Goal: Transaction & Acquisition: Purchase product/service

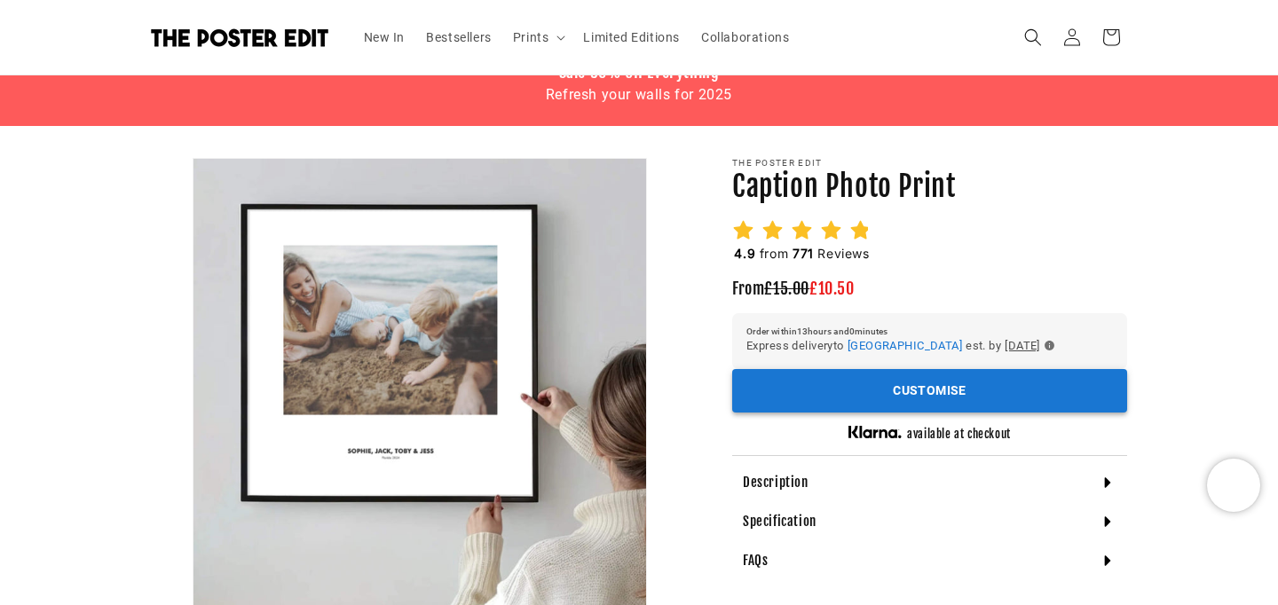
scroll to position [0, 858]
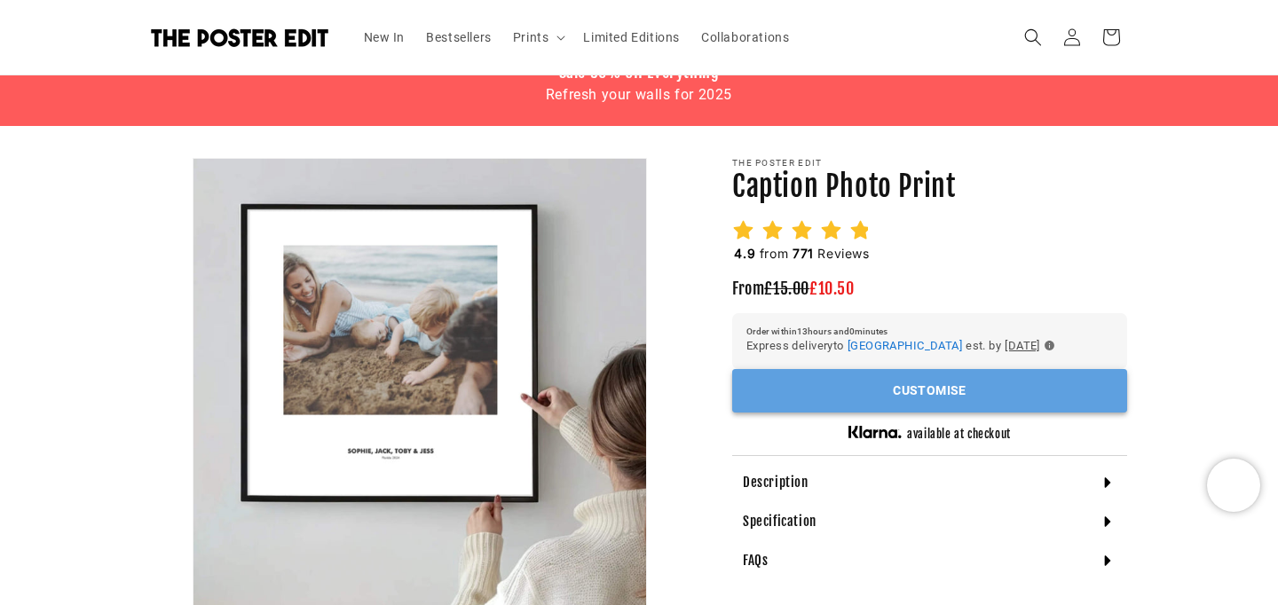
click at [840, 413] on button "Customise" at bounding box center [929, 390] width 395 height 43
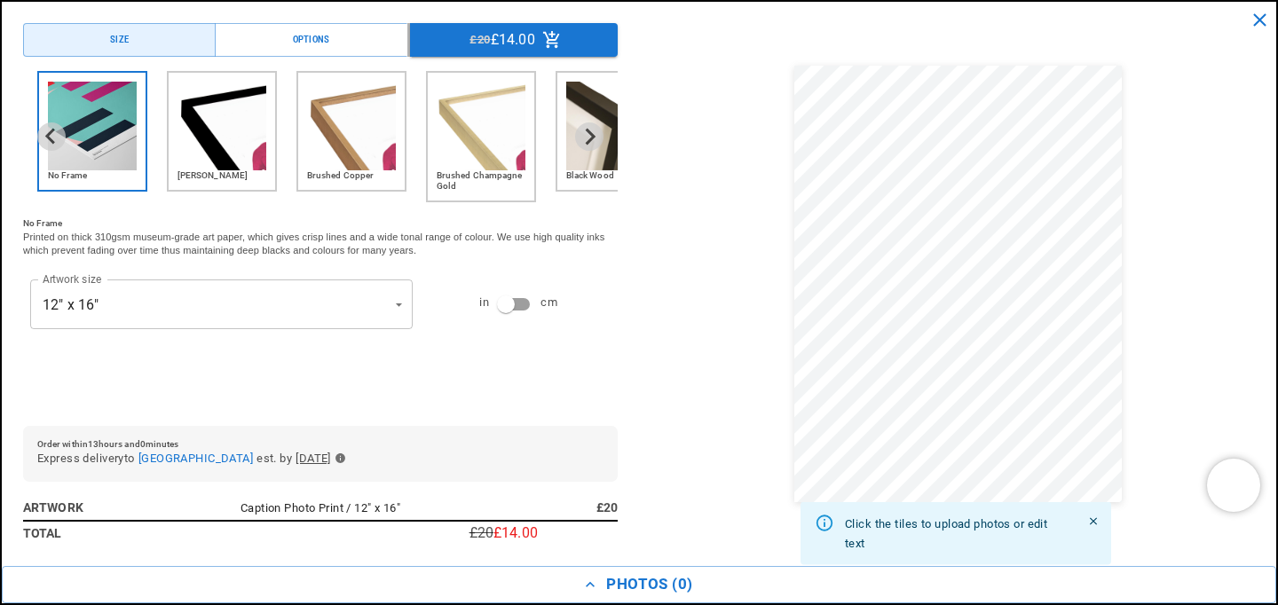
scroll to position [0, 0]
type input "**********"
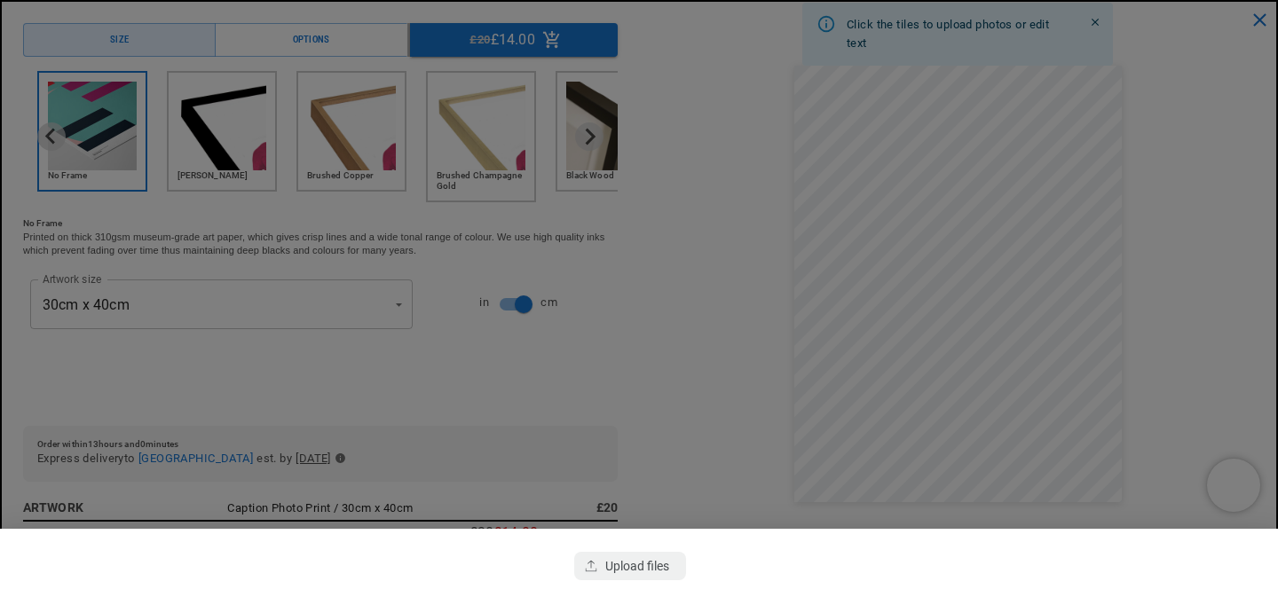
scroll to position [0, 858]
click at [663, 552] on div "button" at bounding box center [630, 566] width 112 height 28
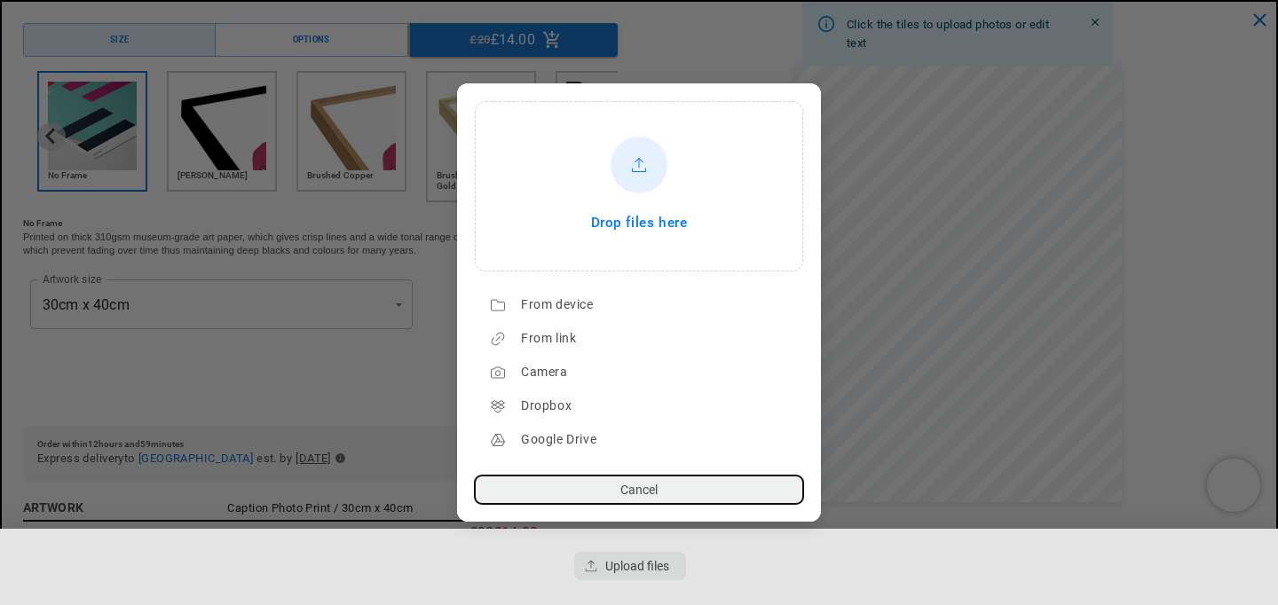
click at [609, 220] on span "Drop files here" at bounding box center [639, 223] width 97 height 25
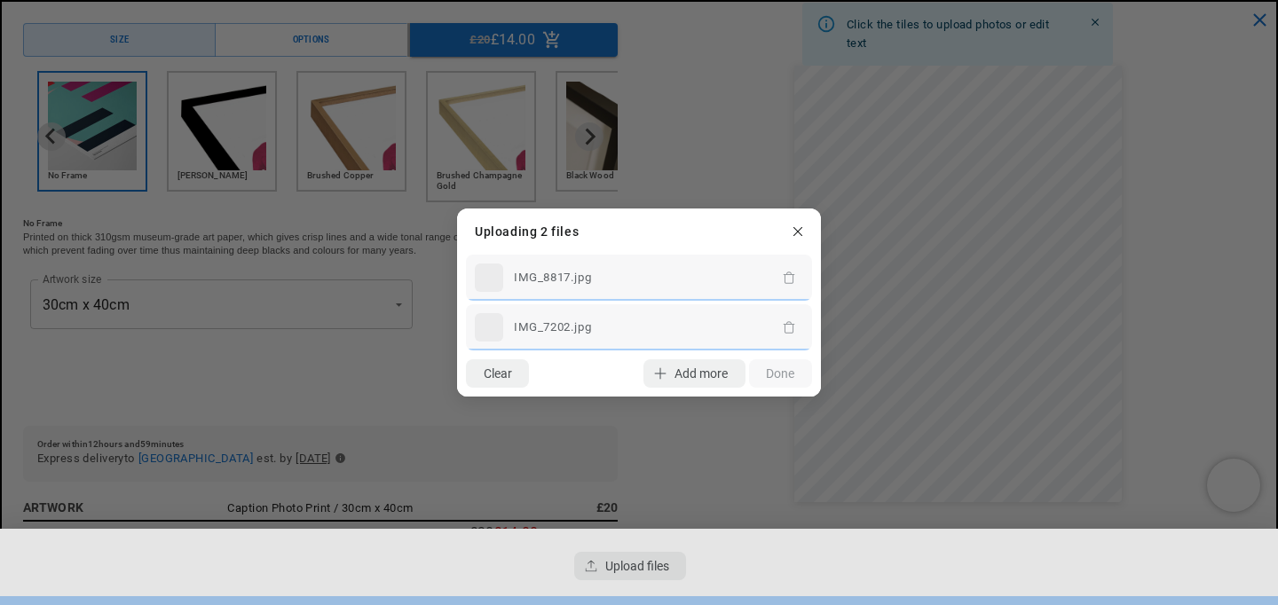
scroll to position [0, 429]
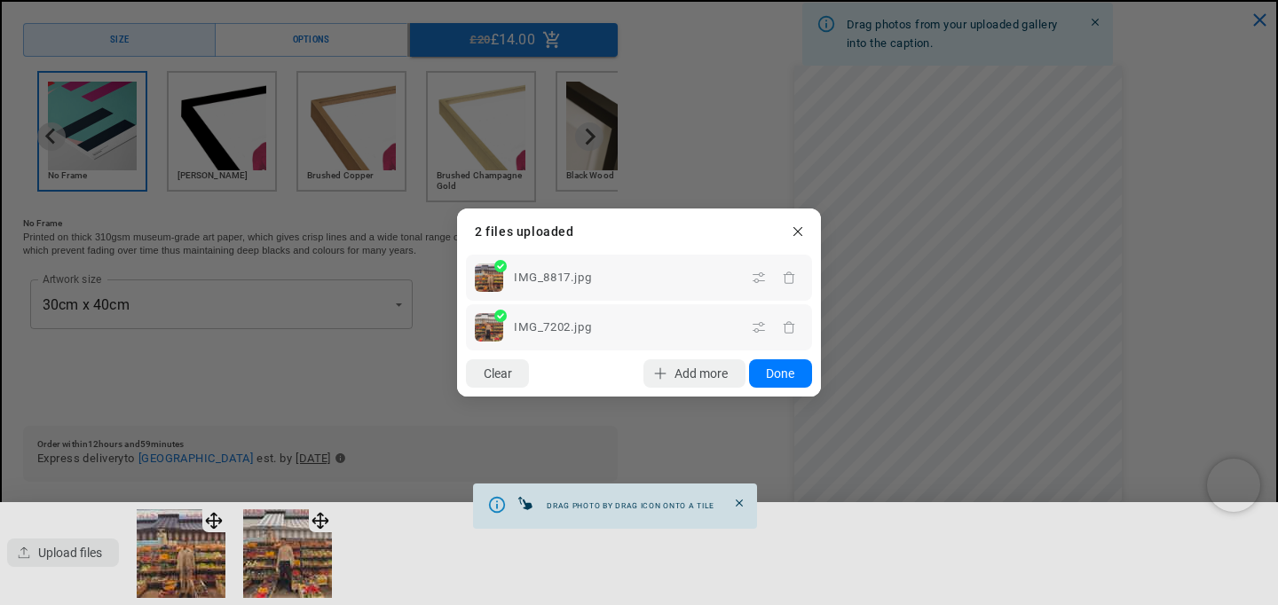
click at [787, 378] on button "Done" at bounding box center [780, 374] width 63 height 28
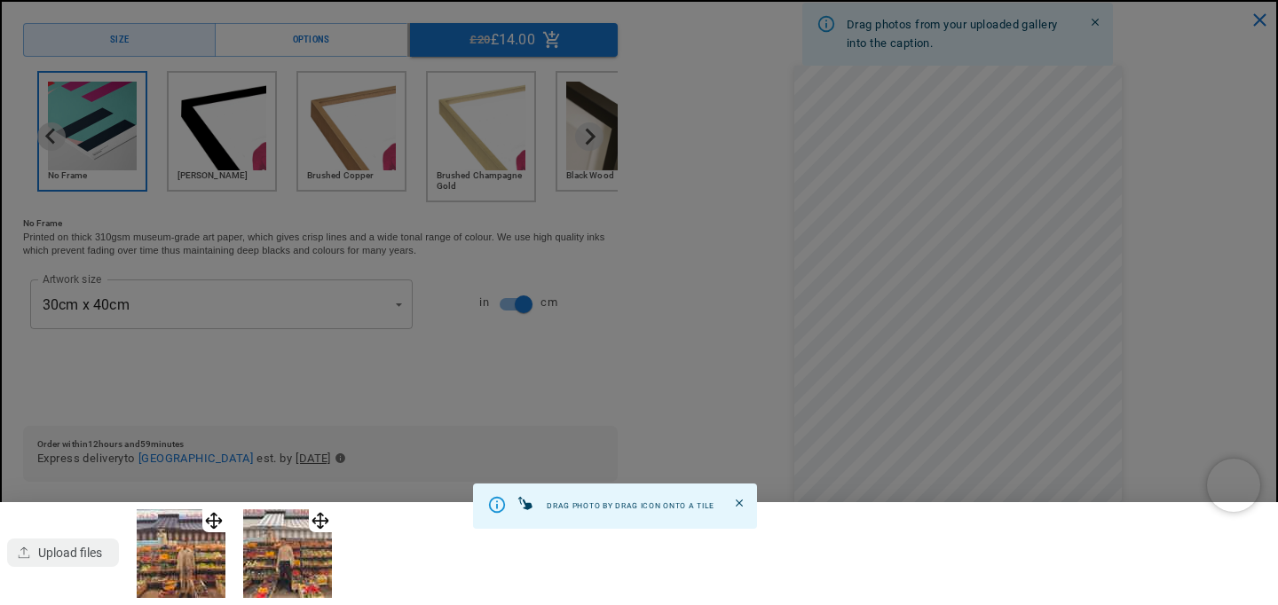
scroll to position [0, 0]
drag, startPoint x: 183, startPoint y: 554, endPoint x: 263, endPoint y: 559, distance: 80.1
click at [746, 499] on icon "Close" at bounding box center [739, 503] width 12 height 12
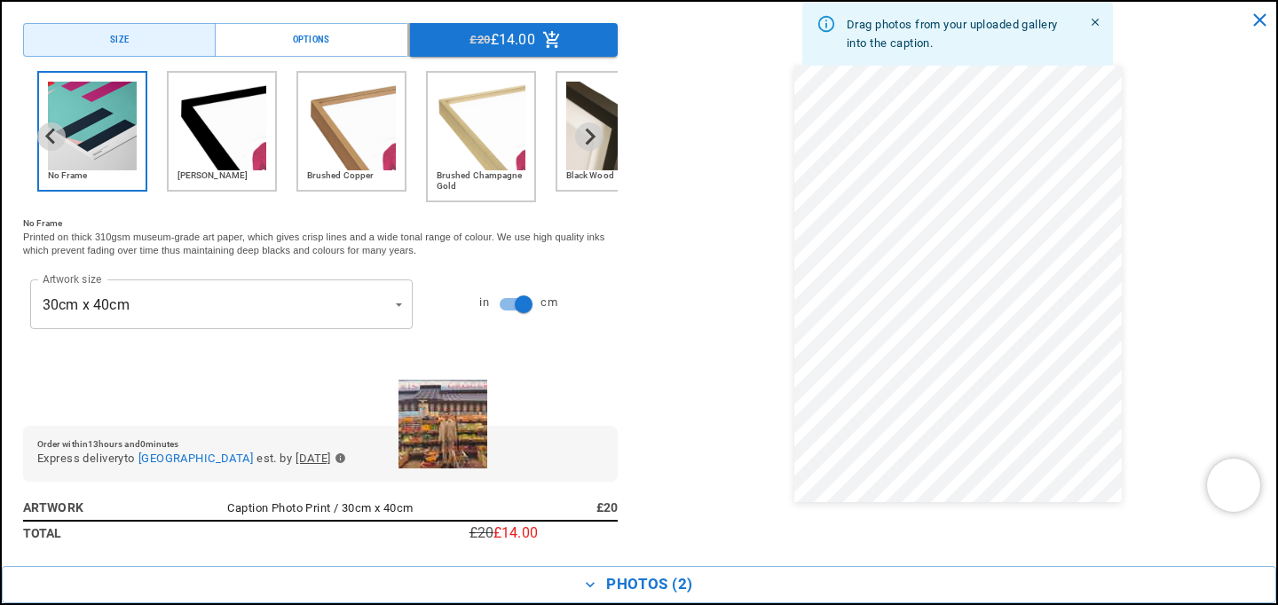
drag, startPoint x: 219, startPoint y: 532, endPoint x: 835, endPoint y: 295, distance: 660.1
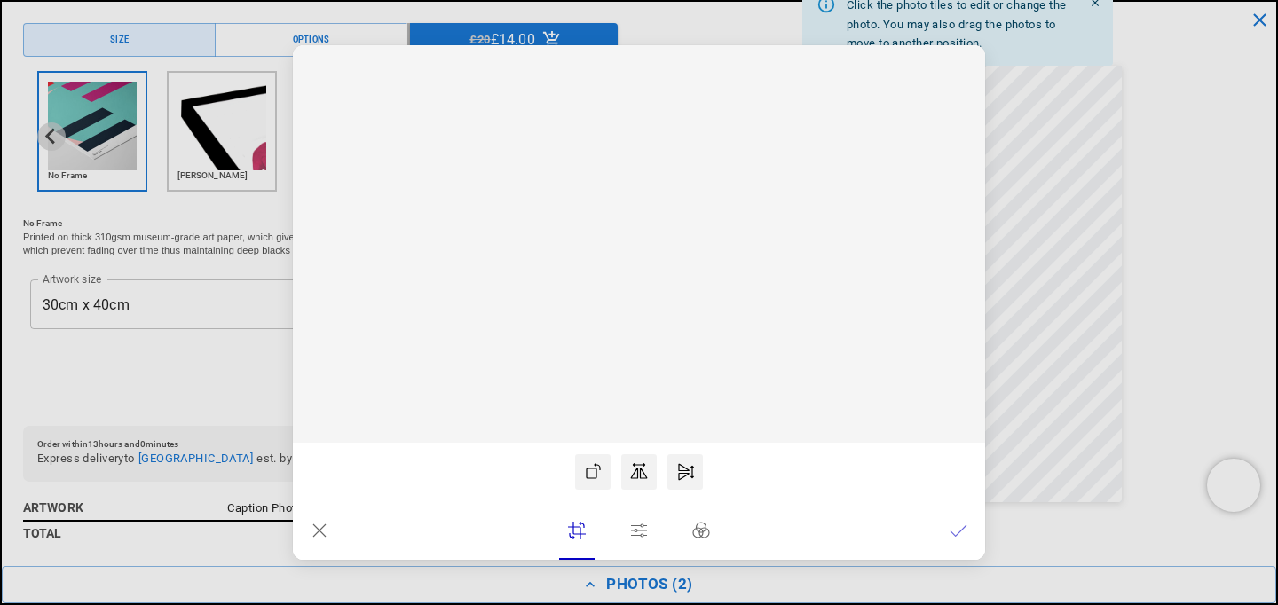
scroll to position [0, 858]
click at [324, 523] on icon at bounding box center [320, 531] width 18 height 18
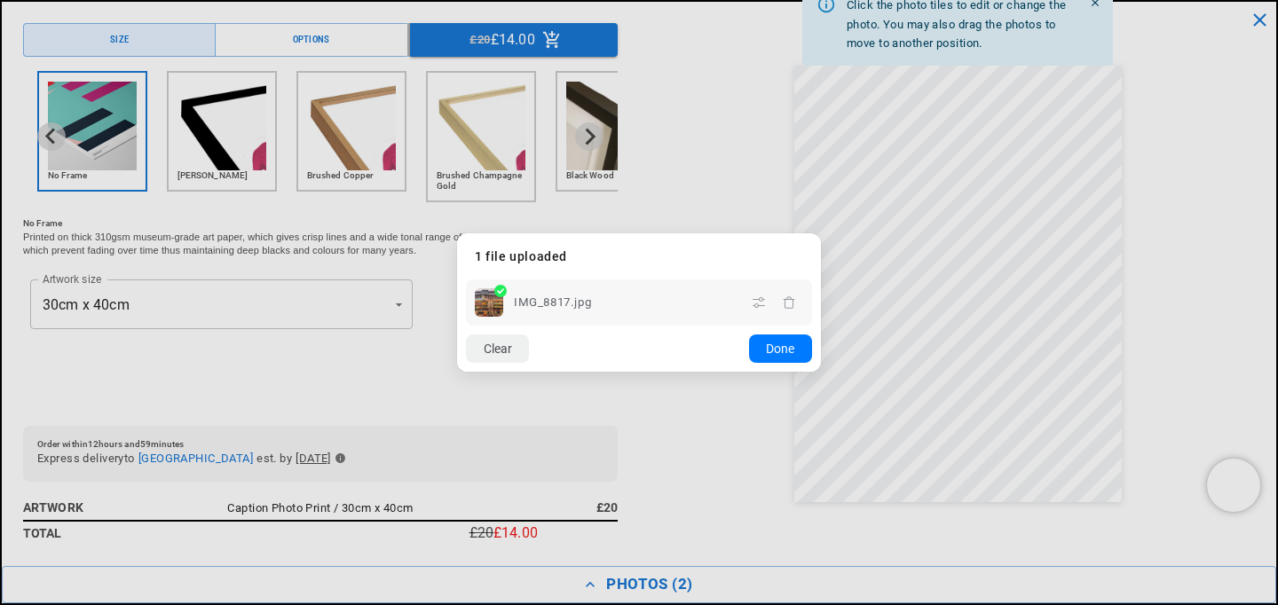
scroll to position [0, 0]
click at [778, 344] on button "Done" at bounding box center [780, 349] width 63 height 28
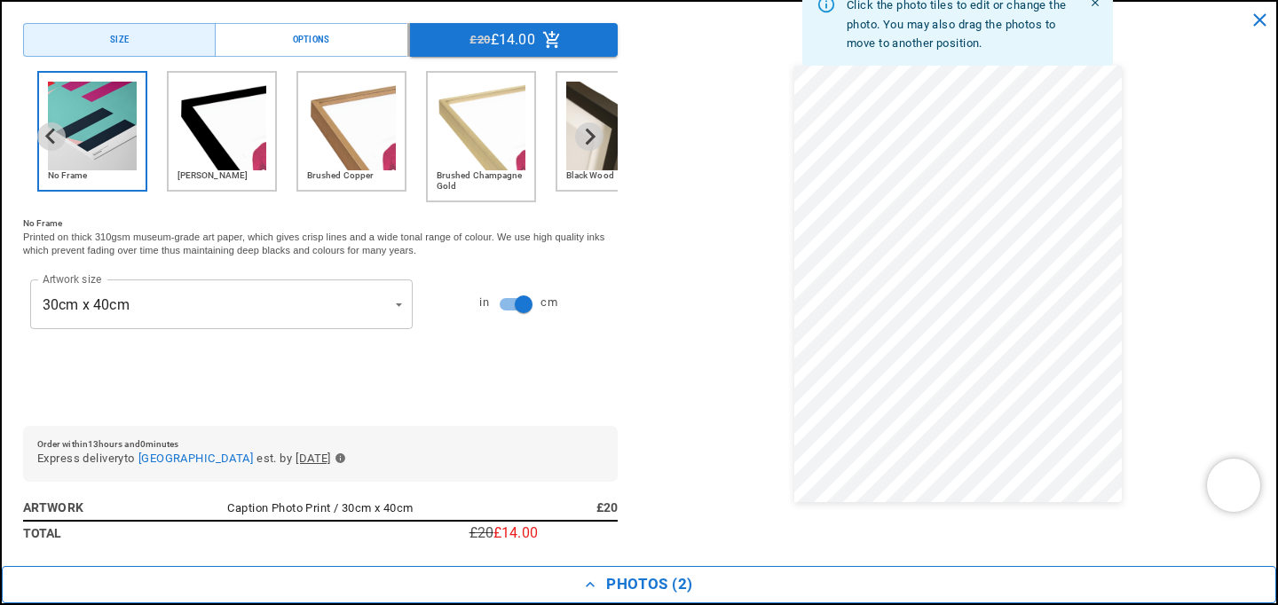
click at [658, 598] on button "Photos ( 2 )" at bounding box center [639, 584] width 1275 height 37
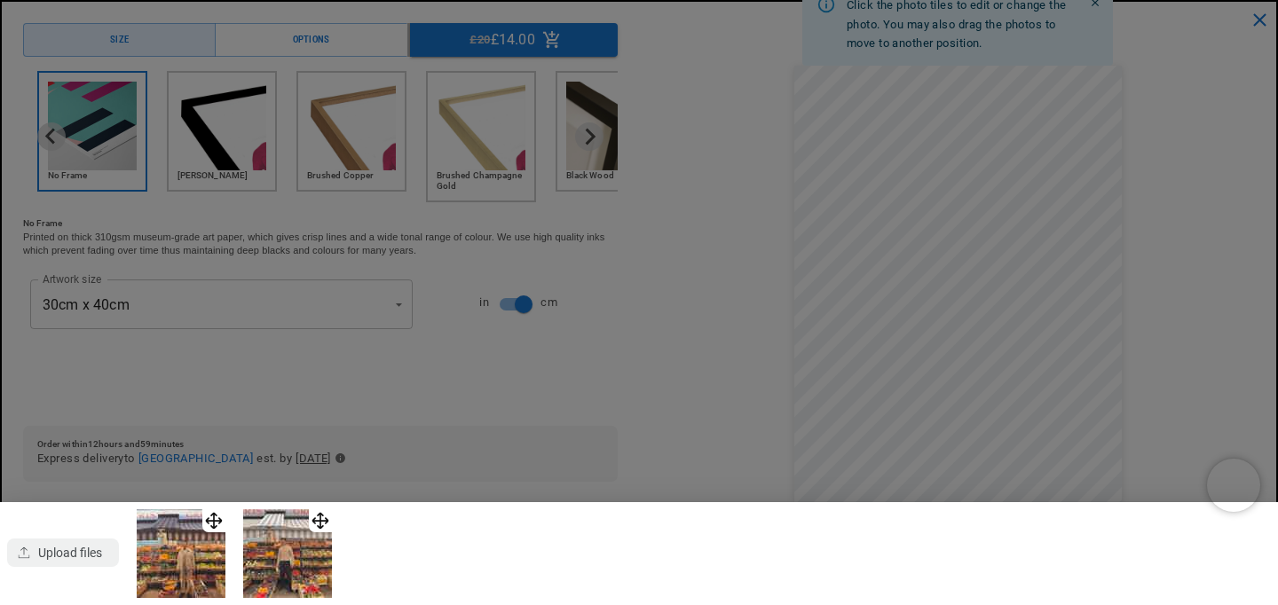
scroll to position [0, 429]
click at [305, 566] on img at bounding box center [287, 554] width 89 height 89
click at [304, 566] on img at bounding box center [287, 554] width 89 height 89
drag, startPoint x: 304, startPoint y: 566, endPoint x: 415, endPoint y: 309, distance: 280.3
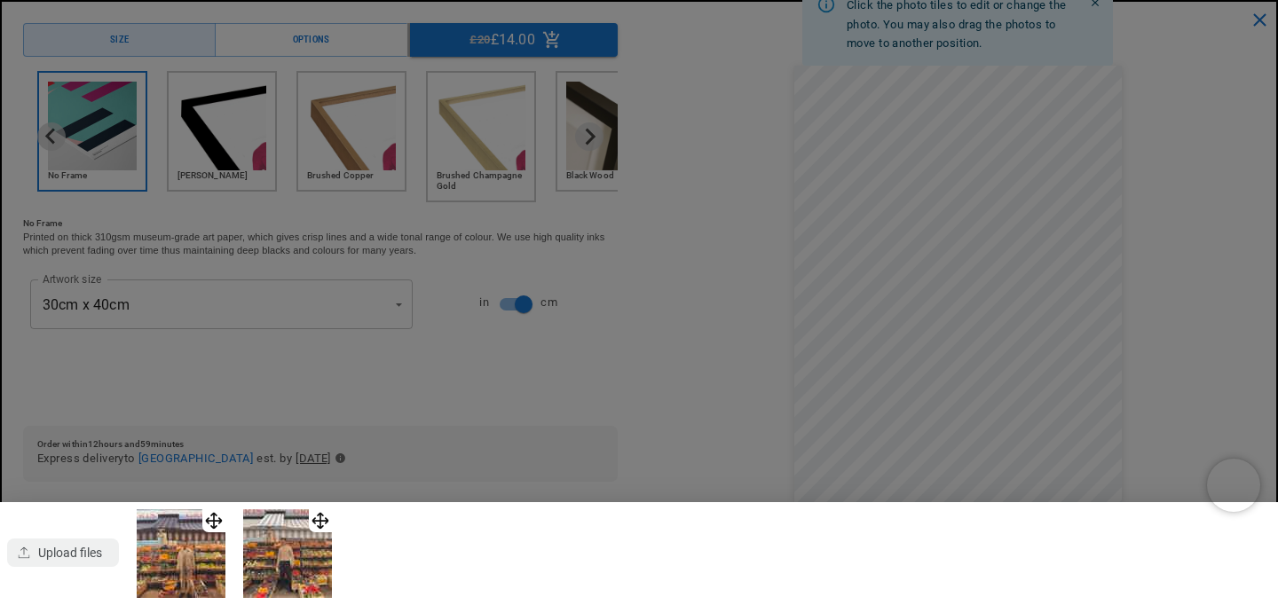
click at [417, 306] on div at bounding box center [639, 302] width 1278 height 605
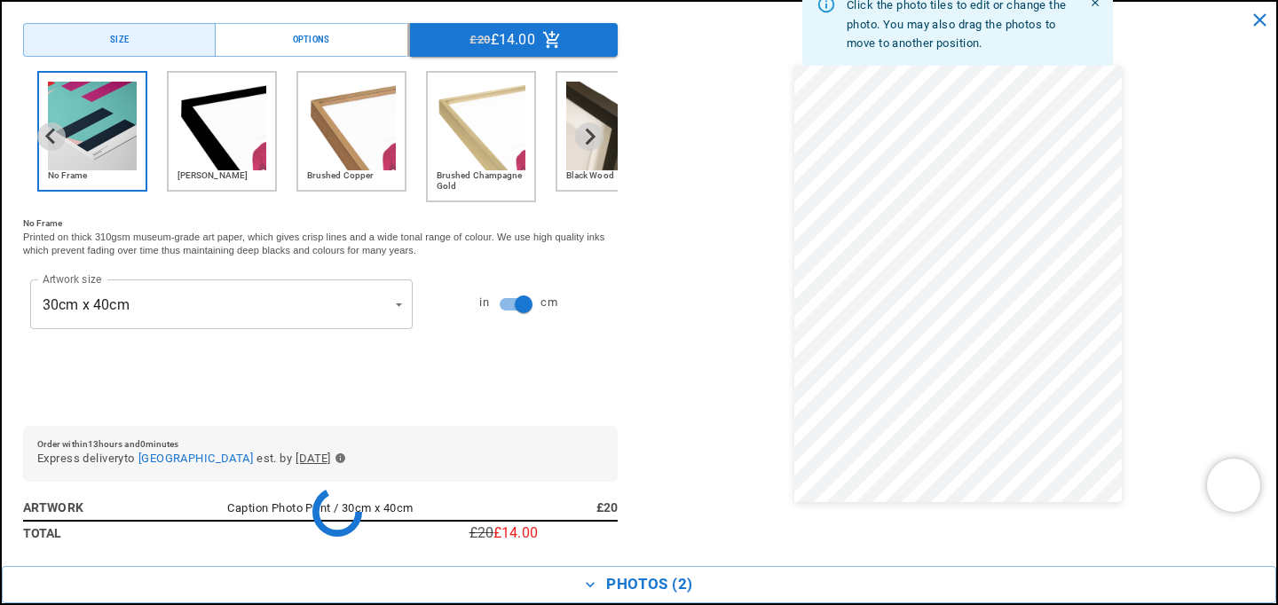
drag, startPoint x: 329, startPoint y: 521, endPoint x: 408, endPoint y: 416, distance: 131.2
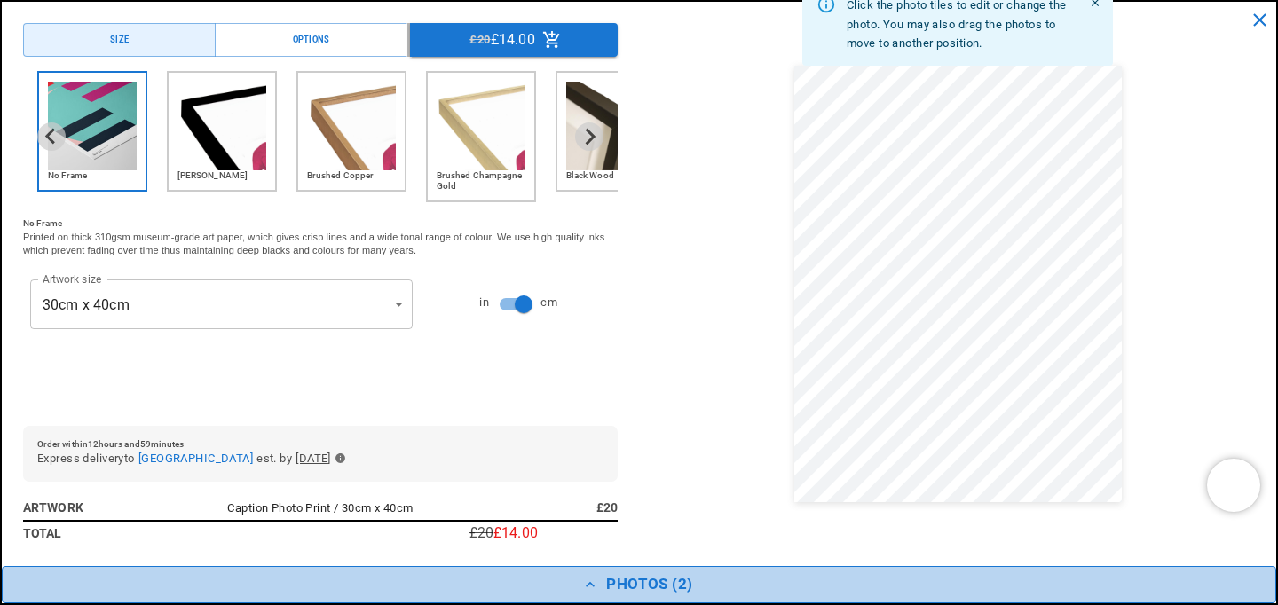
click at [609, 573] on button "Photos ( 2 )" at bounding box center [639, 584] width 1275 height 37
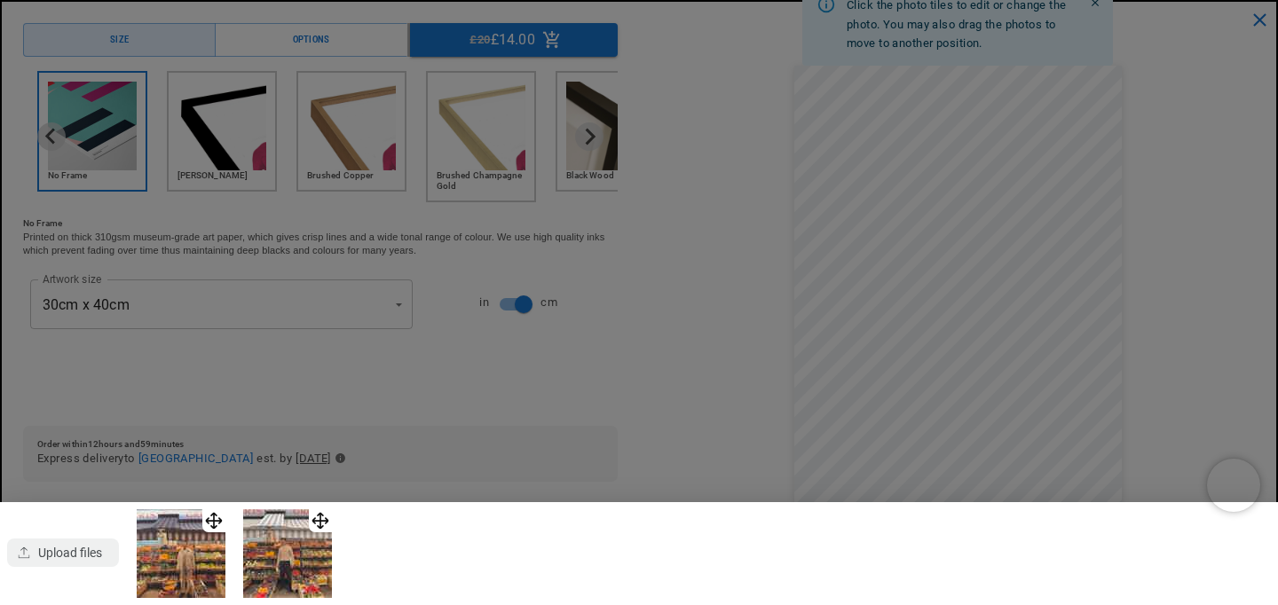
scroll to position [0, 0]
click at [332, 536] on img at bounding box center [287, 554] width 89 height 89
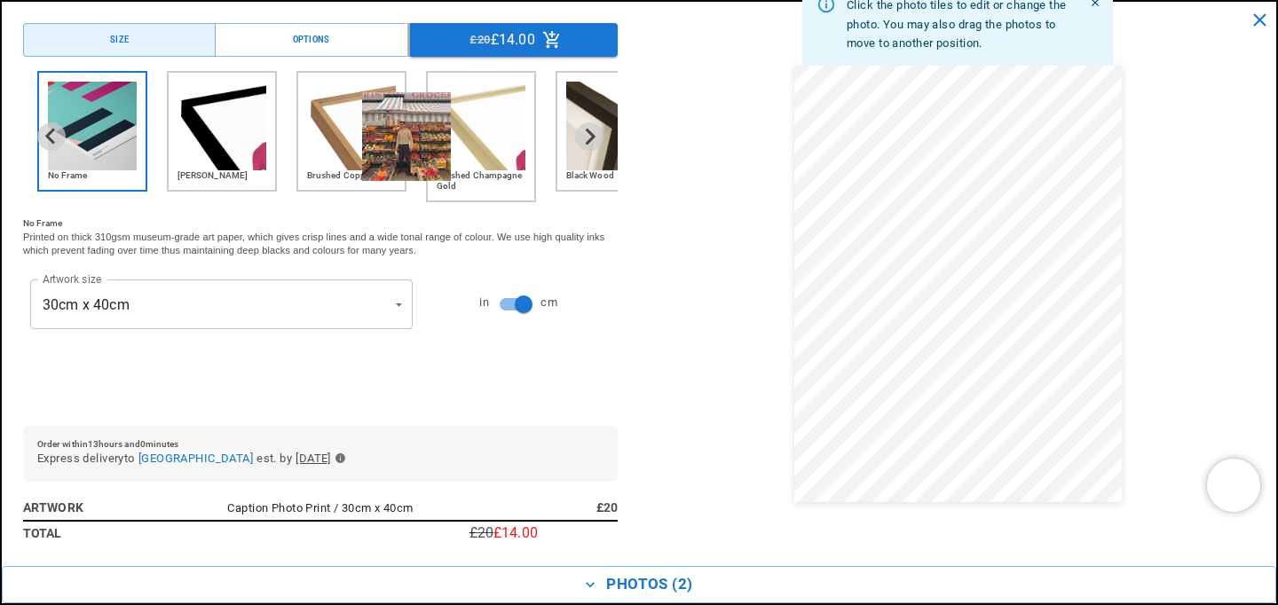
scroll to position [0, 429]
drag, startPoint x: 331, startPoint y: 521, endPoint x: 434, endPoint y: 105, distance: 428.9
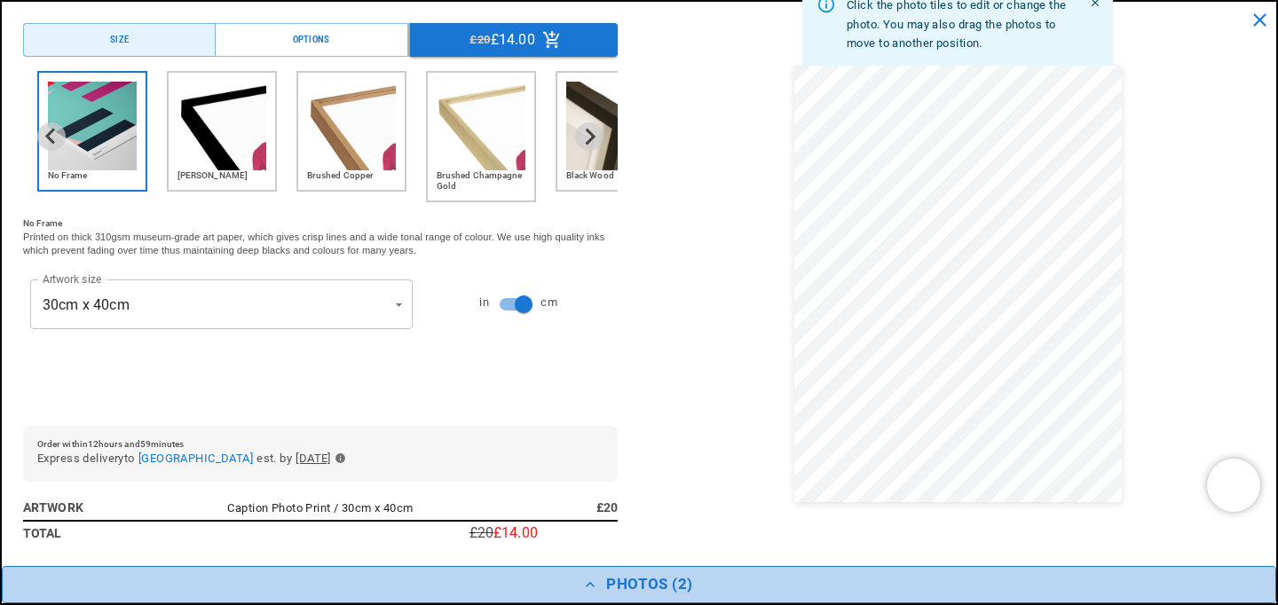
click at [676, 582] on button "Photos ( 2 )" at bounding box center [639, 584] width 1275 height 37
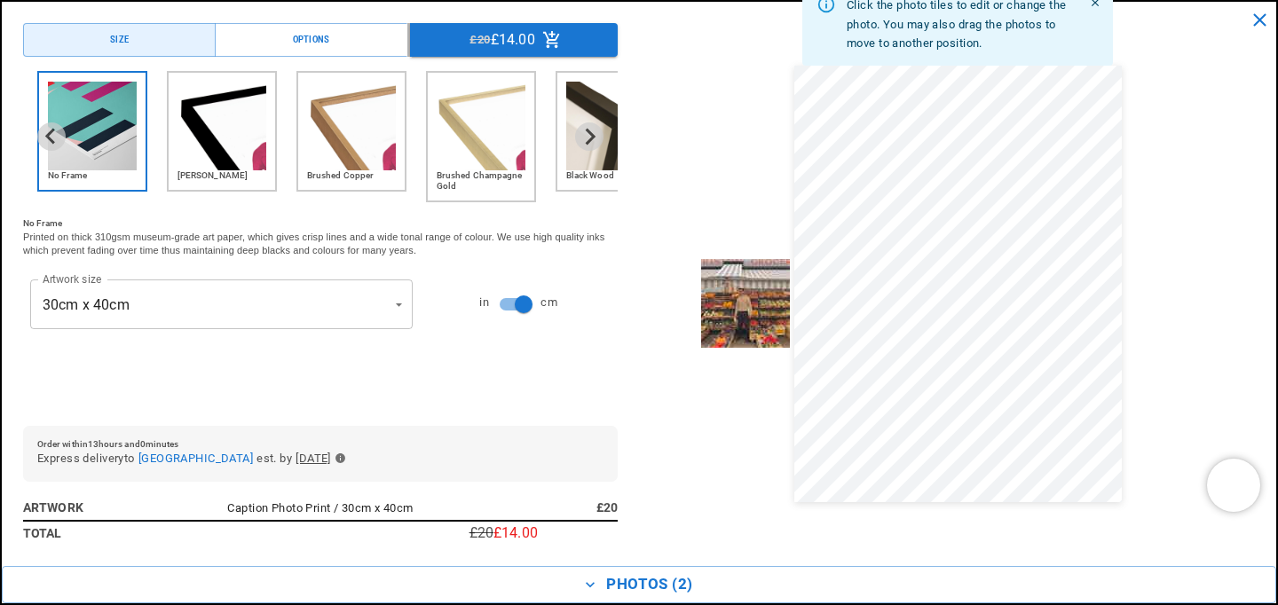
drag, startPoint x: 326, startPoint y: 527, endPoint x: 776, endPoint y: 273, distance: 517.2
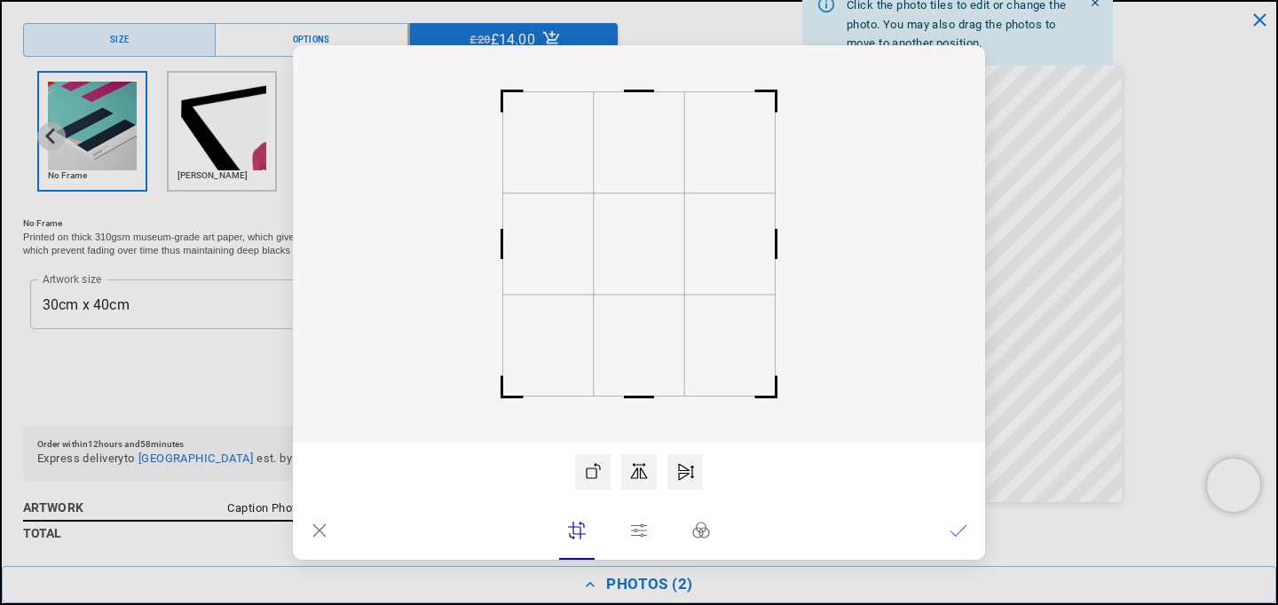
click at [985, 355] on dialog "Drop files here From device From link Camera Dropbox Google Drive Cancel Powere…" at bounding box center [639, 302] width 692 height 515
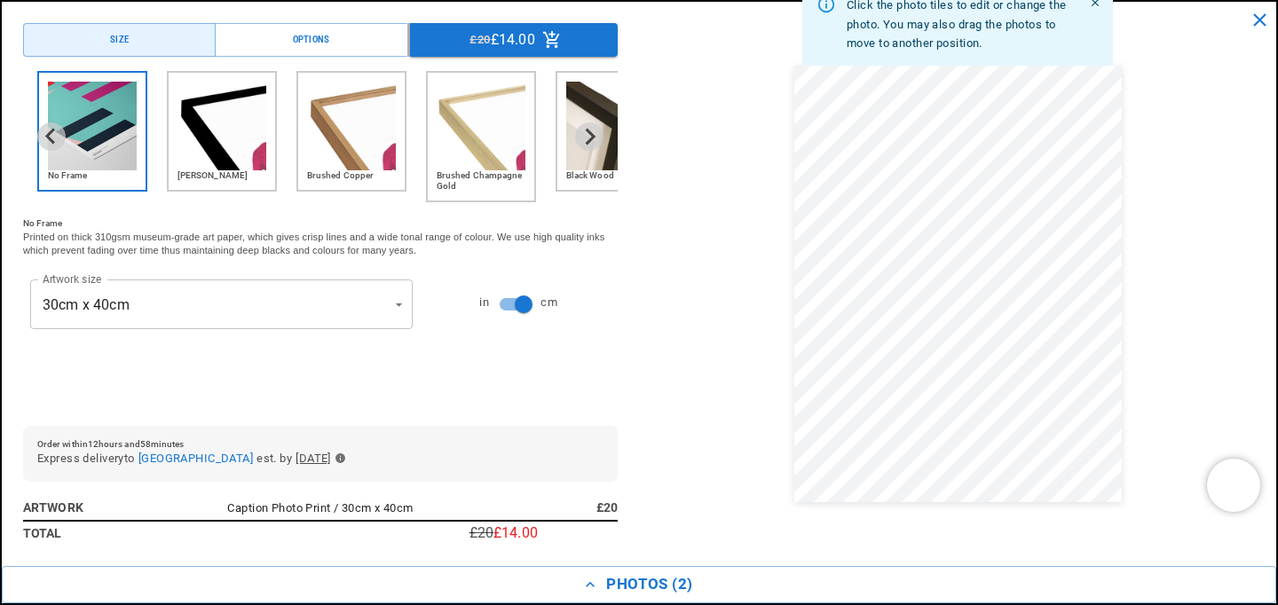
scroll to position [0, 0]
click at [1097, 9] on icon "Close" at bounding box center [1095, 2] width 12 height 12
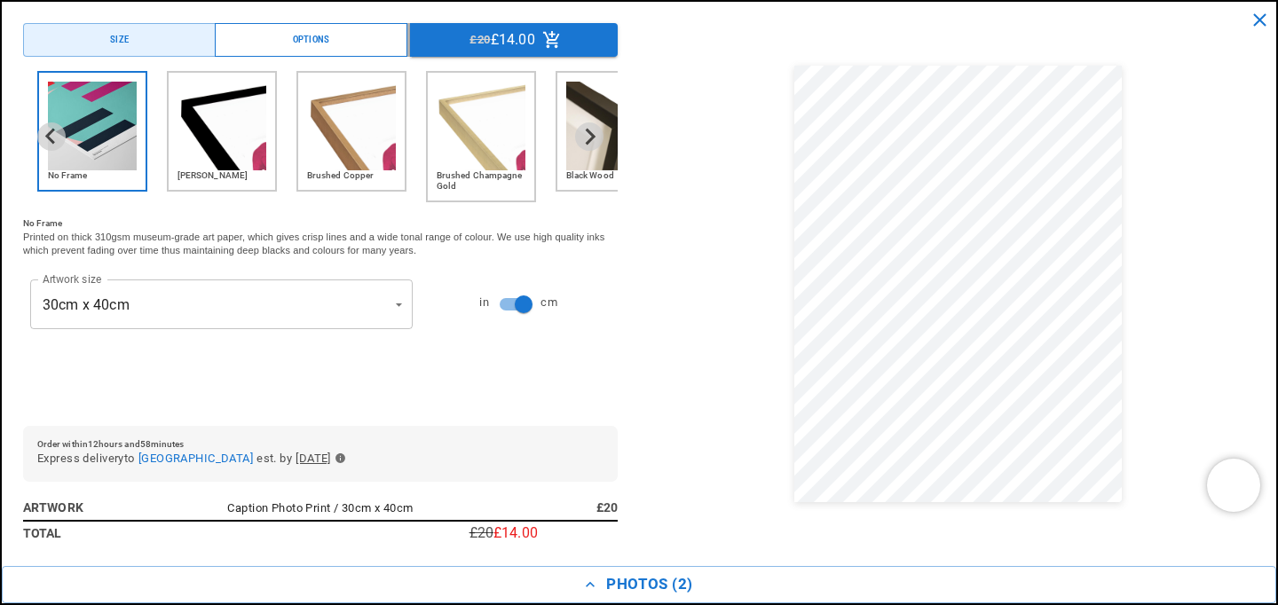
scroll to position [0, 429]
click at [338, 34] on button "Options" at bounding box center [311, 40] width 193 height 34
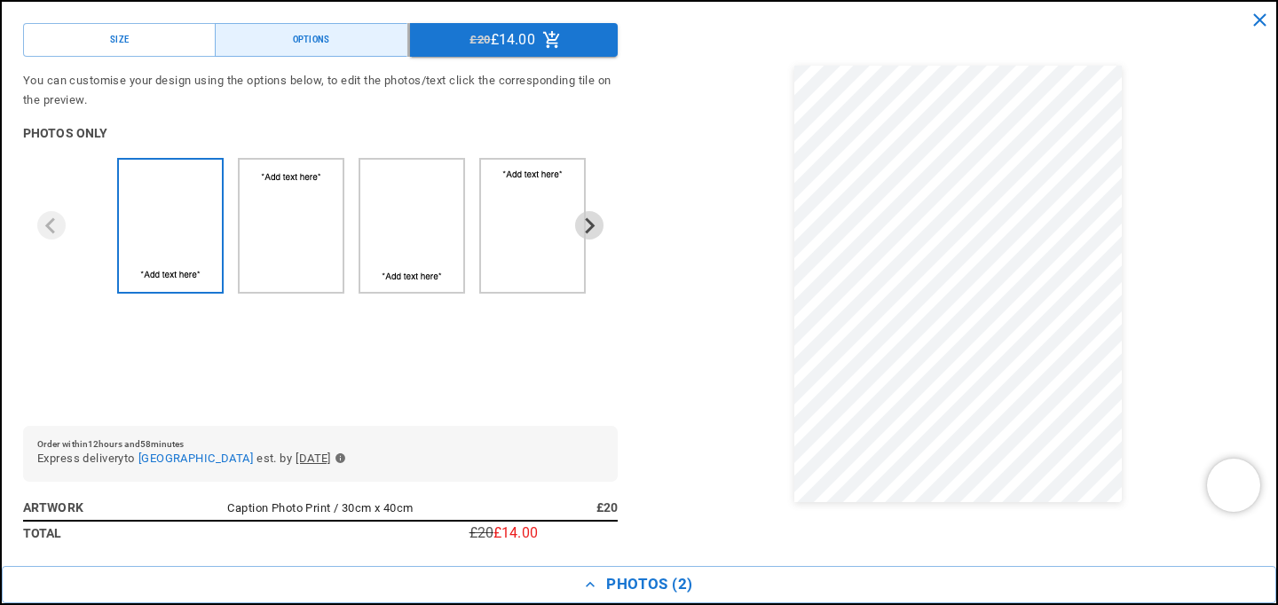
scroll to position [0, 858]
click at [425, 215] on img "3 of 4" at bounding box center [435, 216] width 43 height 98
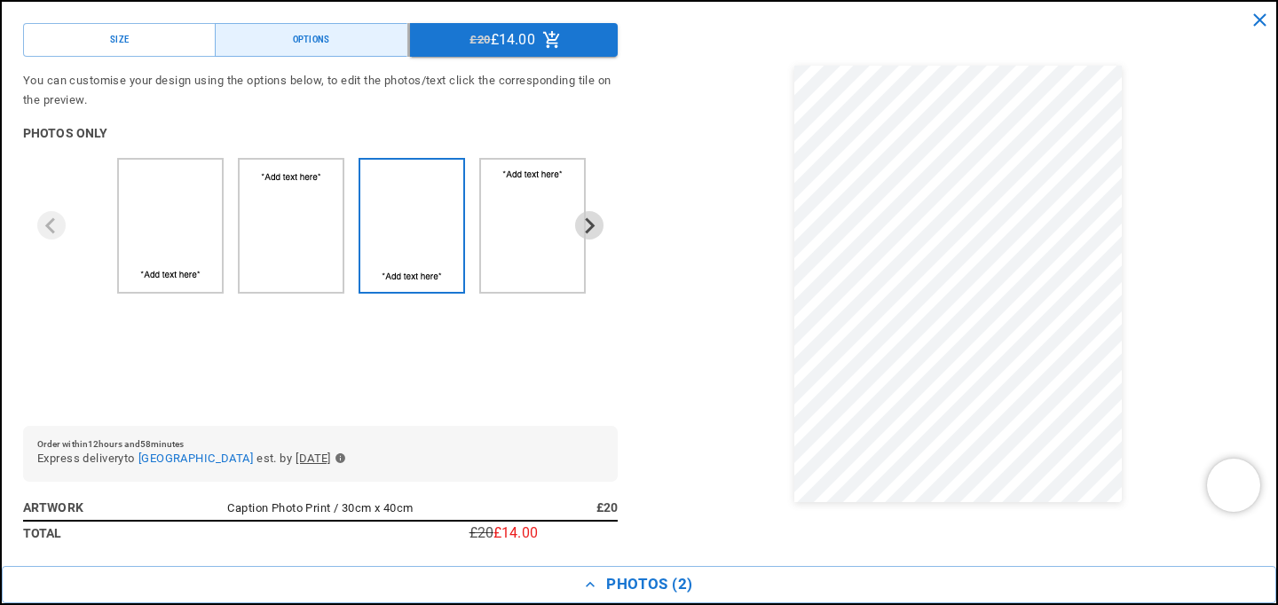
scroll to position [0, 0]
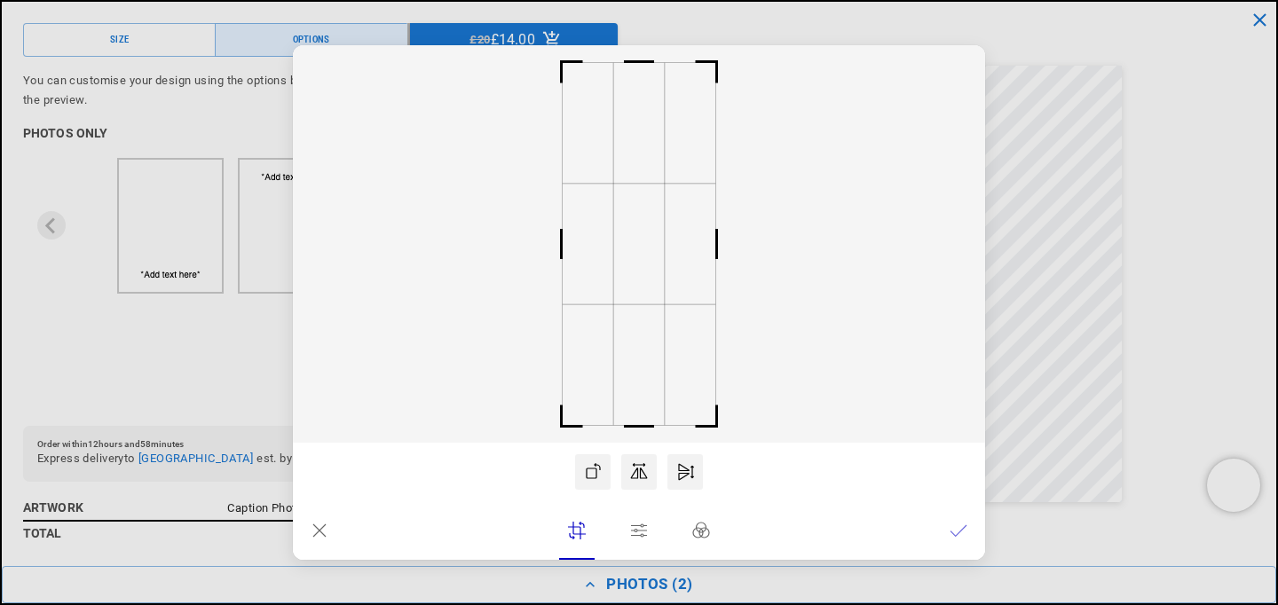
drag, startPoint x: 673, startPoint y: 287, endPoint x: 654, endPoint y: 288, distance: 18.7
click at [654, 288] on icon at bounding box center [639, 244] width 692 height 398
drag, startPoint x: 614, startPoint y: 293, endPoint x: 627, endPoint y: 296, distance: 12.9
click at [627, 296] on rect at bounding box center [651, 244] width 51 height 121
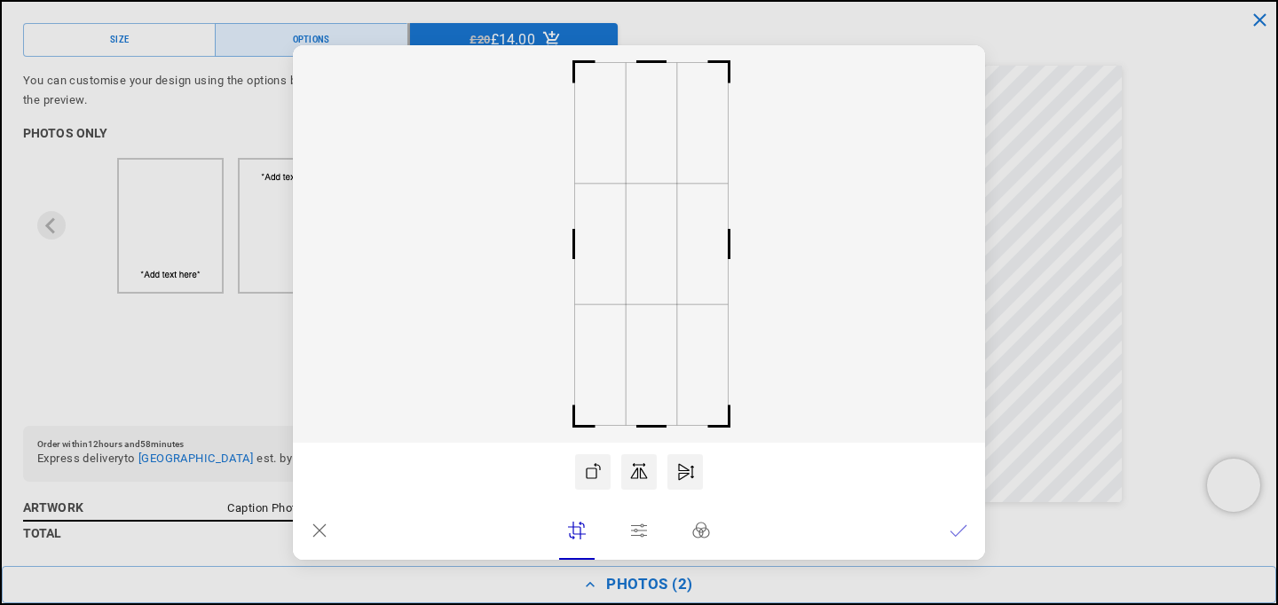
scroll to position [0, 858]
click at [370, 519] on div at bounding box center [639, 531] width 692 height 59
drag, startPoint x: 366, startPoint y: 519, endPoint x: 320, endPoint y: 526, distance: 46.7
click at [320, 526] on div at bounding box center [639, 531] width 692 height 59
click at [320, 526] on icon at bounding box center [320, 531] width 18 height 18
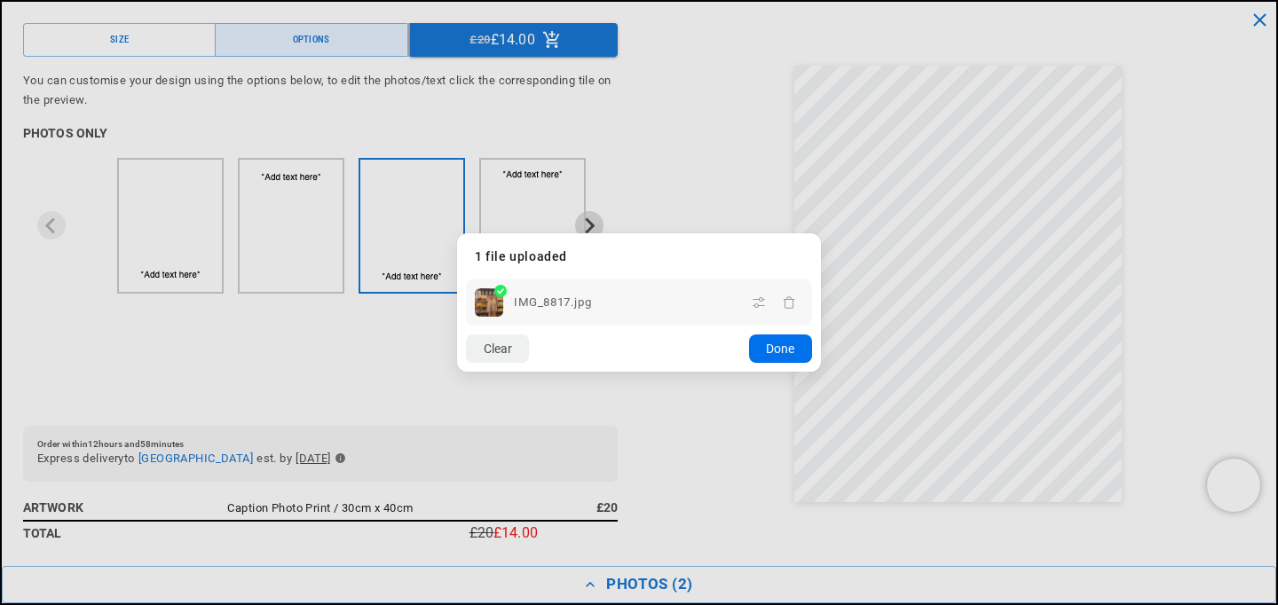
click at [778, 355] on button "Done" at bounding box center [780, 349] width 63 height 28
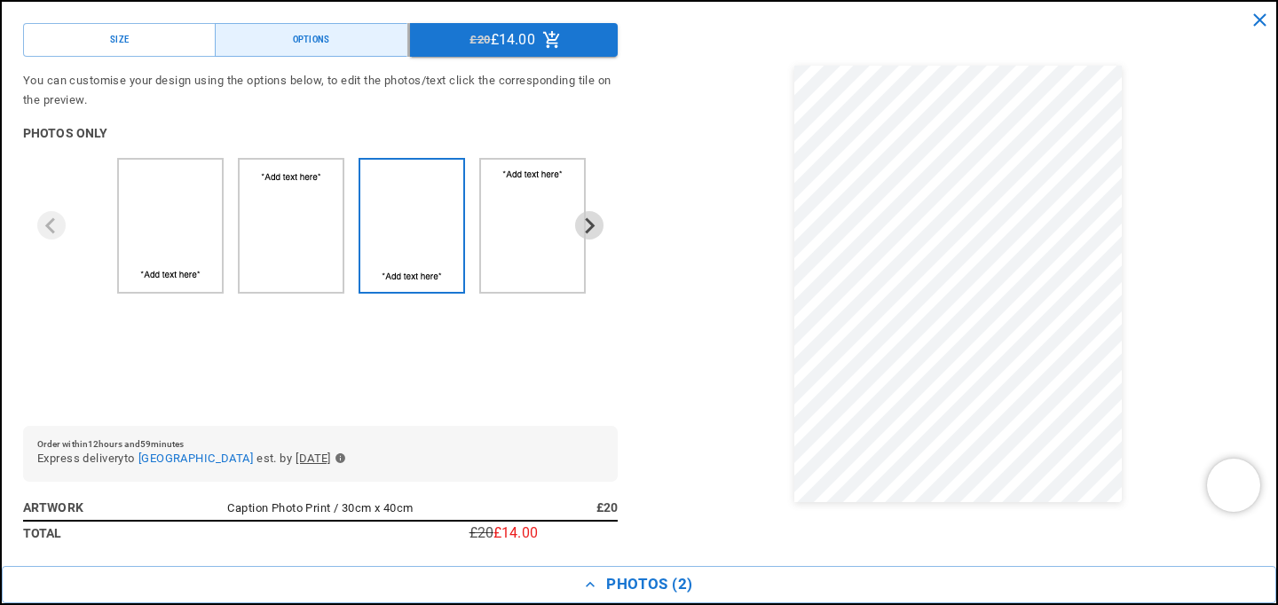
scroll to position [0, 0]
click at [378, 93] on span "You can customise your design using the options below, to edit the photos/text …" at bounding box center [320, 90] width 595 height 38
click at [588, 212] on button "Next slide" at bounding box center [589, 225] width 28 height 28
click at [583, 234] on icon "Next slide" at bounding box center [589, 225] width 17 height 17
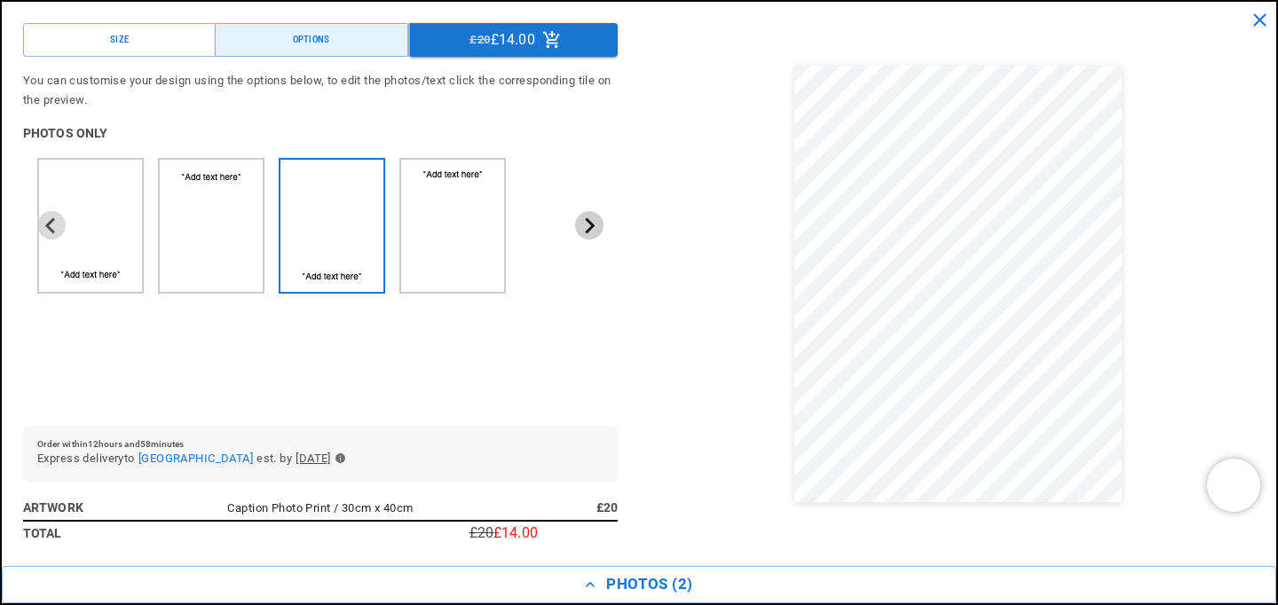
click at [583, 234] on icon "Next slide" at bounding box center [589, 225] width 17 height 17
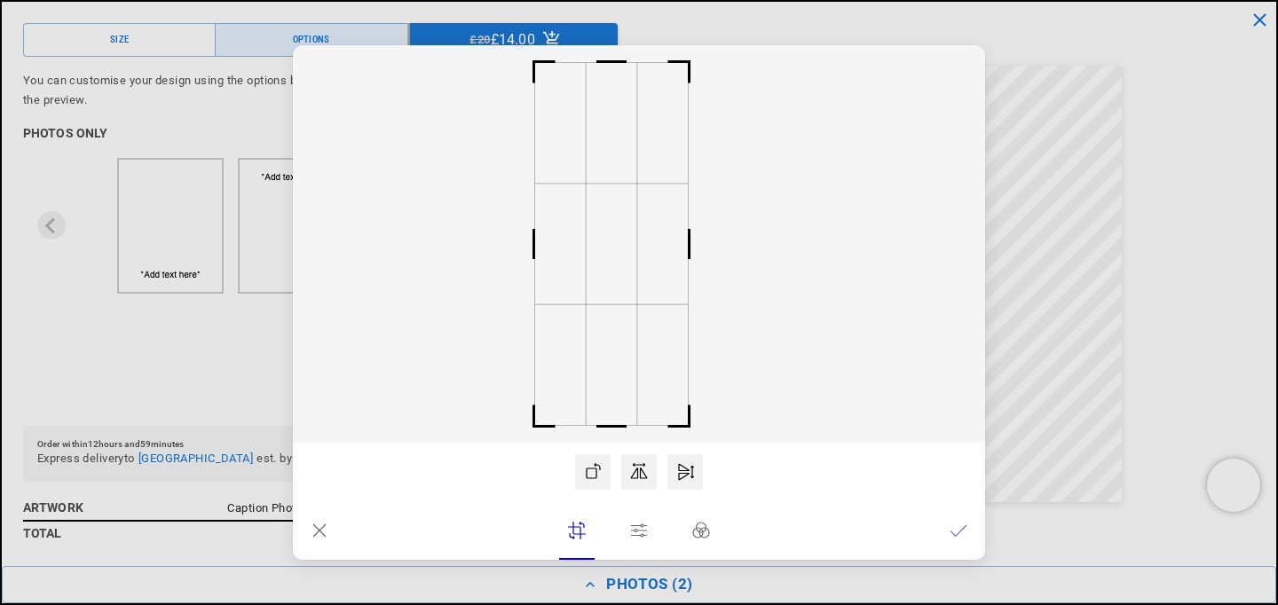
scroll to position [0, 0]
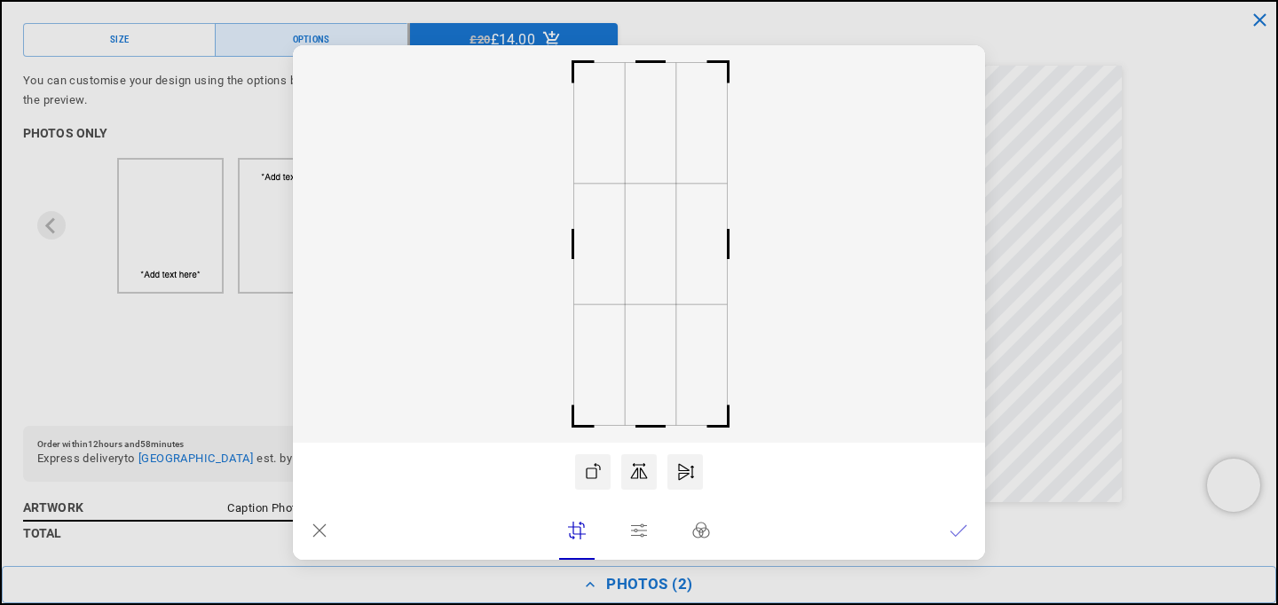
drag, startPoint x: 652, startPoint y: 271, endPoint x: 663, endPoint y: 273, distance: 11.8
click at [663, 273] on rect at bounding box center [650, 244] width 51 height 121
click at [954, 523] on icon at bounding box center [959, 531] width 18 height 18
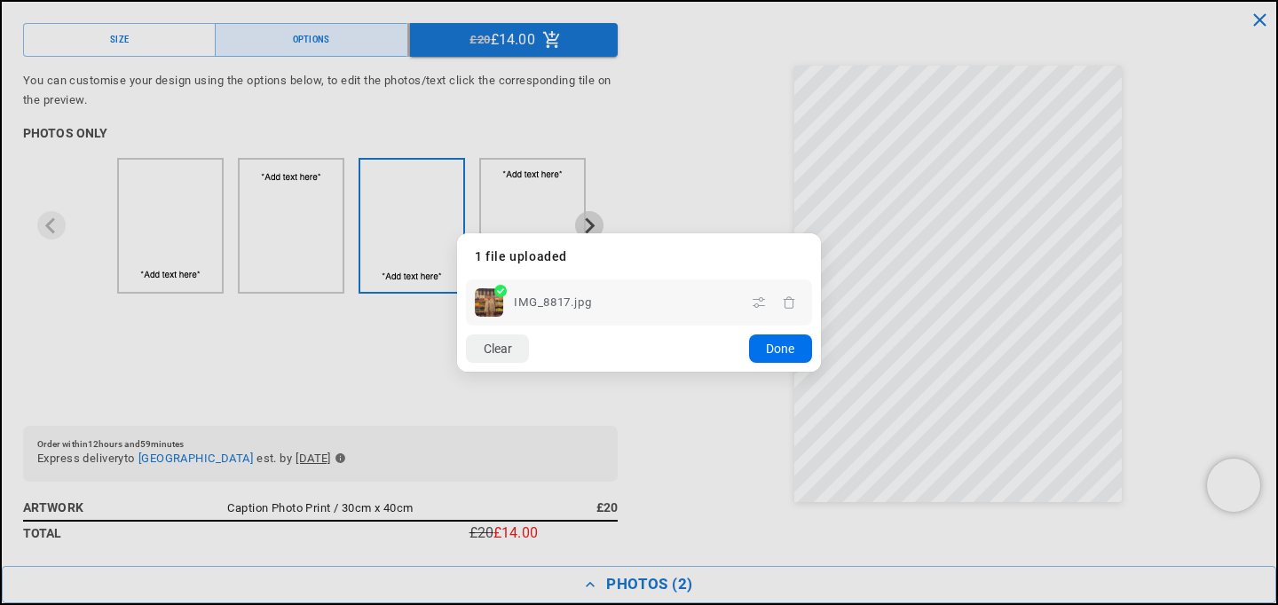
click at [790, 356] on button "Done" at bounding box center [780, 349] width 63 height 28
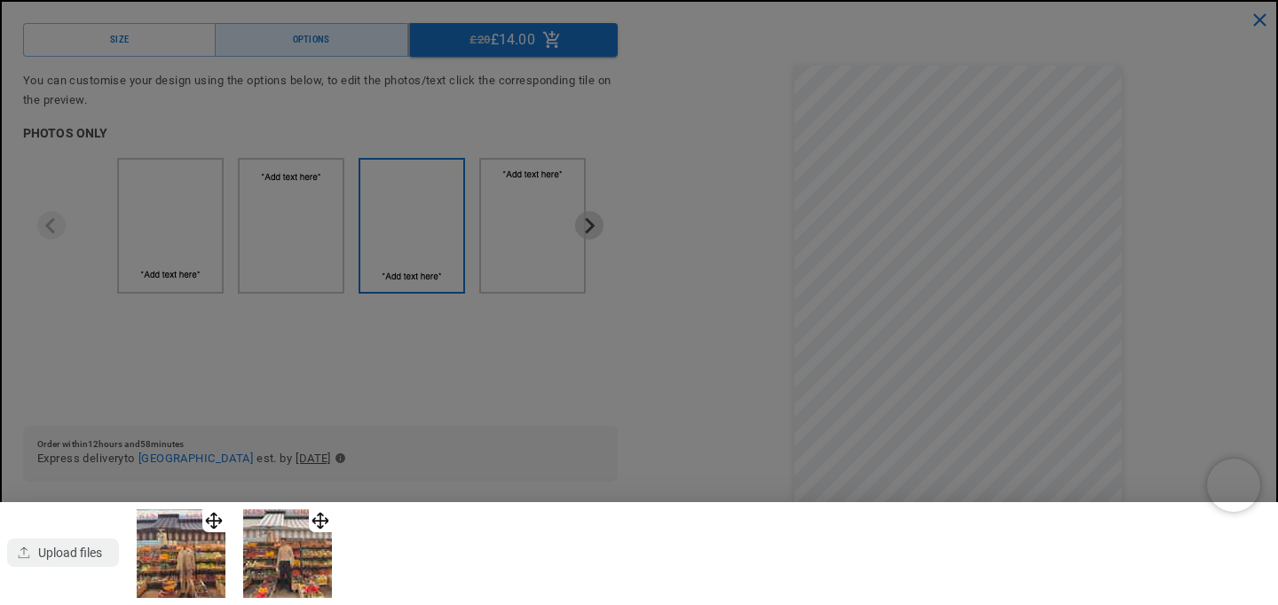
click at [293, 543] on img at bounding box center [287, 554] width 89 height 89
drag, startPoint x: 305, startPoint y: 547, endPoint x: 305, endPoint y: 535, distance: 11.5
click at [311, 555] on img at bounding box center [287, 554] width 89 height 89
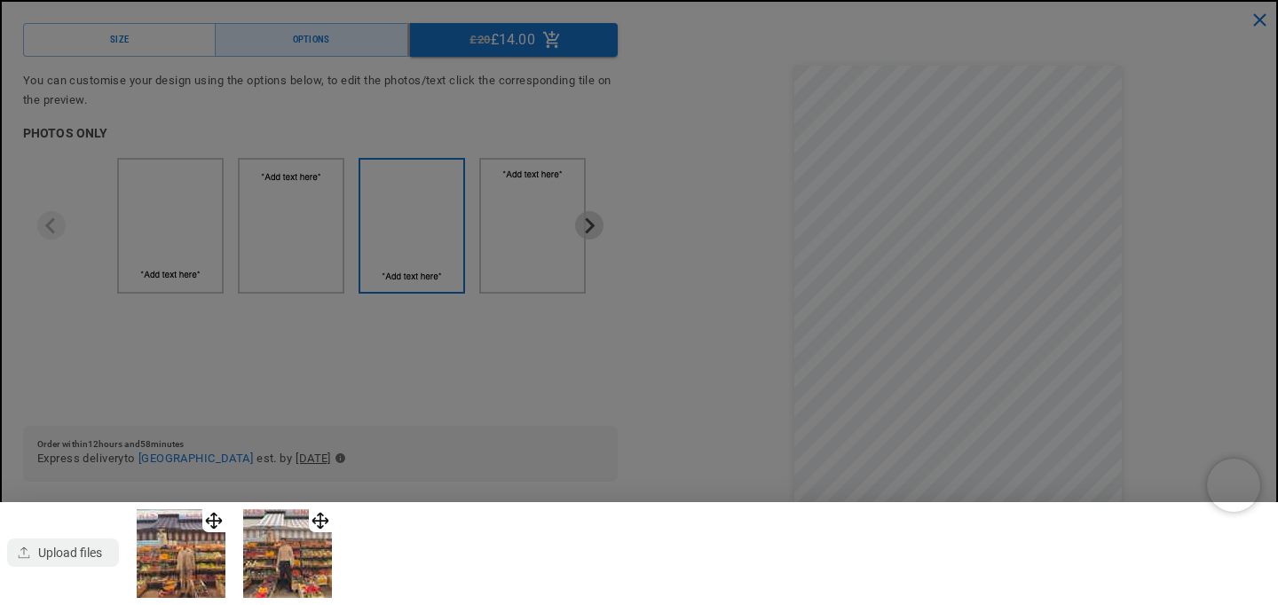
click at [310, 557] on img at bounding box center [287, 554] width 89 height 89
drag, startPoint x: 320, startPoint y: 533, endPoint x: 234, endPoint y: -51, distance: 589.4
click at [300, 391] on div at bounding box center [639, 302] width 1278 height 605
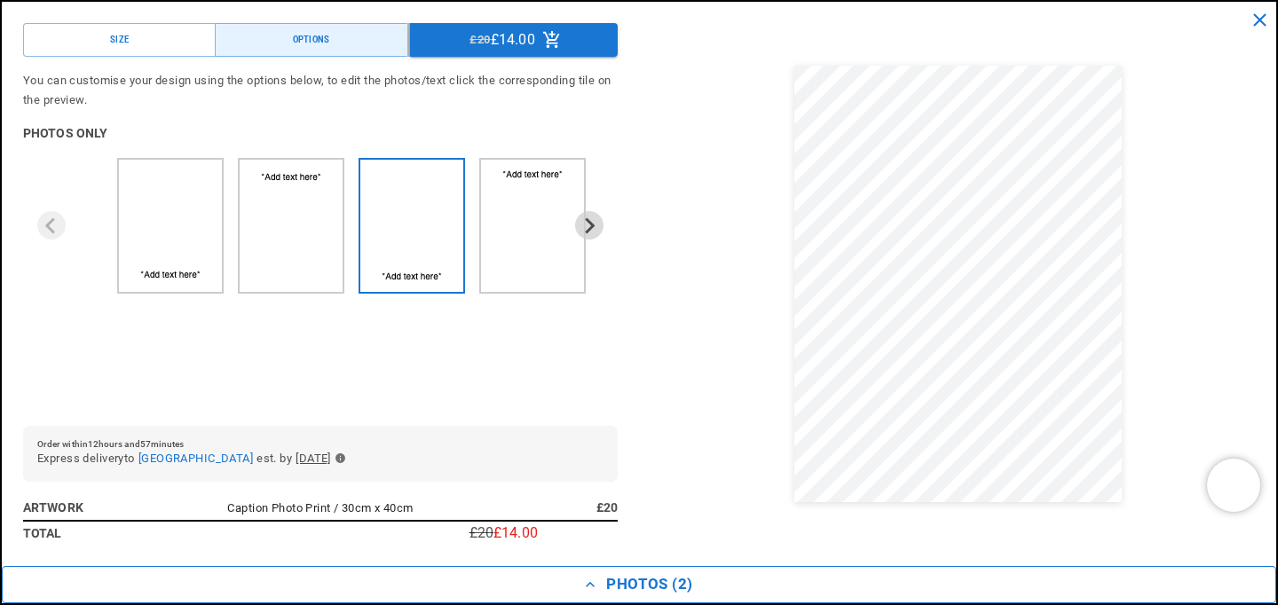
click at [618, 568] on button "Photos ( 2 )" at bounding box center [639, 584] width 1275 height 37
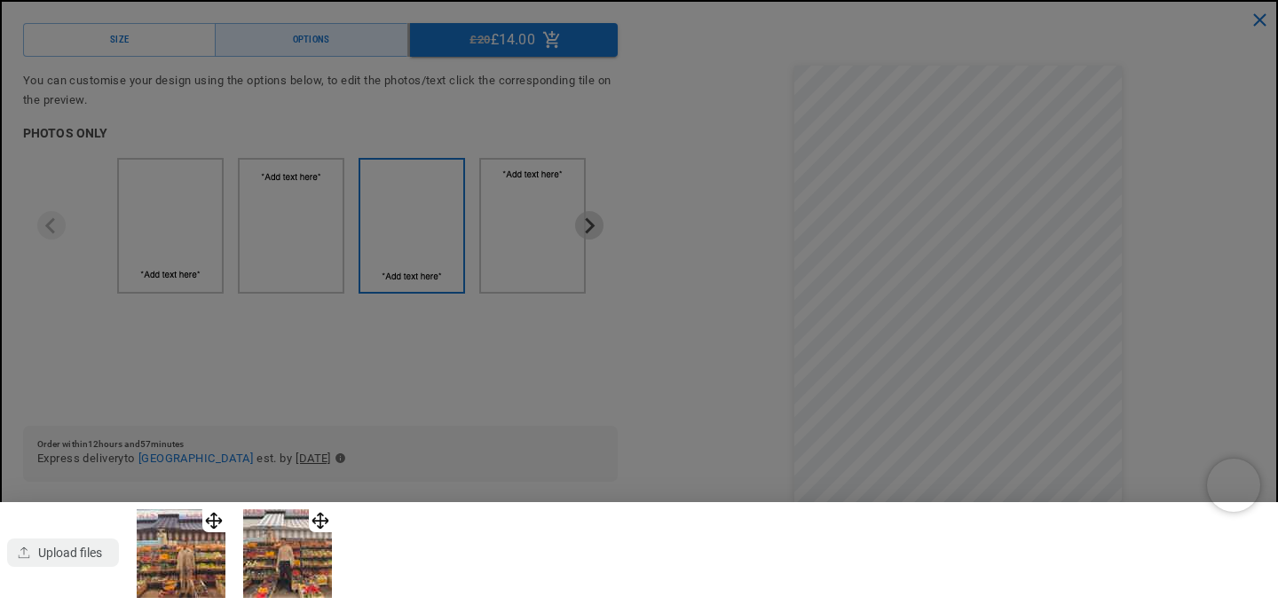
drag, startPoint x: 318, startPoint y: 566, endPoint x: 84, endPoint y: 567, distance: 233.5
click at [84, 567] on div "button" at bounding box center [63, 553] width 112 height 28
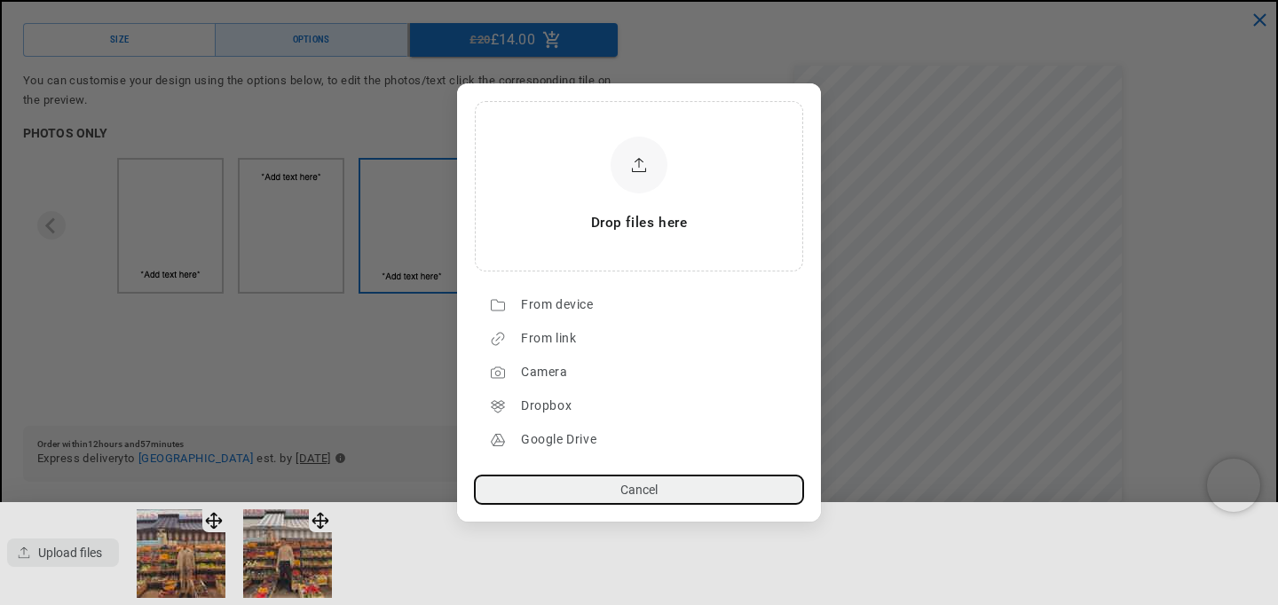
click at [516, 522] on dialog "Drop files here From device From link Camera Dropbox Google Drive Cancel Powere…" at bounding box center [639, 302] width 364 height 439
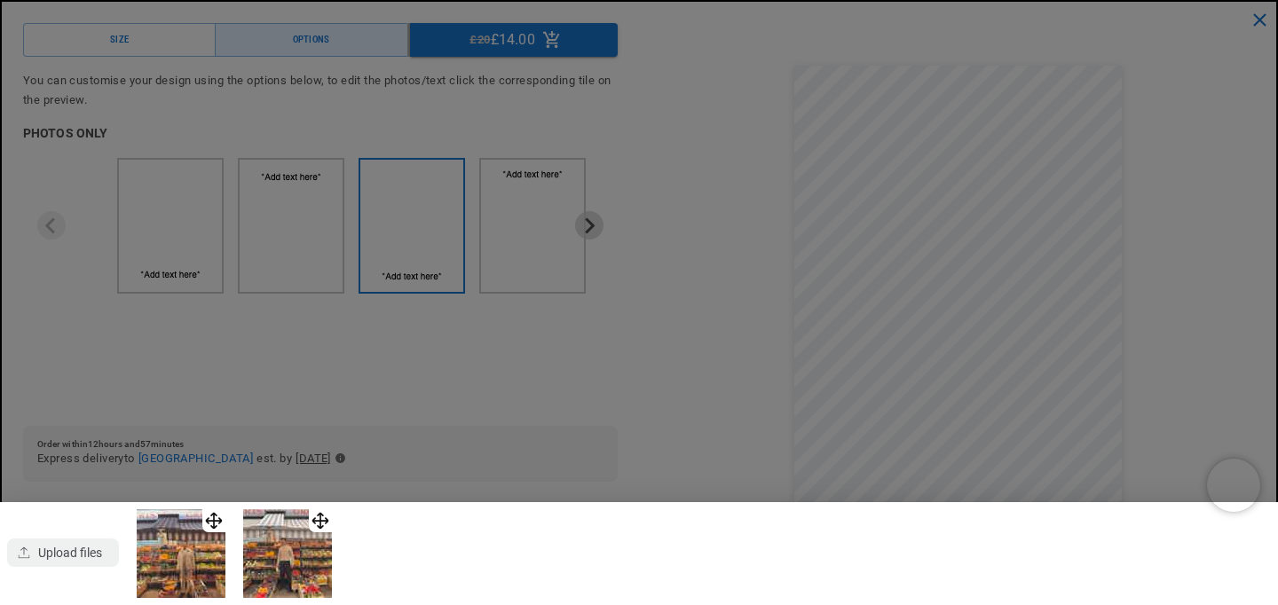
scroll to position [0, 429]
click at [286, 544] on img at bounding box center [287, 554] width 89 height 89
click at [106, 558] on div "button" at bounding box center [63, 553] width 112 height 28
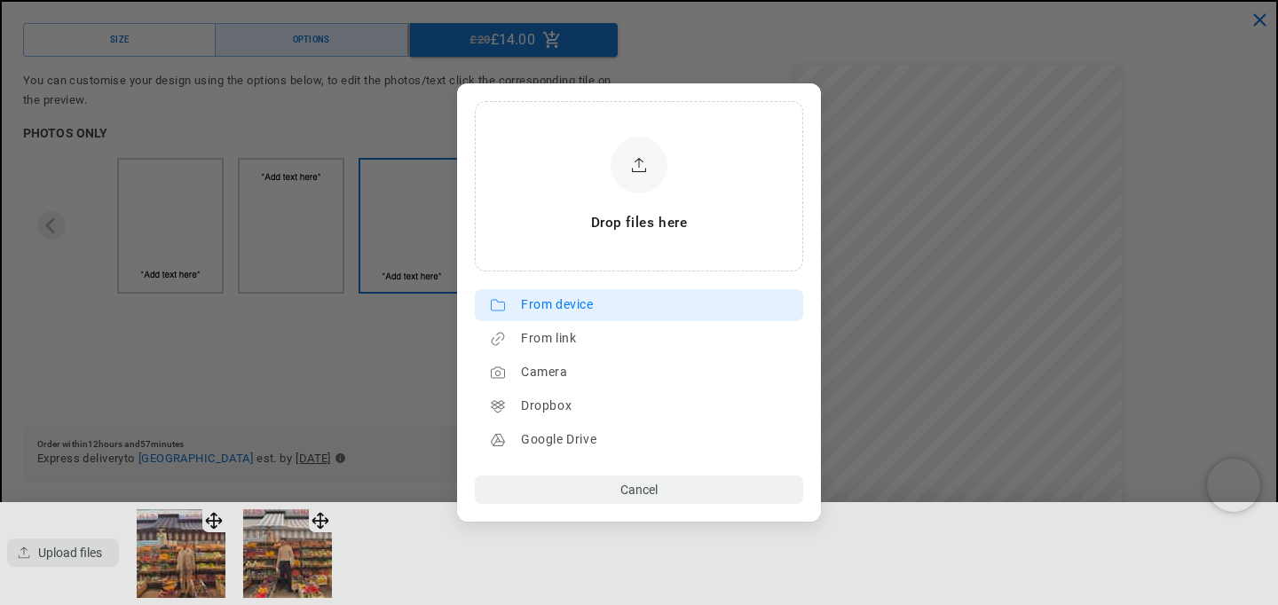
click at [586, 303] on div "From device" at bounding box center [657, 305] width 273 height 28
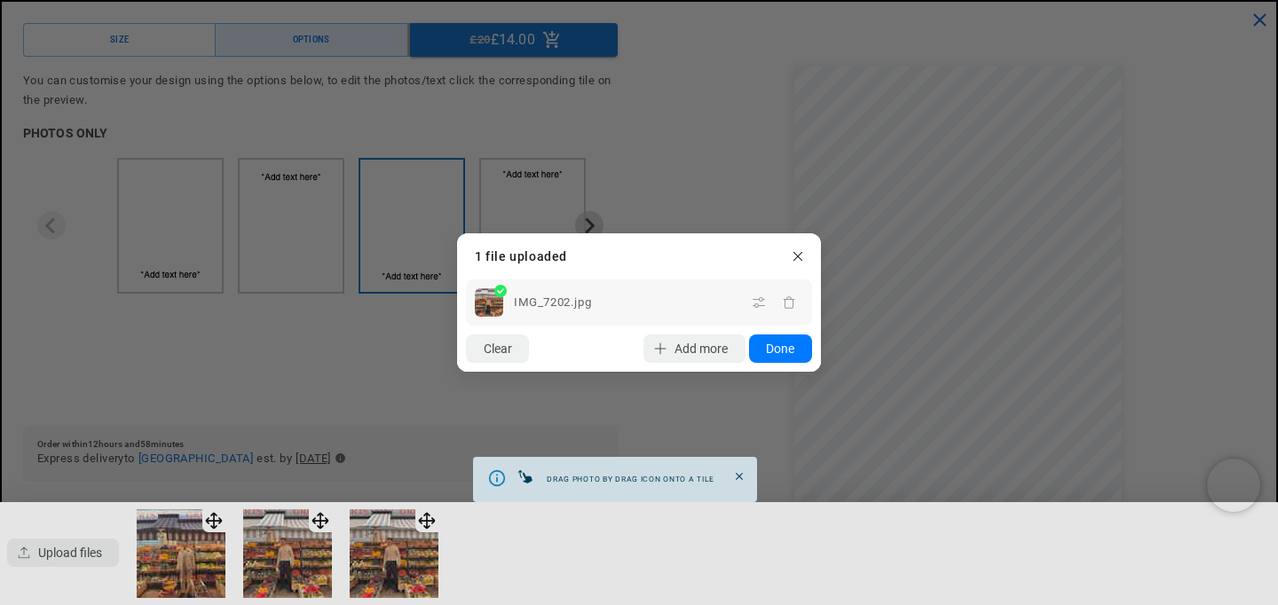
scroll to position [0, 0]
click at [769, 347] on button "Done" at bounding box center [780, 349] width 63 height 28
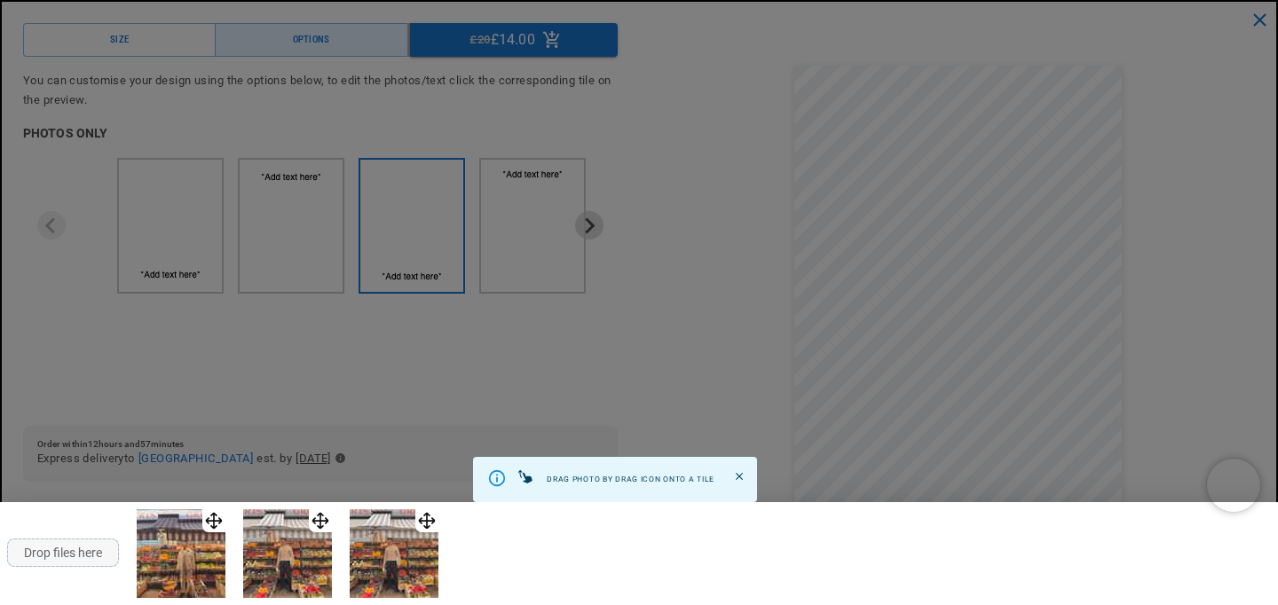
scroll to position [0, 858]
drag, startPoint x: 421, startPoint y: 513, endPoint x: 388, endPoint y: 546, distance: 46.4
click at [724, 245] on div at bounding box center [639, 302] width 1278 height 605
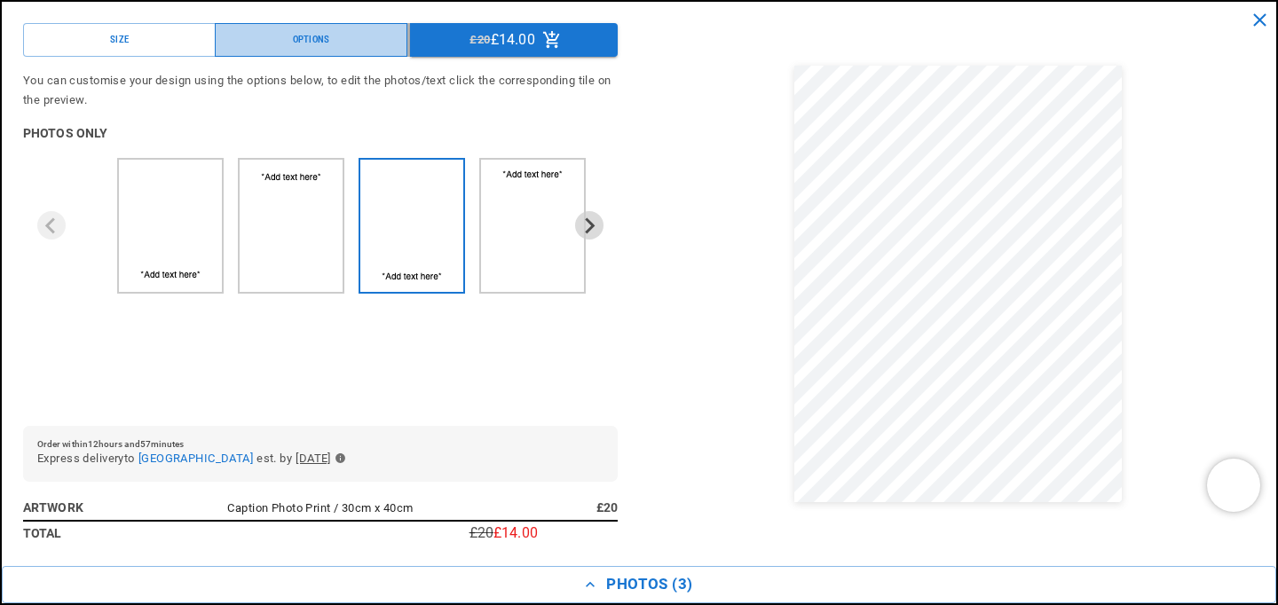
click at [366, 43] on button "Options" at bounding box center [311, 40] width 193 height 34
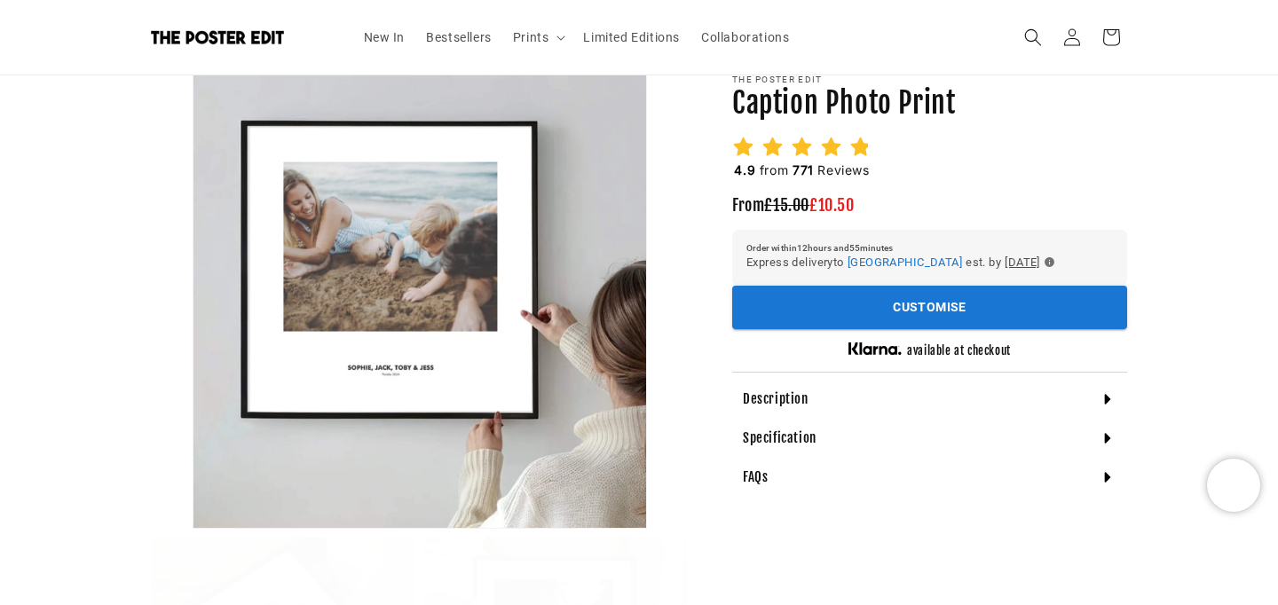
scroll to position [150, 0]
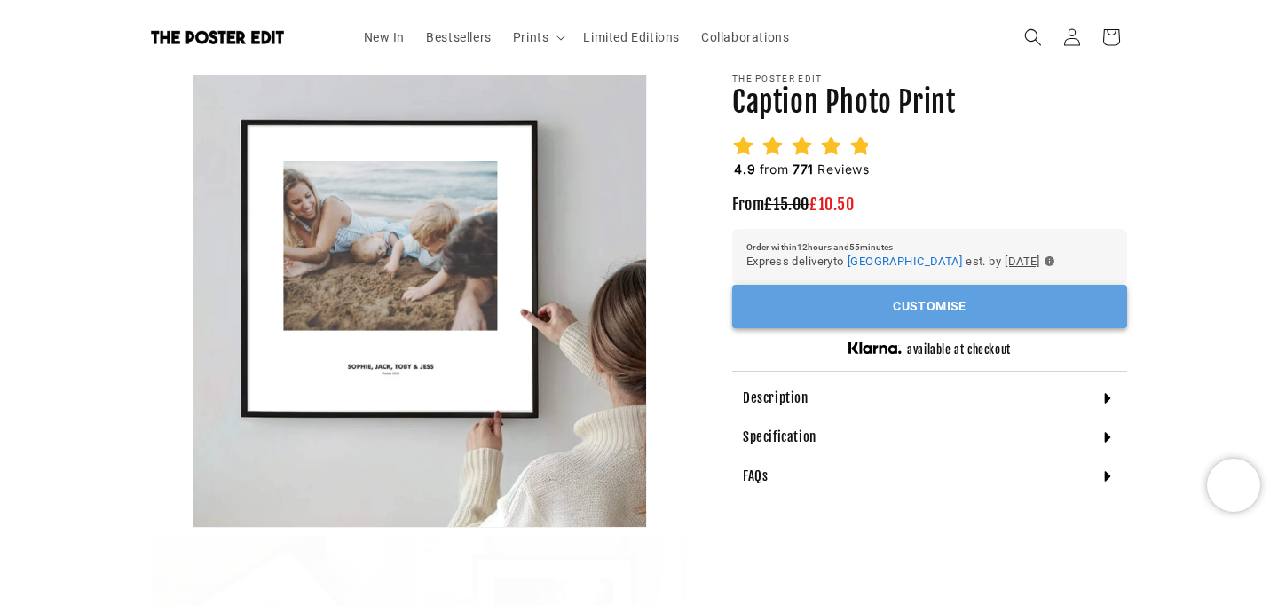
click at [935, 328] on button "Customise" at bounding box center [929, 306] width 395 height 43
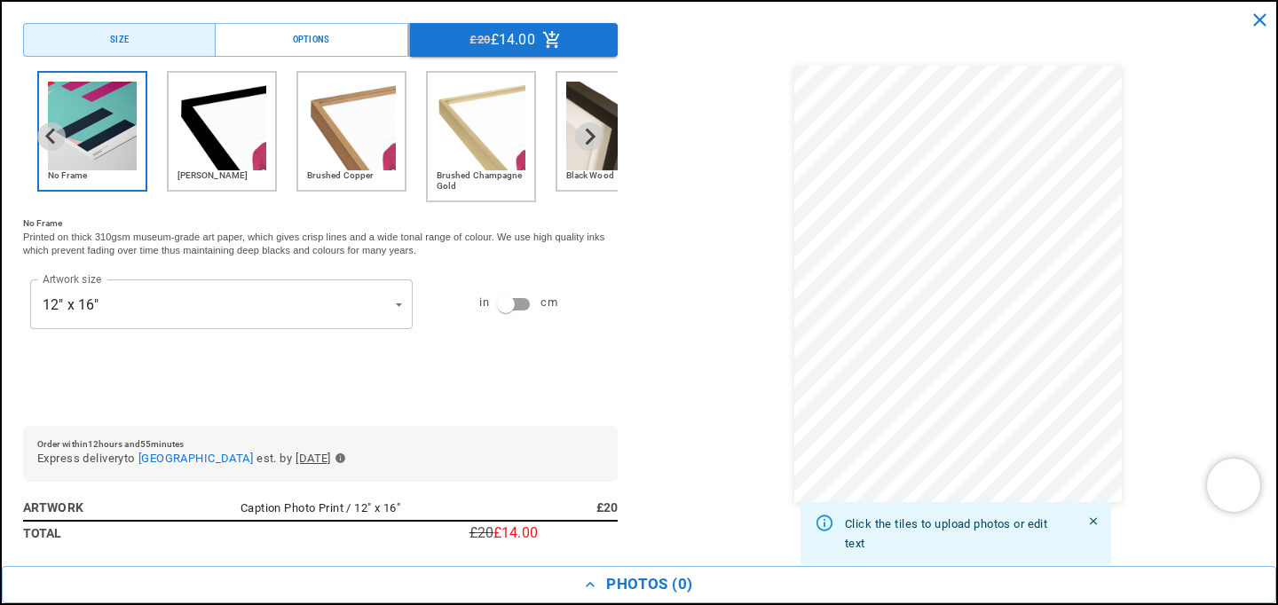
scroll to position [0, 429]
click at [295, 58] on div "Size Options £20 £14.00 No Frame Matt Black Brushed Copper Brushed Champagne Go…" at bounding box center [320, 284] width 595 height 522
click at [370, 35] on button "Options" at bounding box center [311, 40] width 193 height 34
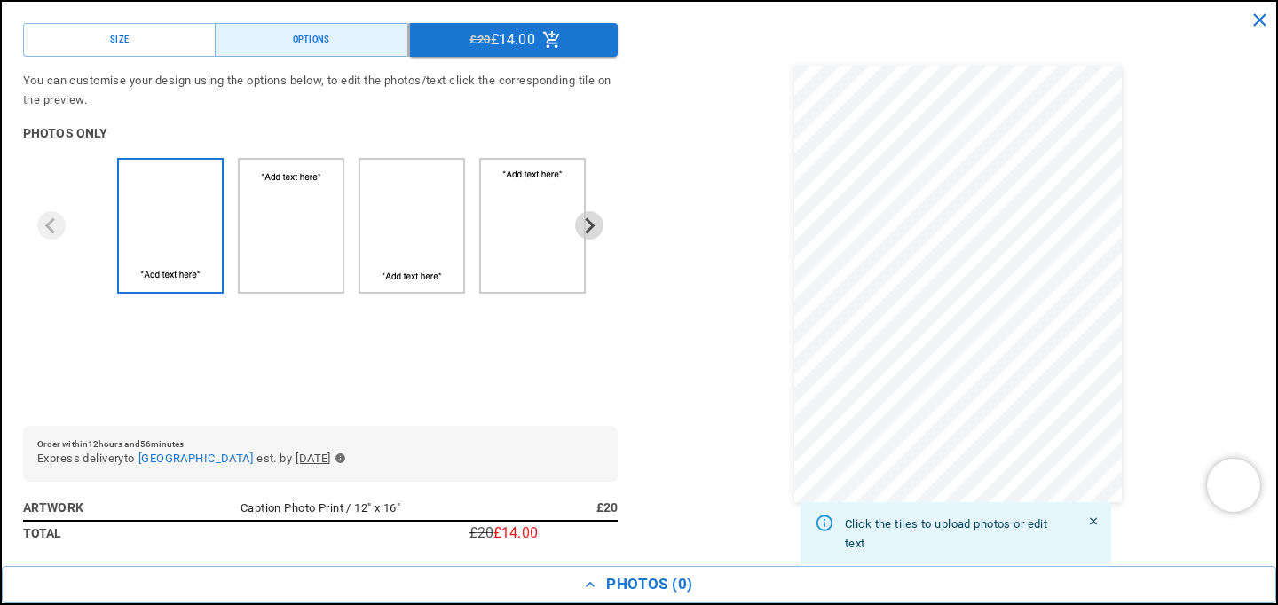
scroll to position [0, 0]
click at [410, 229] on img "3 of 4" at bounding box center [389, 216] width 43 height 98
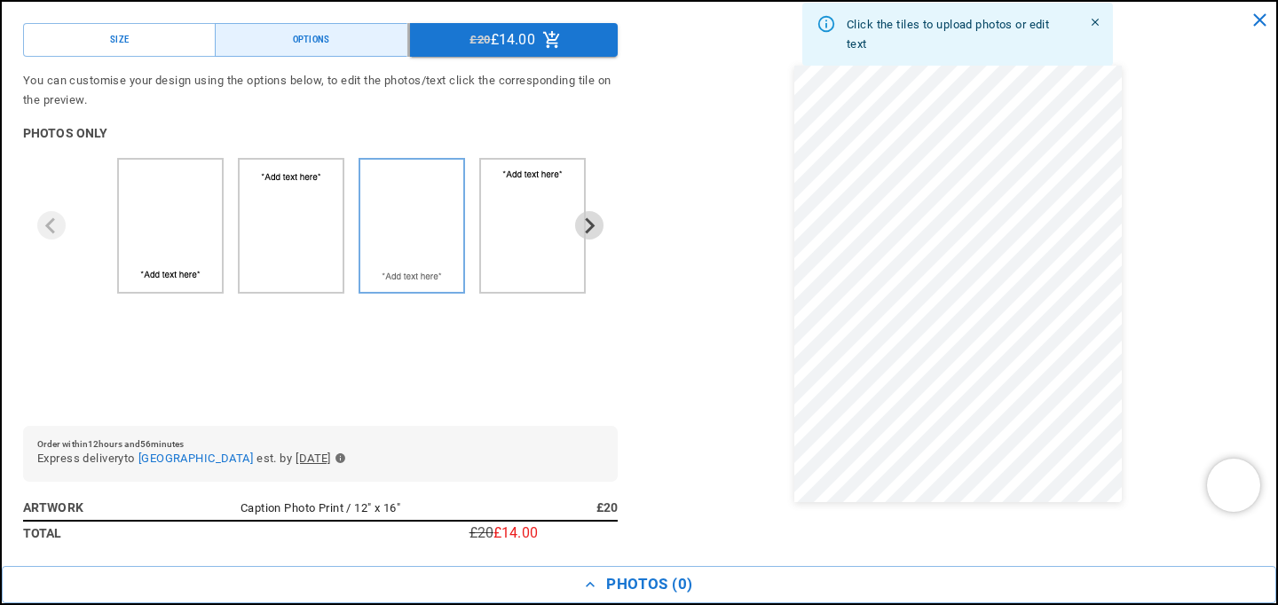
scroll to position [0, 858]
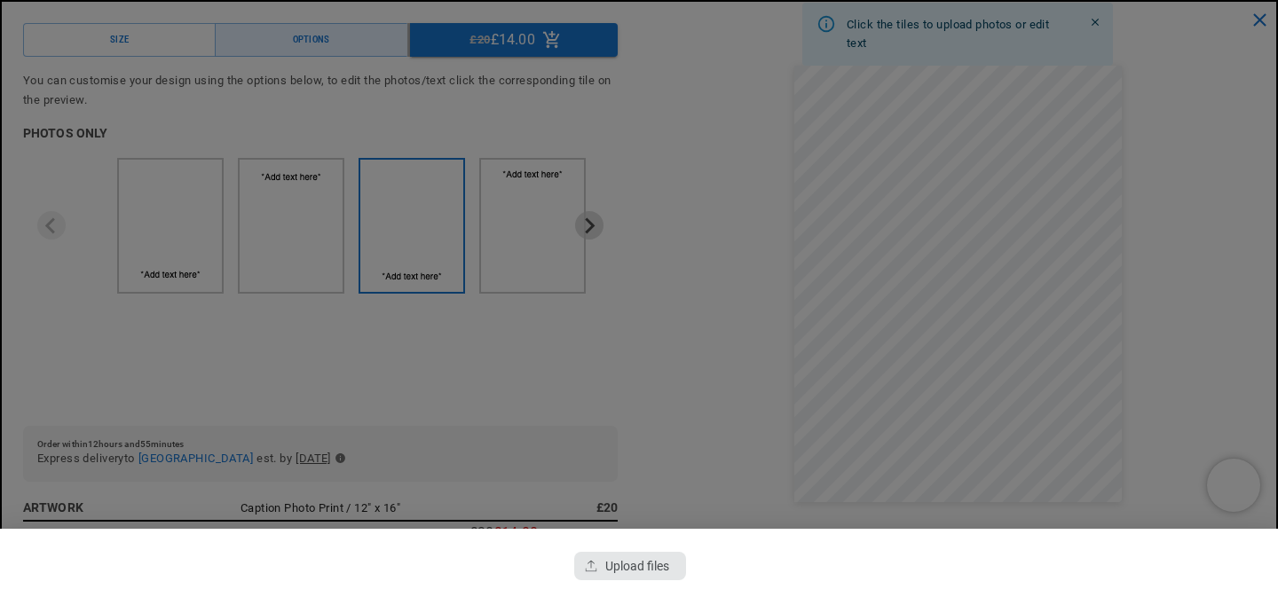
click at [615, 553] on div "button" at bounding box center [630, 566] width 112 height 28
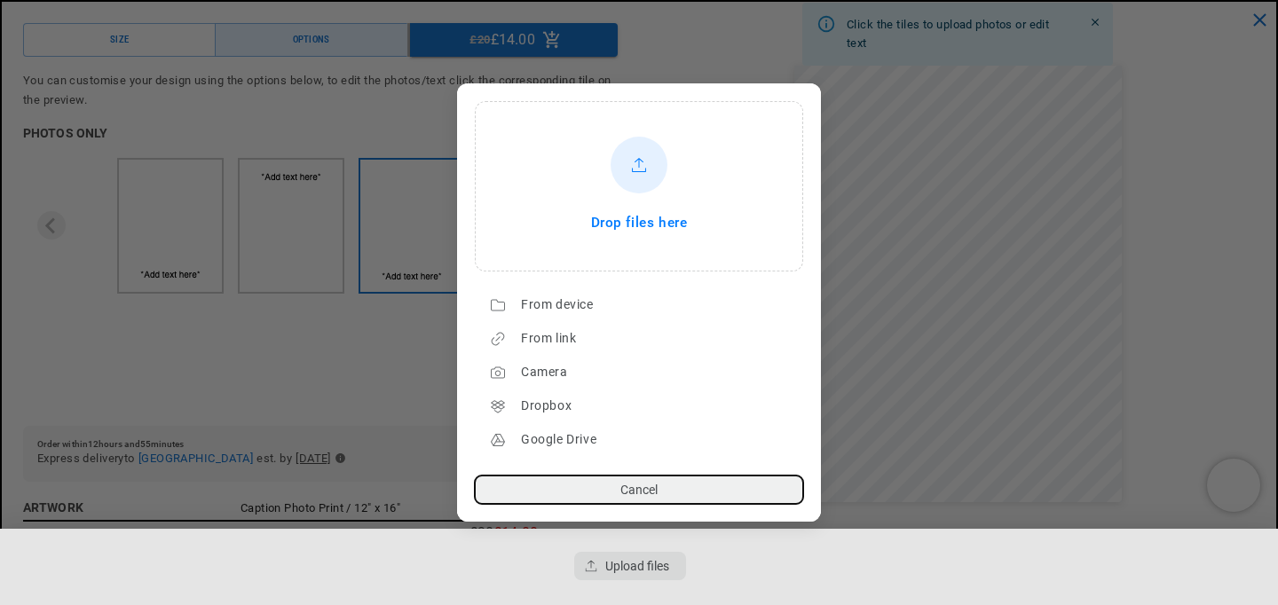
click at [643, 221] on span "Drop files here" at bounding box center [639, 223] width 97 height 25
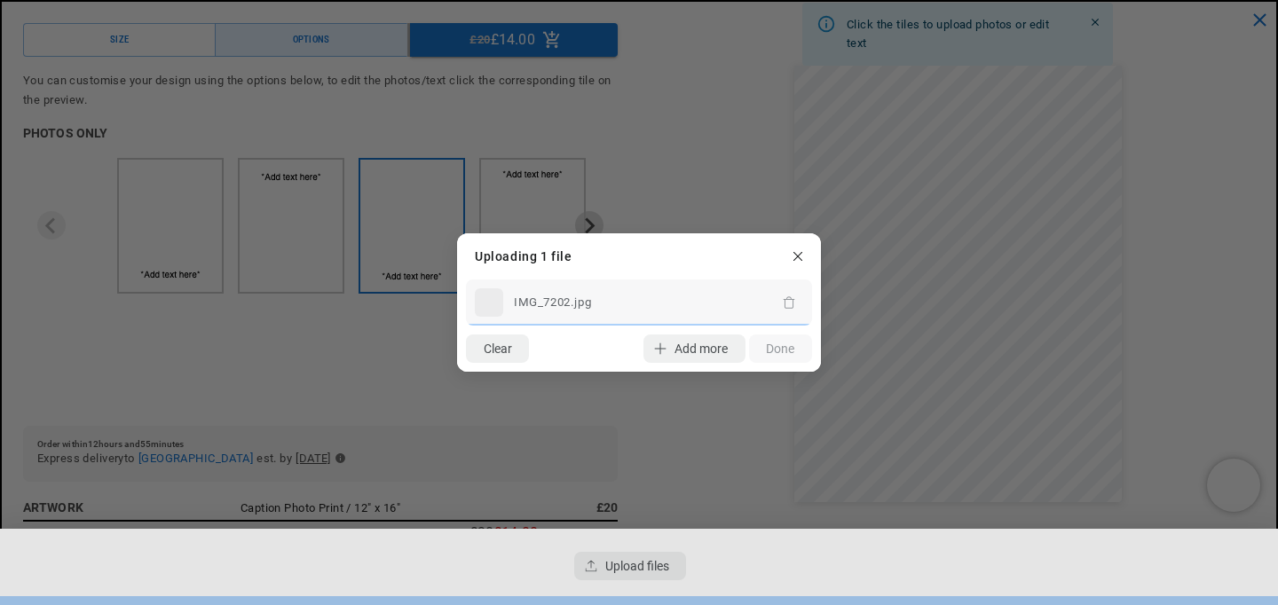
scroll to position [0, 429]
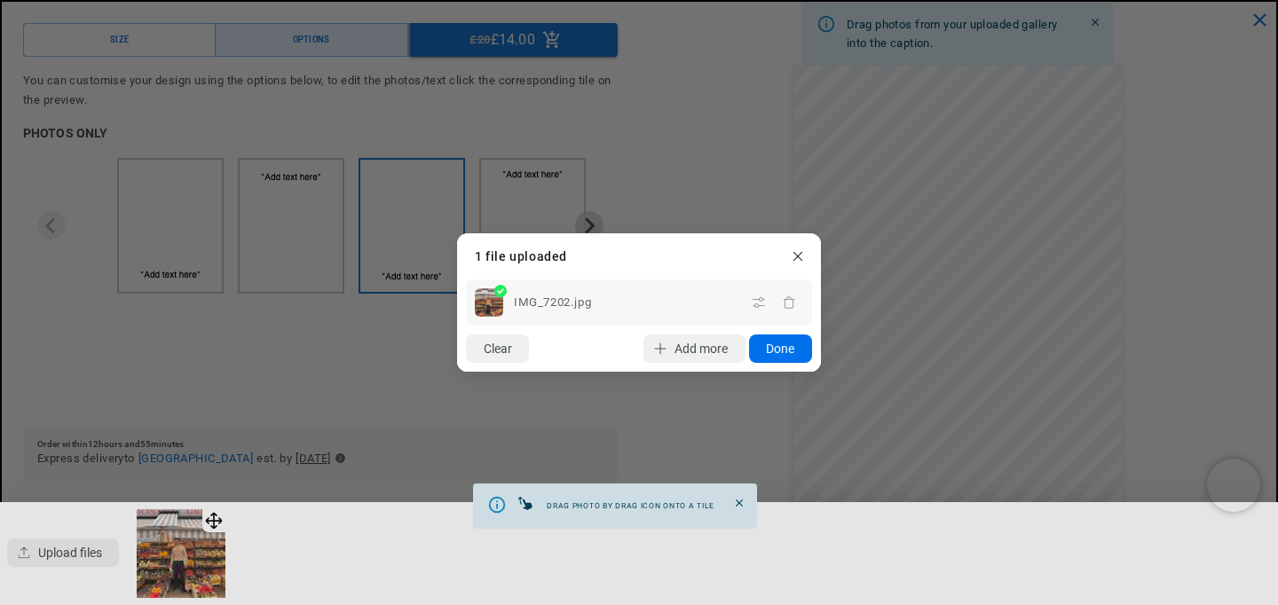
click at [784, 349] on button "Done" at bounding box center [780, 349] width 63 height 28
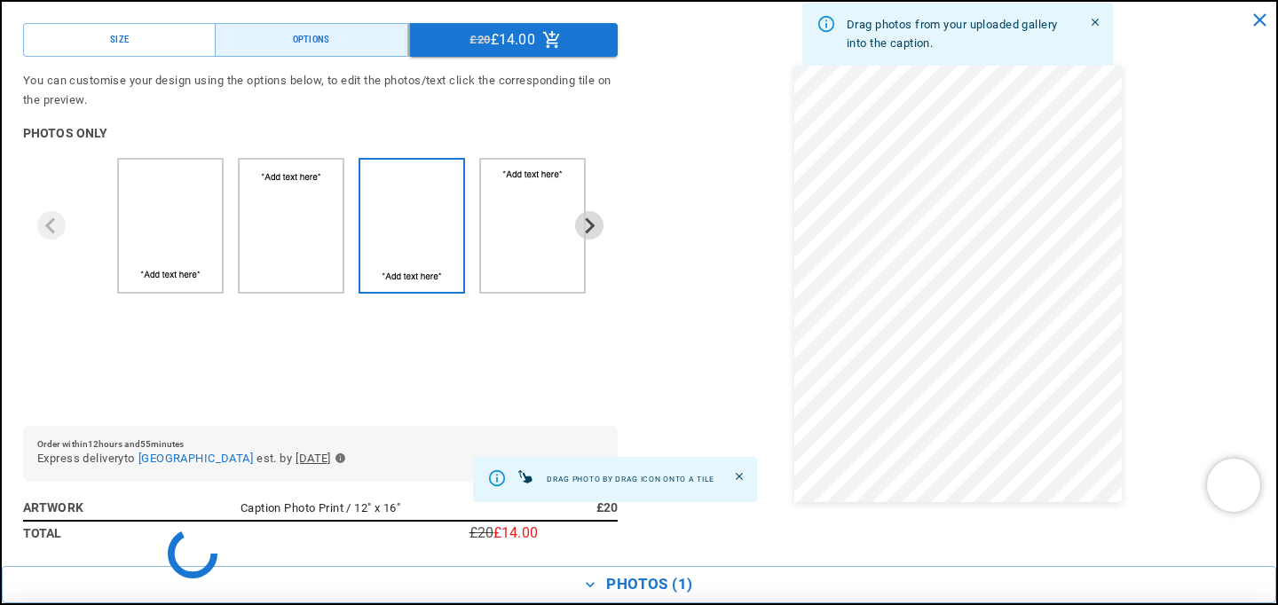
scroll to position [0, 0]
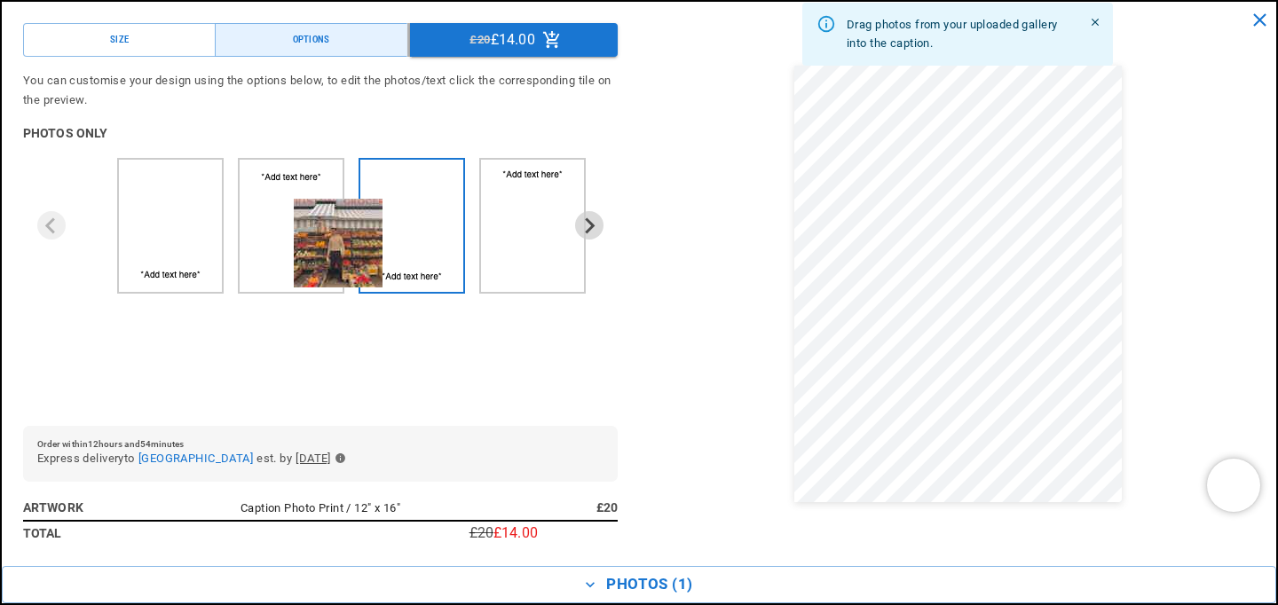
drag, startPoint x: 223, startPoint y: 530, endPoint x: 342, endPoint y: 285, distance: 272.4
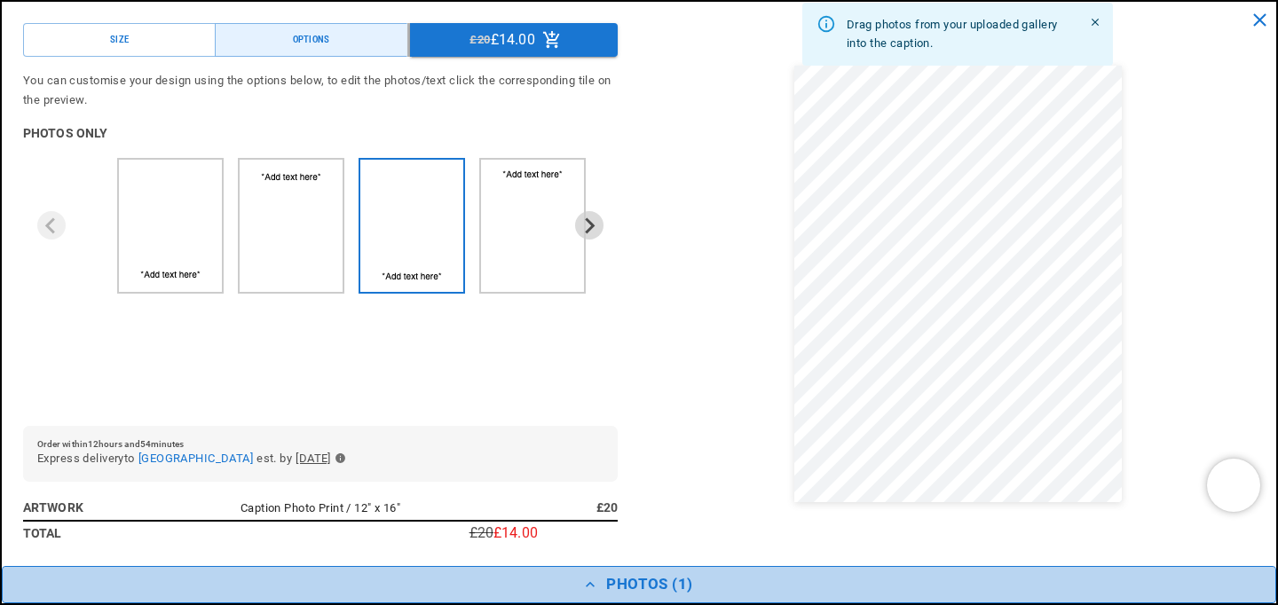
click at [643, 583] on button "Photos ( 1 )" at bounding box center [639, 584] width 1275 height 37
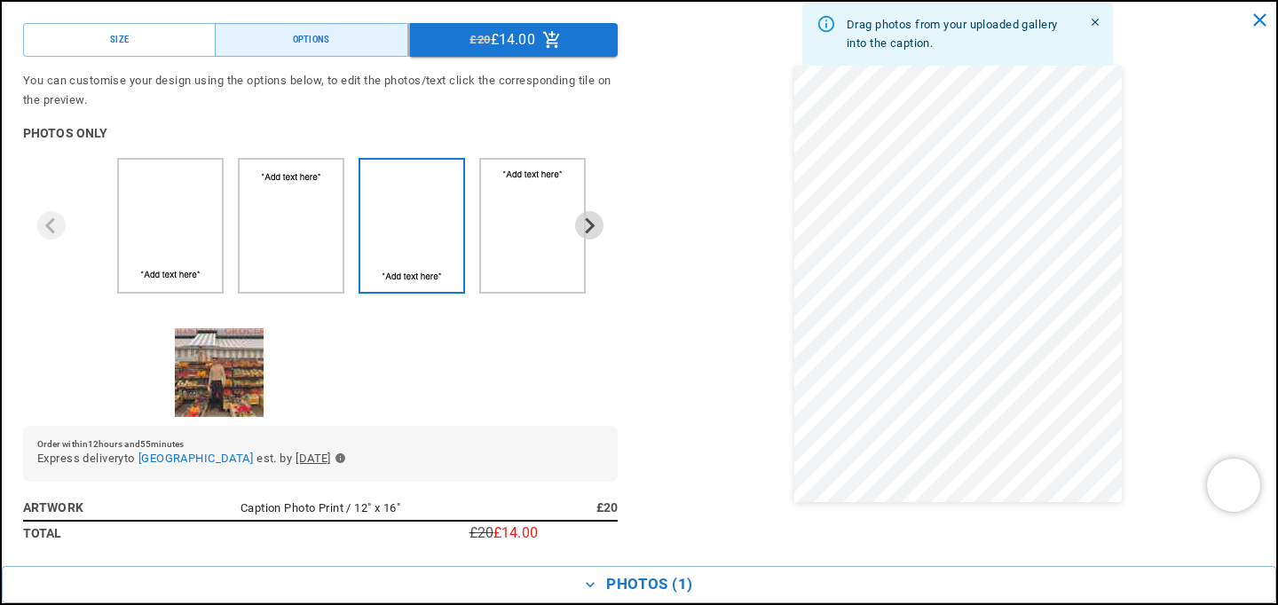
drag, startPoint x: 231, startPoint y: 523, endPoint x: 336, endPoint y: 324, distance: 225.2
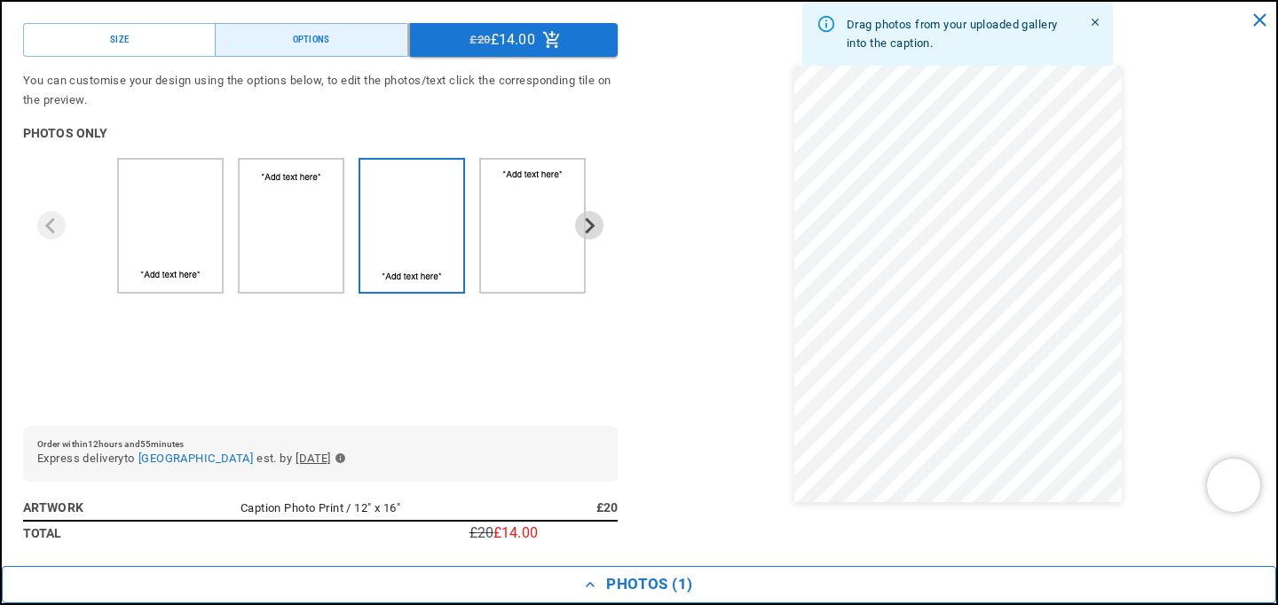
click at [657, 575] on button "Photos ( 1 )" at bounding box center [639, 584] width 1275 height 37
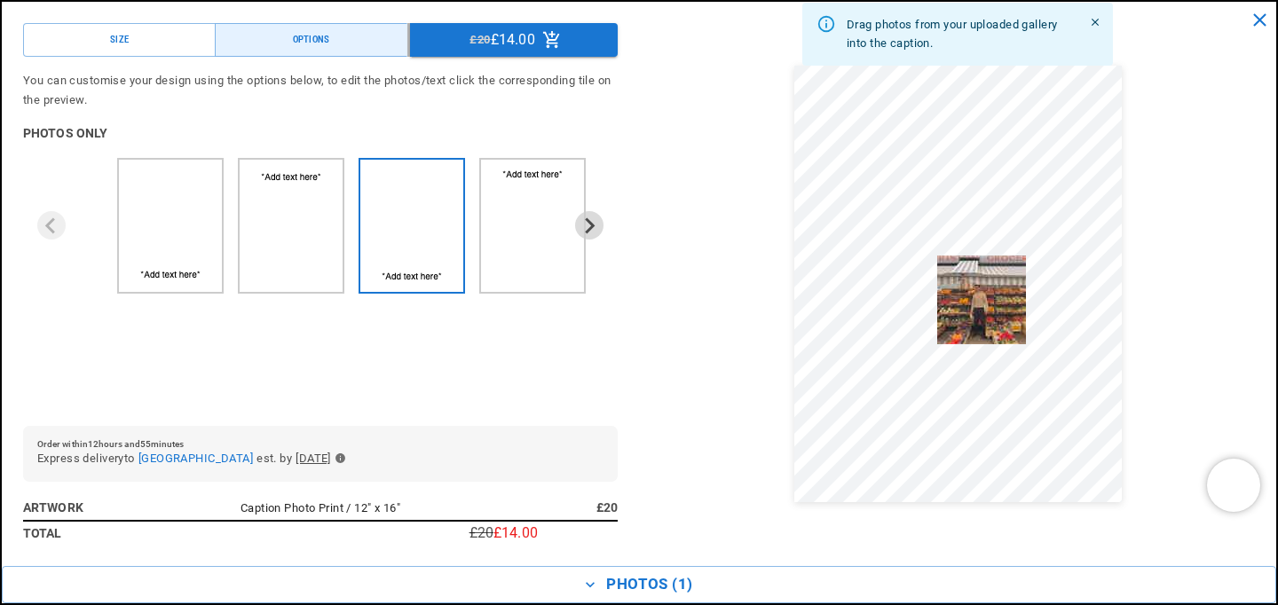
drag, startPoint x: 231, startPoint y: 520, endPoint x: 744, endPoint y: 365, distance: 536.1
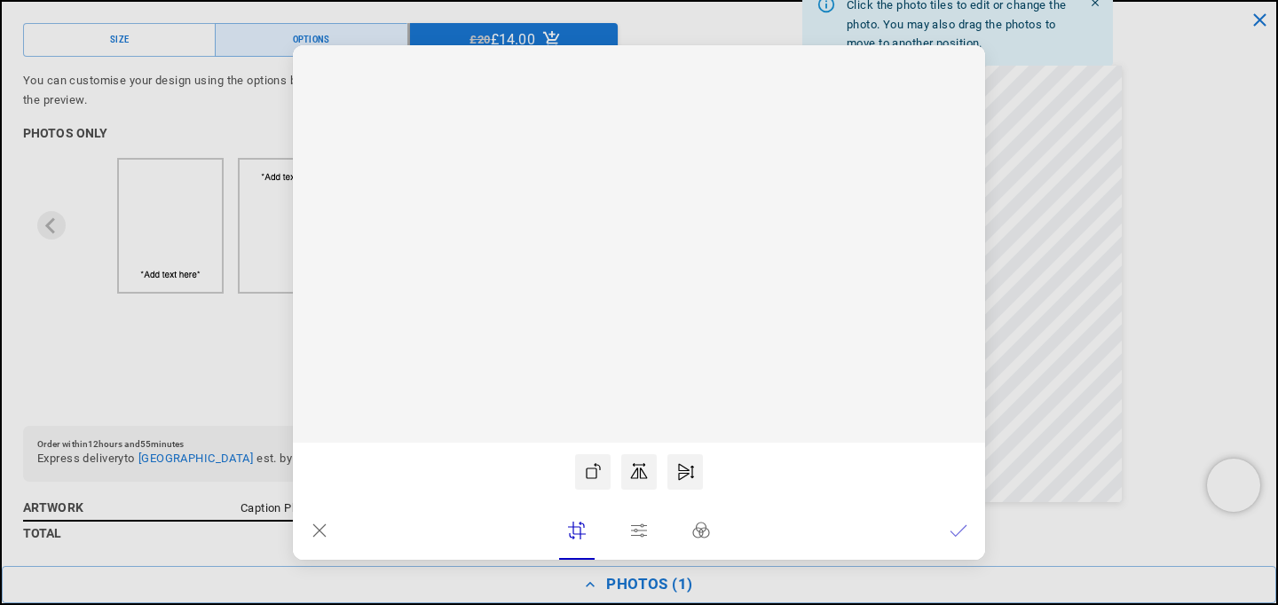
scroll to position [0, 429]
click at [666, 352] on rect at bounding box center [639, 244] width 692 height 398
drag, startPoint x: 642, startPoint y: 304, endPoint x: 633, endPoint y: 303, distance: 8.9
click at [633, 303] on rect at bounding box center [630, 244] width 51 height 121
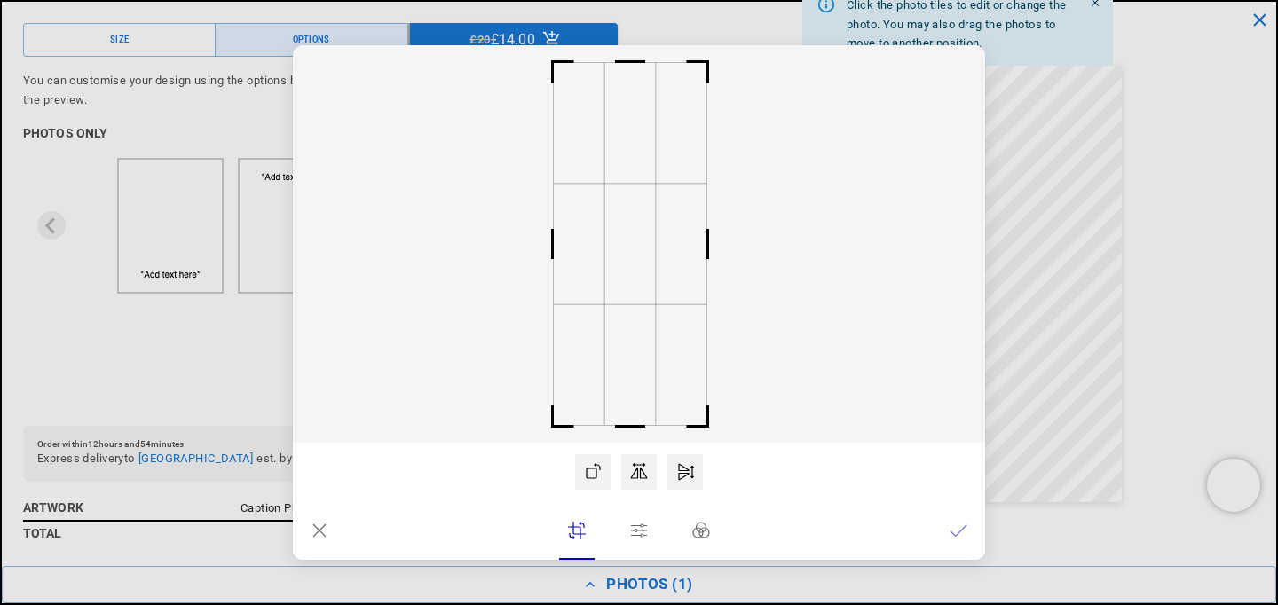
scroll to position [0, 0]
click at [958, 532] on icon at bounding box center [959, 531] width 18 height 18
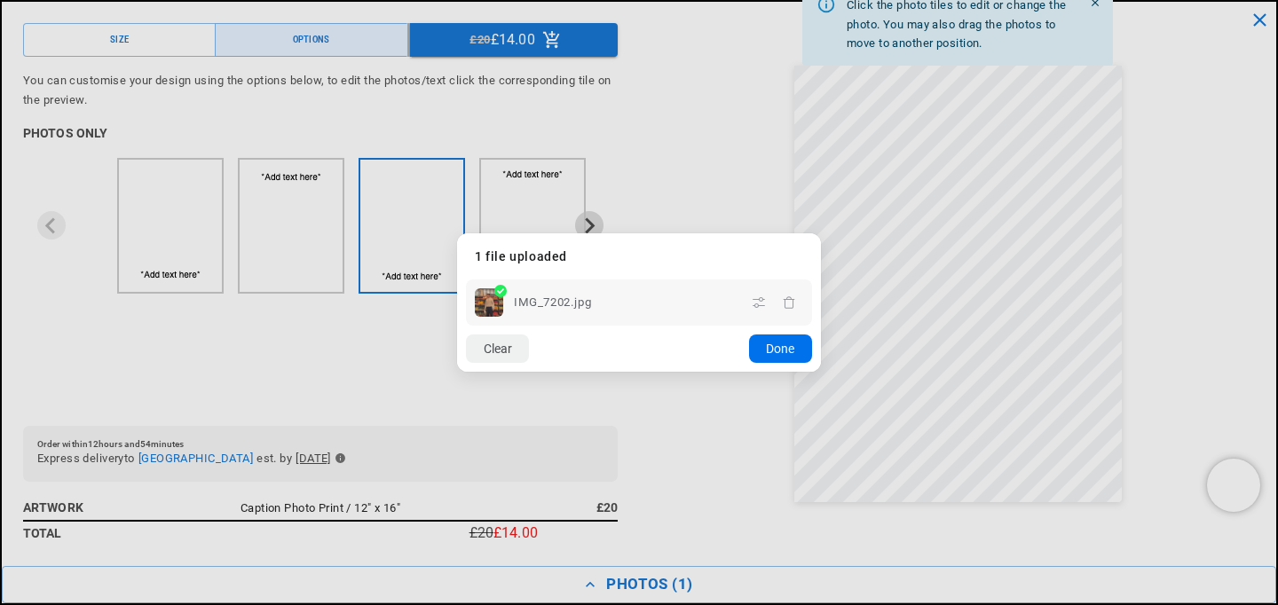
click at [777, 359] on button "Done" at bounding box center [780, 349] width 63 height 28
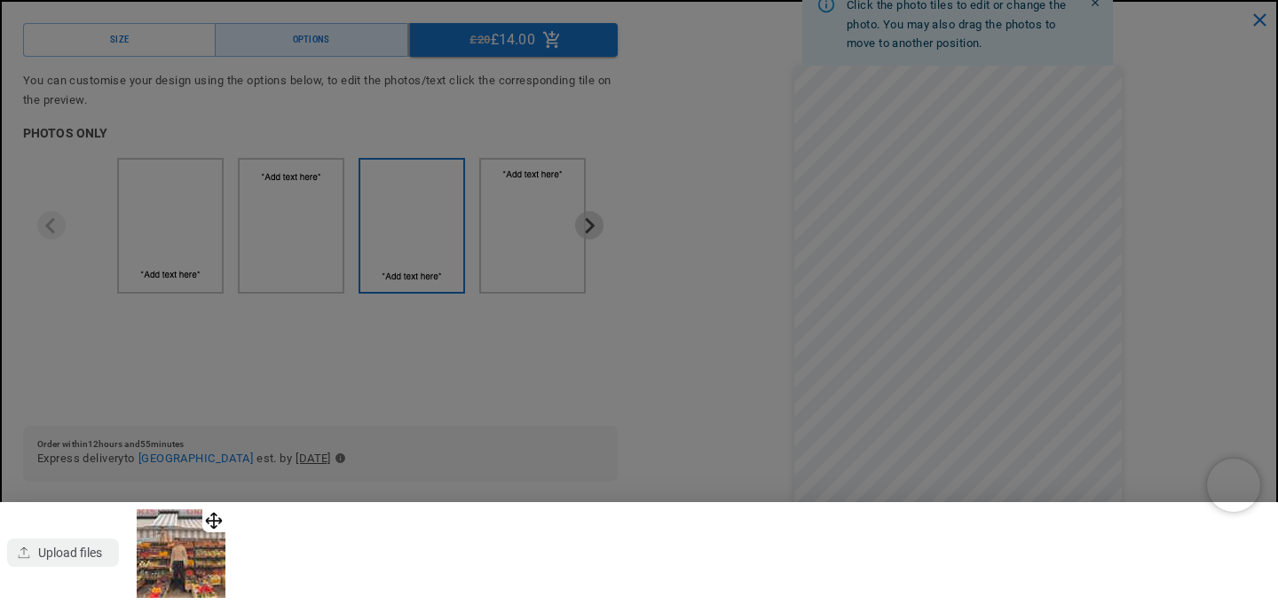
scroll to position [0, 429]
click at [83, 549] on div "button" at bounding box center [63, 553] width 112 height 28
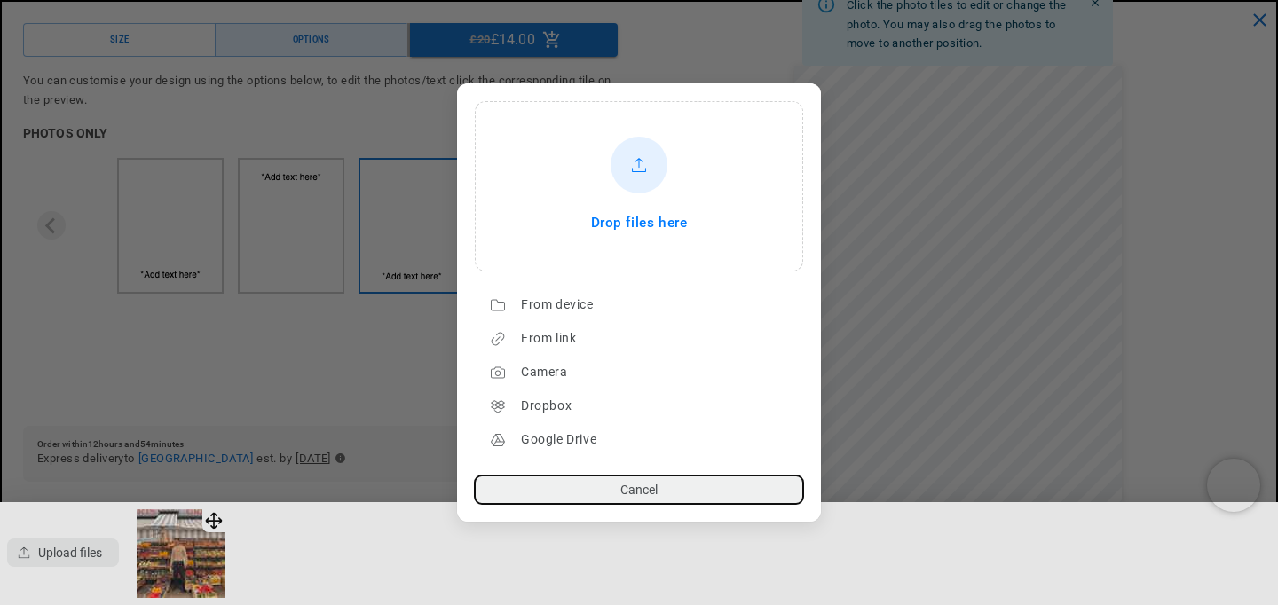
click at [591, 226] on span "Drop files here" at bounding box center [639, 223] width 97 height 25
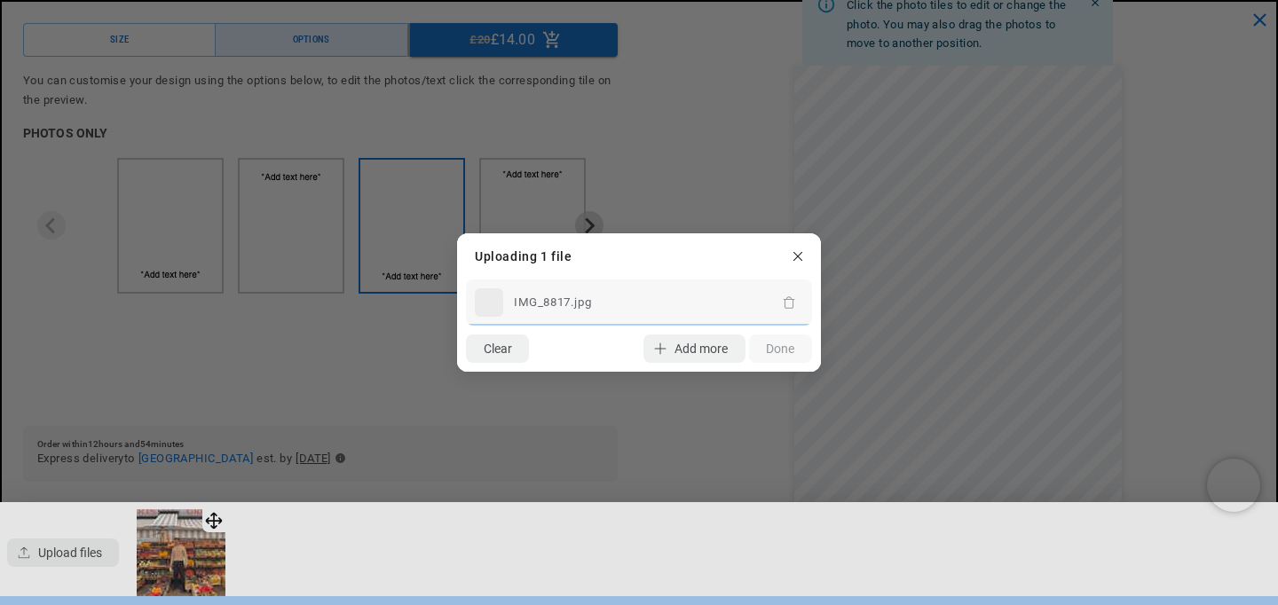
scroll to position [0, 858]
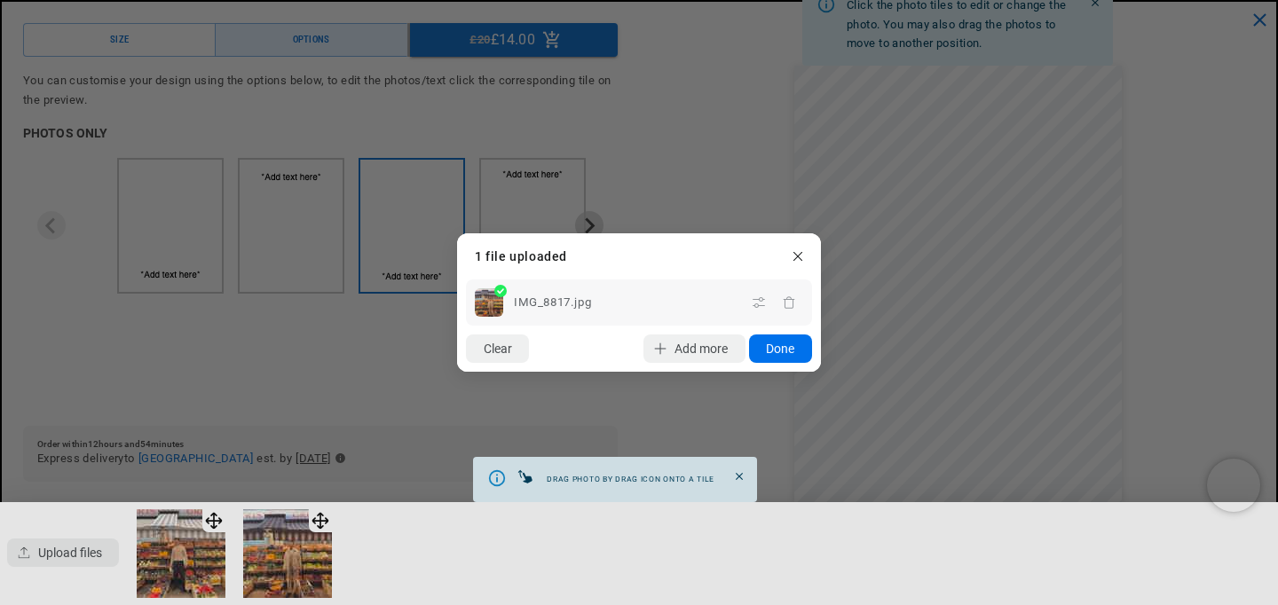
click at [789, 346] on button "Done" at bounding box center [780, 349] width 63 height 28
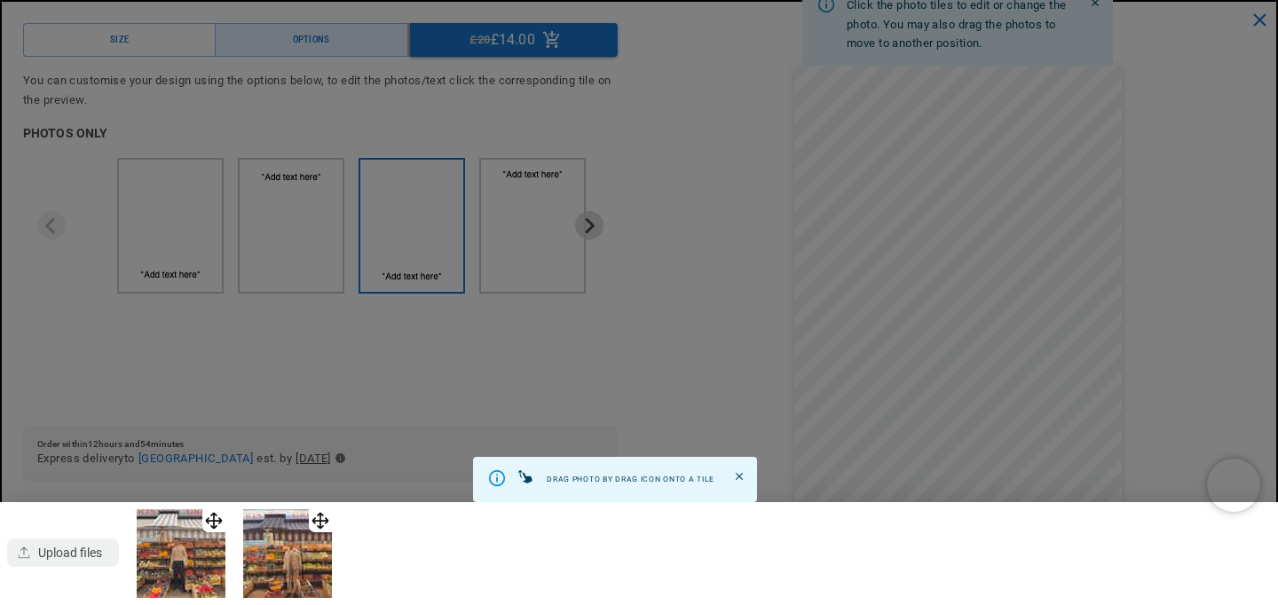
scroll to position [0, 0]
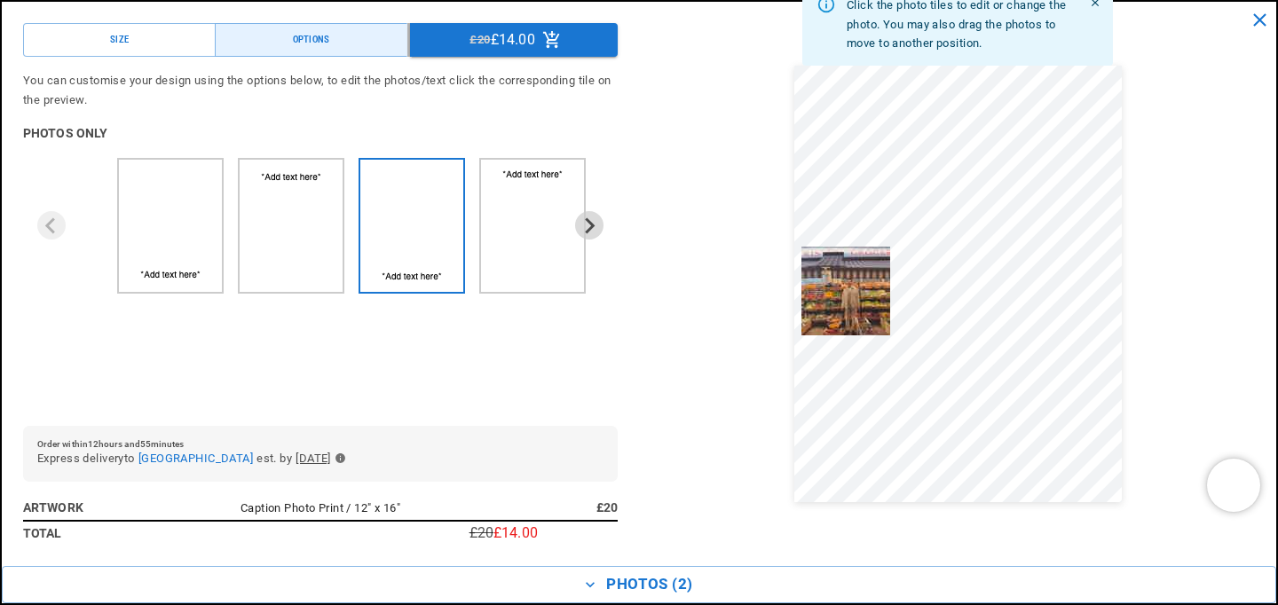
drag, startPoint x: 328, startPoint y: 521, endPoint x: 875, endPoint y: 254, distance: 608.6
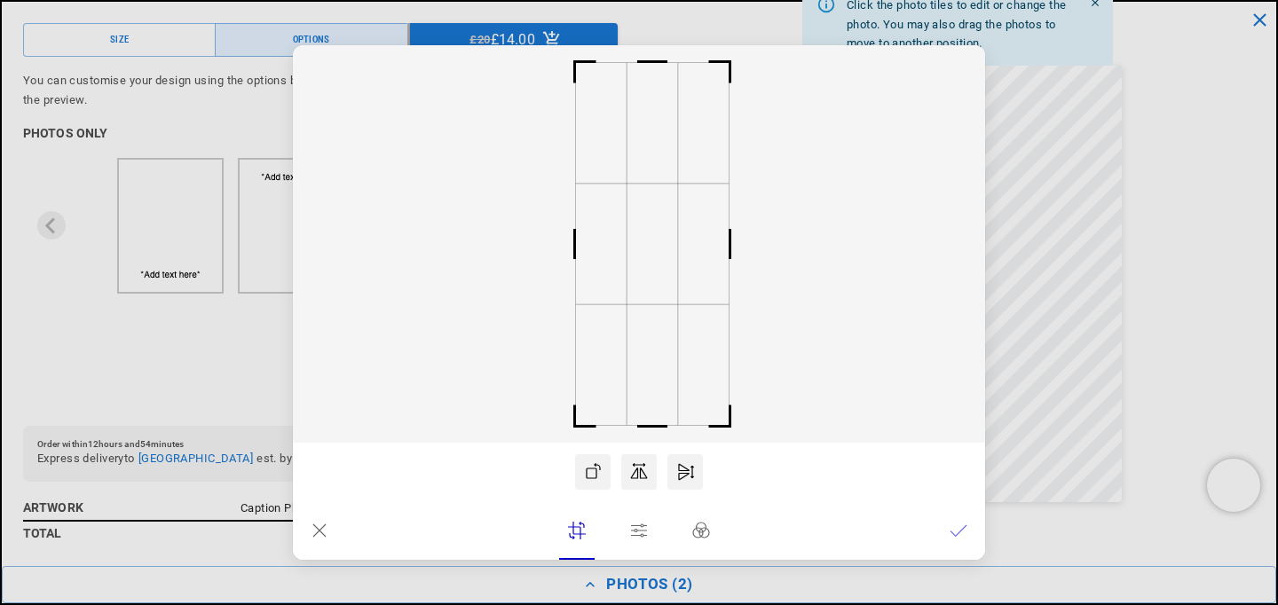
scroll to position [0, 858]
drag, startPoint x: 645, startPoint y: 267, endPoint x: 658, endPoint y: 267, distance: 12.4
click at [658, 267] on rect at bounding box center [651, 244] width 51 height 121
click at [968, 527] on lr-btn-ui at bounding box center [959, 531] width 36 height 36
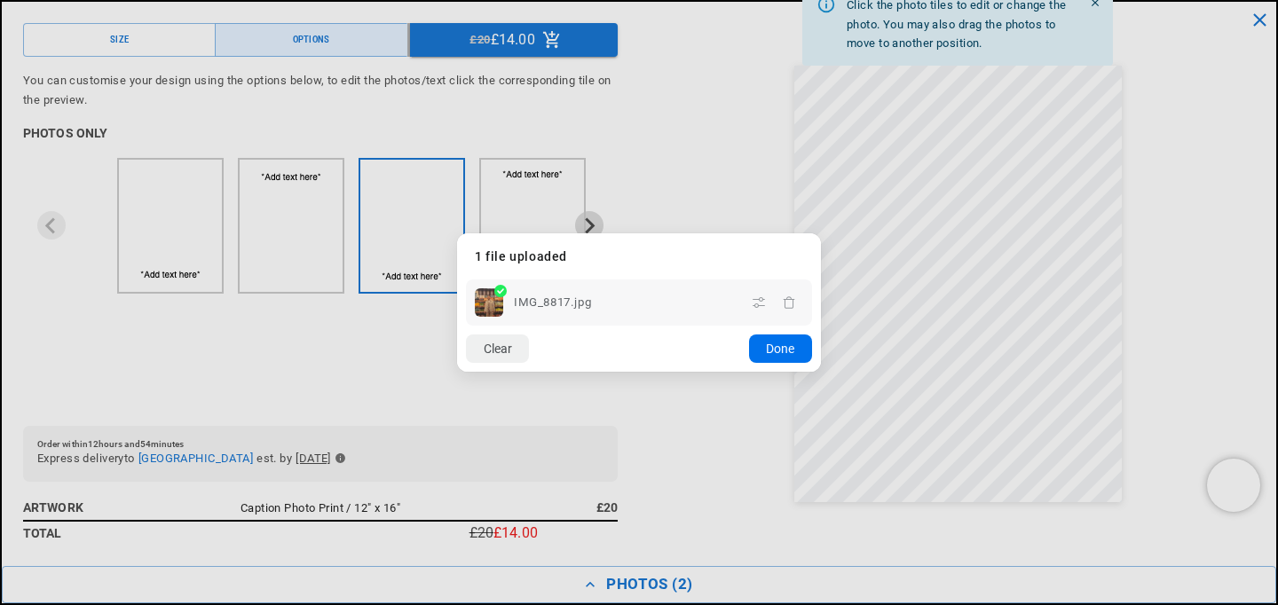
click at [795, 348] on button "Done" at bounding box center [780, 349] width 63 height 28
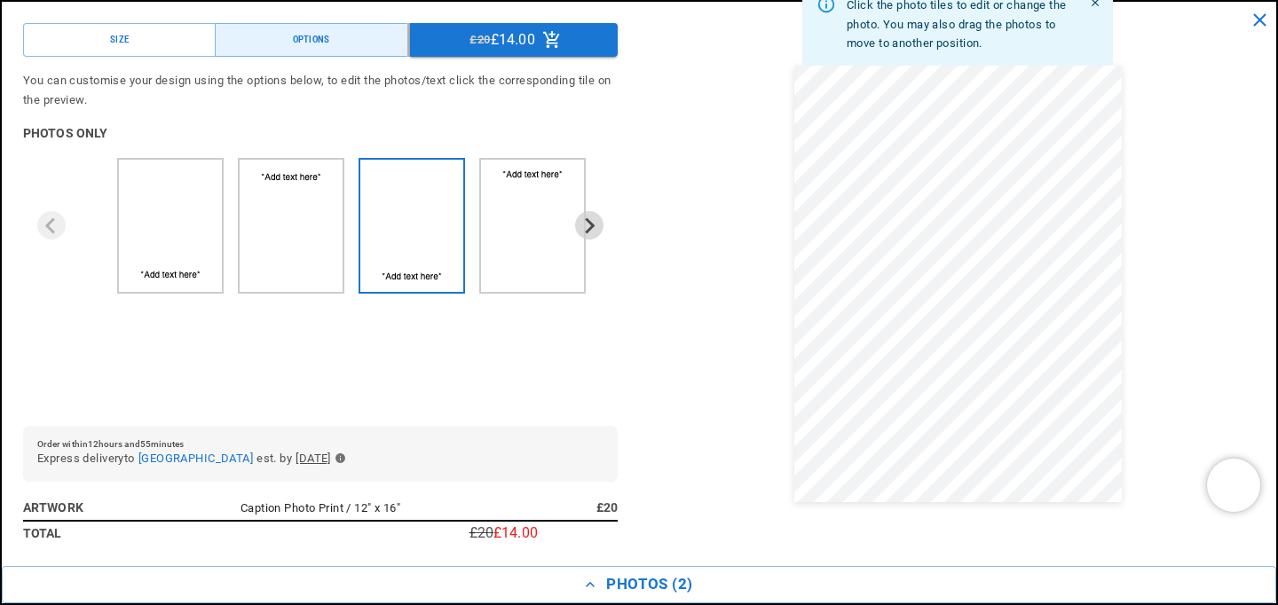
scroll to position [0, 0]
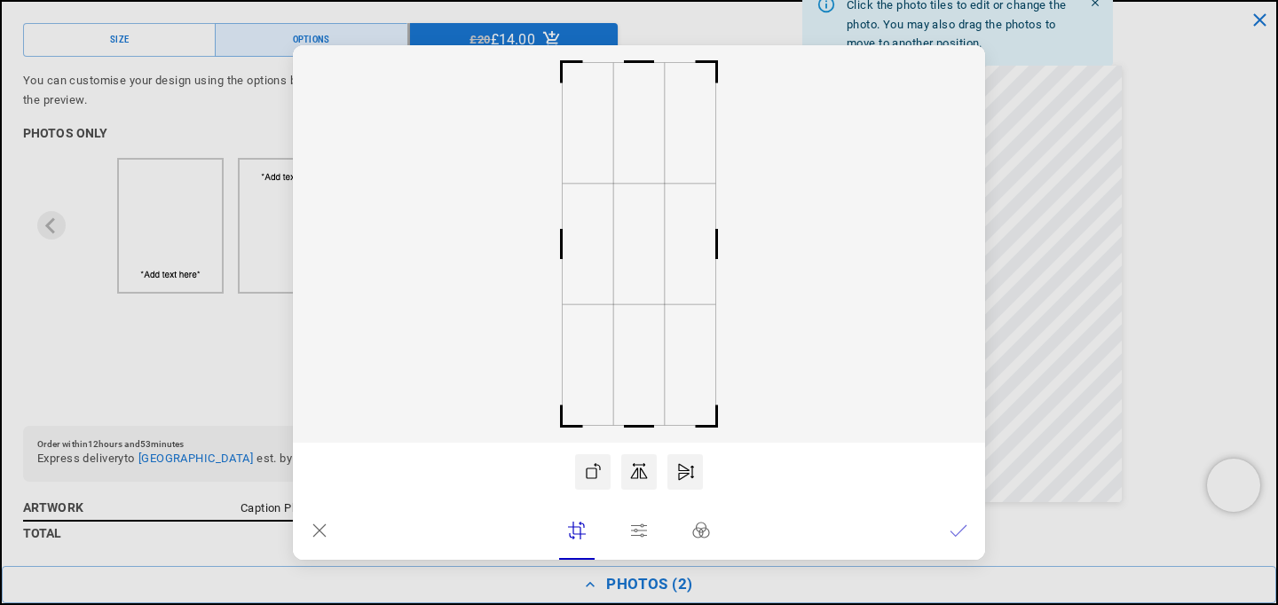
click at [644, 61] on rect at bounding box center [639, 62] width 43 height 43
drag, startPoint x: 644, startPoint y: 61, endPoint x: 639, endPoint y: 87, distance: 26.1
click at [639, 87] on rect at bounding box center [639, 88] width 43 height 43
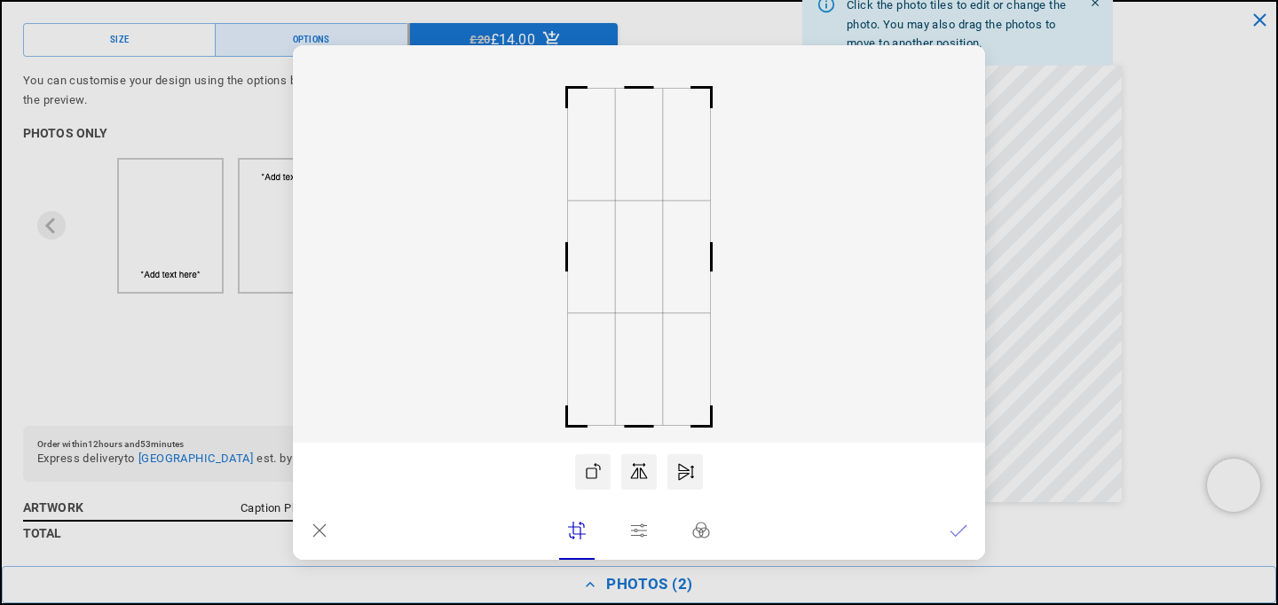
drag, startPoint x: 612, startPoint y: 221, endPoint x: 605, endPoint y: 173, distance: 48.5
click at [605, 173] on rect at bounding box center [639, 244] width 692 height 398
drag, startPoint x: 614, startPoint y: 207, endPoint x: 614, endPoint y: 179, distance: 27.5
click at [614, 179] on rect at bounding box center [639, 244] width 692 height 398
drag, startPoint x: 614, startPoint y: 178, endPoint x: 620, endPoint y: 207, distance: 29.9
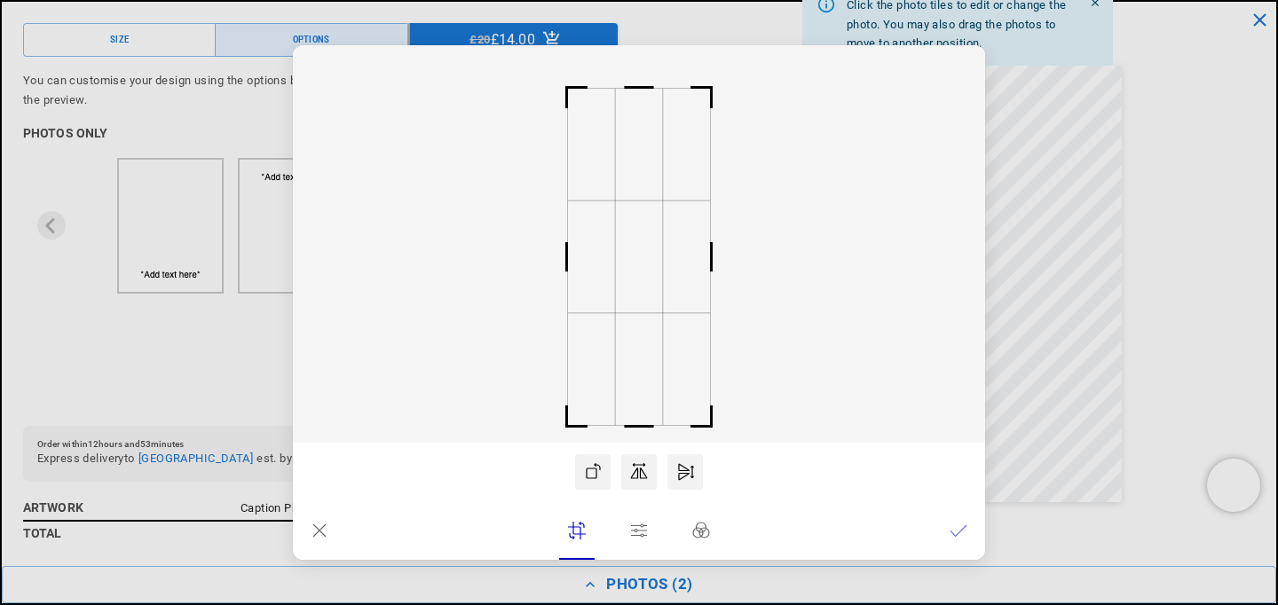
click at [620, 208] on icon at bounding box center [639, 244] width 692 height 398
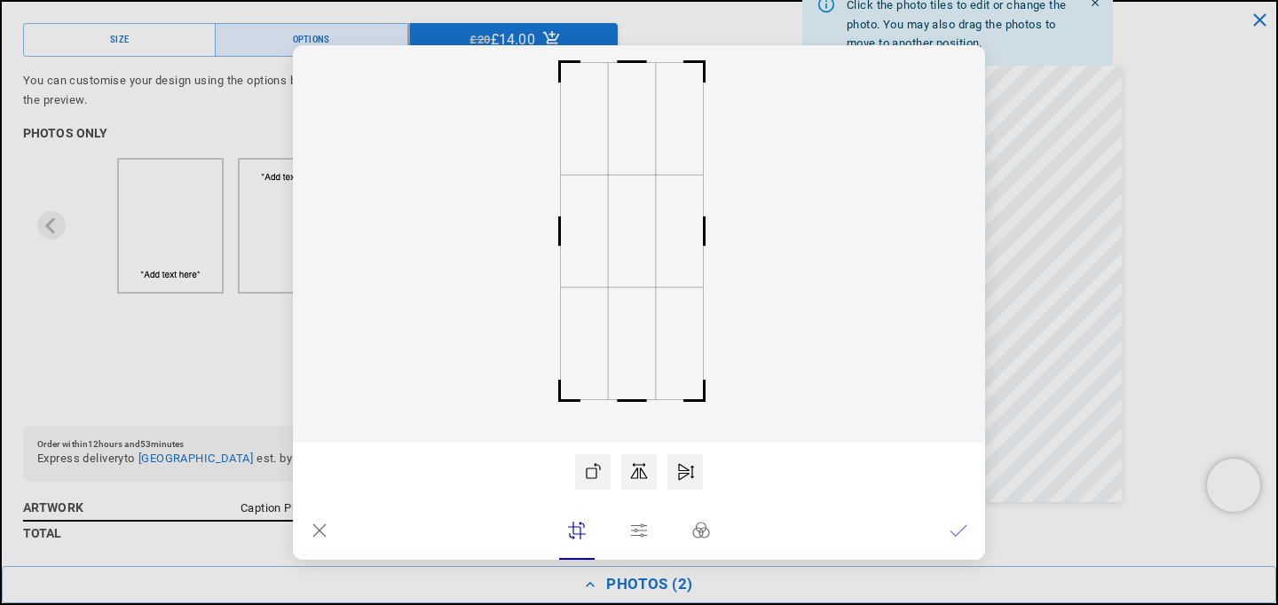
scroll to position [0, 0]
drag, startPoint x: 634, startPoint y: 269, endPoint x: 627, endPoint y: 193, distance: 76.7
click at [627, 193] on rect at bounding box center [631, 231] width 47 height 112
click at [967, 530] on lr-btn-ui at bounding box center [959, 531] width 36 height 36
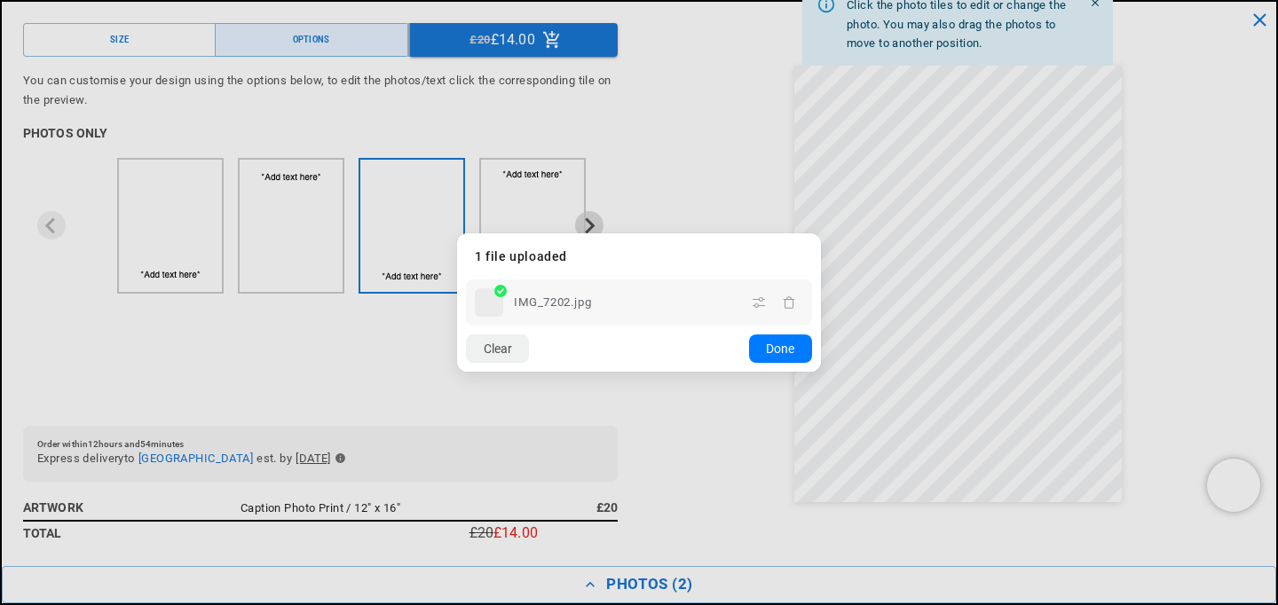
scroll to position [0, 429]
click at [779, 347] on button "Done" at bounding box center [780, 349] width 63 height 28
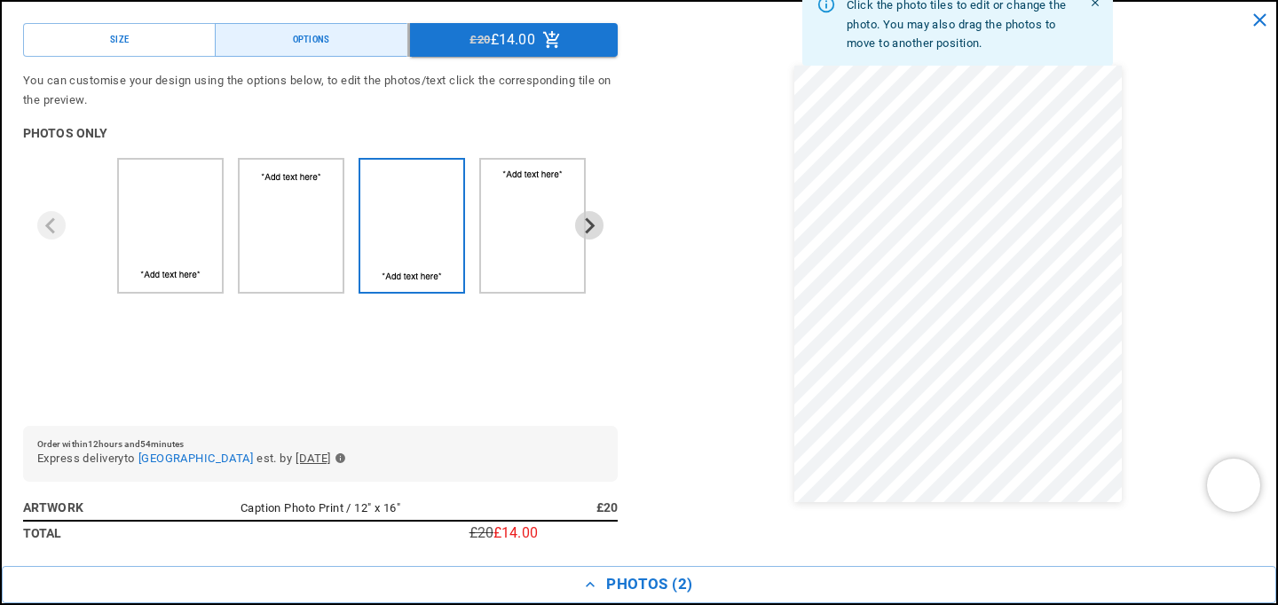
scroll to position [0, 858]
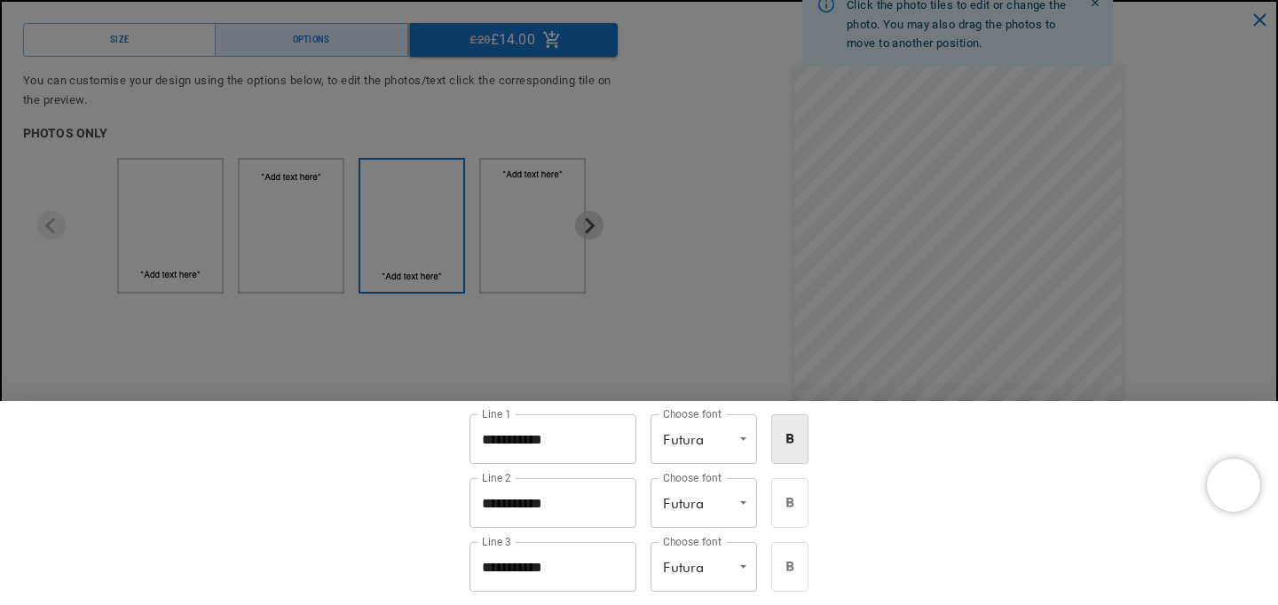
click at [599, 453] on input "**********" at bounding box center [553, 440] width 167 height 50
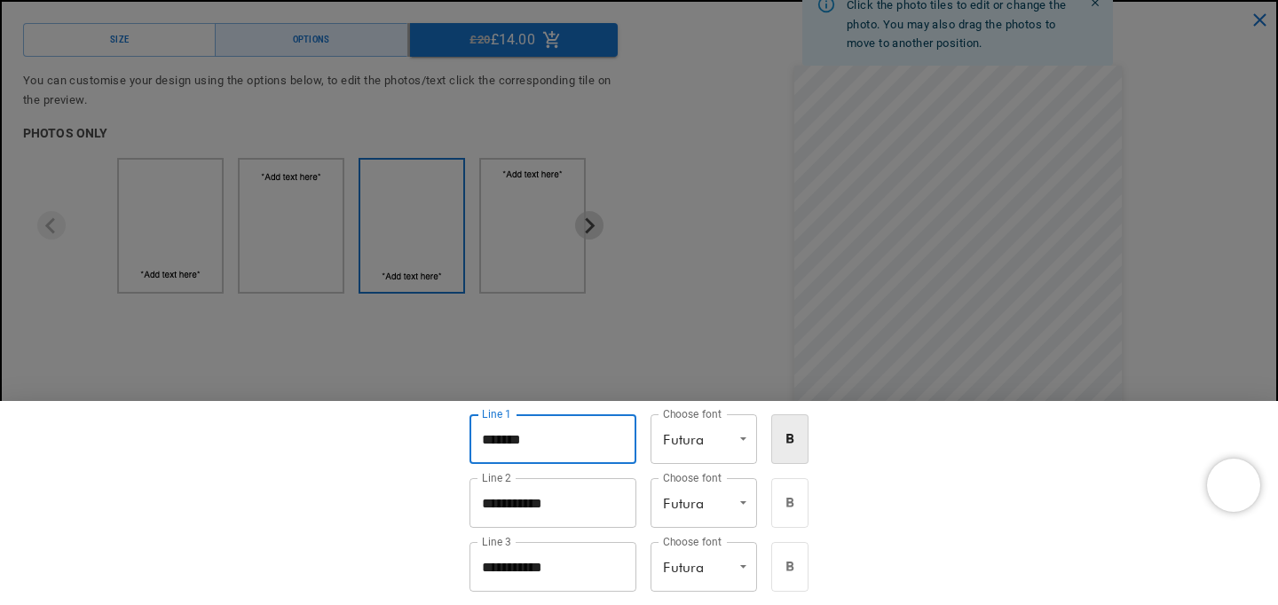
scroll to position [0, 429]
type input "**********"
click at [581, 503] on input "**********" at bounding box center [553, 503] width 167 height 50
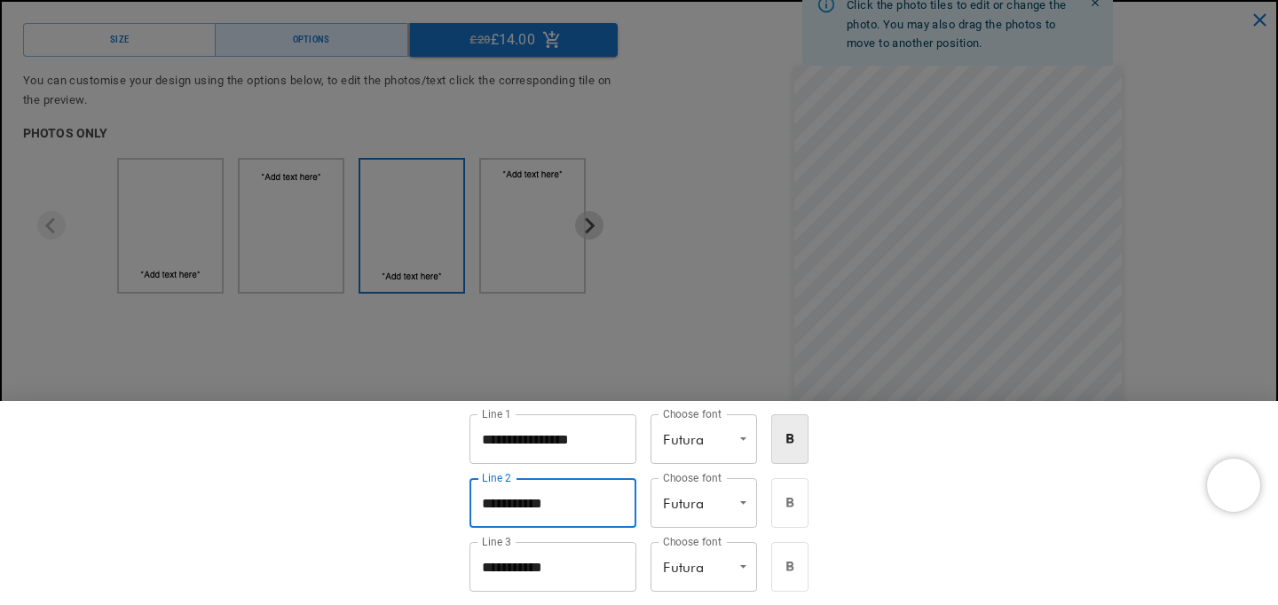
click at [581, 503] on input "**********" at bounding box center [553, 503] width 167 height 50
type input "*"
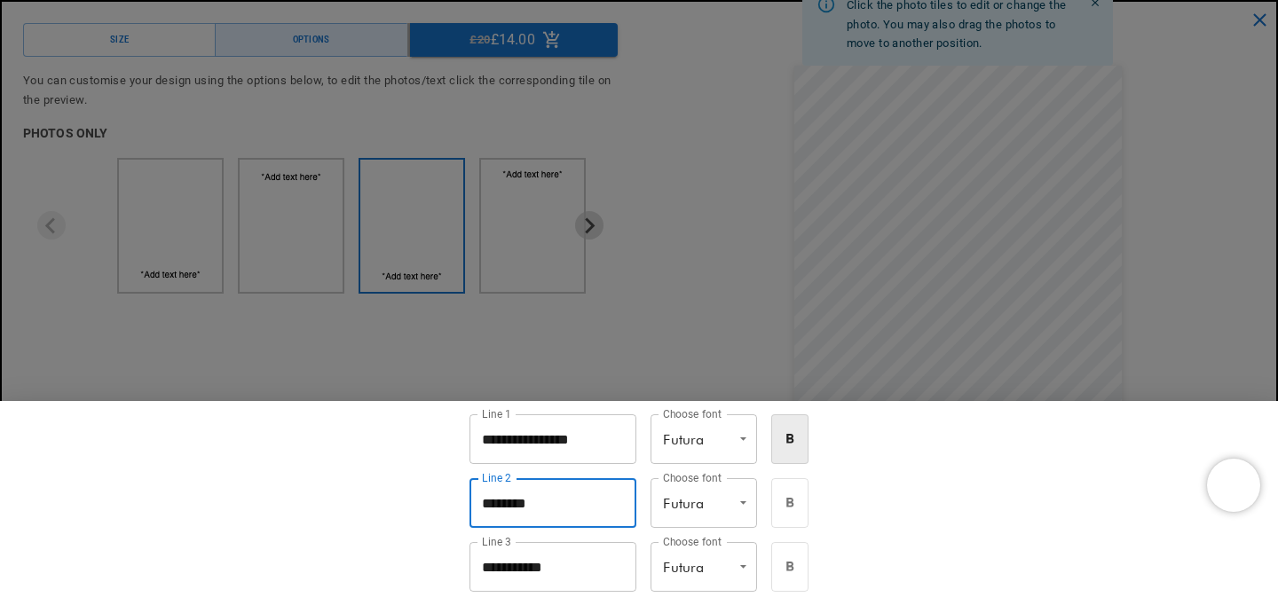
scroll to position [0, 0]
type input "**********"
click at [561, 573] on input "**********" at bounding box center [553, 567] width 167 height 50
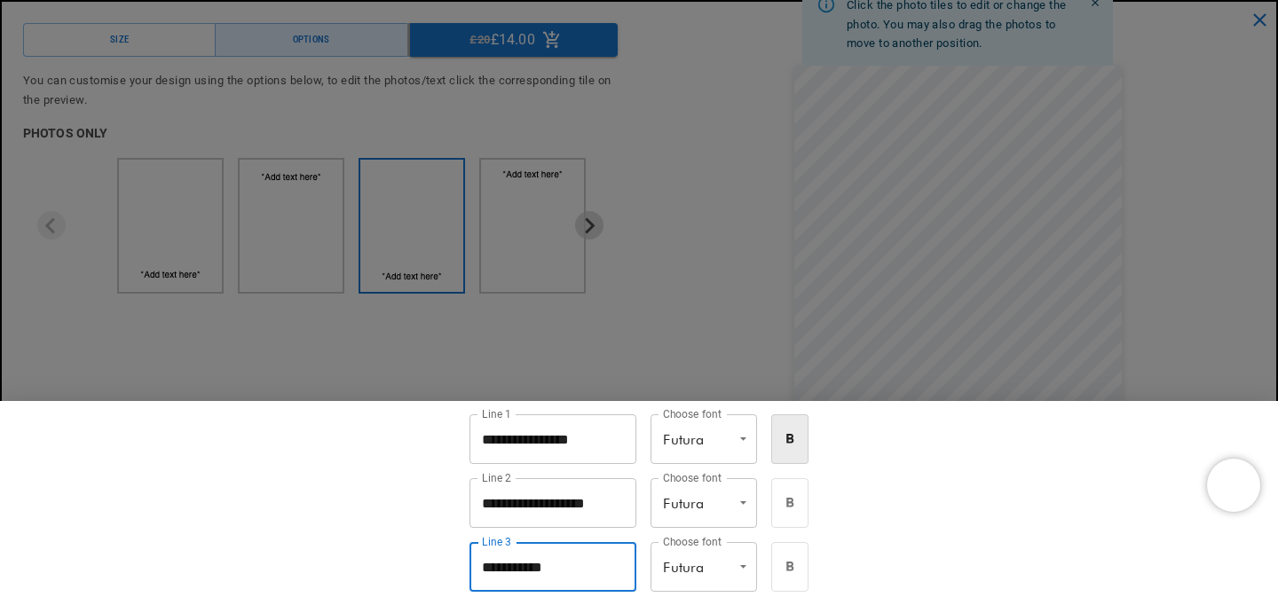
click at [561, 573] on input "**********" at bounding box center [553, 567] width 167 height 50
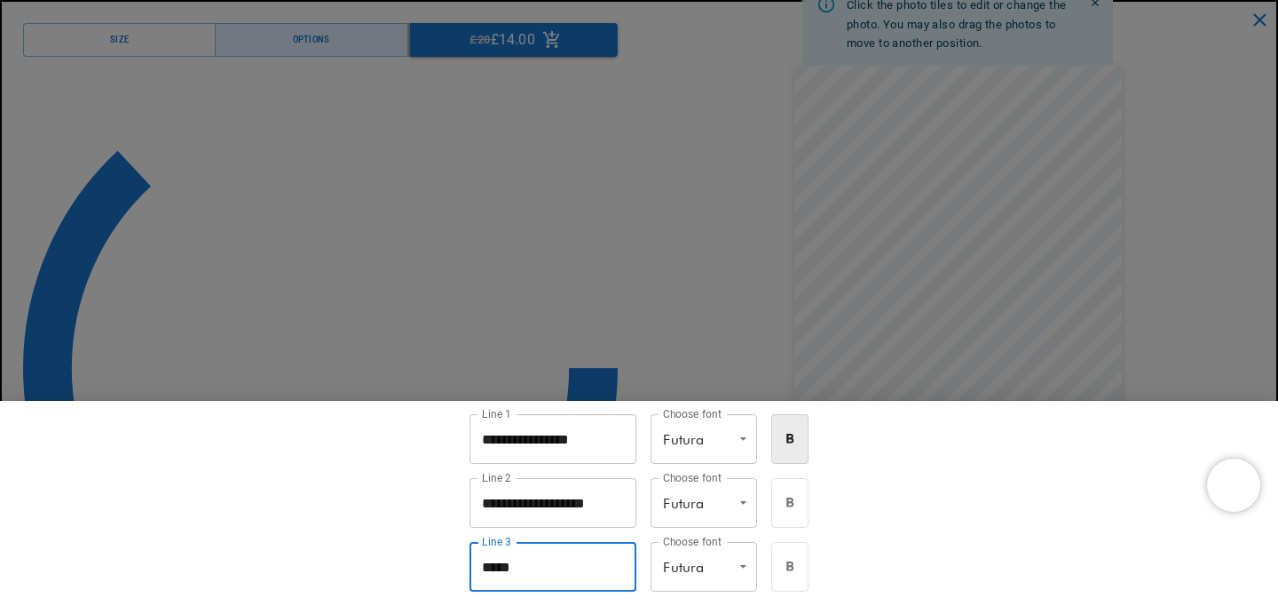
scroll to position [0, 429]
type input "*******"
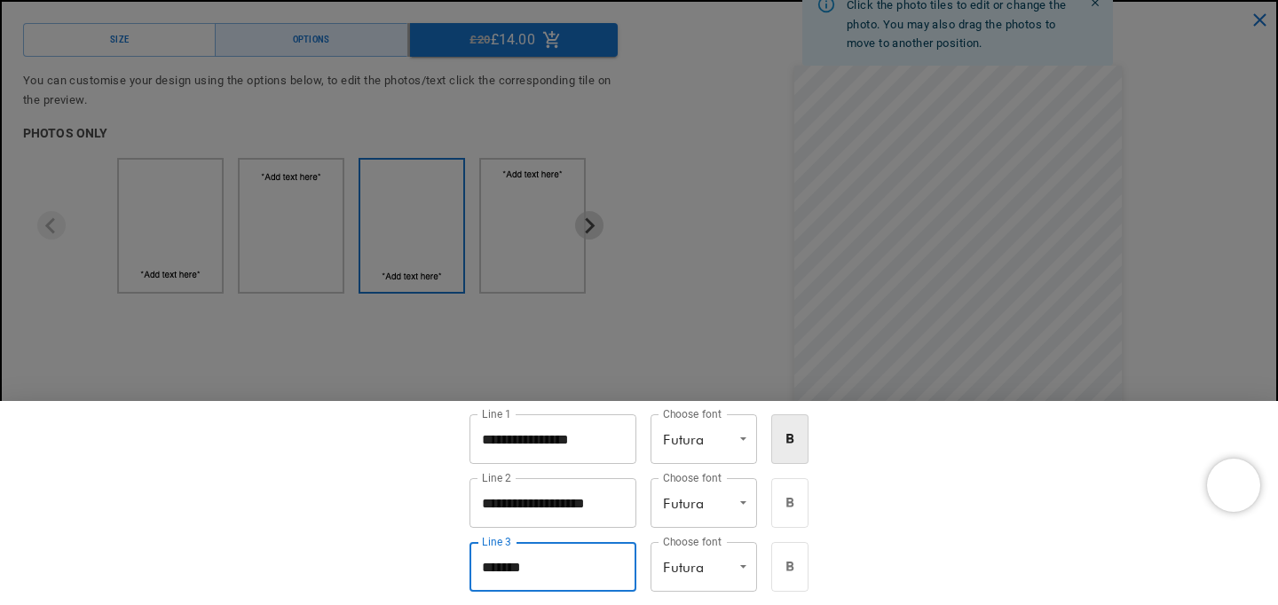
click at [723, 367] on div at bounding box center [639, 302] width 1278 height 605
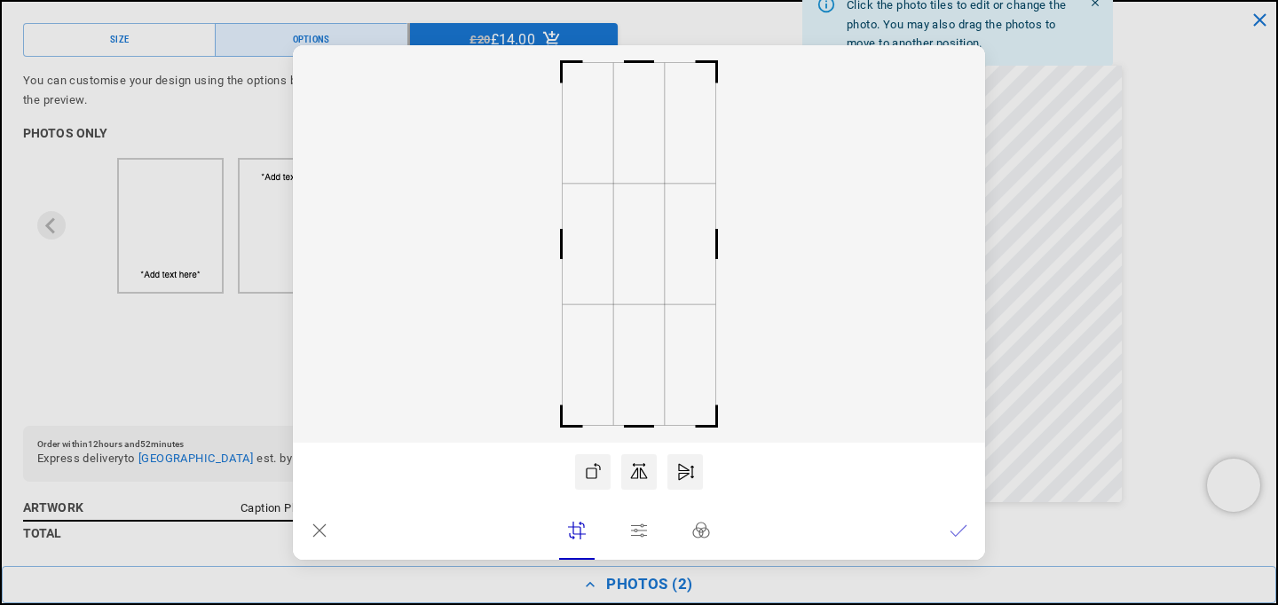
scroll to position [0, 0]
drag, startPoint x: 640, startPoint y: 60, endPoint x: 648, endPoint y: 32, distance: 29.5
click at [648, 45] on dialog "Drop files here From device From link Camera Dropbox Google Drive Cancel Powere…" at bounding box center [639, 302] width 692 height 515
click at [639, 429] on rect at bounding box center [639, 244] width 692 height 398
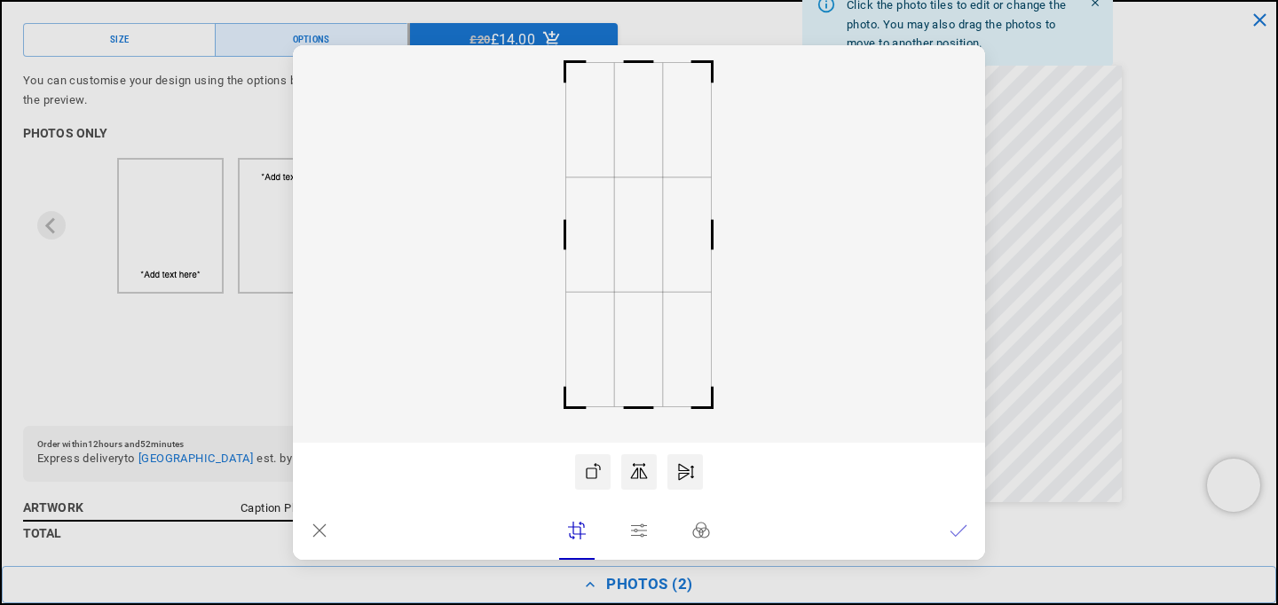
scroll to position [0, 0]
click at [639, 406] on rect at bounding box center [639, 408] width 43 height 43
click at [951, 531] on icon at bounding box center [959, 531] width 18 height 18
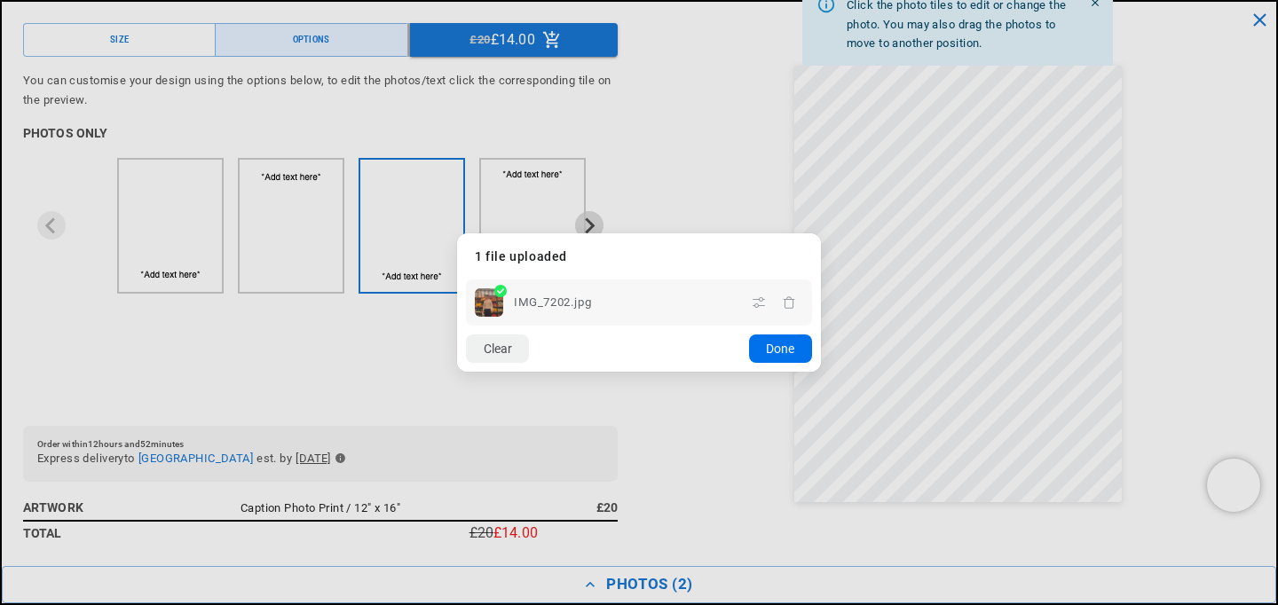
click at [787, 350] on button "Done" at bounding box center [780, 349] width 63 height 28
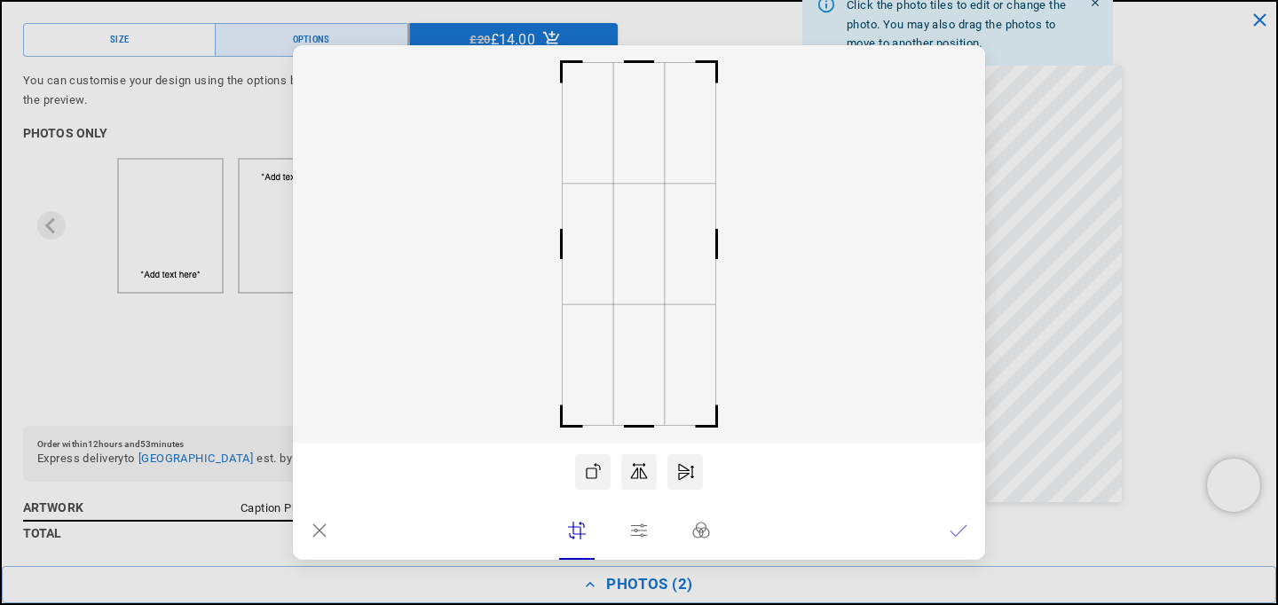
scroll to position [0, 858]
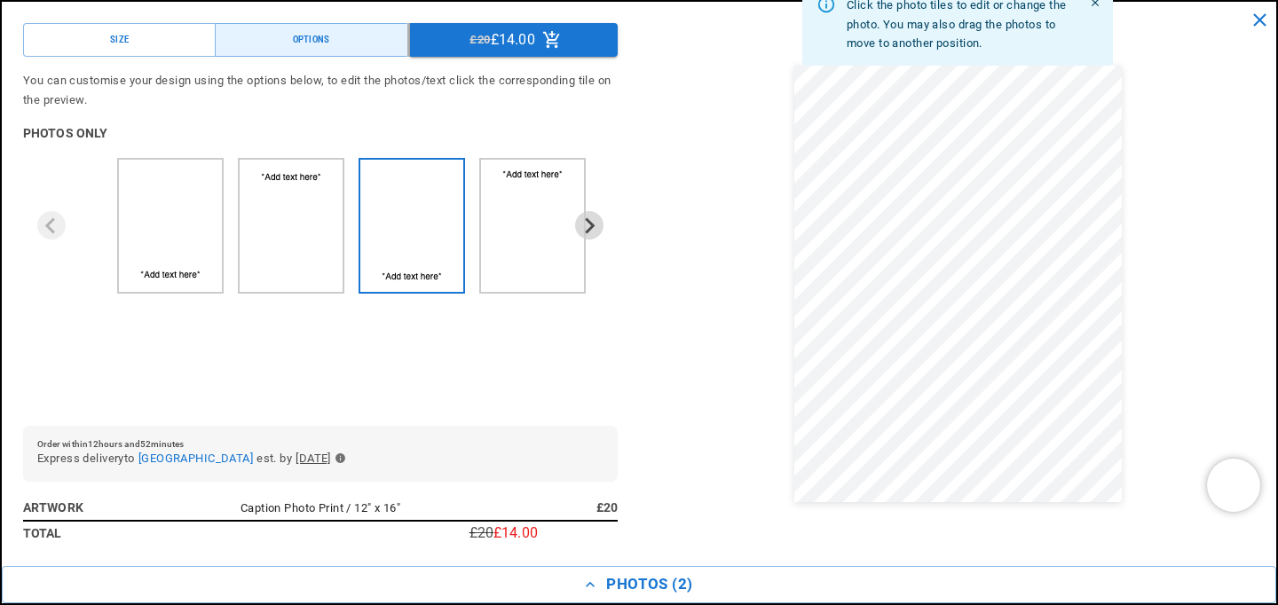
click at [639, 335] on dialog "Drop files here From device From link Camera Dropbox Google Drive Cancel Powere…" at bounding box center [639, 320] width 0 height 28
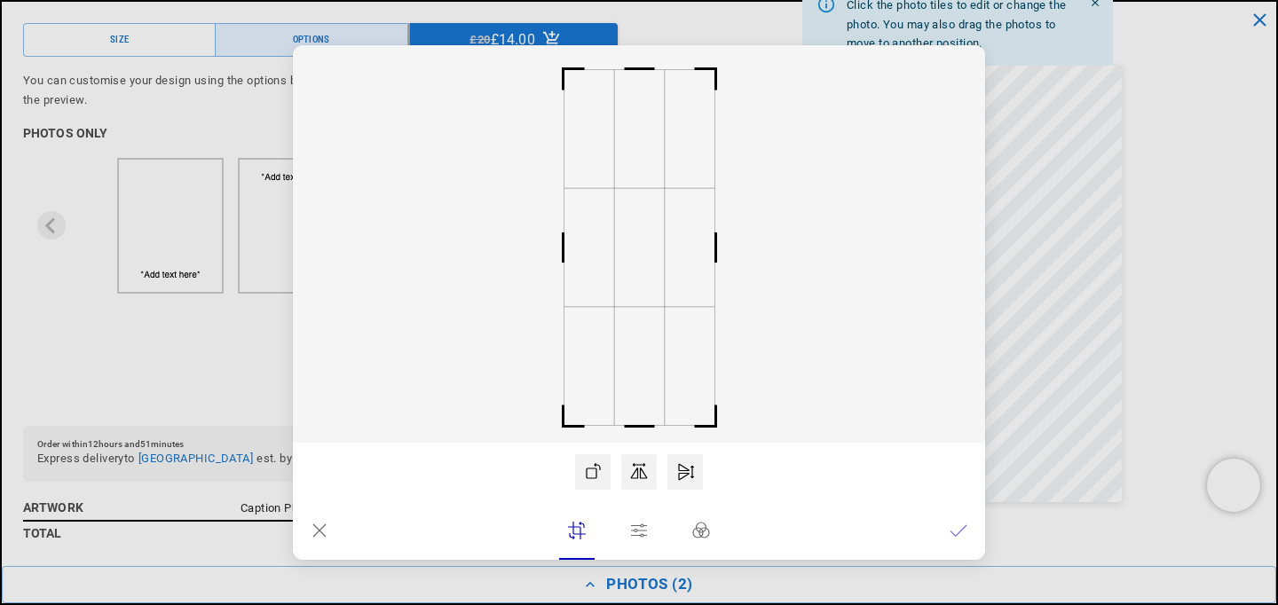
scroll to position [0, 429]
drag, startPoint x: 646, startPoint y: 63, endPoint x: 645, endPoint y: 75, distance: 12.5
click at [645, 75] on rect at bounding box center [639, 74] width 43 height 43
drag, startPoint x: 635, startPoint y: 157, endPoint x: 620, endPoint y: 161, distance: 15.5
click at [620, 160] on rect at bounding box center [639, 244] width 692 height 398
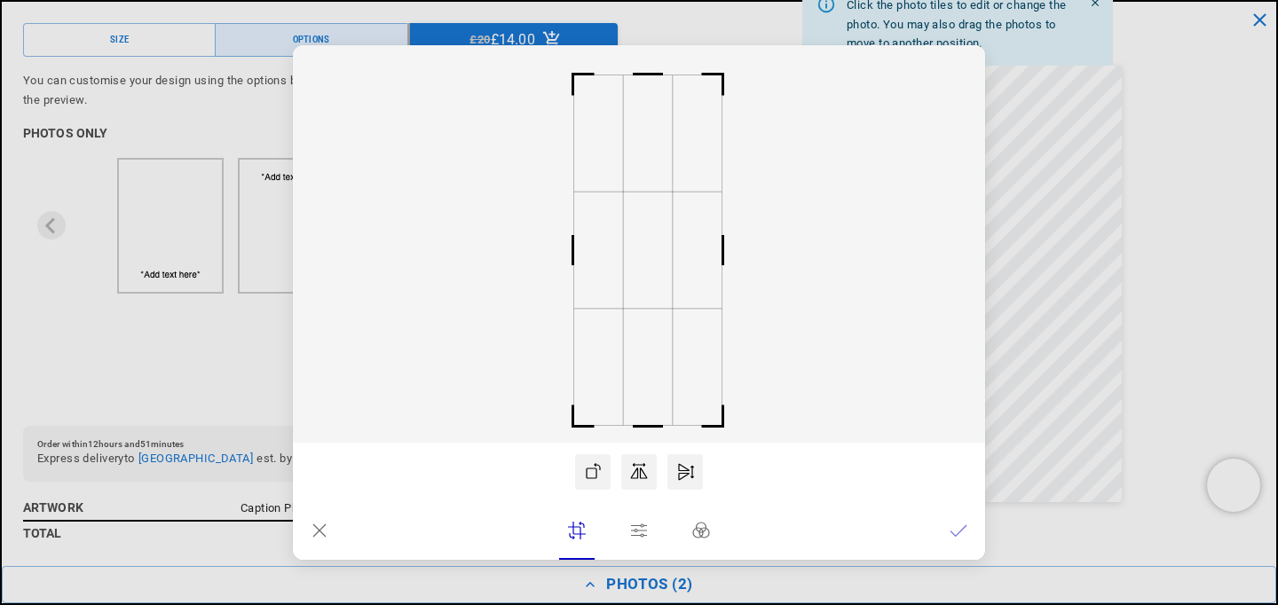
scroll to position [0, 858]
click at [644, 225] on rect at bounding box center [647, 250] width 49 height 116
click at [957, 519] on lr-icon at bounding box center [959, 531] width 18 height 36
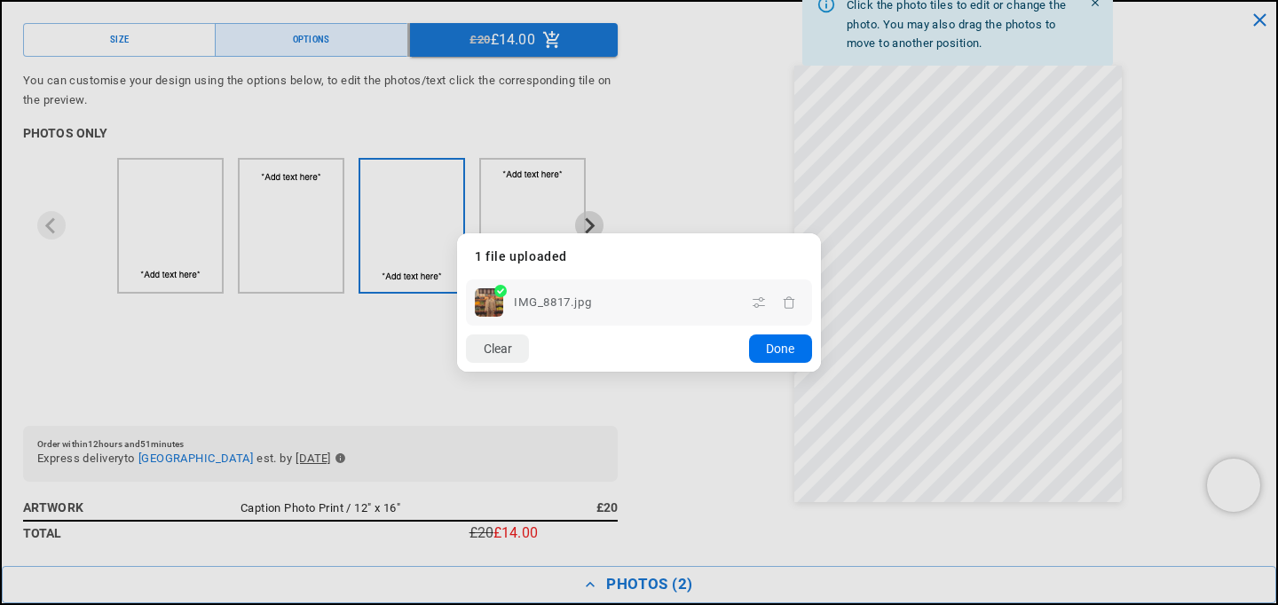
click at [787, 352] on button "Done" at bounding box center [780, 349] width 63 height 28
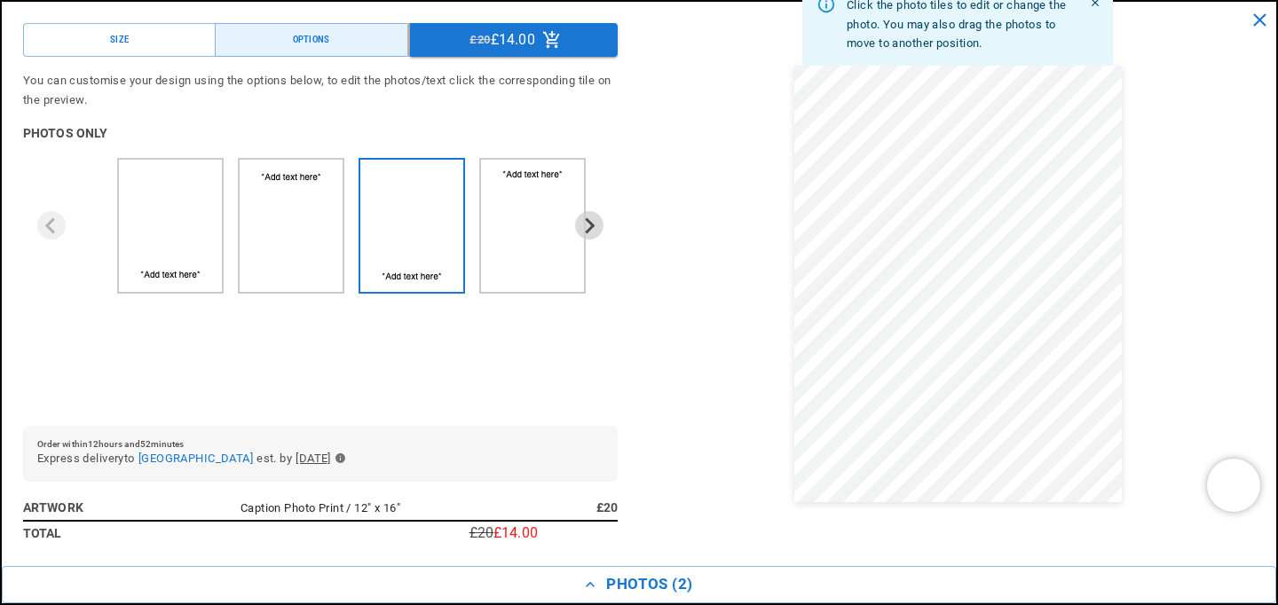
scroll to position [0, 0]
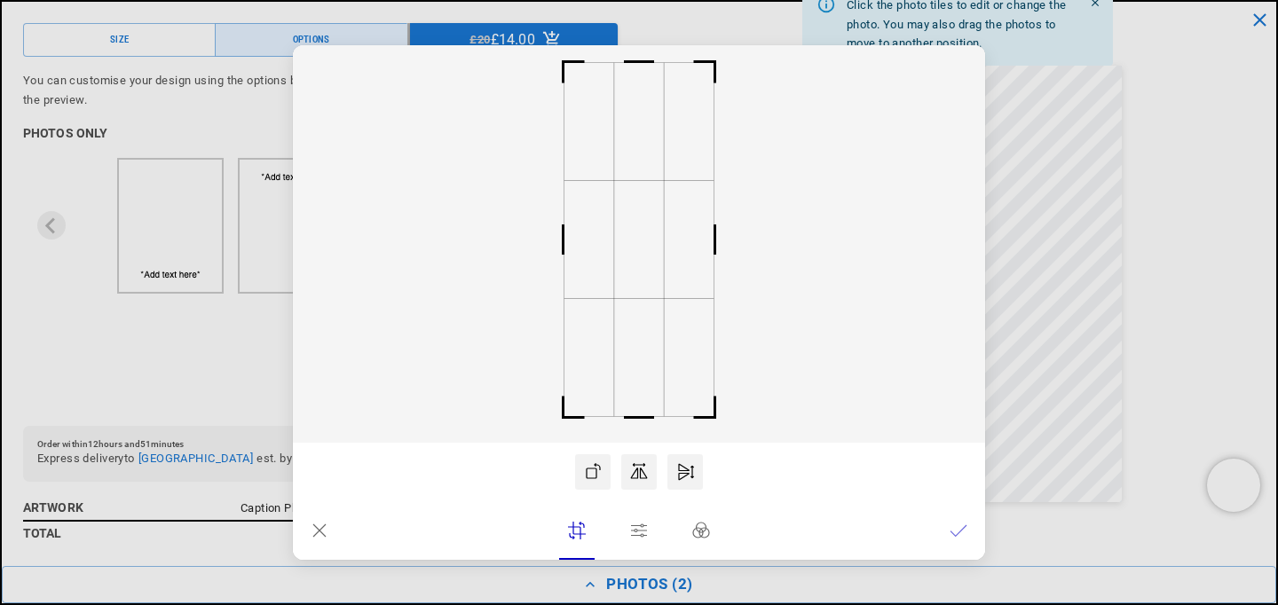
drag, startPoint x: 647, startPoint y: 420, endPoint x: 647, endPoint y: 409, distance: 10.7
click at [647, 409] on rect at bounding box center [639, 418] width 43 height 43
drag, startPoint x: 647, startPoint y: 351, endPoint x: 660, endPoint y: 350, distance: 12.5
click at [660, 350] on rect at bounding box center [639, 244] width 692 height 398
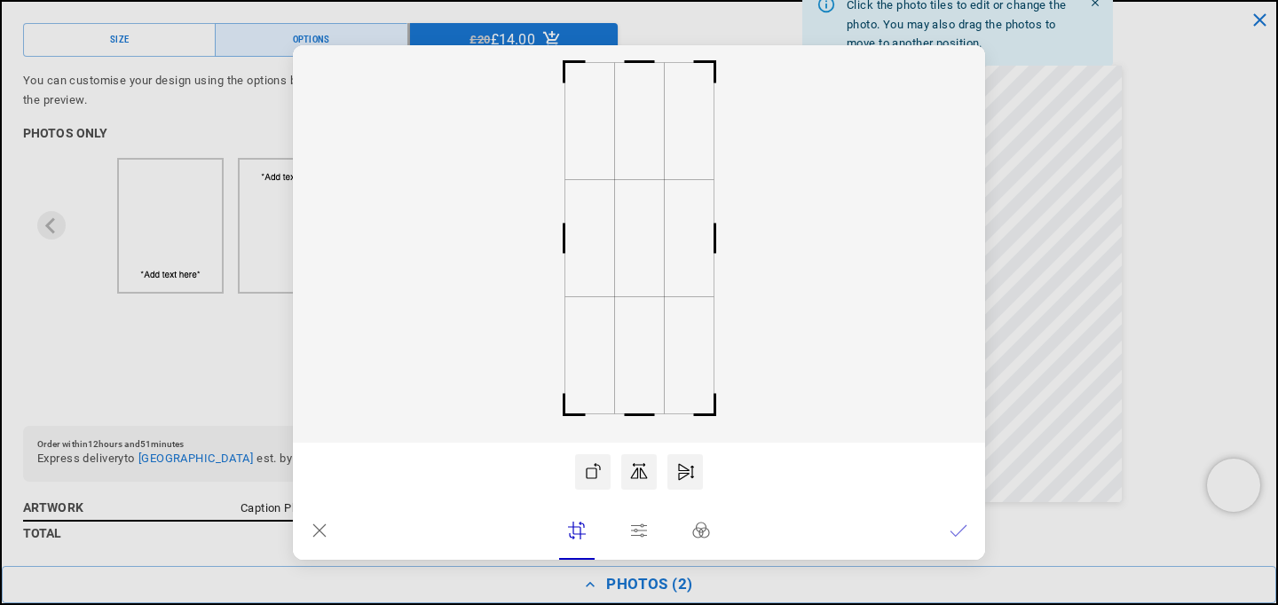
drag, startPoint x: 660, startPoint y: 350, endPoint x: 636, endPoint y: 350, distance: 23.1
click at [638, 350] on rect at bounding box center [639, 244] width 692 height 398
click at [635, 265] on rect at bounding box center [635, 238] width 50 height 117
click at [965, 534] on icon at bounding box center [959, 531] width 18 height 18
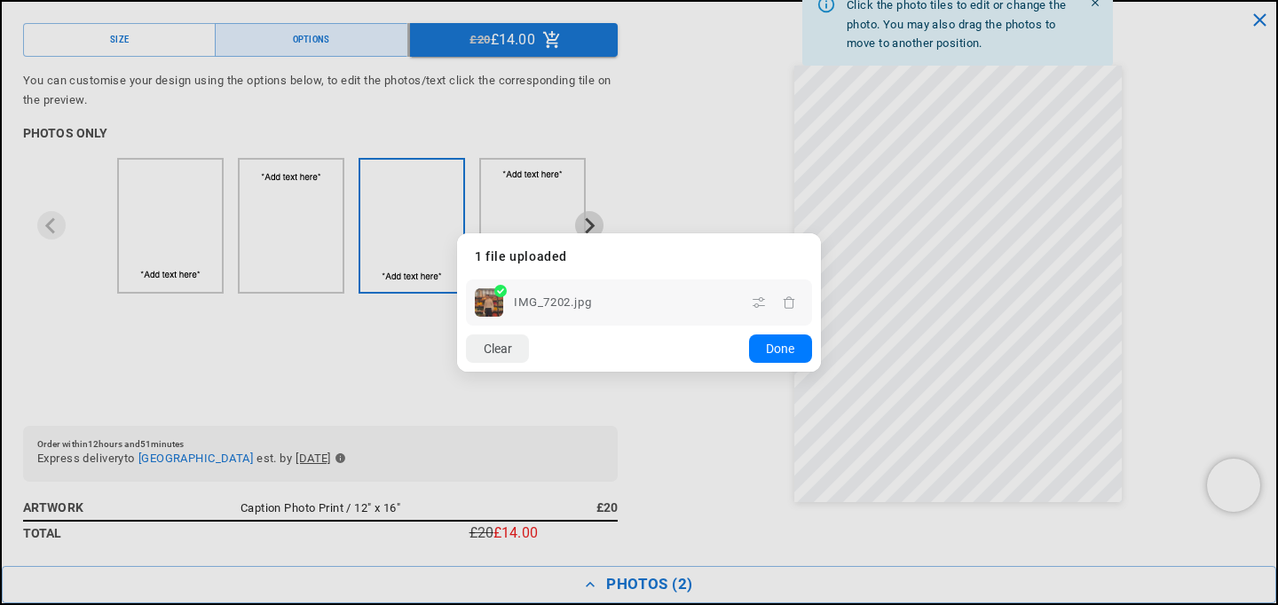
scroll to position [0, 429]
click at [799, 352] on button "Done" at bounding box center [780, 349] width 63 height 28
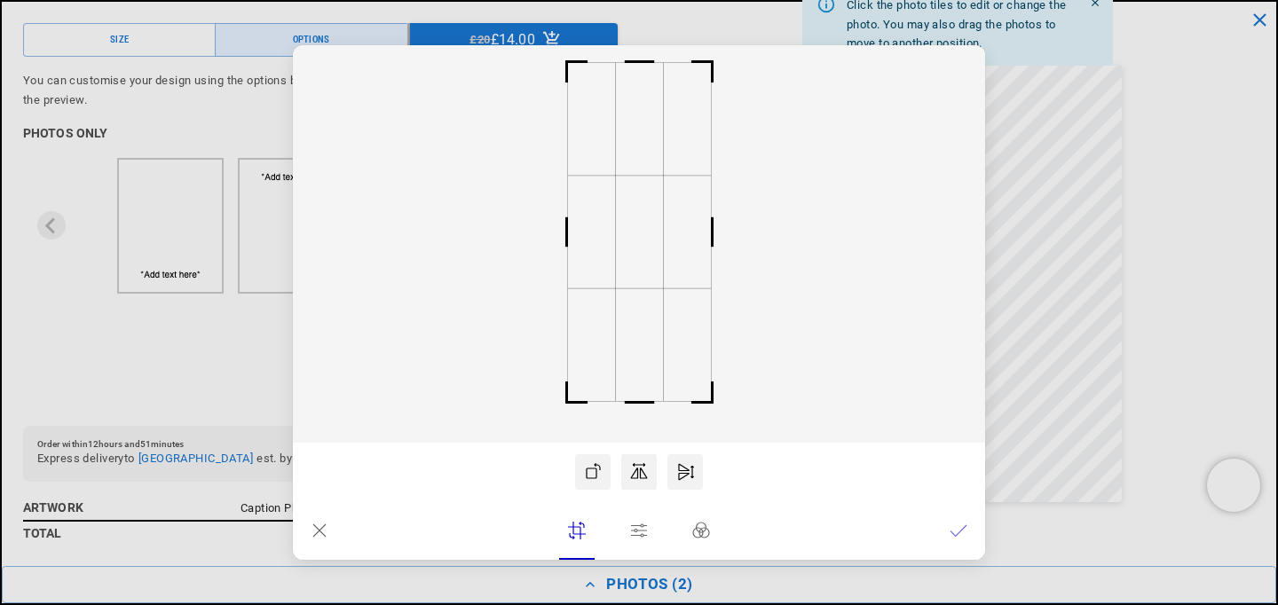
scroll to position [0, 858]
drag, startPoint x: 644, startPoint y: 418, endPoint x: 645, endPoint y: 389, distance: 29.3
click at [645, 389] on rect at bounding box center [639, 397] width 43 height 43
drag, startPoint x: 616, startPoint y: 321, endPoint x: 625, endPoint y: 320, distance: 8.9
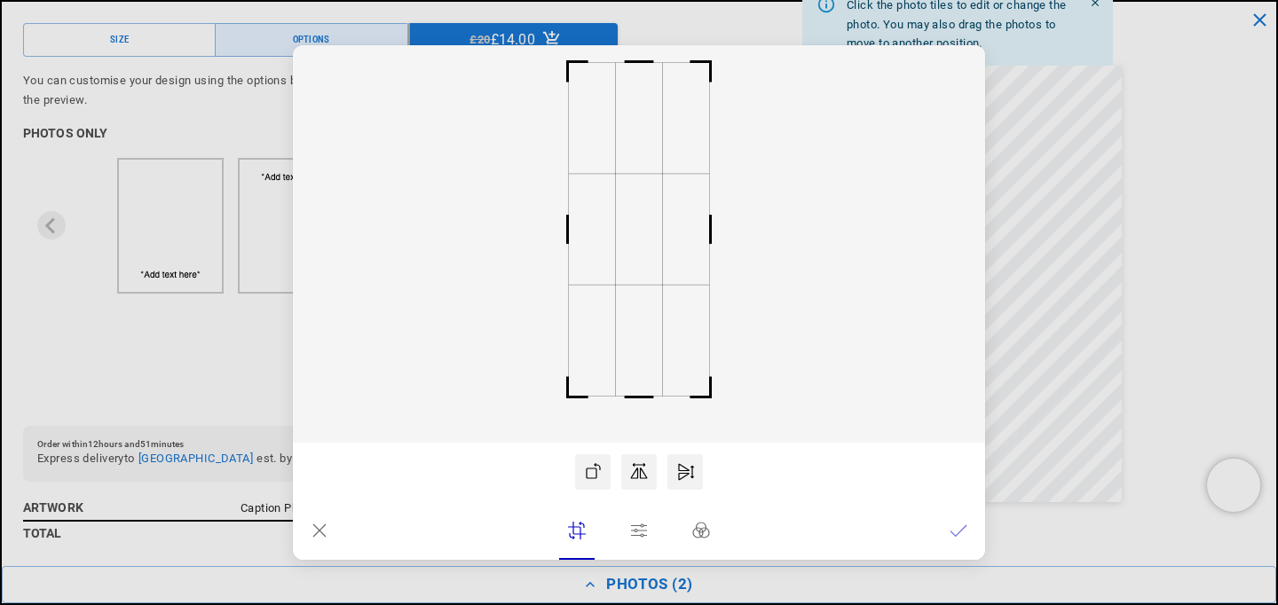
click at [628, 320] on rect at bounding box center [639, 244] width 692 height 398
drag, startPoint x: 647, startPoint y: 311, endPoint x: 665, endPoint y: 311, distance: 17.8
click at [665, 311] on rect at bounding box center [639, 244] width 692 height 398
click at [625, 274] on rect at bounding box center [633, 229] width 47 height 111
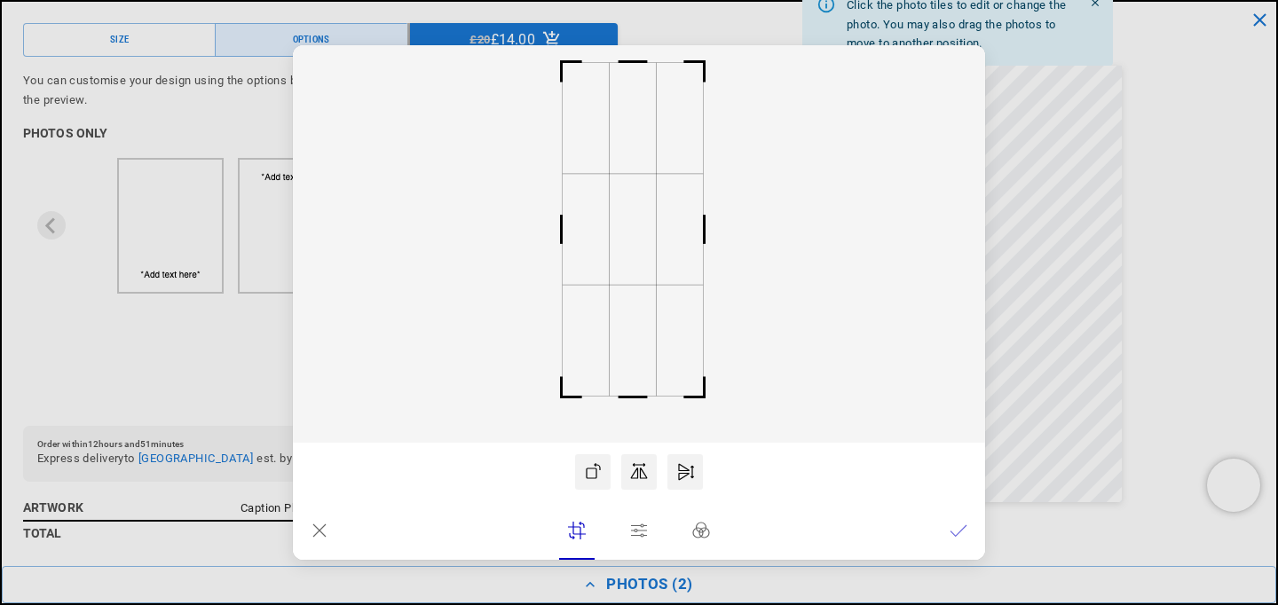
click at [955, 522] on icon at bounding box center [959, 531] width 18 height 18
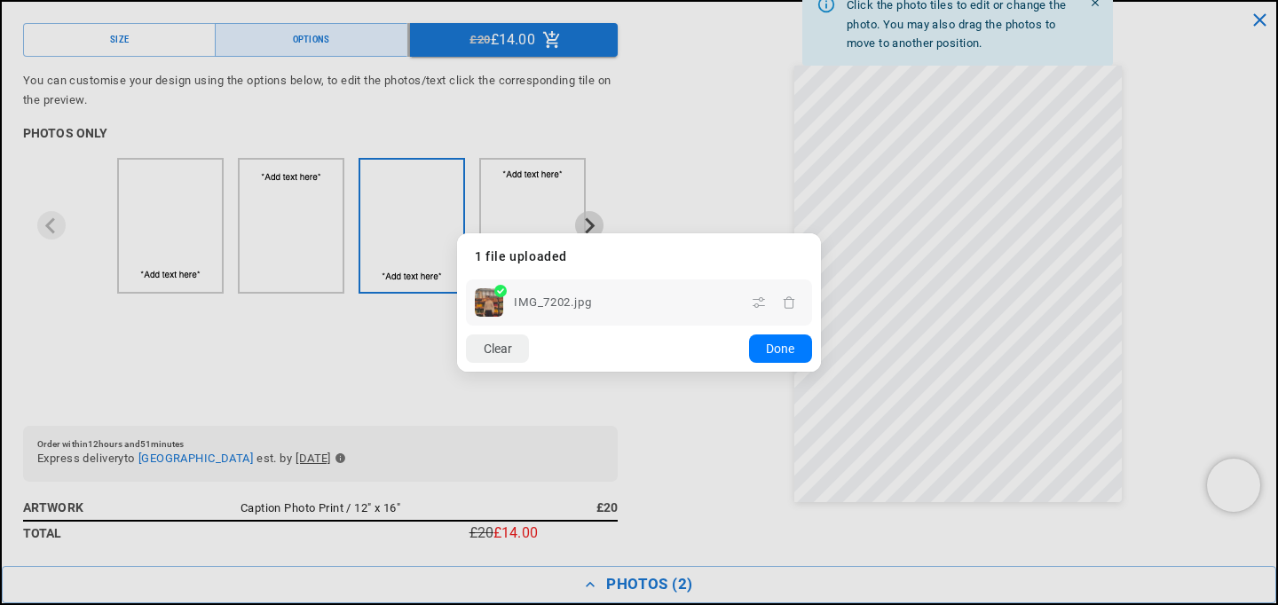
scroll to position [0, 0]
click at [756, 294] on lr-icon "button" at bounding box center [759, 302] width 28 height 28
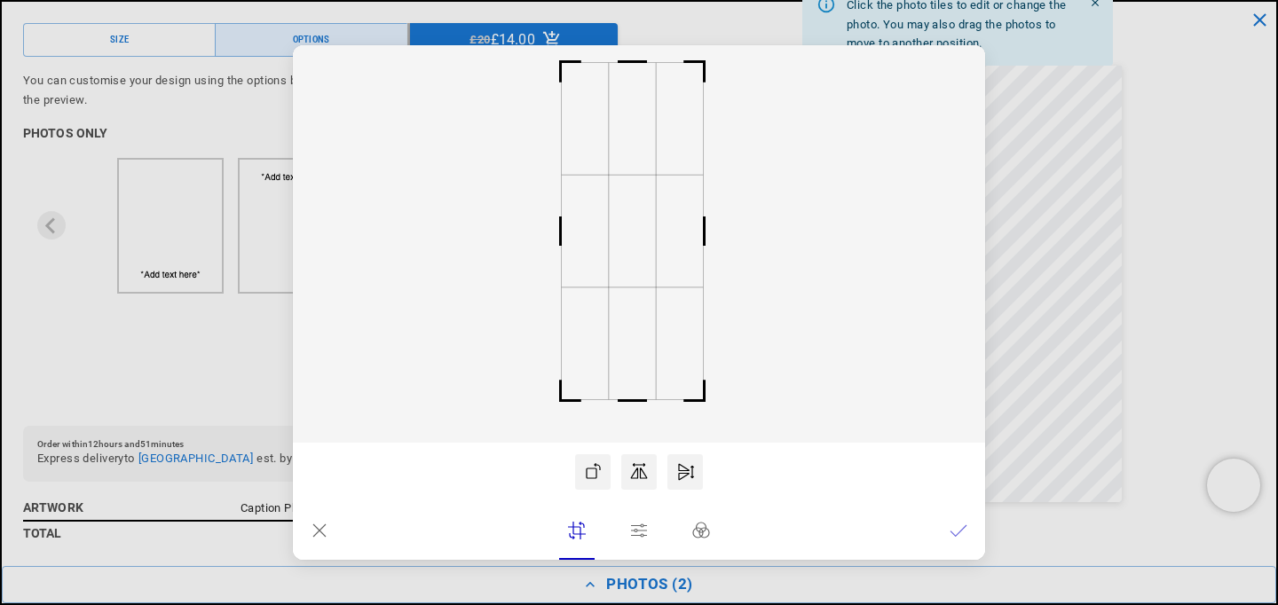
click at [631, 402] on rect at bounding box center [633, 401] width 43 height 43
drag, startPoint x: 625, startPoint y: 341, endPoint x: 636, endPoint y: 341, distance: 10.7
click at [636, 341] on rect at bounding box center [639, 244] width 692 height 398
click at [625, 288] on rect at bounding box center [639, 244] width 692 height 398
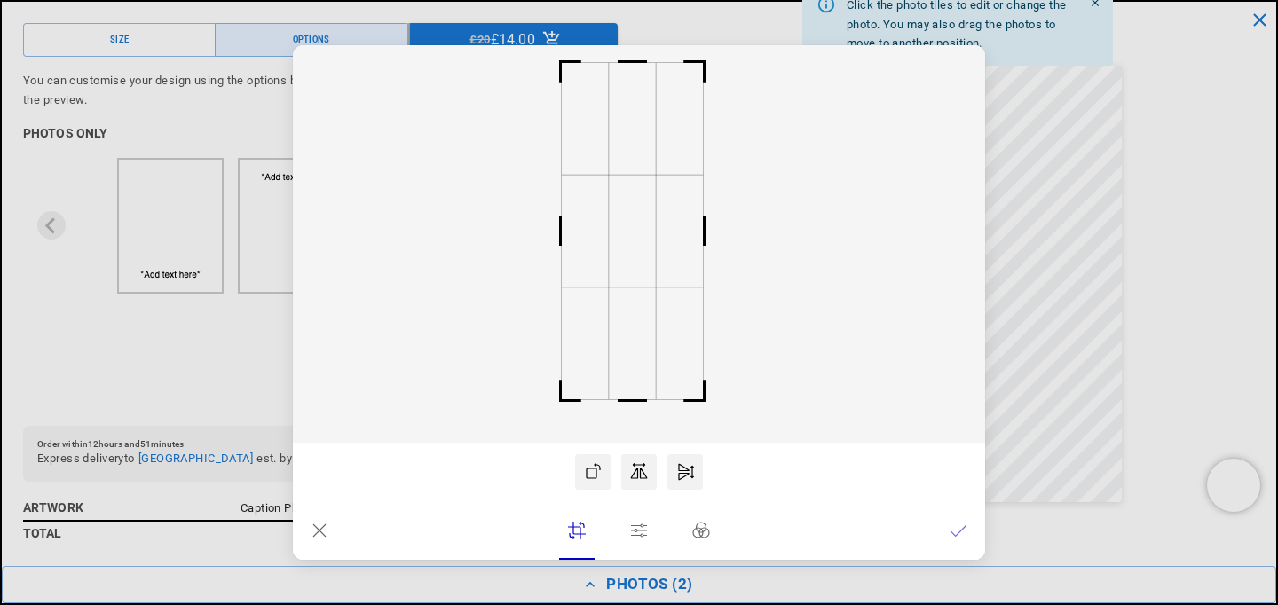
click at [626, 260] on rect at bounding box center [632, 231] width 47 height 112
click at [952, 524] on icon at bounding box center [959, 531] width 18 height 18
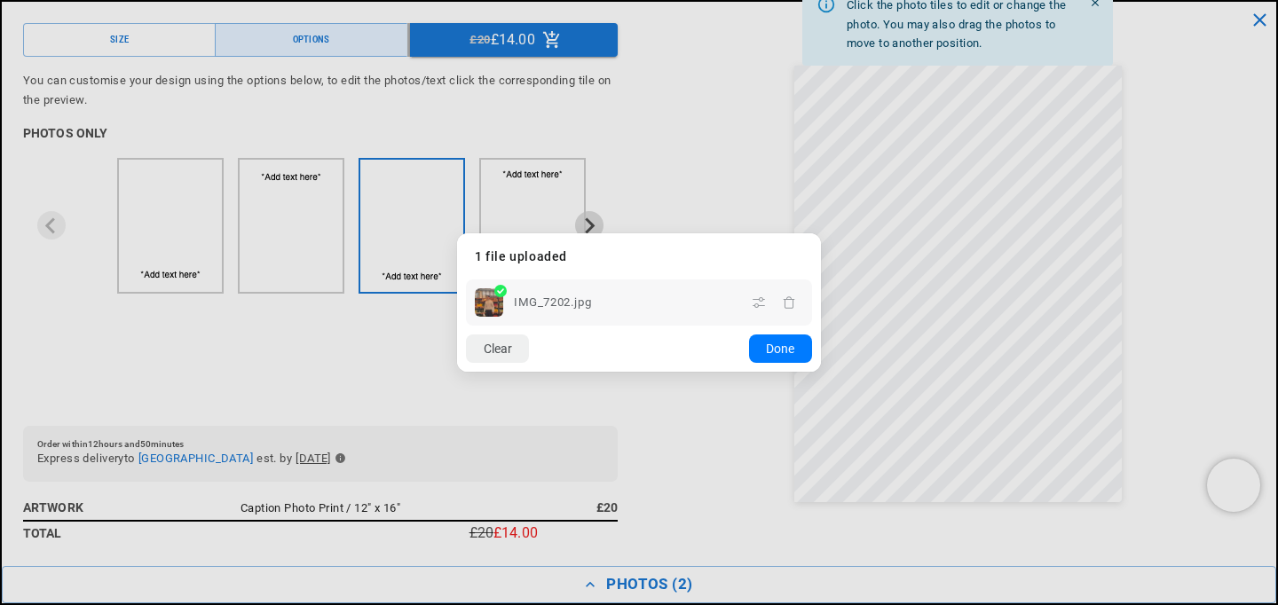
scroll to position [0, 0]
click at [785, 343] on button "Done" at bounding box center [780, 349] width 63 height 28
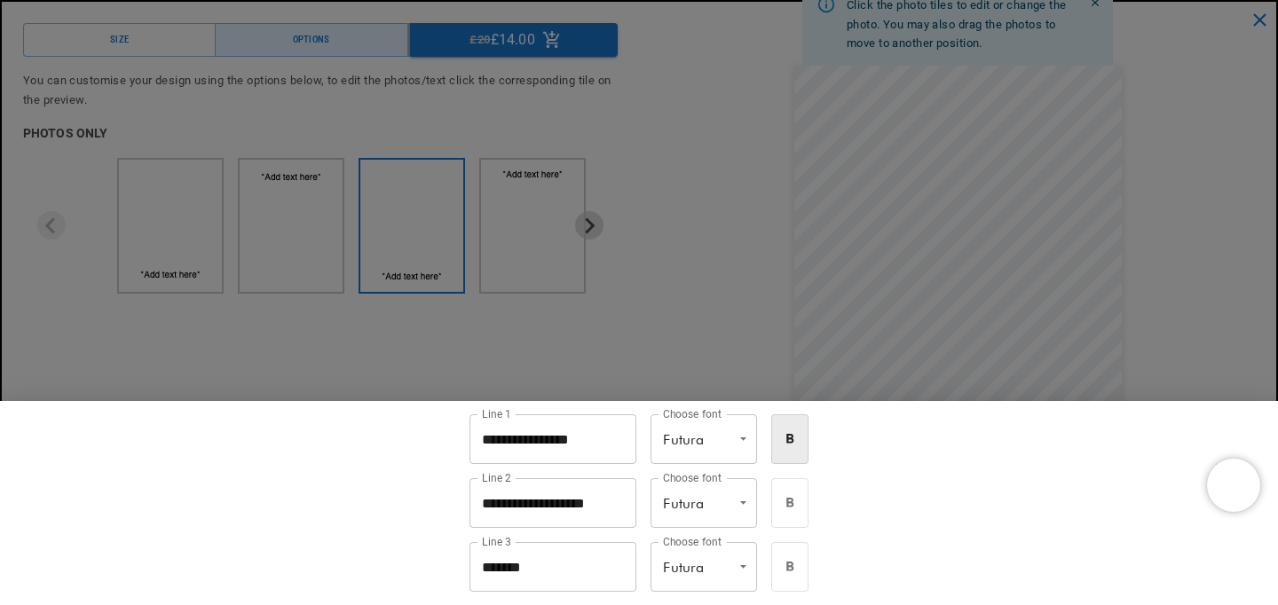
scroll to position [0, 429]
click at [495, 565] on input "*******" at bounding box center [553, 567] width 167 height 50
type input "**********"
click at [652, 360] on div at bounding box center [639, 302] width 1278 height 605
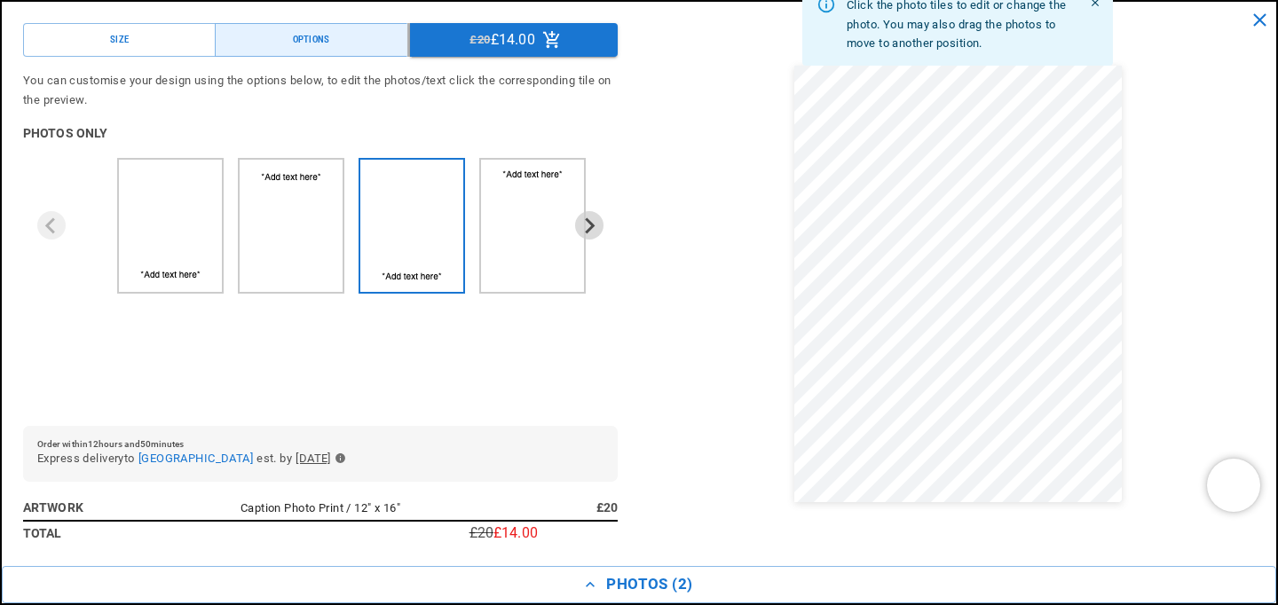
scroll to position [0, 429]
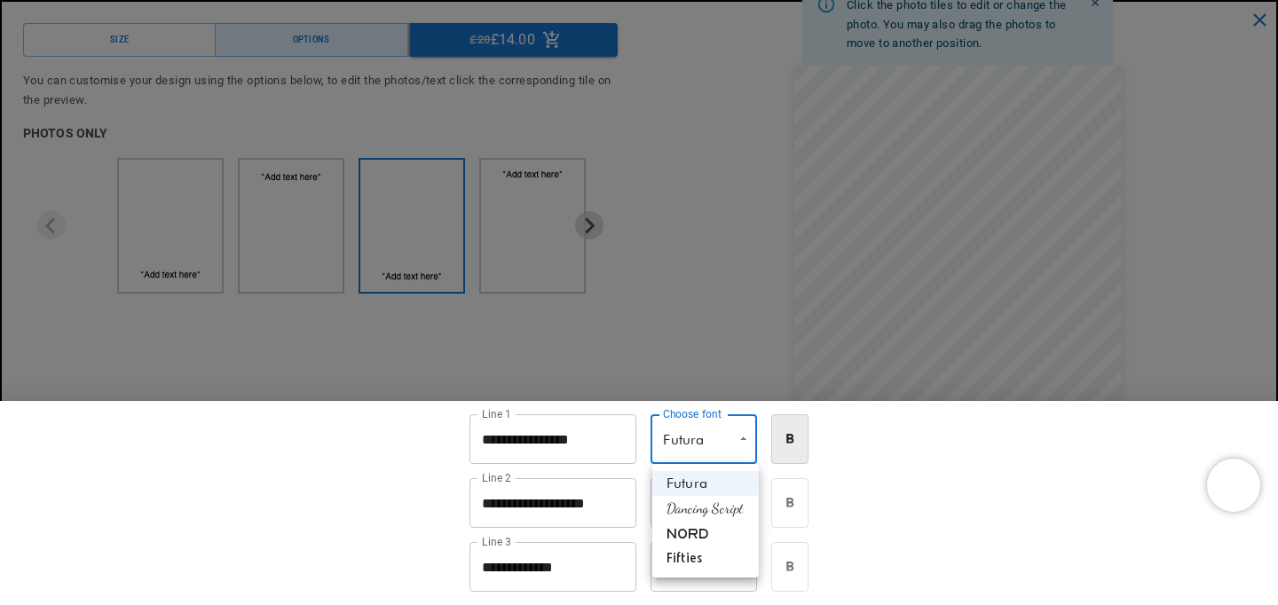
scroll to position [0, 858]
click at [687, 531] on li "Nord" at bounding box center [705, 533] width 107 height 25
type input "****"
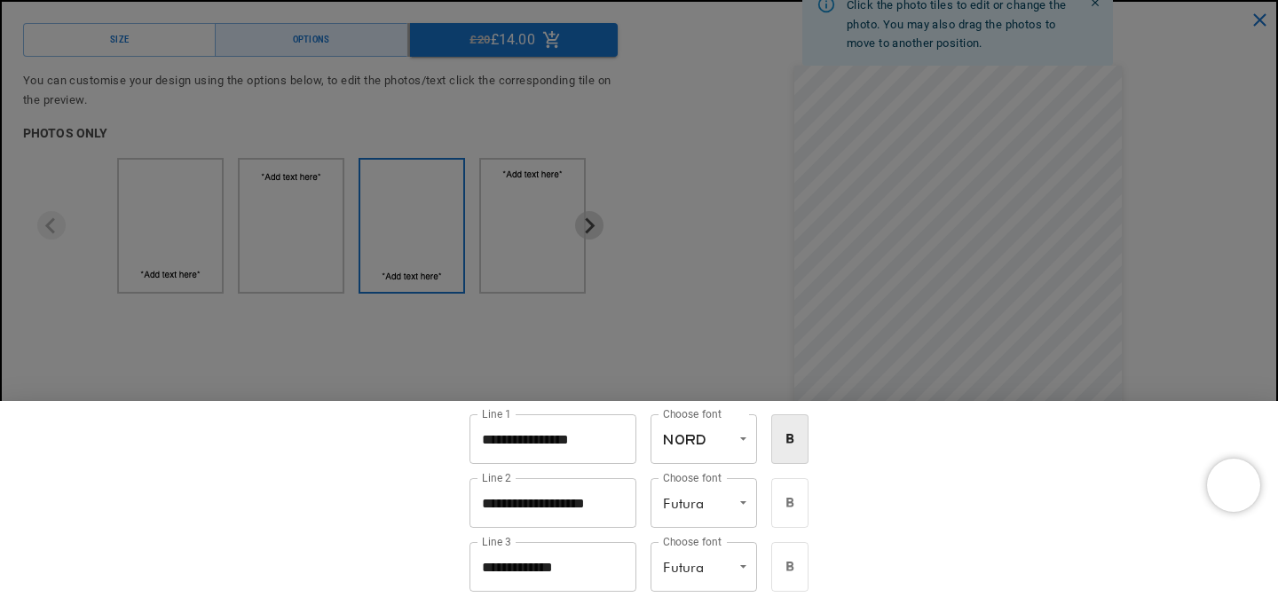
click at [707, 318] on div at bounding box center [639, 302] width 1278 height 605
click at [732, 535] on li "Nord" at bounding box center [705, 546] width 107 height 25
type input "****"
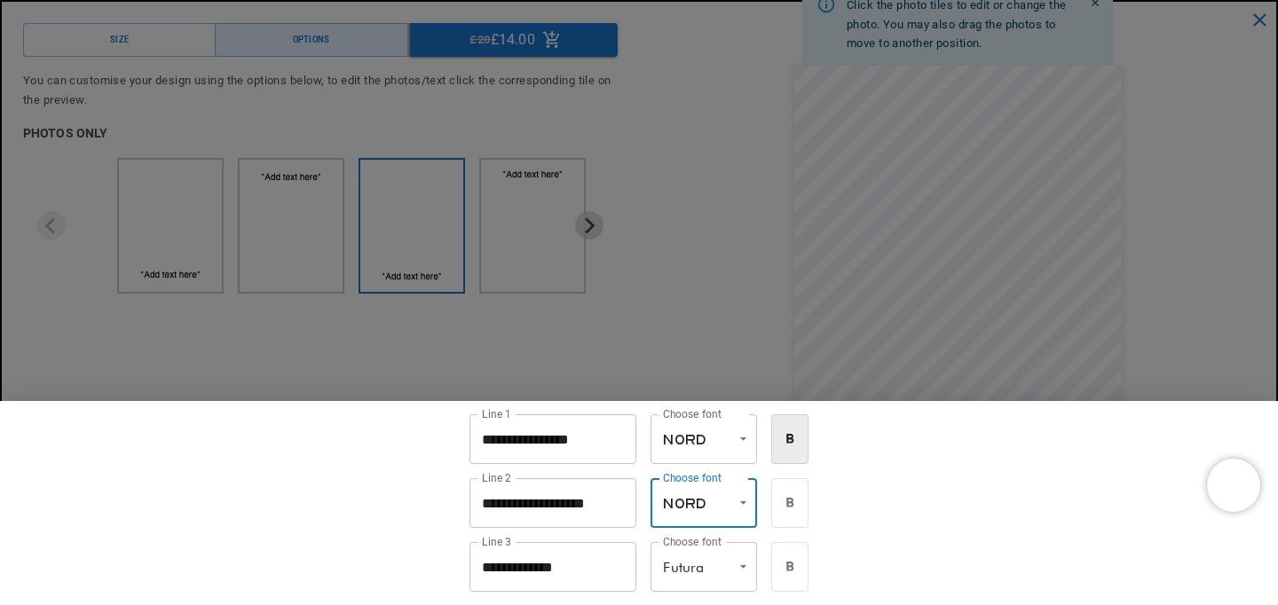
click at [745, 305] on div at bounding box center [639, 302] width 1278 height 605
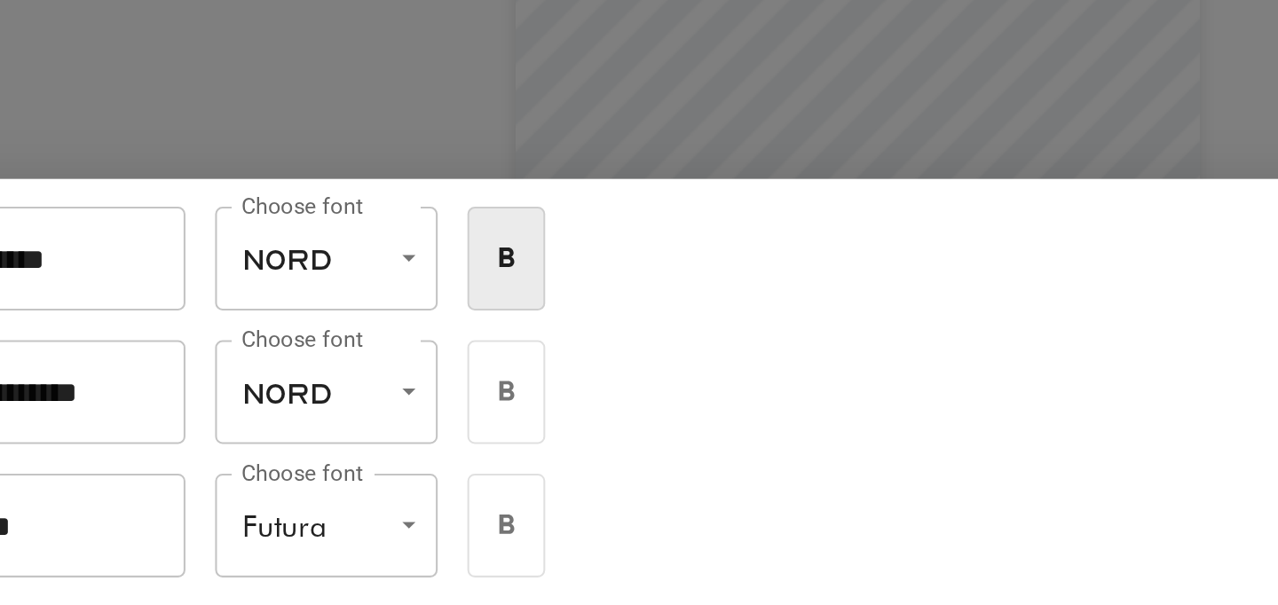
scroll to position [0, 858]
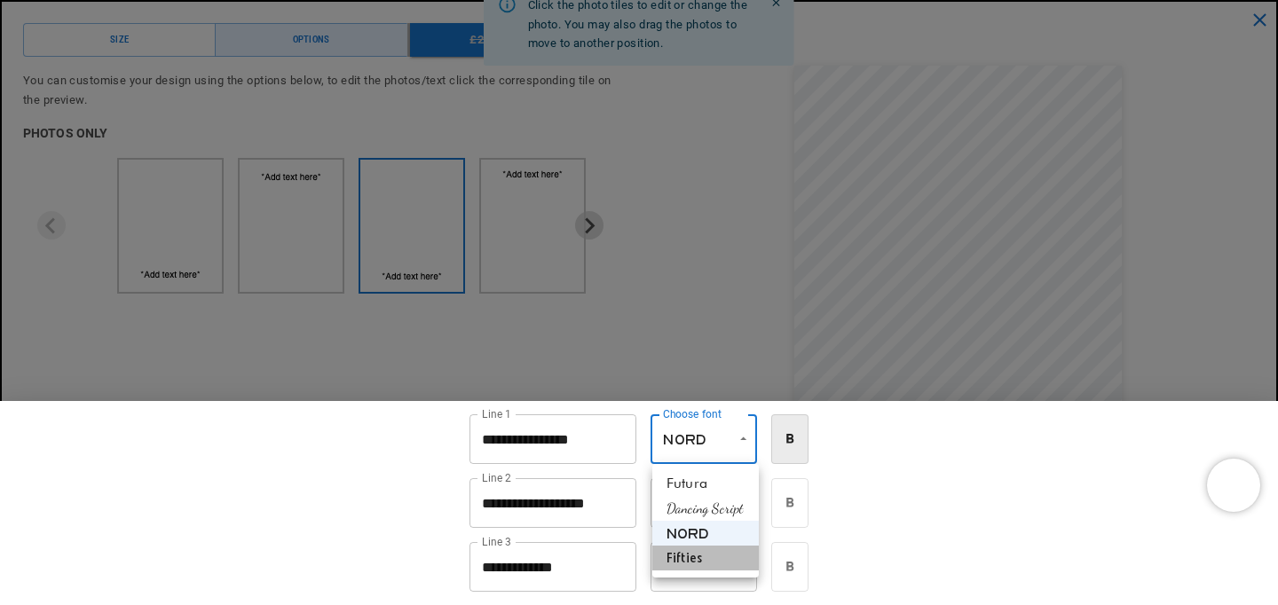
click at [699, 557] on li "Fifties" at bounding box center [705, 558] width 107 height 25
type input "*******"
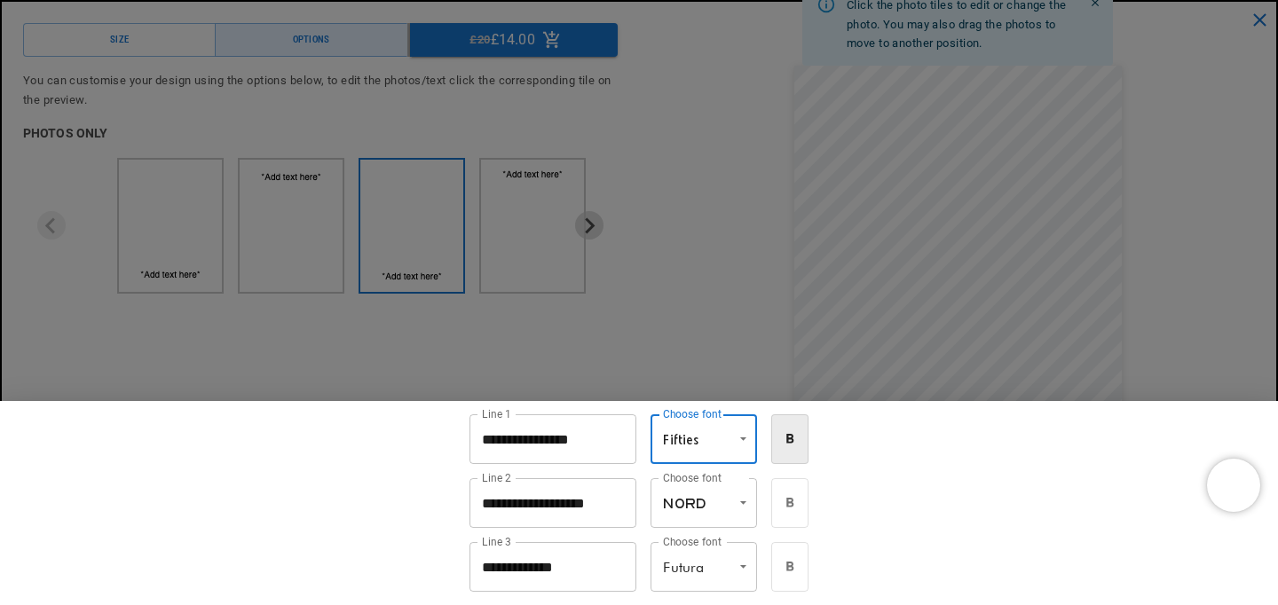
click at [668, 316] on div at bounding box center [639, 302] width 1278 height 605
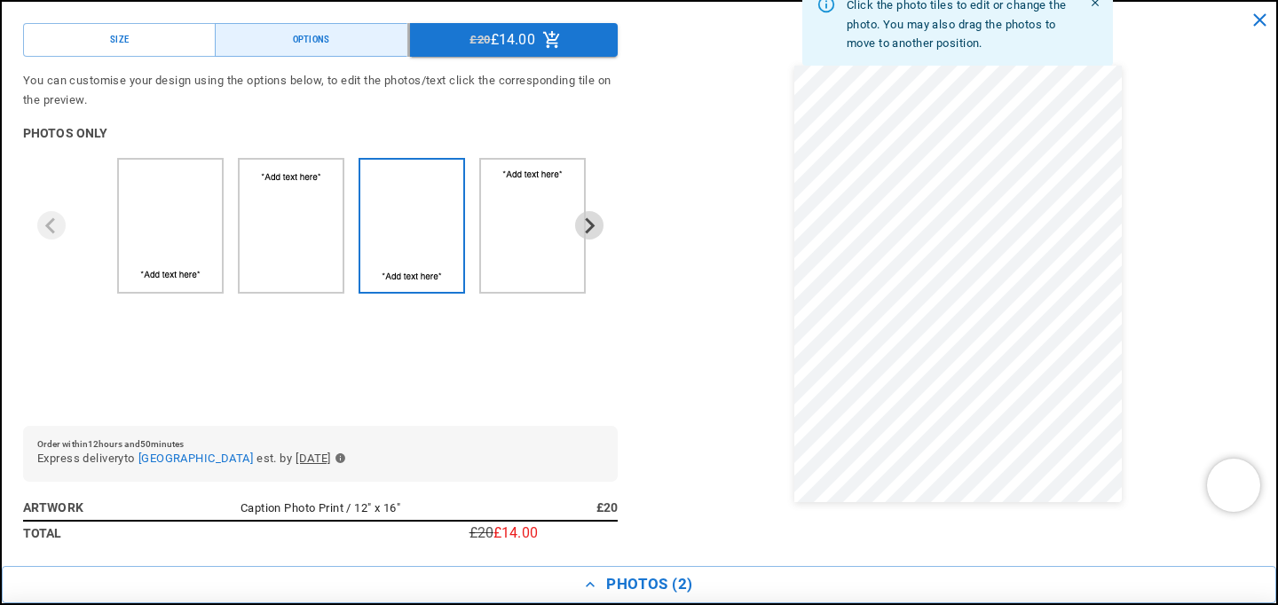
scroll to position [0, 0]
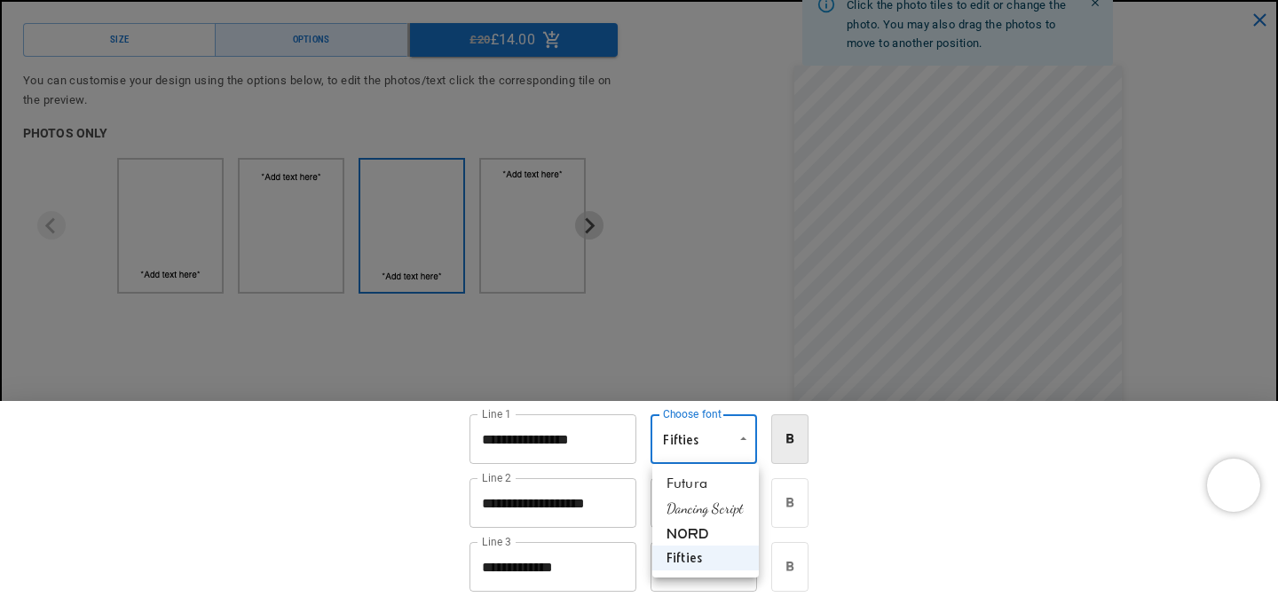
click at [718, 479] on li "Futura" at bounding box center [705, 483] width 107 height 25
type input "******"
click at [714, 356] on div at bounding box center [639, 302] width 1278 height 605
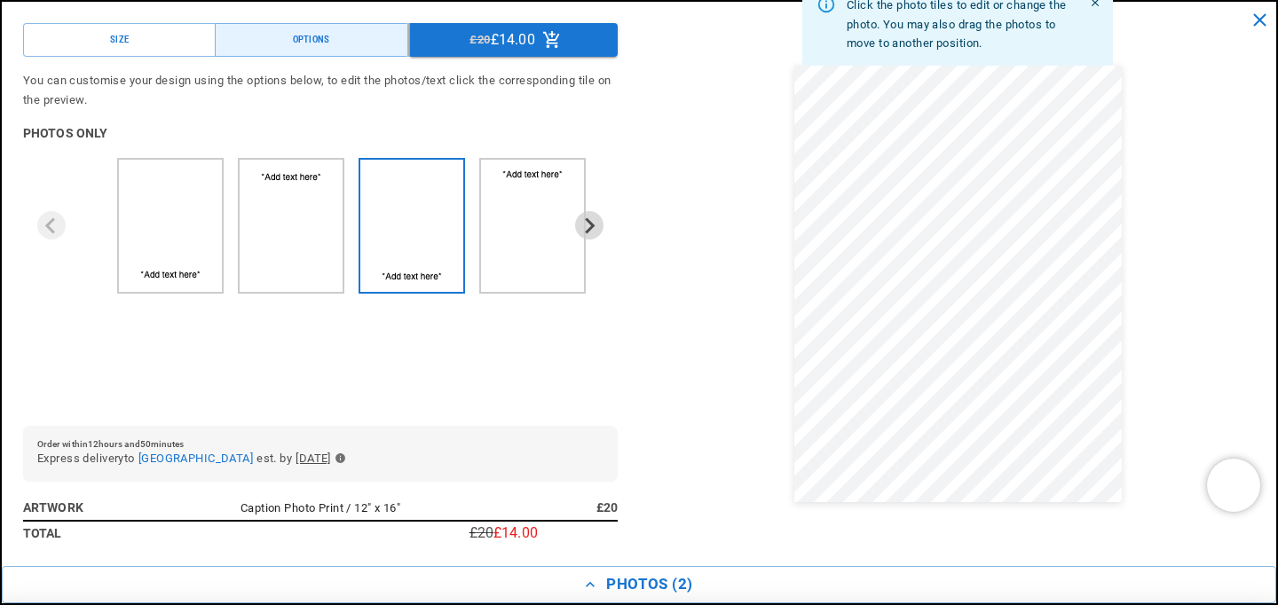
scroll to position [0, 429]
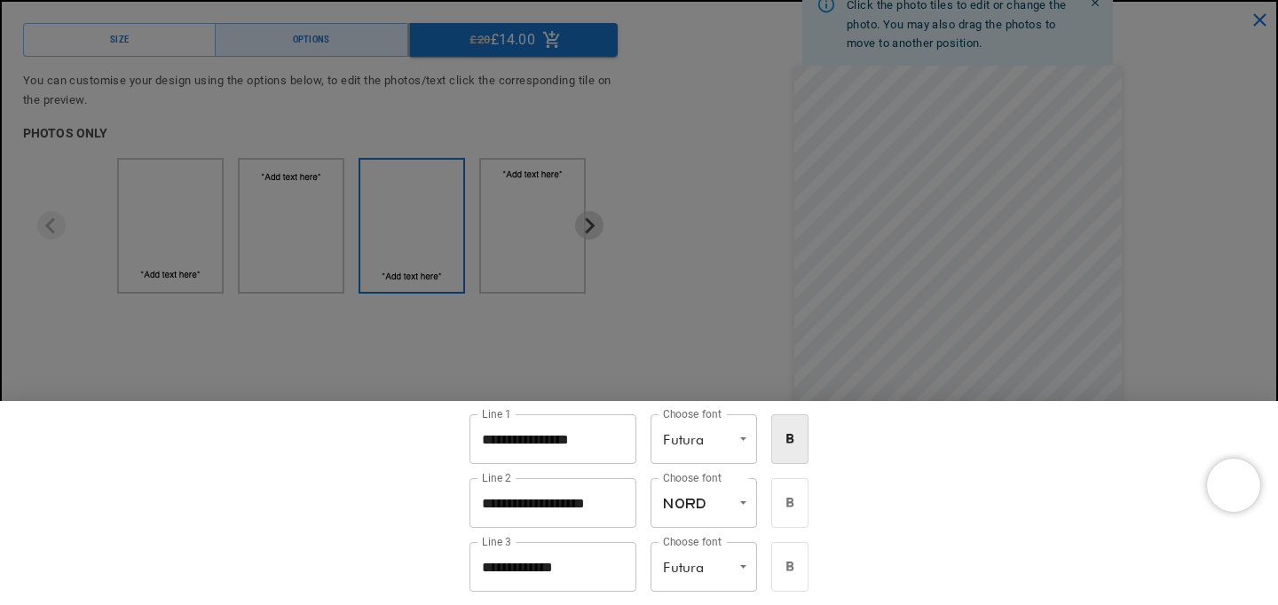
click at [708, 574] on li "Fifties" at bounding box center [705, 571] width 107 height 25
type input "*******"
click at [715, 348] on div at bounding box center [639, 302] width 1278 height 605
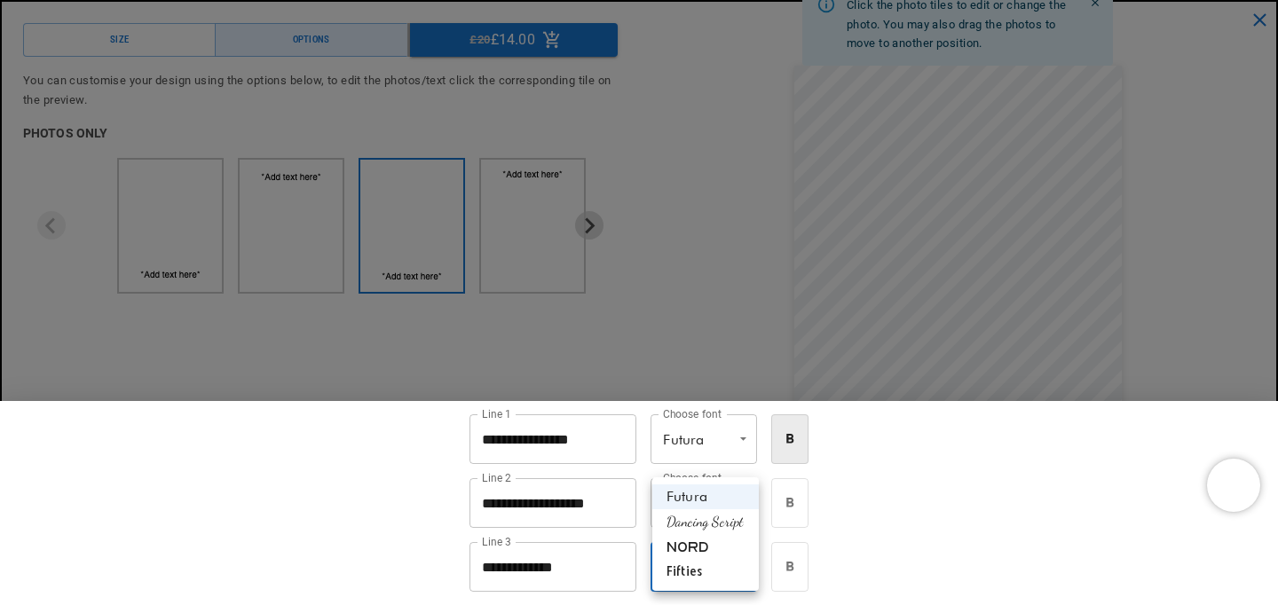
click at [719, 559] on li "Fifties" at bounding box center [705, 571] width 107 height 25
type input "*******"
click at [718, 264] on div at bounding box center [639, 302] width 1278 height 605
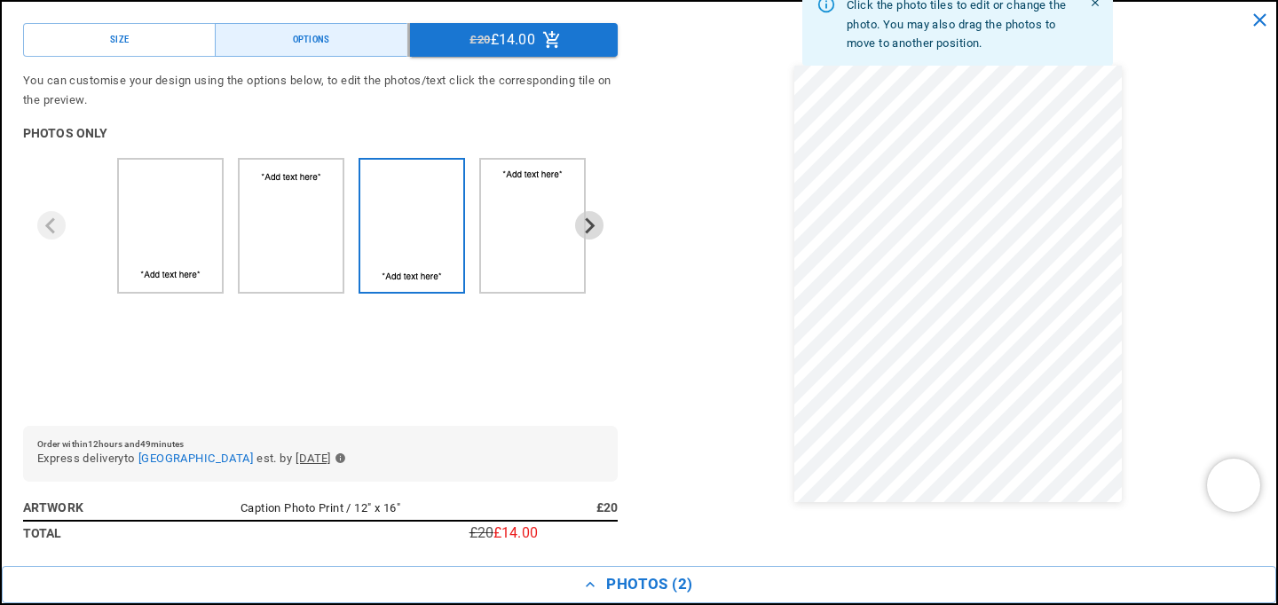
scroll to position [0, 429]
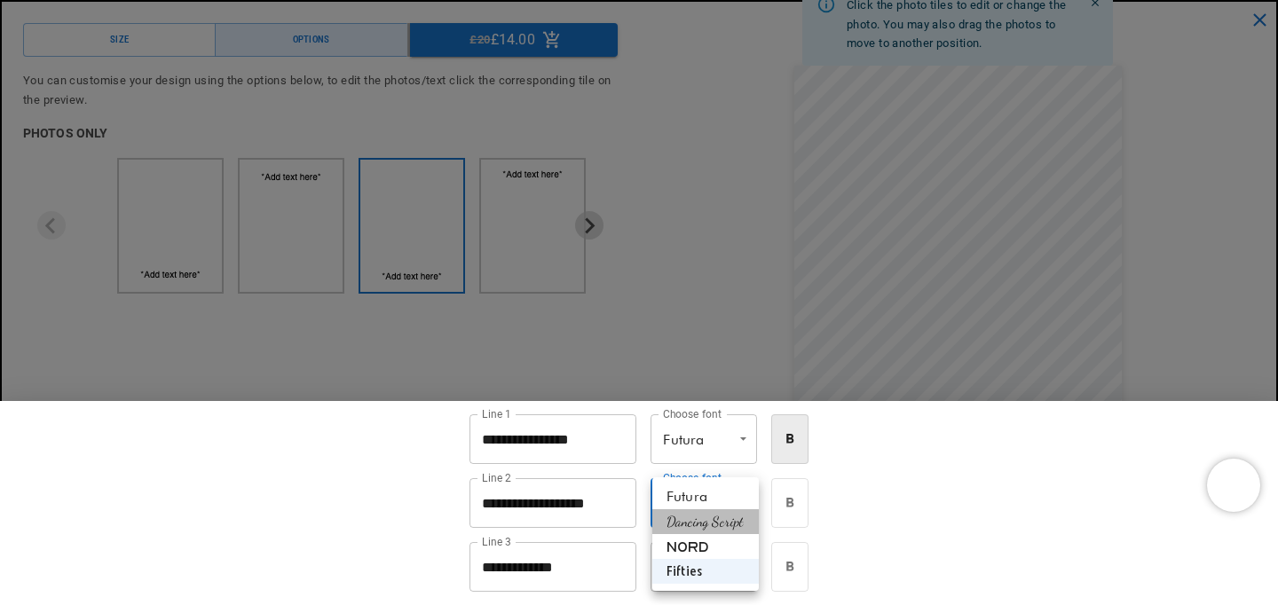
click at [723, 512] on li "Dancing Script" at bounding box center [705, 522] width 107 height 25
type input "**********"
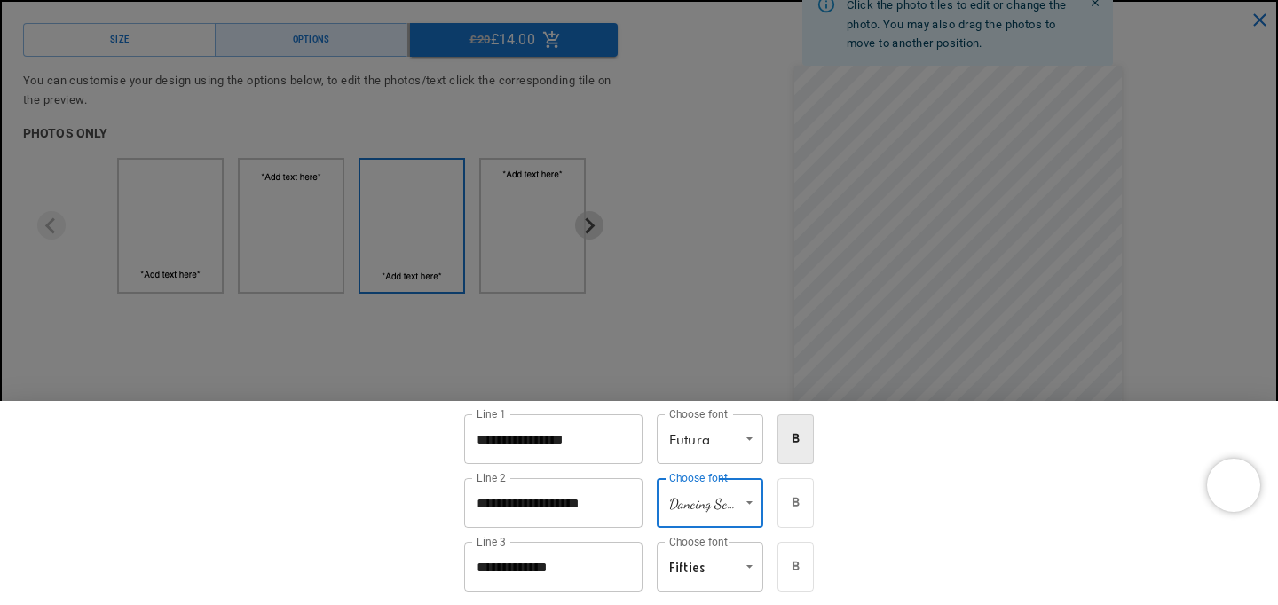
click at [749, 336] on div at bounding box center [639, 302] width 1278 height 605
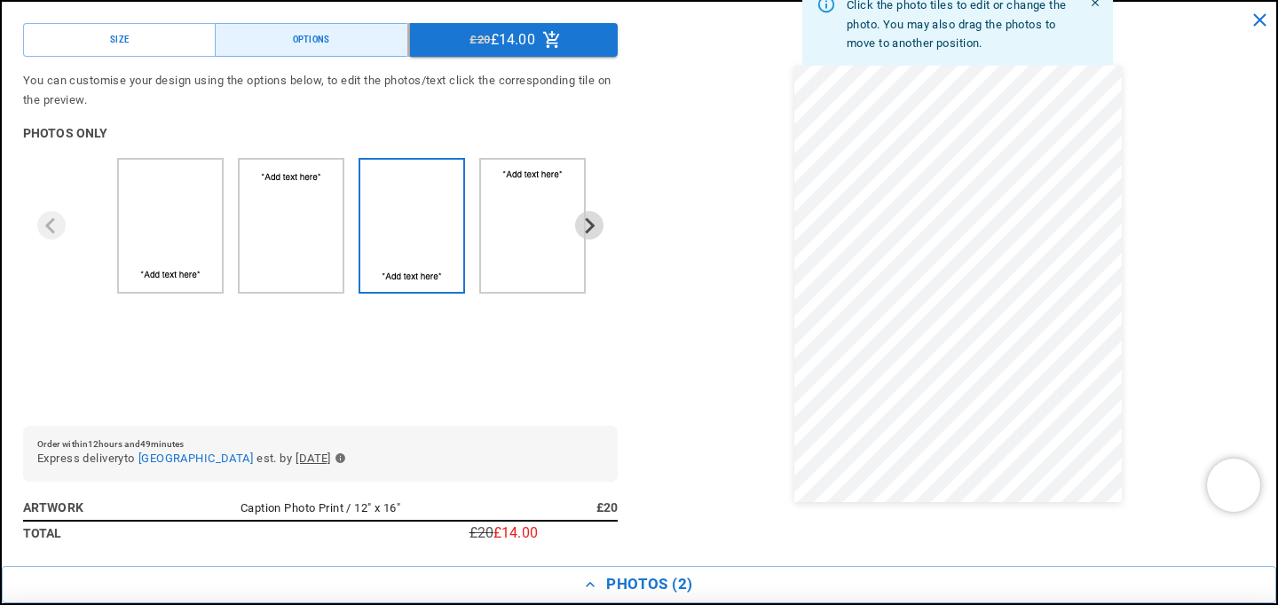
scroll to position [0, 858]
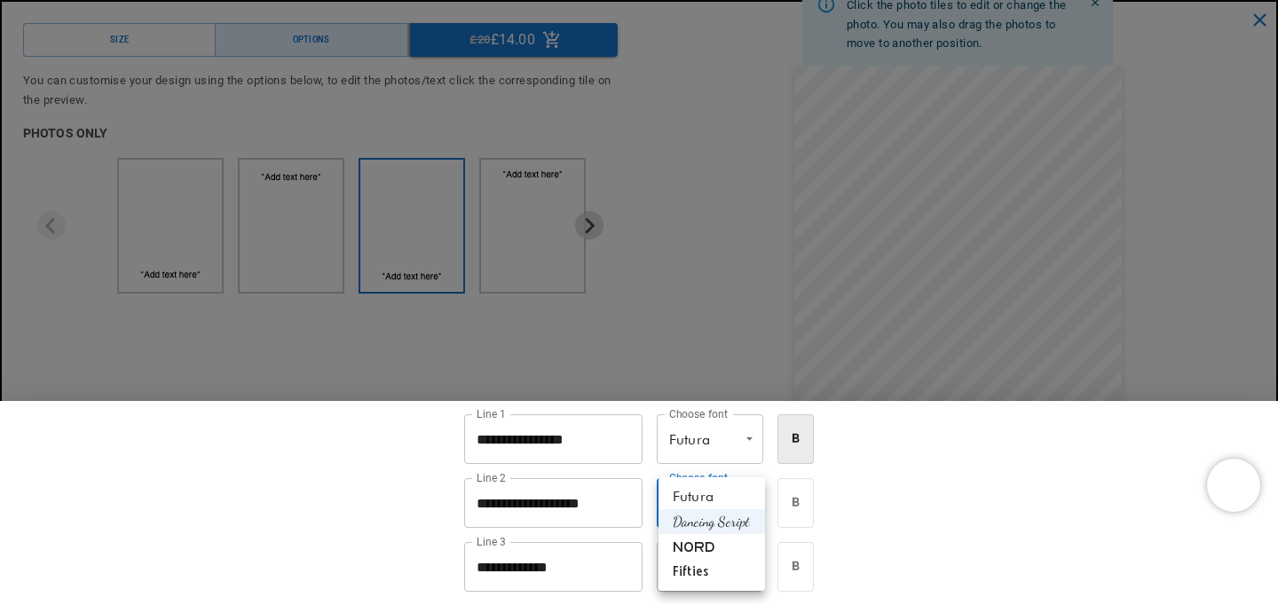
click at [730, 498] on li "Futura" at bounding box center [712, 497] width 107 height 25
type input "******"
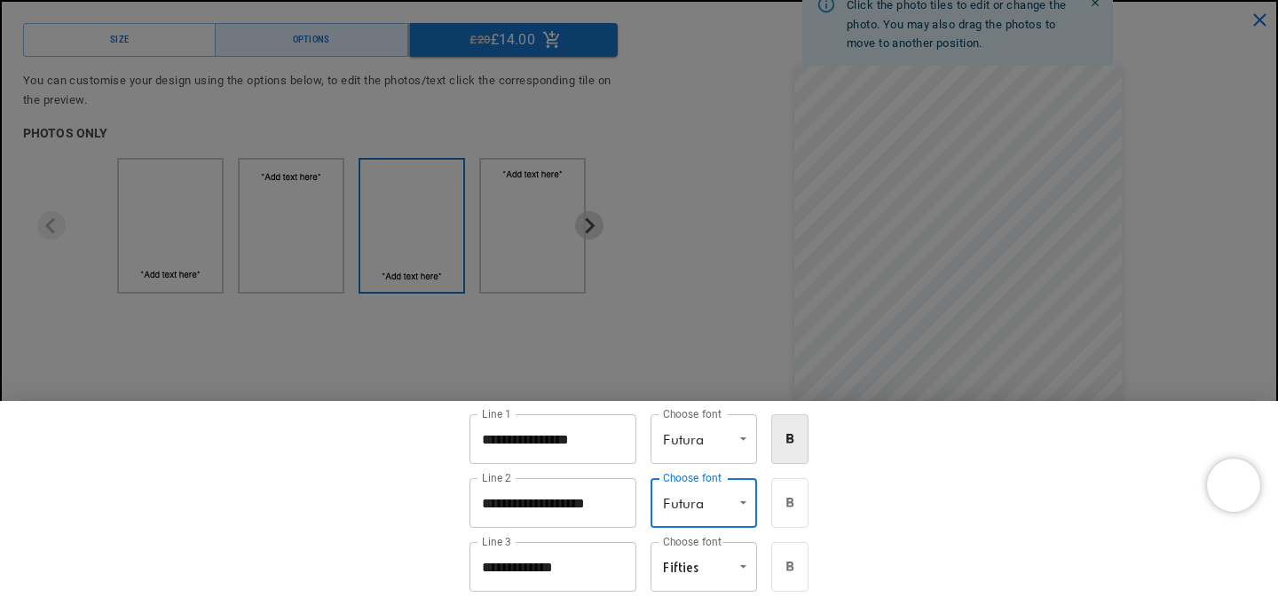
click at [735, 328] on div at bounding box center [639, 302] width 1278 height 605
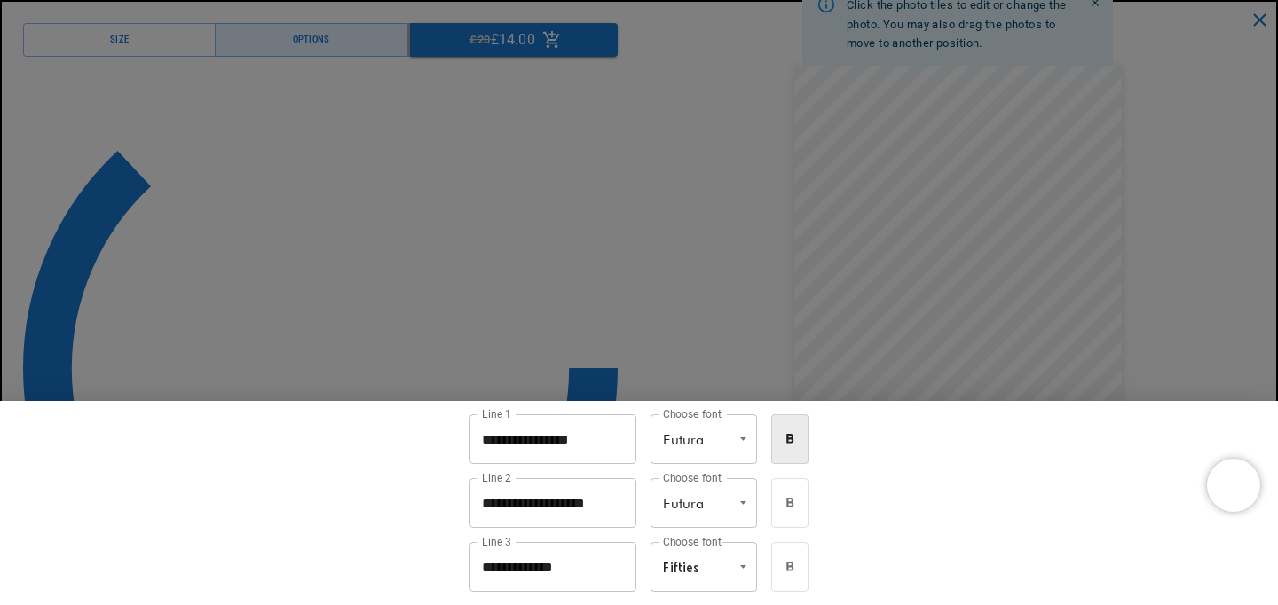
scroll to position [0, 429]
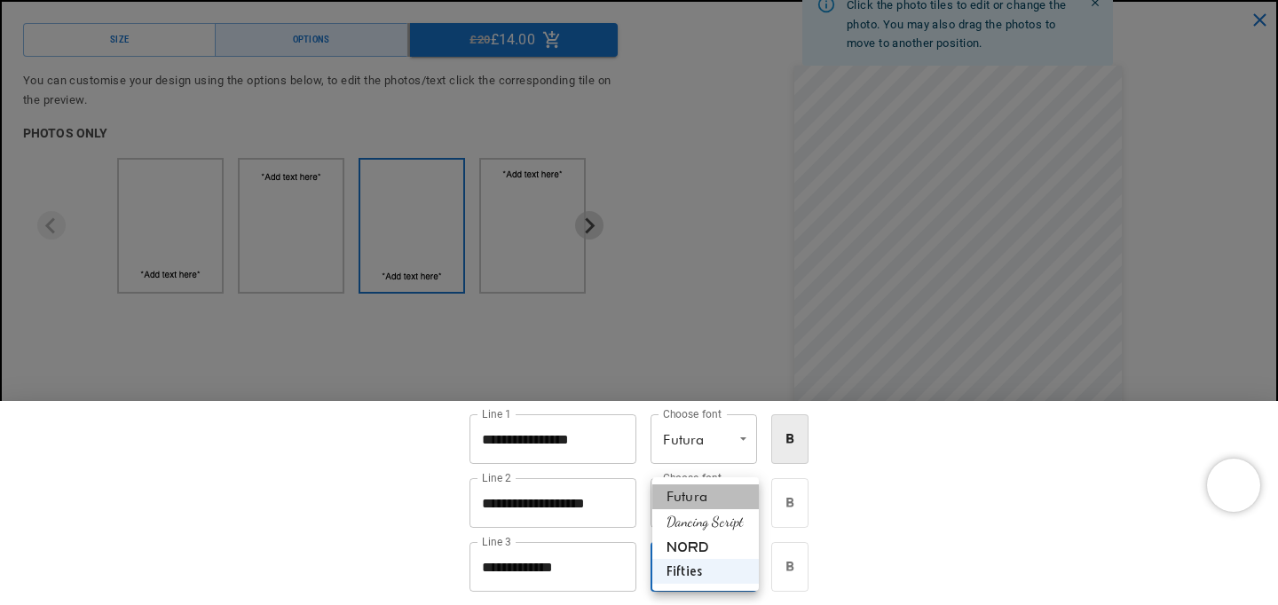
click at [720, 492] on li "Futura" at bounding box center [705, 497] width 107 height 25
type input "******"
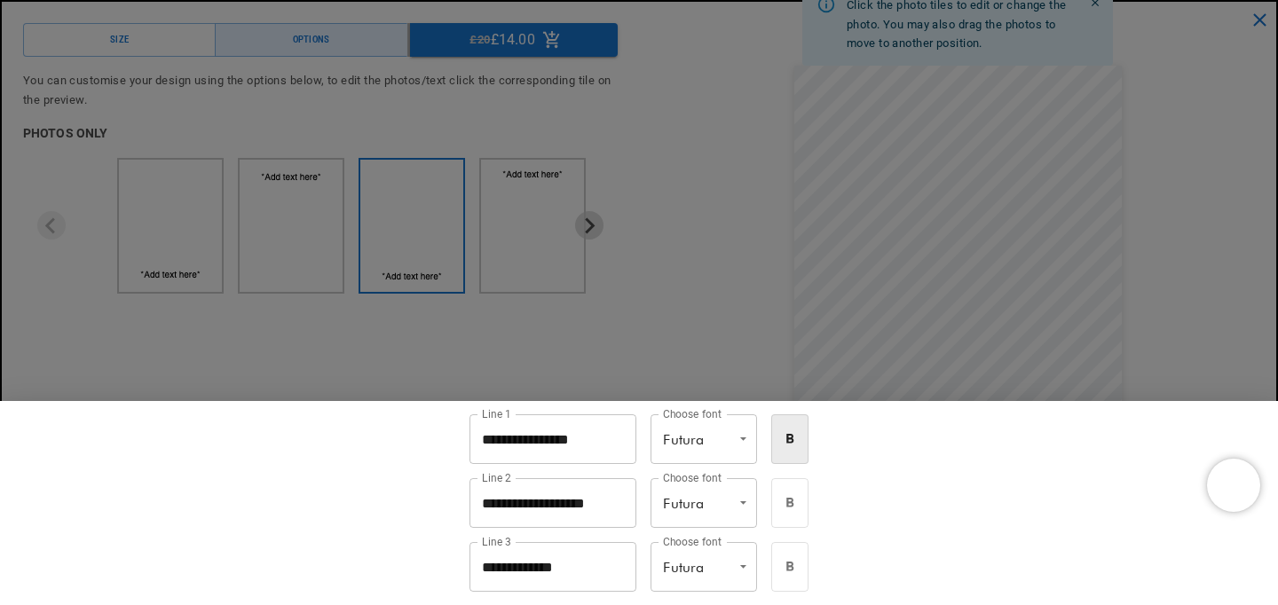
click at [723, 320] on div at bounding box center [639, 302] width 1278 height 605
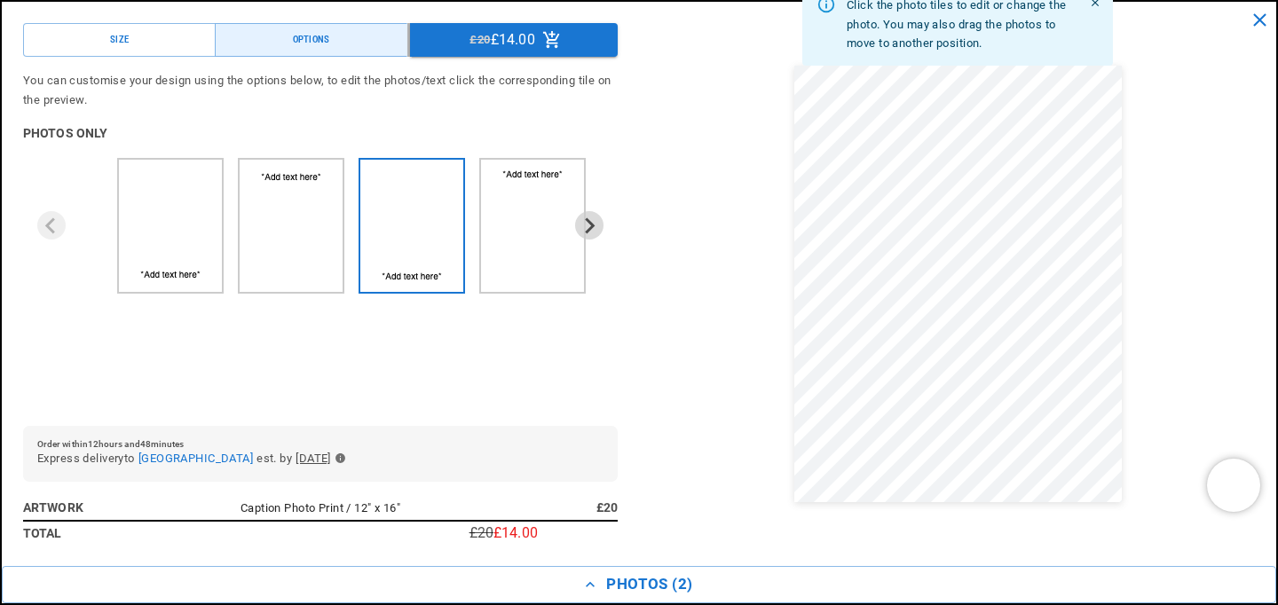
scroll to position [65, 0]
click at [343, 52] on button "Options" at bounding box center [311, 40] width 193 height 34
click at [314, 45] on div "Options" at bounding box center [311, 40] width 37 height 14
click at [165, 41] on button "Size" at bounding box center [119, 40] width 193 height 34
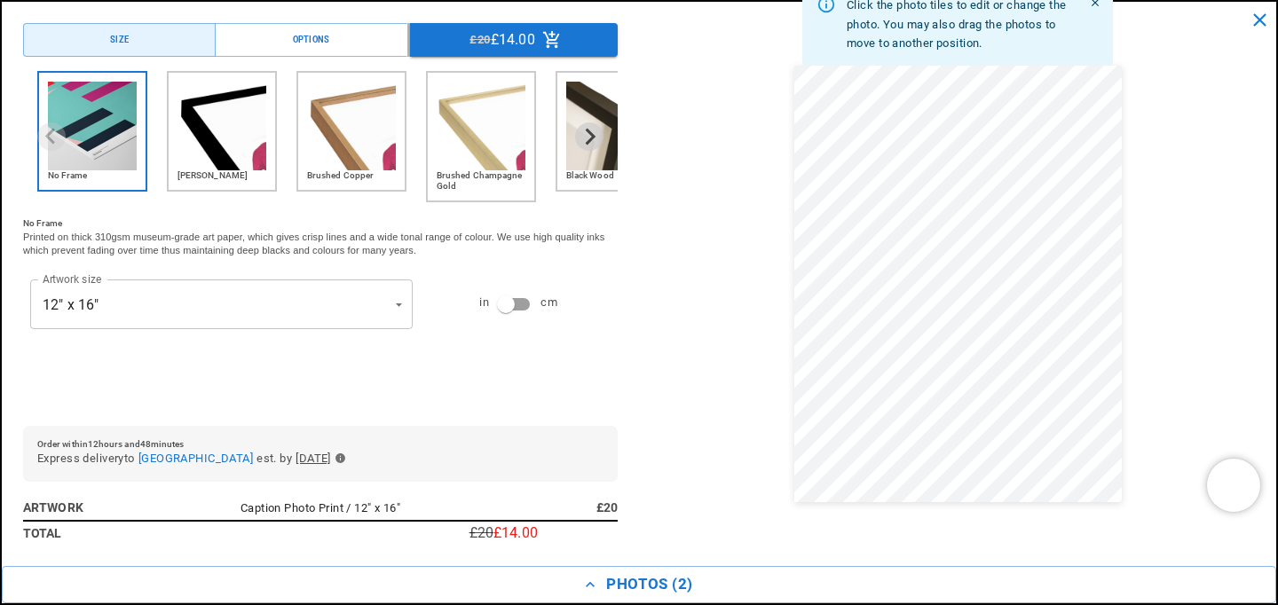
click at [473, 153] on img "4 of 6" at bounding box center [481, 126] width 89 height 89
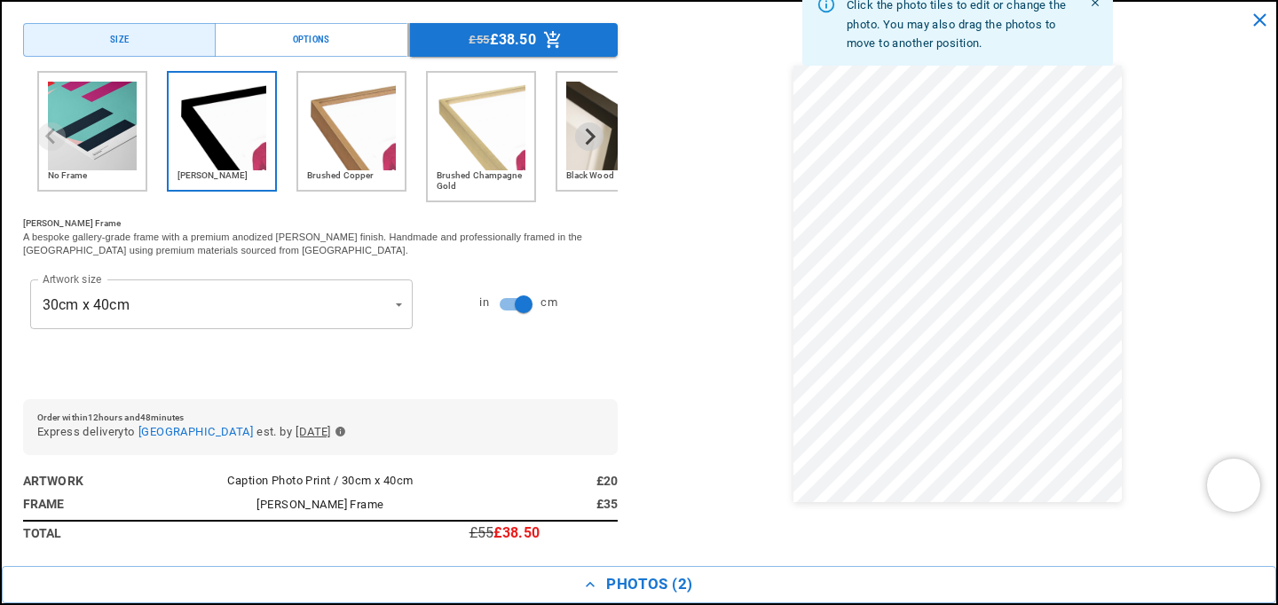
click at [388, 158] on img "3 of 6" at bounding box center [351, 126] width 89 height 89
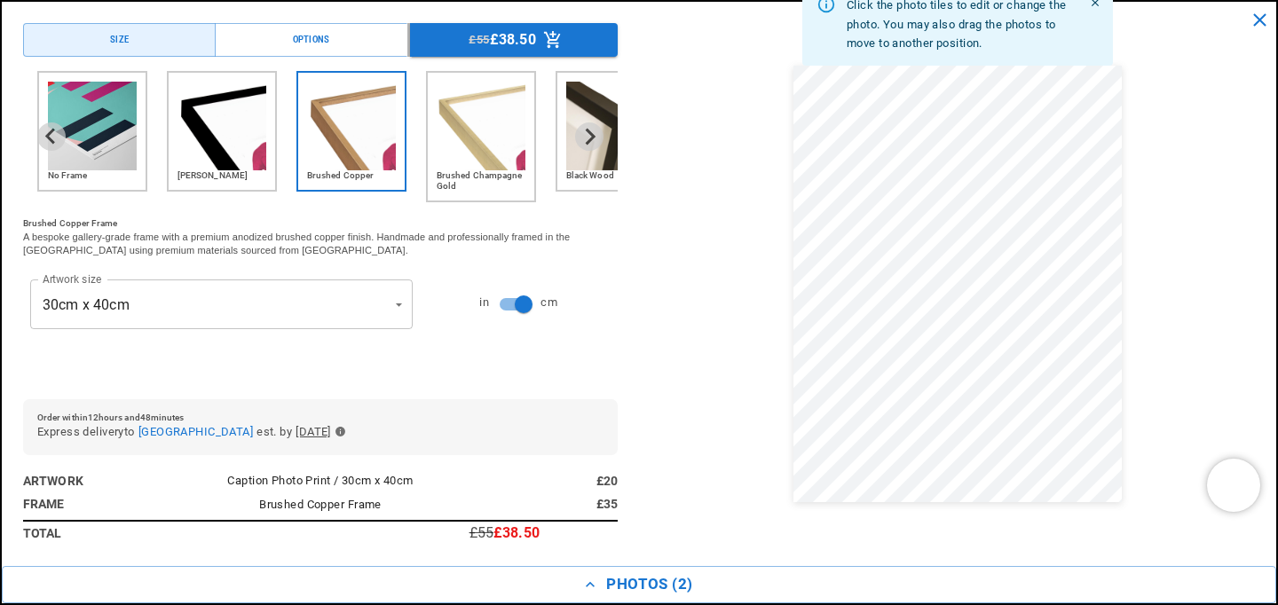
click at [447, 157] on div "Brushed Champagne Gold" at bounding box center [481, 136] width 110 height 131
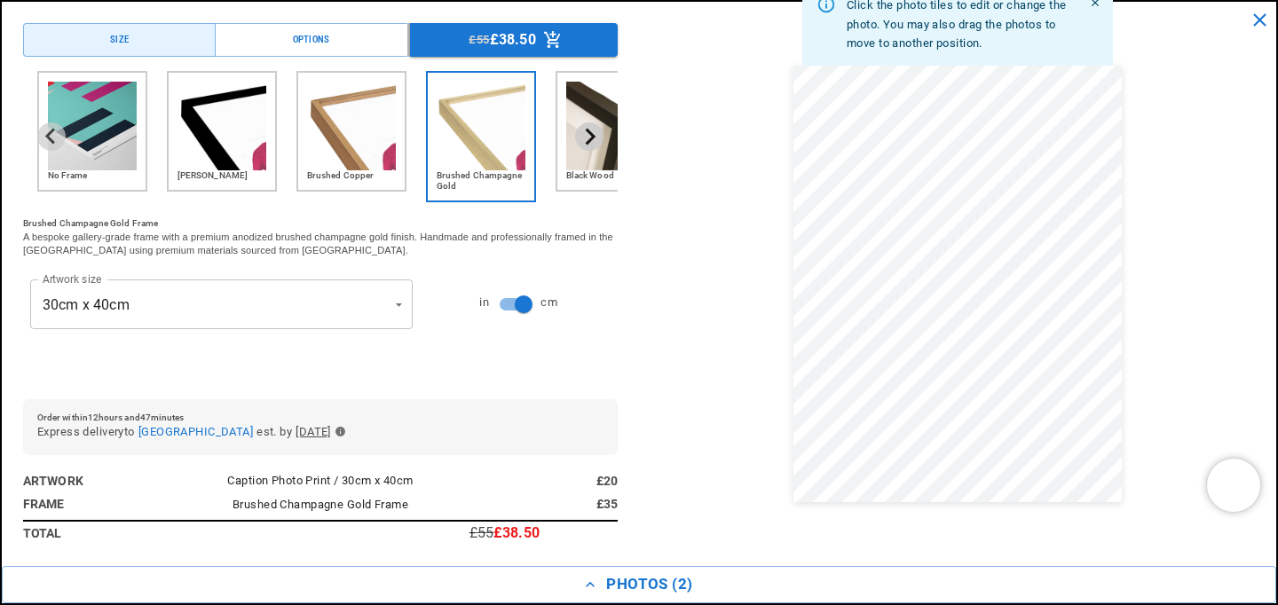
click at [581, 144] on icon "Next slide" at bounding box center [589, 136] width 17 height 17
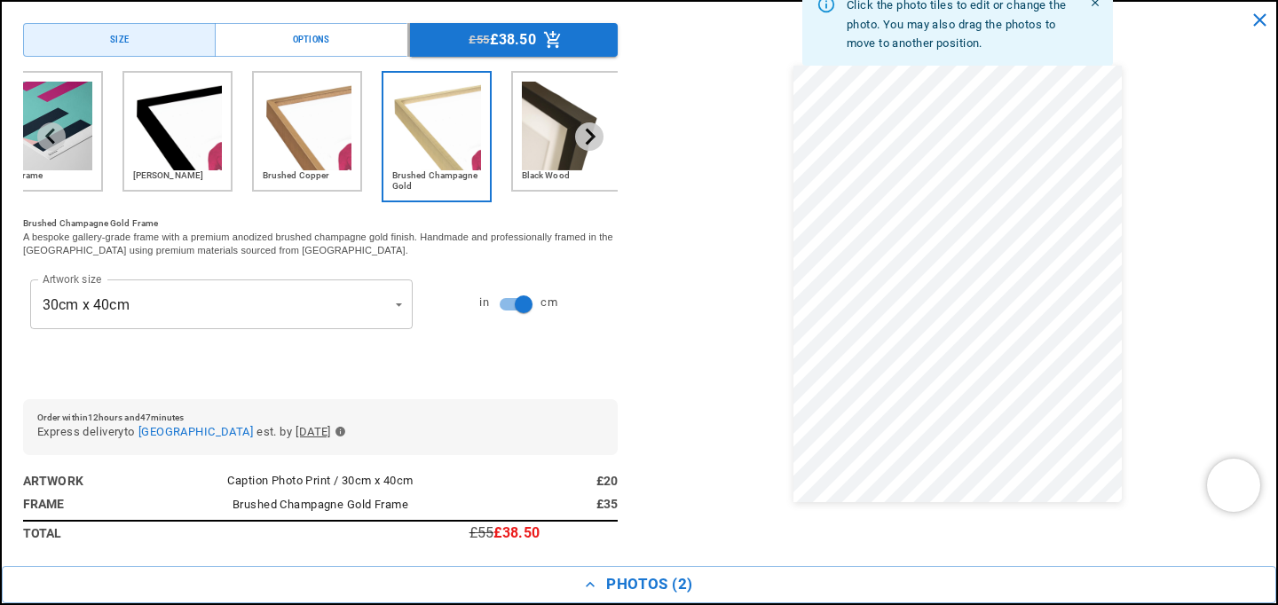
click at [581, 144] on icon "Next slide" at bounding box center [589, 136] width 17 height 17
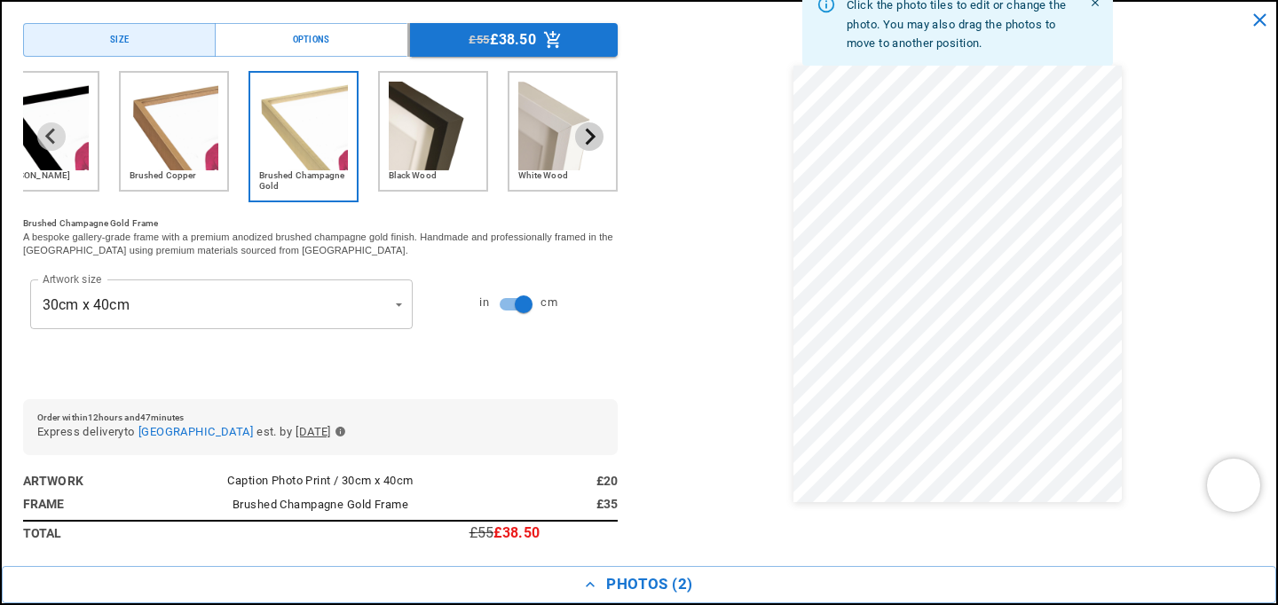
scroll to position [0, 0]
click at [430, 146] on img "5 of 6" at bounding box center [433, 126] width 89 height 89
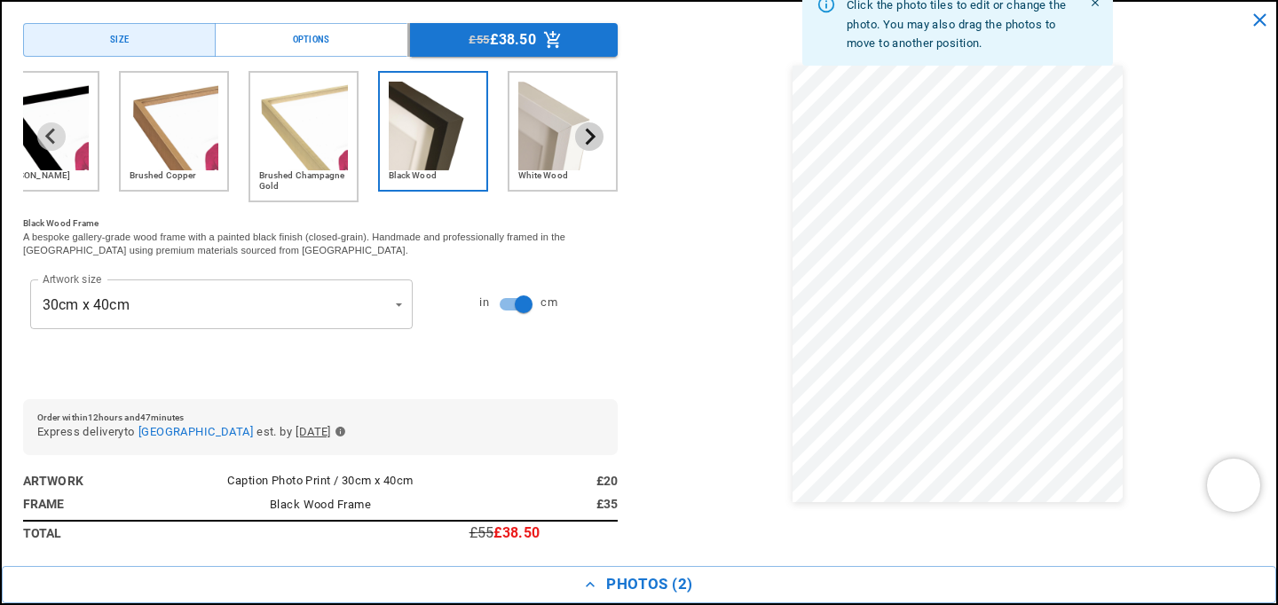
click at [586, 139] on icon "Next slide" at bounding box center [591, 137] width 10 height 16
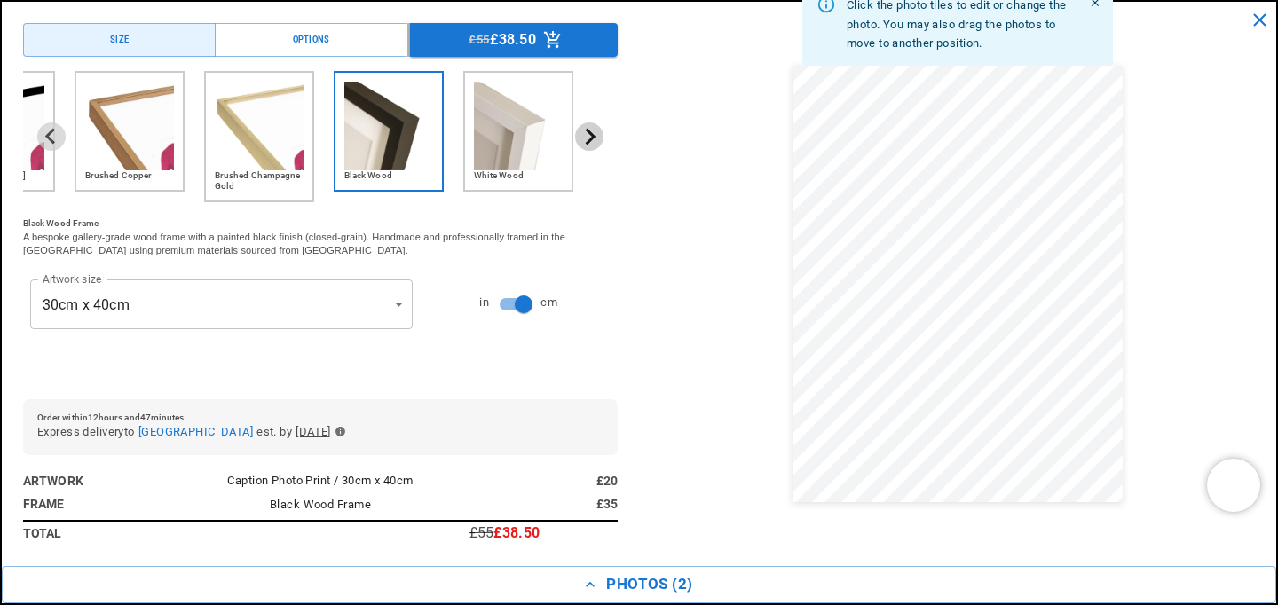
click at [586, 139] on icon "Next slide" at bounding box center [591, 137] width 10 height 16
click at [512, 137] on img "6 of 6" at bounding box center [518, 126] width 89 height 89
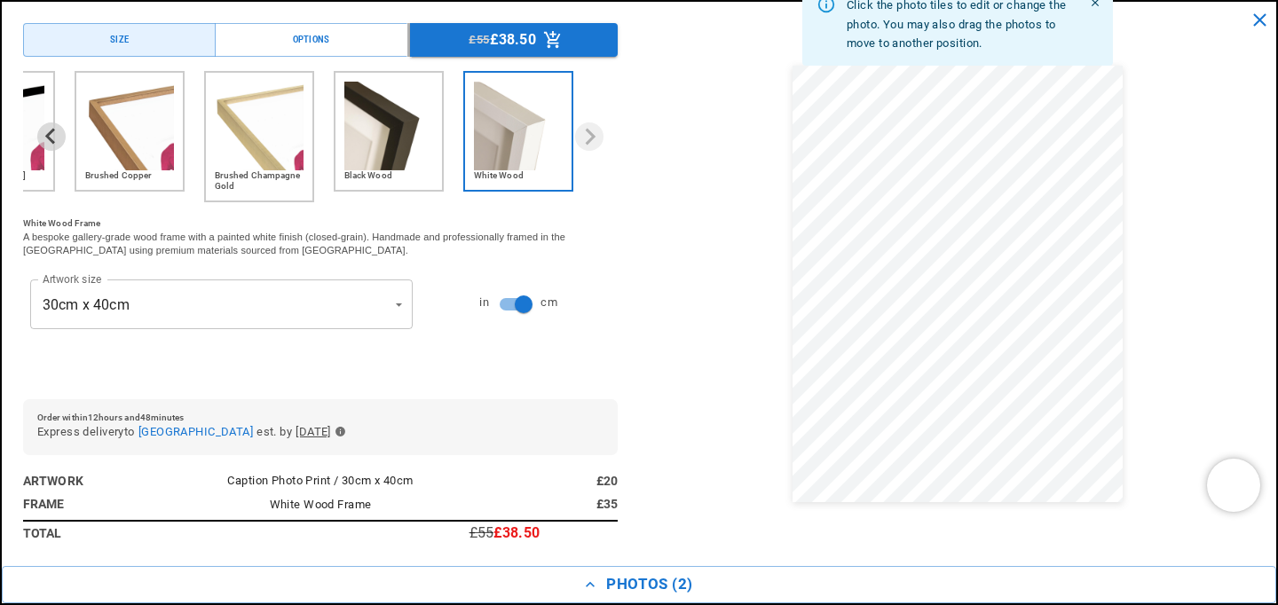
scroll to position [0, 429]
click at [433, 136] on img "5 of 6" at bounding box center [388, 126] width 89 height 89
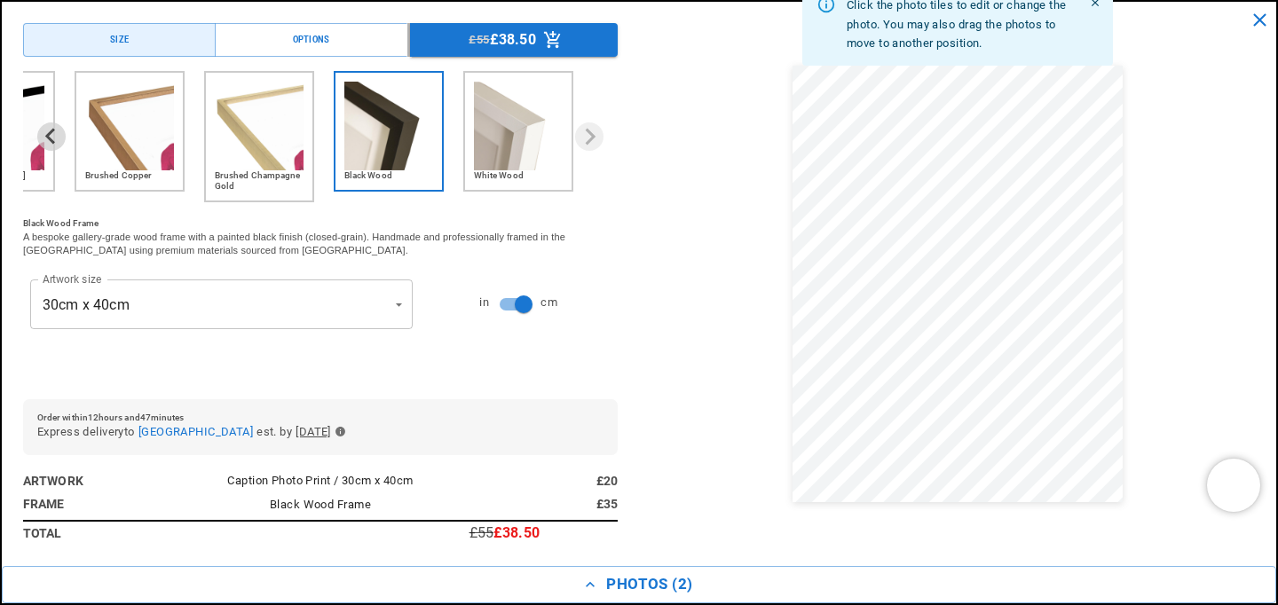
scroll to position [0, 0]
click at [39, 147] on img "2 of 6" at bounding box center [0, 126] width 89 height 89
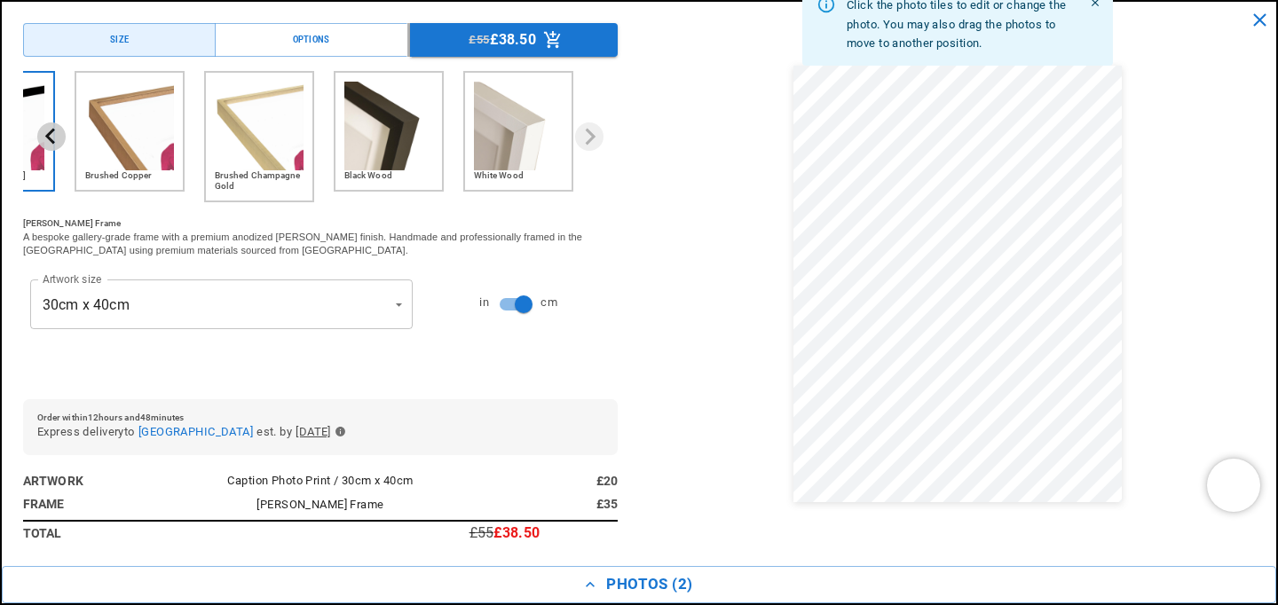
scroll to position [0, 429]
click at [55, 145] on icon "Previous slide" at bounding box center [50, 137] width 10 height 16
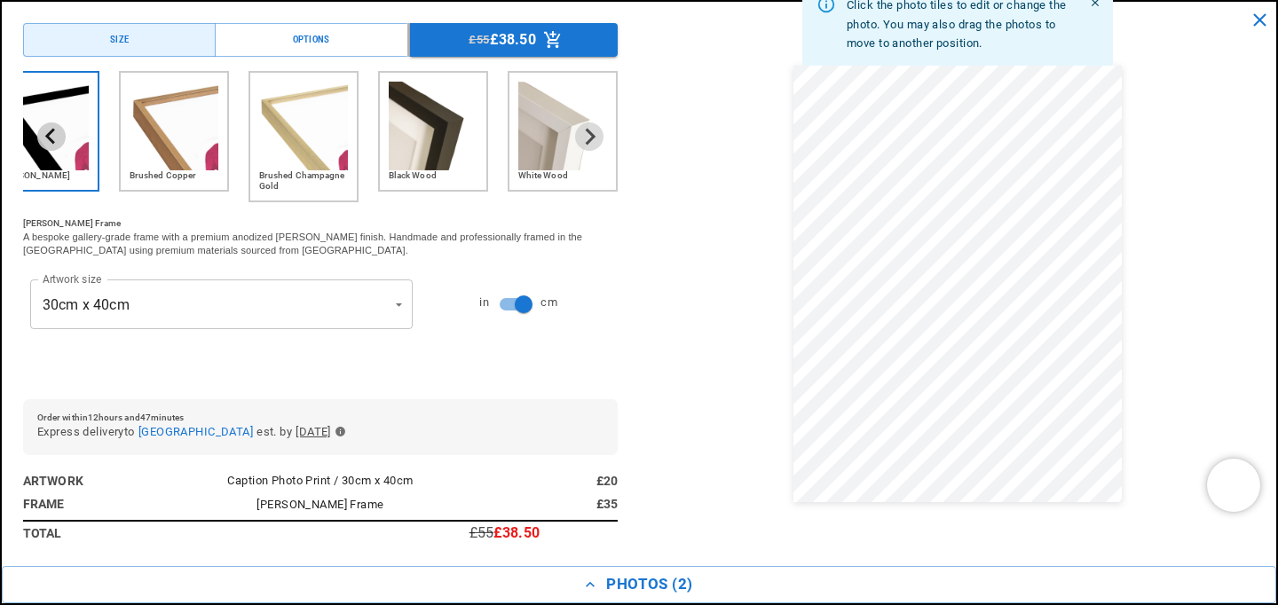
click at [55, 145] on icon "Previous slide" at bounding box center [50, 137] width 10 height 16
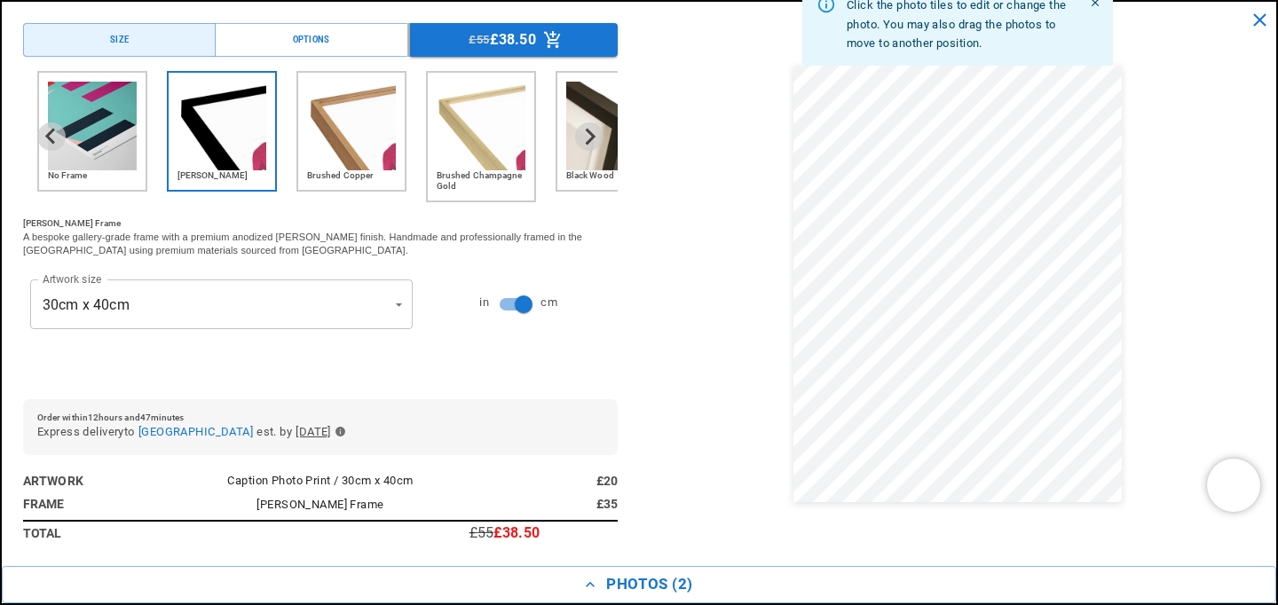
scroll to position [68, 0]
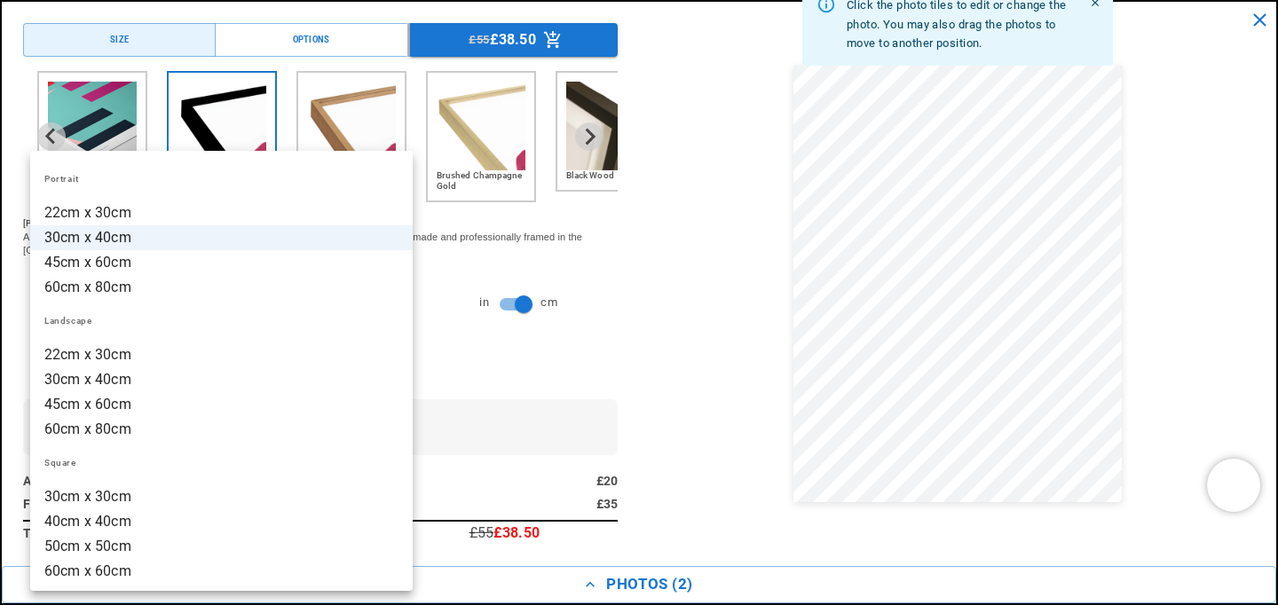
scroll to position [0, 0]
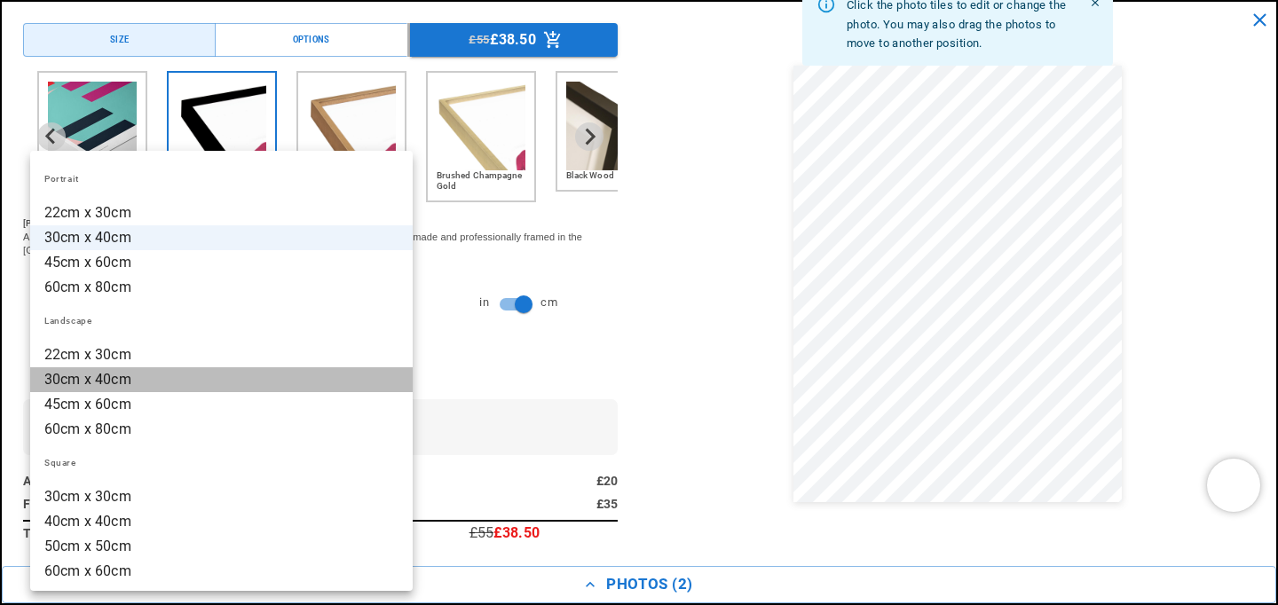
click at [276, 387] on li "30cm x 40cm" at bounding box center [221, 380] width 383 height 25
type input "**********"
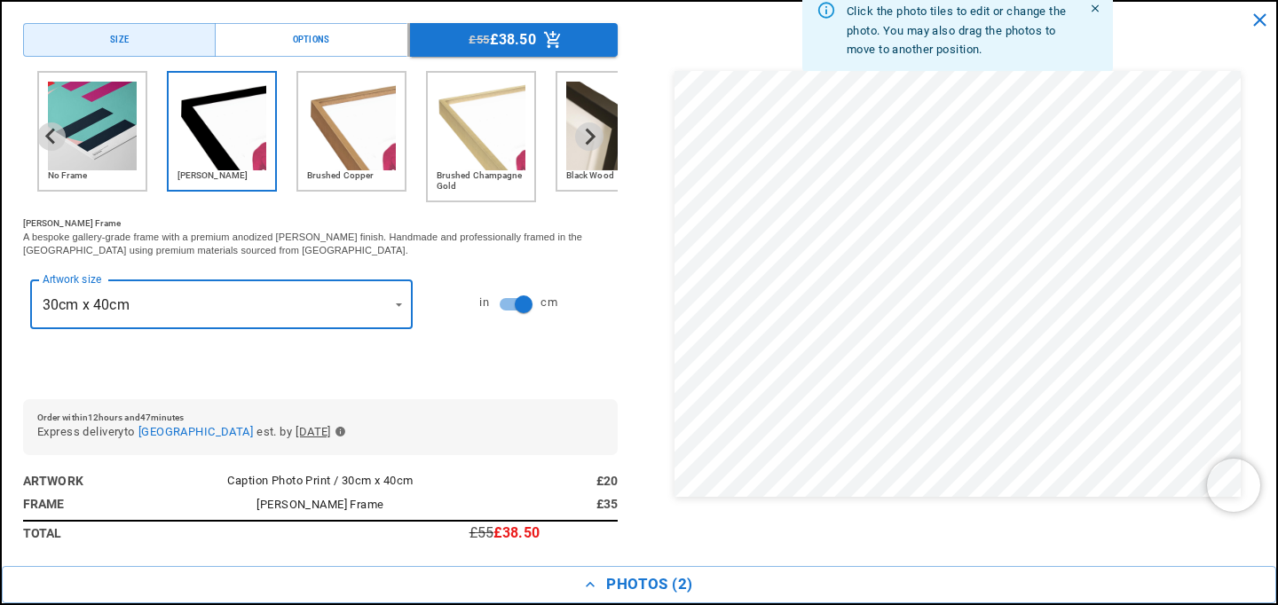
scroll to position [0, 858]
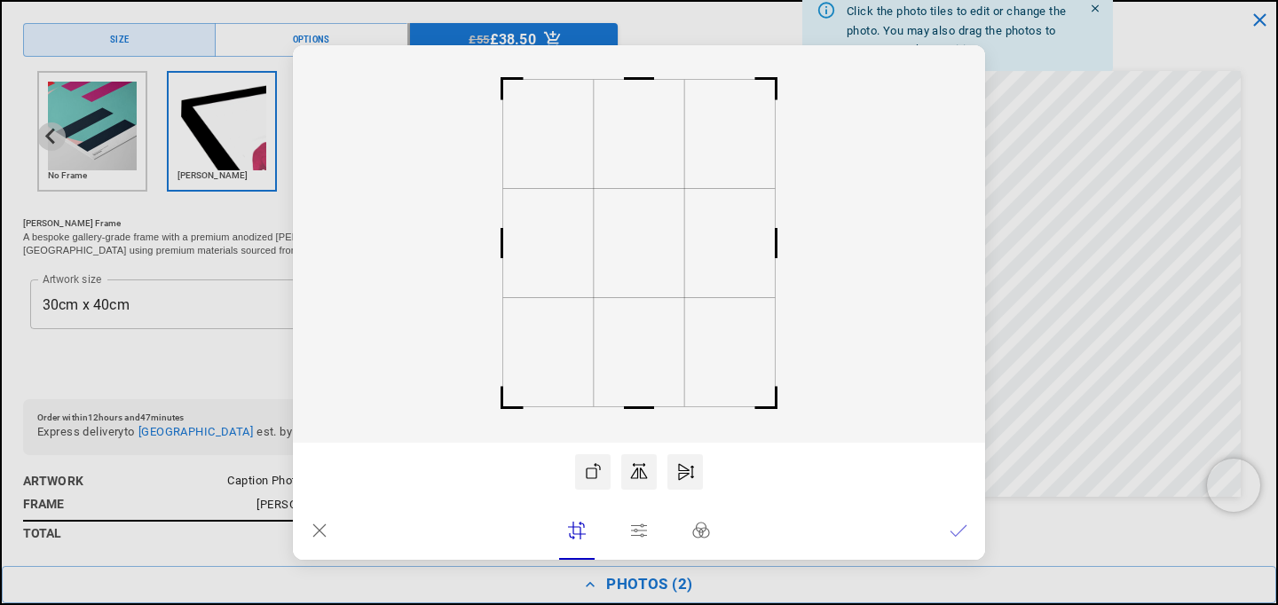
drag, startPoint x: 645, startPoint y: 261, endPoint x: 619, endPoint y: 260, distance: 26.6
click at [619, 260] on rect at bounding box center [639, 243] width 91 height 109
drag, startPoint x: 636, startPoint y: 257, endPoint x: 613, endPoint y: 257, distance: 23.1
click at [613, 257] on rect at bounding box center [639, 243] width 91 height 109
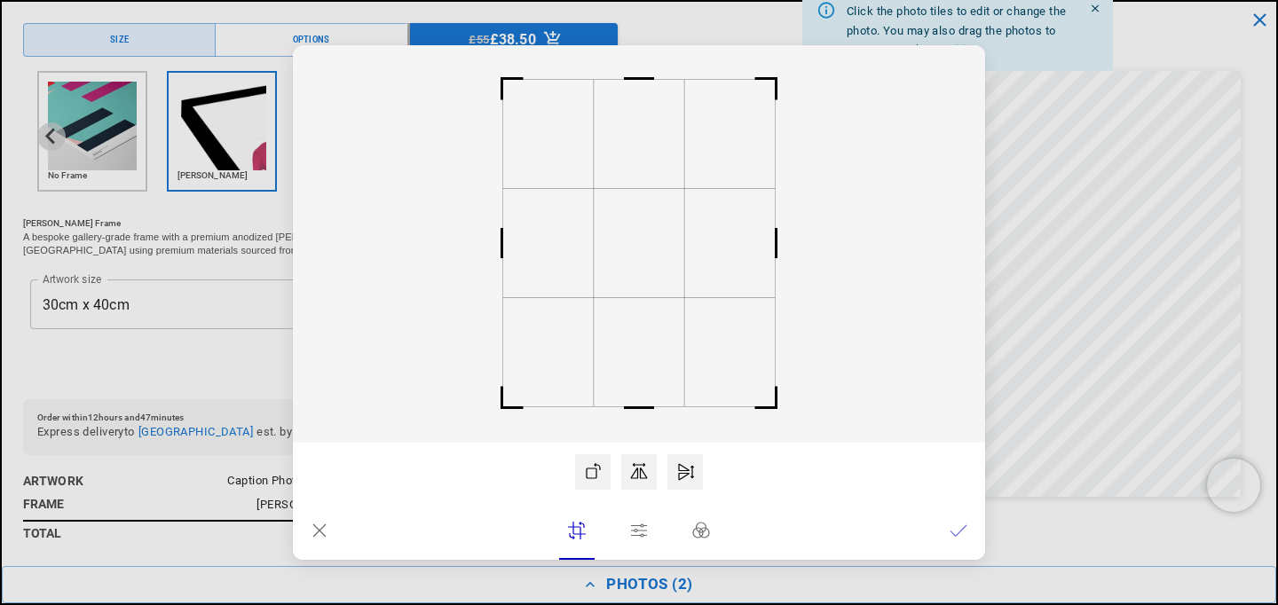
drag, startPoint x: 613, startPoint y: 257, endPoint x: 638, endPoint y: 256, distance: 25.8
click at [638, 256] on rect at bounding box center [639, 243] width 91 height 109
drag, startPoint x: 638, startPoint y: 256, endPoint x: 656, endPoint y: 259, distance: 18.1
click at [656, 259] on rect at bounding box center [639, 246] width 91 height 109
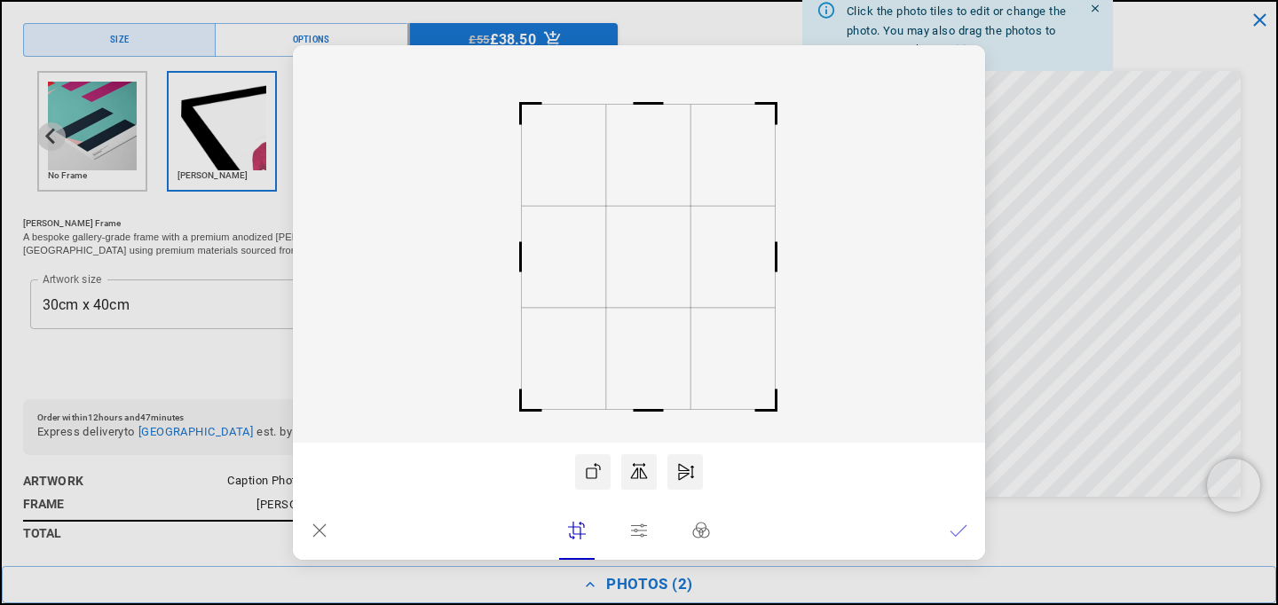
drag, startPoint x: 505, startPoint y: 83, endPoint x: 568, endPoint y: 105, distance: 66.8
click at [568, 105] on icon at bounding box center [639, 244] width 692 height 398
drag, startPoint x: 645, startPoint y: 187, endPoint x: 626, endPoint y: 187, distance: 19.5
click at [626, 187] on rect at bounding box center [639, 244] width 692 height 398
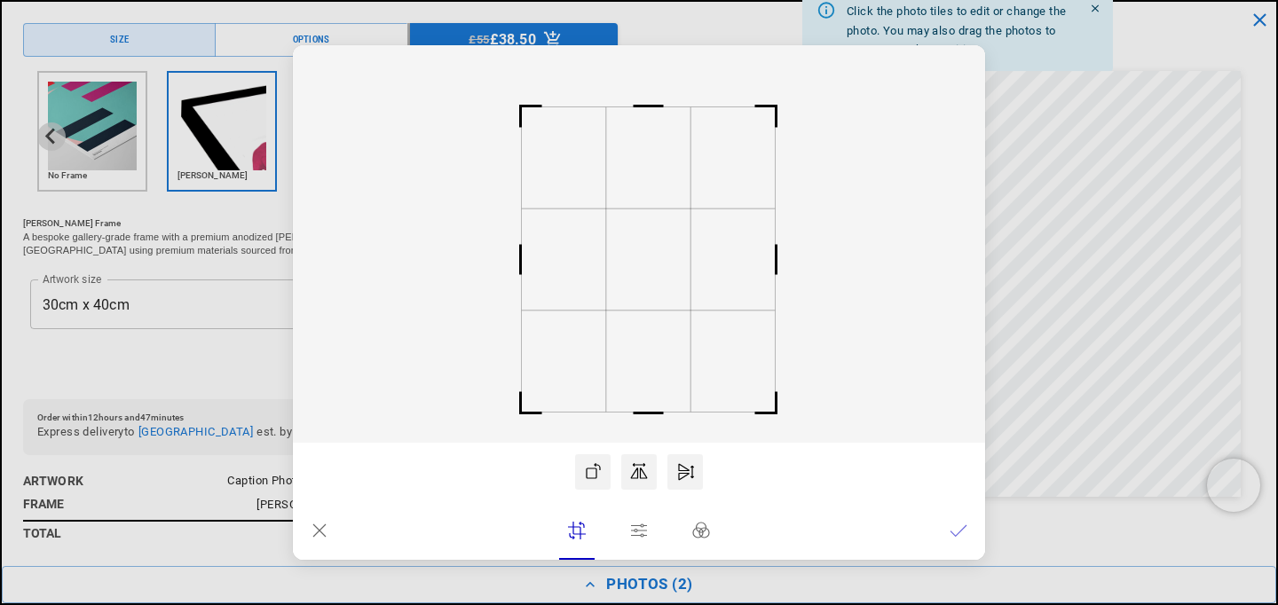
drag, startPoint x: 652, startPoint y: 261, endPoint x: 671, endPoint y: 263, distance: 18.7
click at [671, 263] on rect at bounding box center [648, 259] width 84 height 101
drag, startPoint x: 532, startPoint y: 408, endPoint x: 557, endPoint y: 396, distance: 28.6
click at [557, 396] on icon at bounding box center [639, 244] width 692 height 398
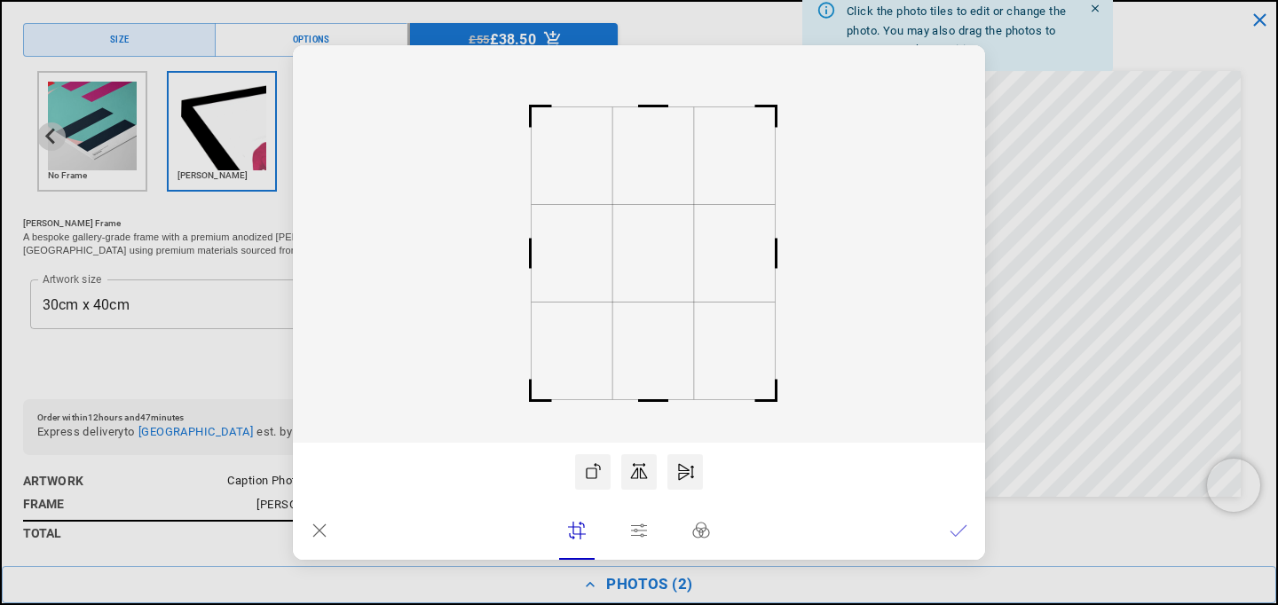
drag, startPoint x: 613, startPoint y: 330, endPoint x: 614, endPoint y: 344, distance: 14.3
click at [614, 344] on icon at bounding box center [639, 244] width 692 height 398
click at [644, 275] on rect at bounding box center [653, 256] width 81 height 98
click at [953, 518] on lr-icon at bounding box center [959, 531] width 18 height 36
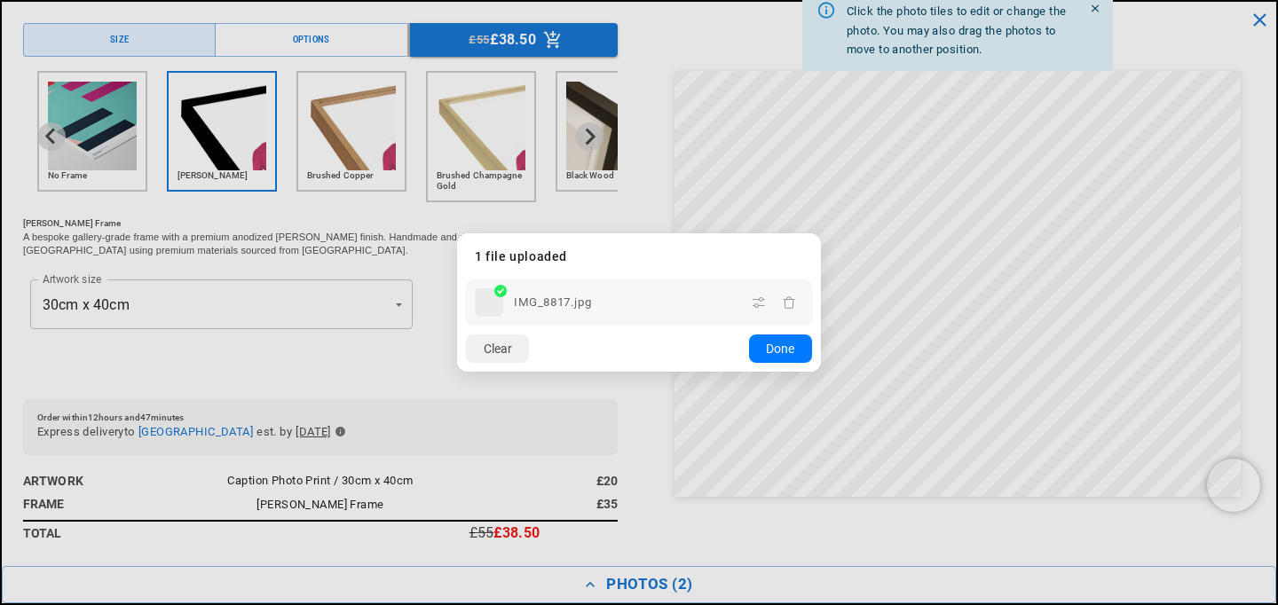
scroll to position [0, 429]
click at [785, 352] on button "Done" at bounding box center [780, 349] width 63 height 28
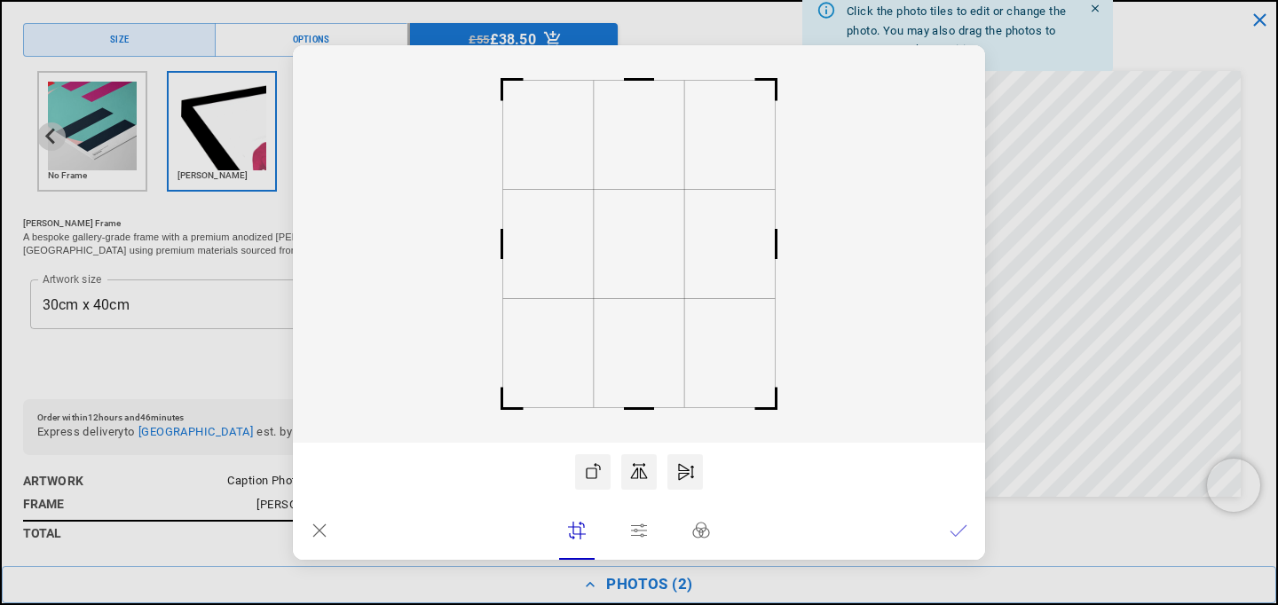
scroll to position [0, 858]
drag, startPoint x: 776, startPoint y: 79, endPoint x: 763, endPoint y: 107, distance: 30.6
click at [763, 107] on rect at bounding box center [763, 96] width 43 height 43
drag, startPoint x: 685, startPoint y: 202, endPoint x: 686, endPoint y: 227, distance: 24.9
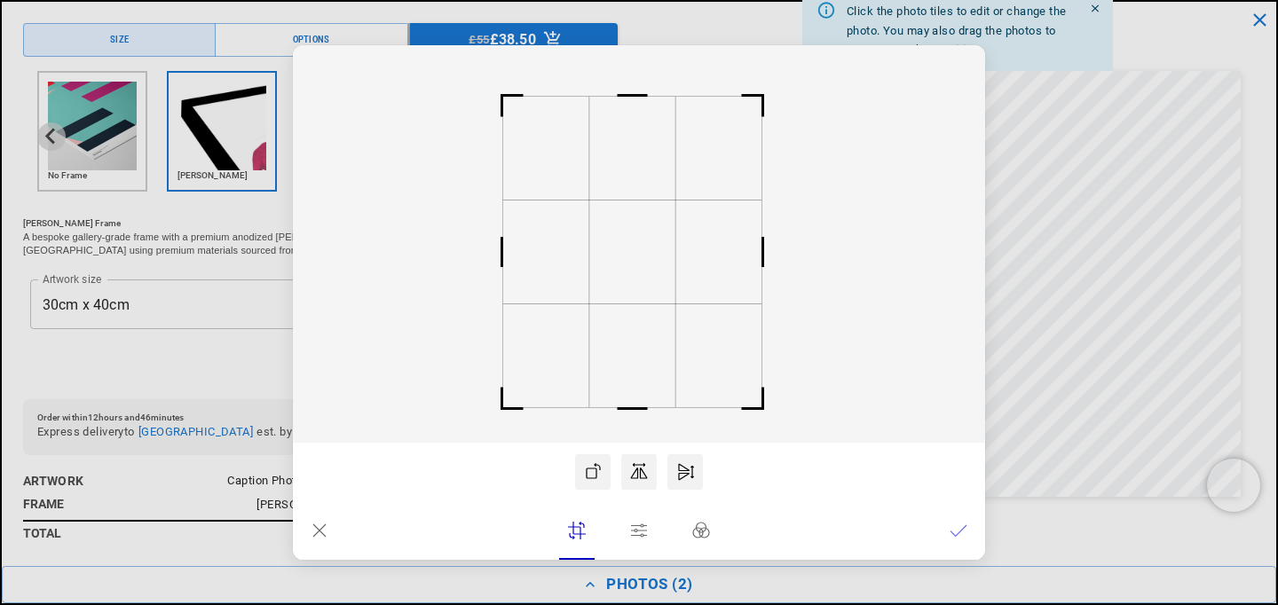
click at [686, 227] on rect at bounding box center [639, 244] width 692 height 398
drag, startPoint x: 637, startPoint y: 237, endPoint x: 638, endPoint y: 221, distance: 16.0
click at [638, 221] on rect at bounding box center [632, 236] width 86 height 104
click at [960, 527] on icon at bounding box center [959, 531] width 18 height 18
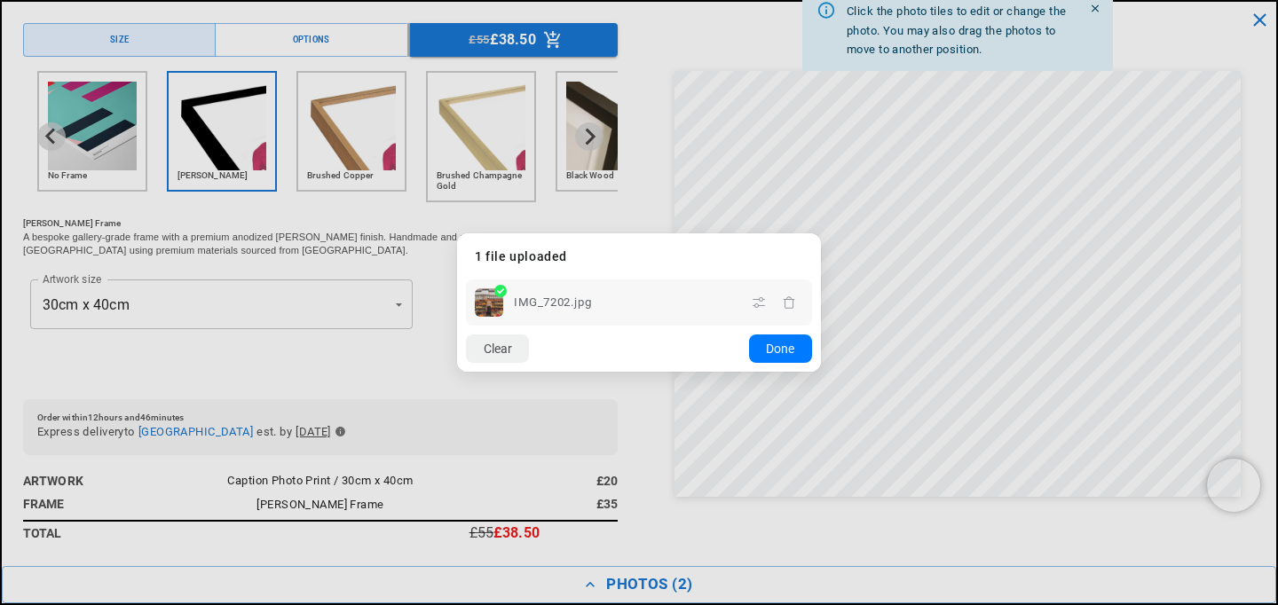
click at [821, 312] on dialog "Drop files here From device From link Camera Dropbox Google Drive Cancel Powere…" at bounding box center [639, 302] width 364 height 138
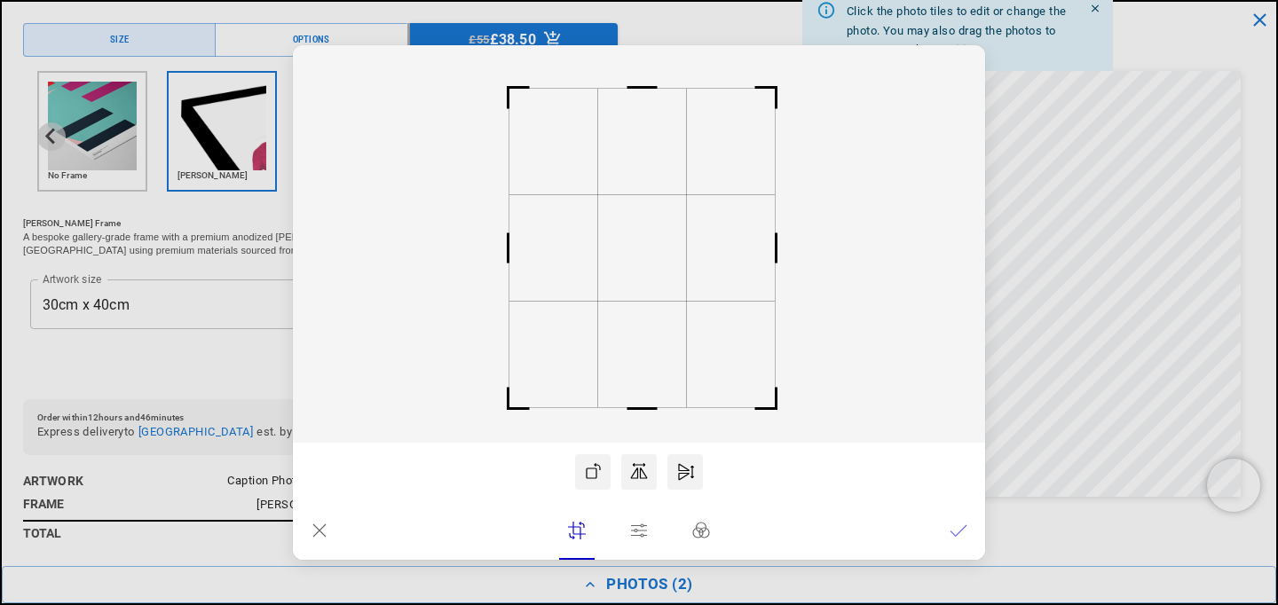
drag, startPoint x: 510, startPoint y: 79, endPoint x: 517, endPoint y: 91, distance: 13.1
click at [517, 91] on rect at bounding box center [508, 88] width 43 height 43
drag, startPoint x: 778, startPoint y: 93, endPoint x: 770, endPoint y: 101, distance: 11.3
click at [770, 101] on rect at bounding box center [770, 96] width 43 height 43
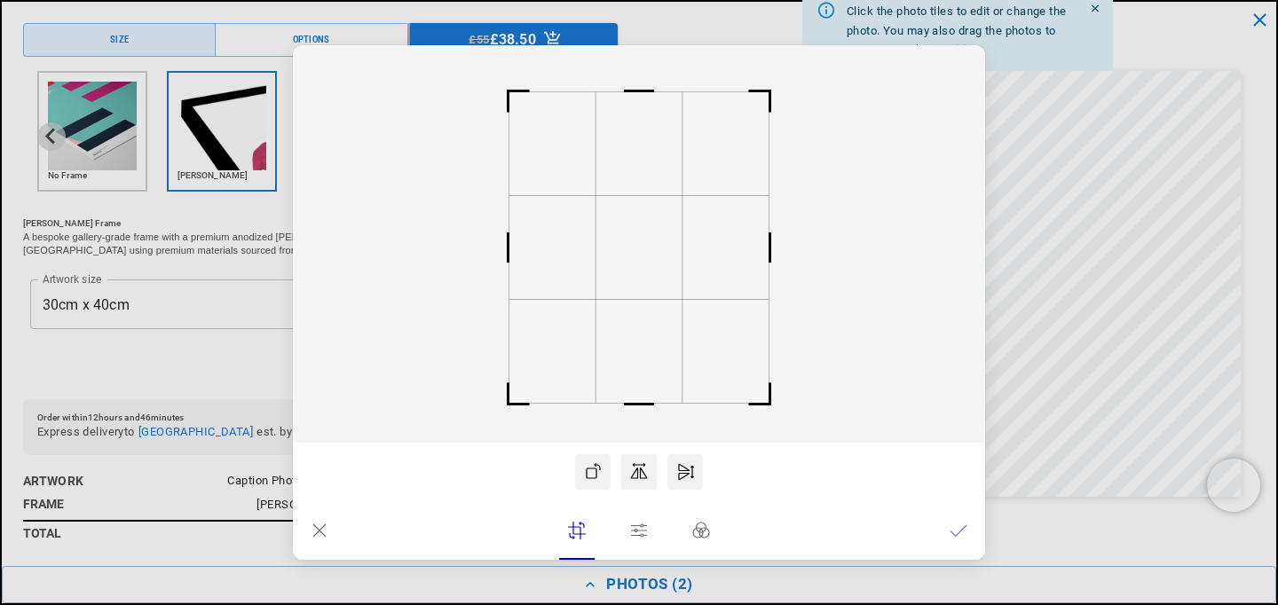
scroll to position [0, 858]
click at [633, 268] on rect at bounding box center [636, 248] width 86 height 104
drag, startPoint x: 762, startPoint y: 403, endPoint x: 748, endPoint y: 394, distance: 16.0
click at [748, 394] on rect at bounding box center [760, 396] width 43 height 43
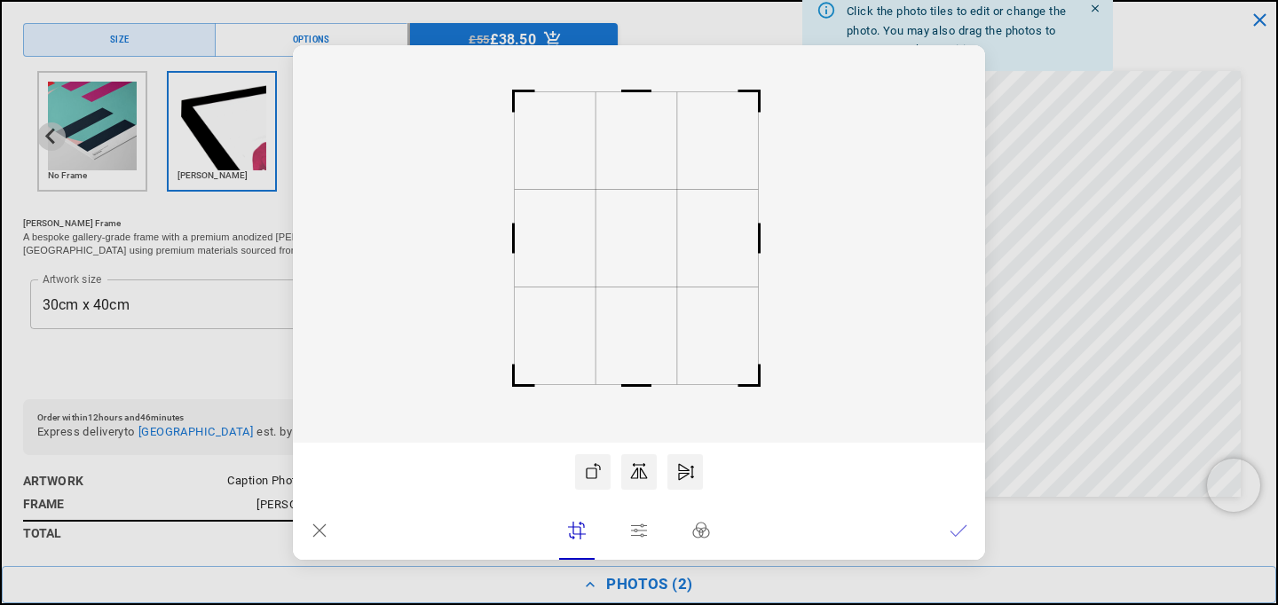
drag, startPoint x: 510, startPoint y: 391, endPoint x: 524, endPoint y: 383, distance: 15.5
click at [525, 383] on rect at bounding box center [514, 386] width 43 height 43
click at [625, 262] on rect at bounding box center [631, 242] width 81 height 98
click at [964, 536] on icon at bounding box center [959, 531] width 18 height 18
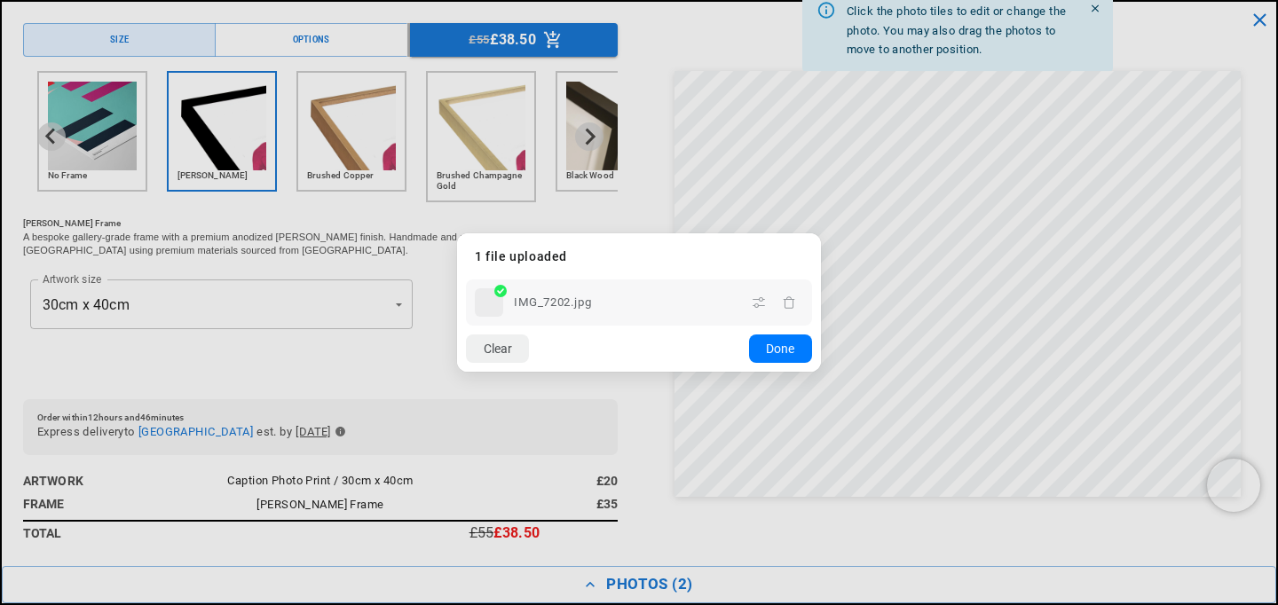
scroll to position [0, 858]
click at [793, 352] on button "Done" at bounding box center [780, 349] width 63 height 28
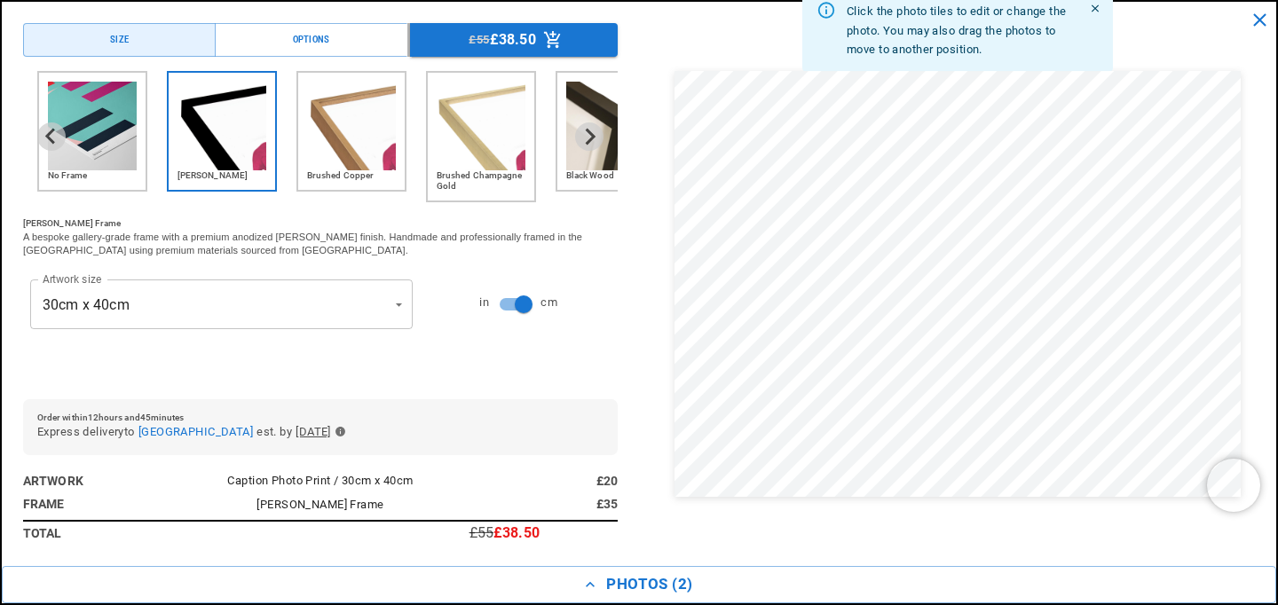
scroll to position [0, 0]
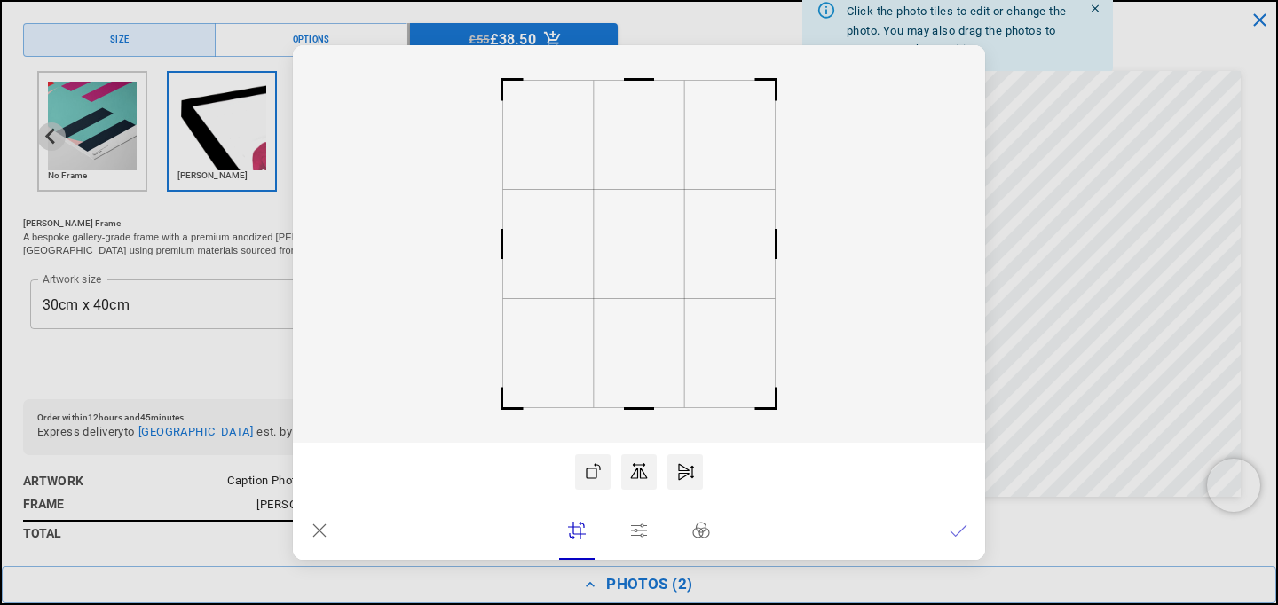
click at [767, 402] on rect at bounding box center [776, 409] width 43 height 43
drag, startPoint x: 775, startPoint y: 78, endPoint x: 763, endPoint y: 100, distance: 25.4
click at [763, 100] on rect at bounding box center [764, 95] width 43 height 43
click at [635, 245] on rect at bounding box center [636, 252] width 86 height 104
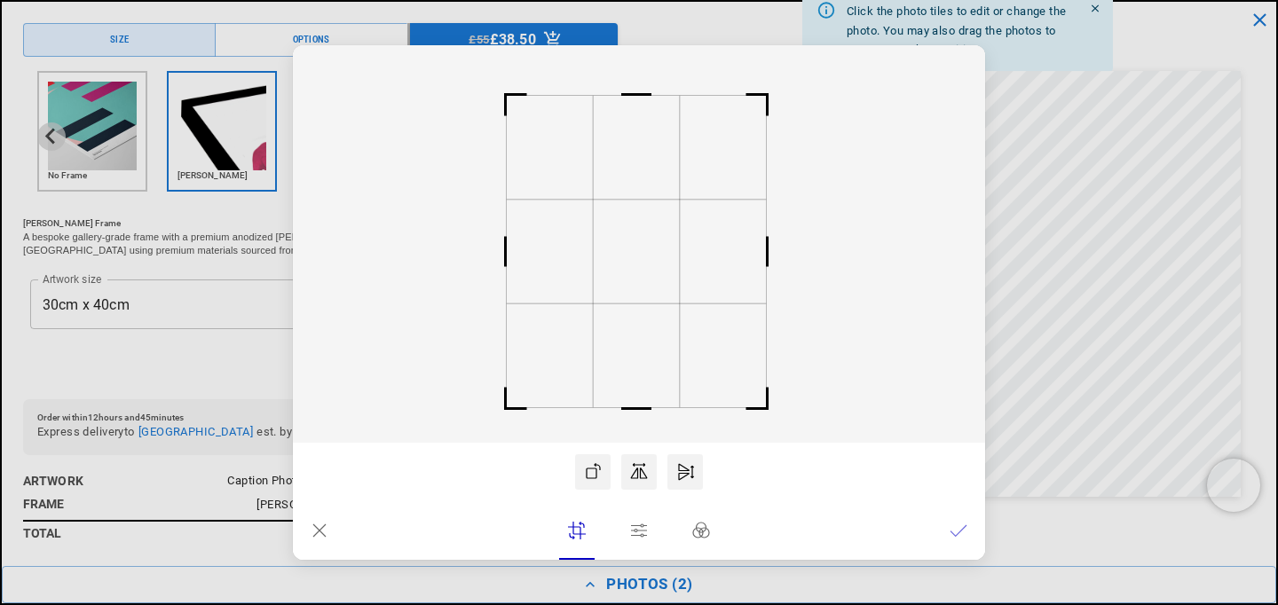
scroll to position [0, 858]
click at [509, 99] on rect at bounding box center [507, 96] width 43 height 43
drag, startPoint x: 761, startPoint y: 400, endPoint x: 752, endPoint y: 393, distance: 11.4
click at [752, 393] on rect at bounding box center [762, 402] width 43 height 43
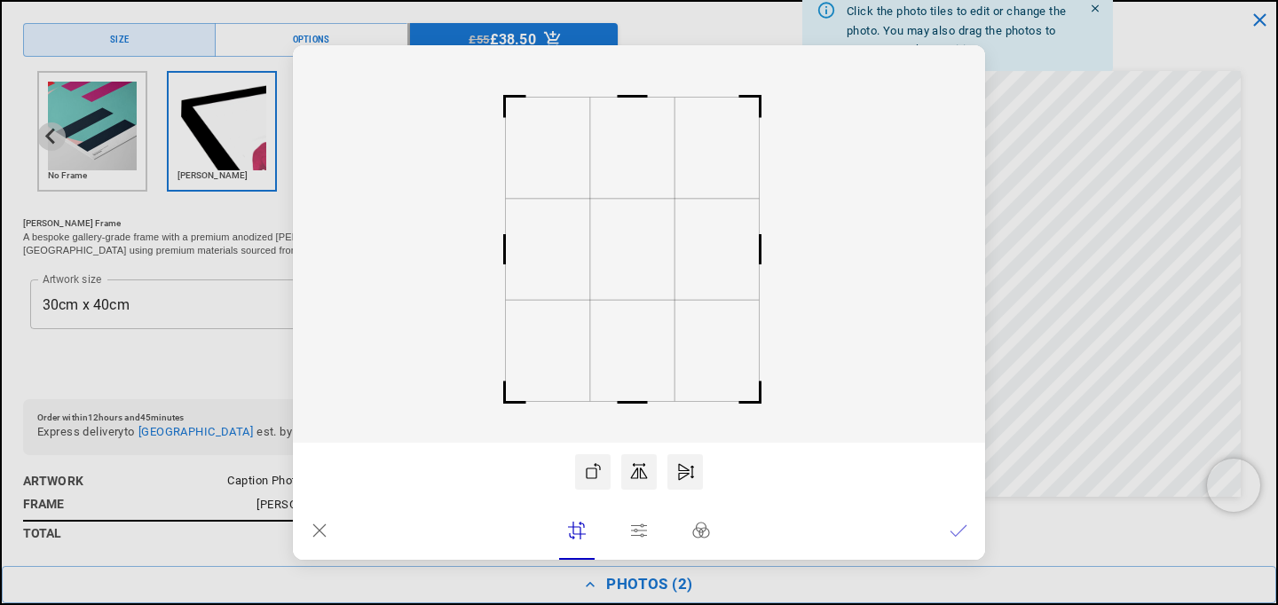
click at [627, 276] on rect at bounding box center [632, 249] width 84 height 101
click at [952, 525] on icon at bounding box center [959, 531] width 18 height 18
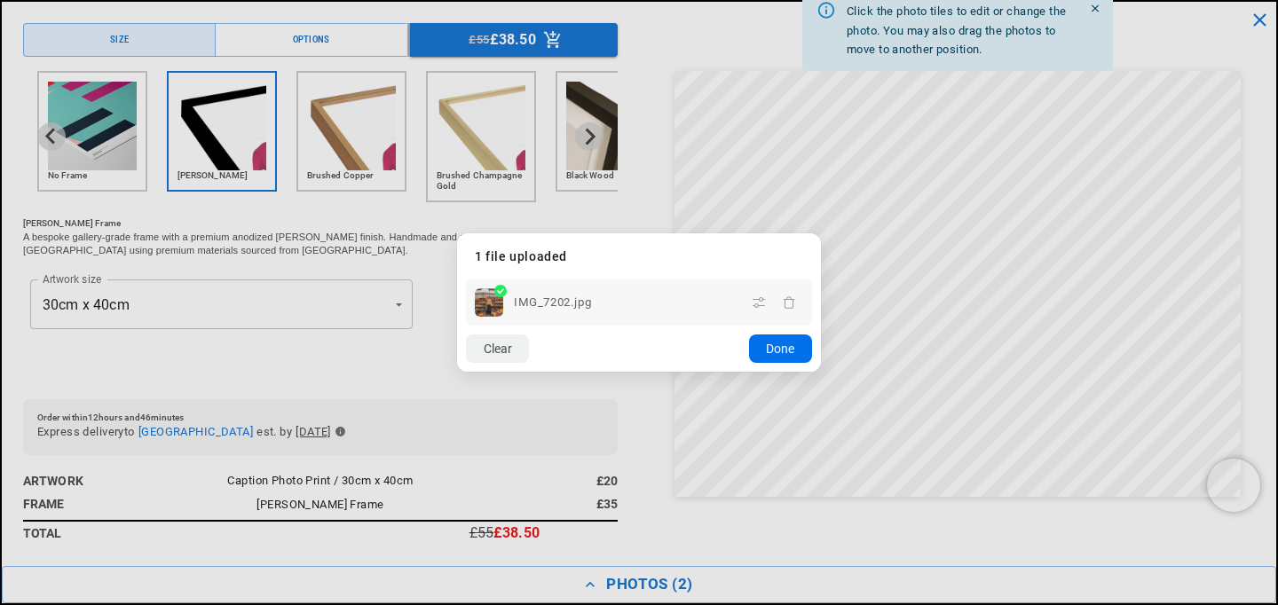
click at [768, 360] on button "Done" at bounding box center [780, 349] width 63 height 28
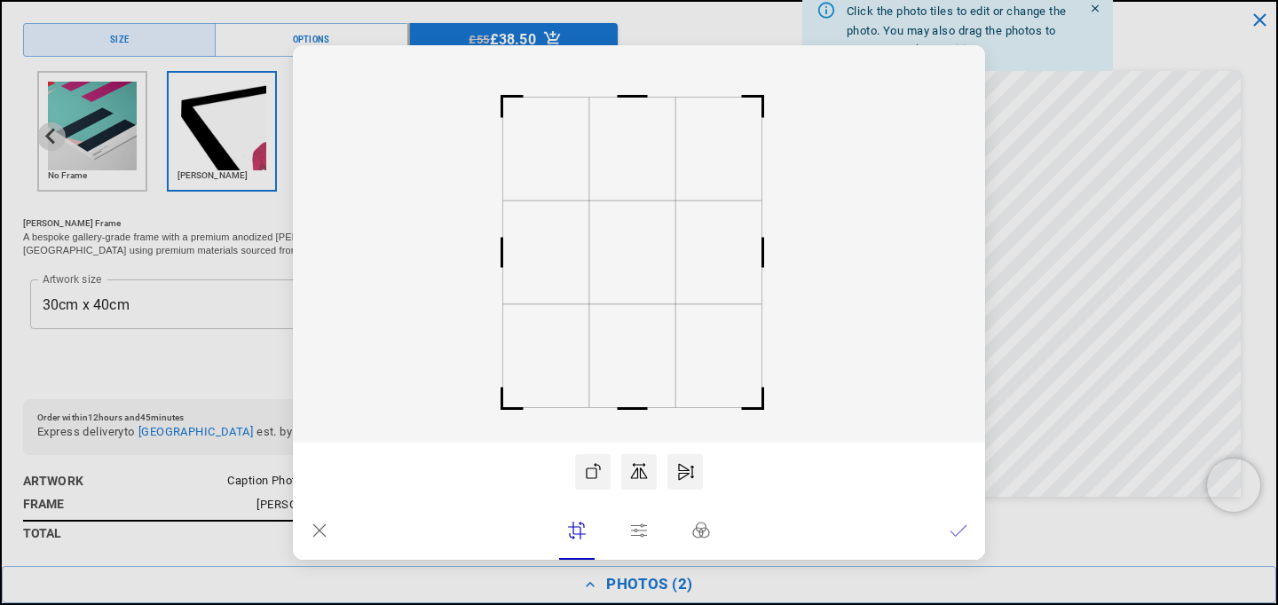
scroll to position [0, 0]
drag, startPoint x: 774, startPoint y: 81, endPoint x: 760, endPoint y: 109, distance: 31.8
click at [760, 109] on rect at bounding box center [761, 97] width 43 height 43
drag, startPoint x: 500, startPoint y: 407, endPoint x: 526, endPoint y: 380, distance: 37.7
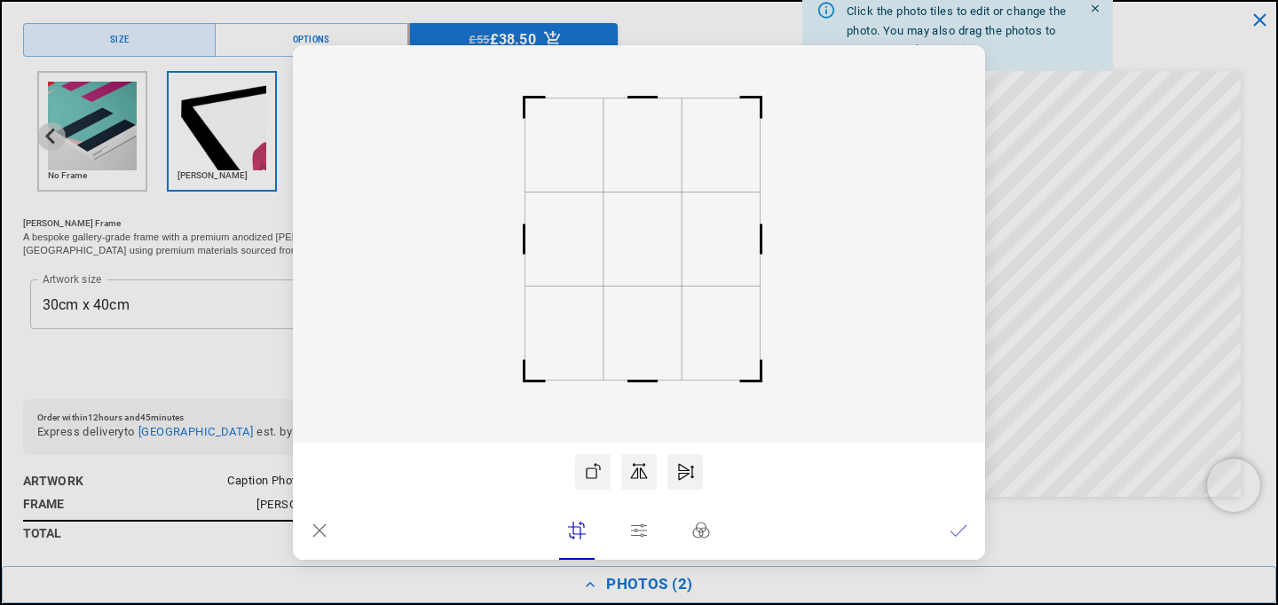
click at [526, 380] on rect at bounding box center [524, 381] width 43 height 43
drag, startPoint x: 625, startPoint y: 281, endPoint x: 613, endPoint y: 282, distance: 11.6
click at [613, 282] on rect at bounding box center [631, 241] width 78 height 94
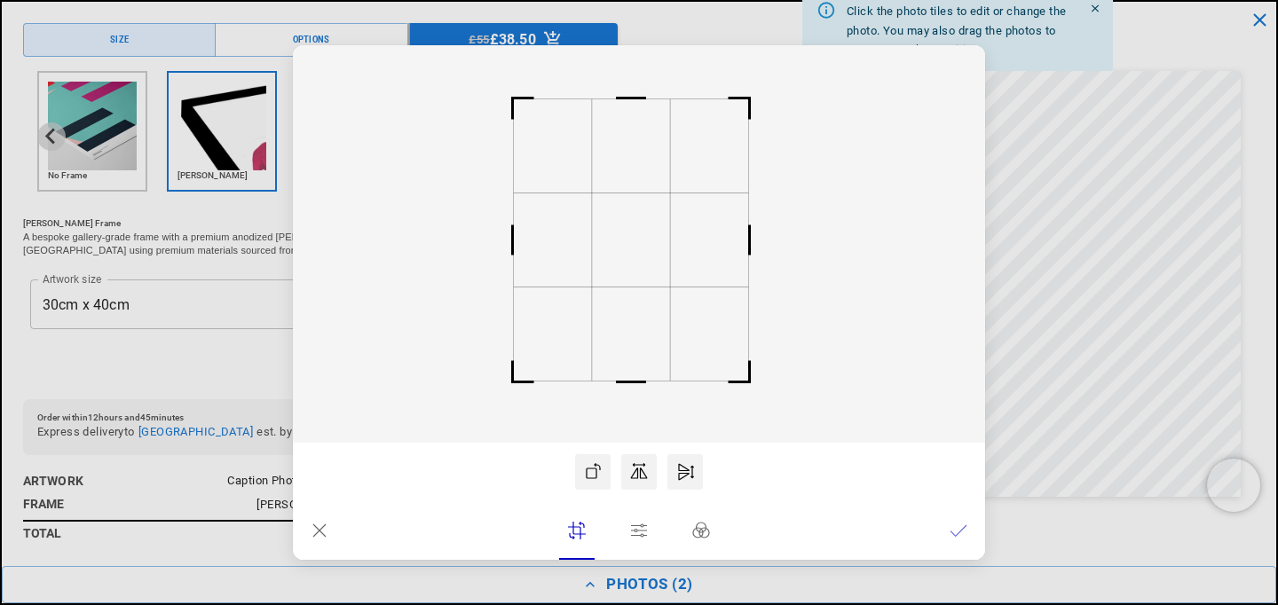
click at [960, 534] on icon at bounding box center [959, 531] width 18 height 18
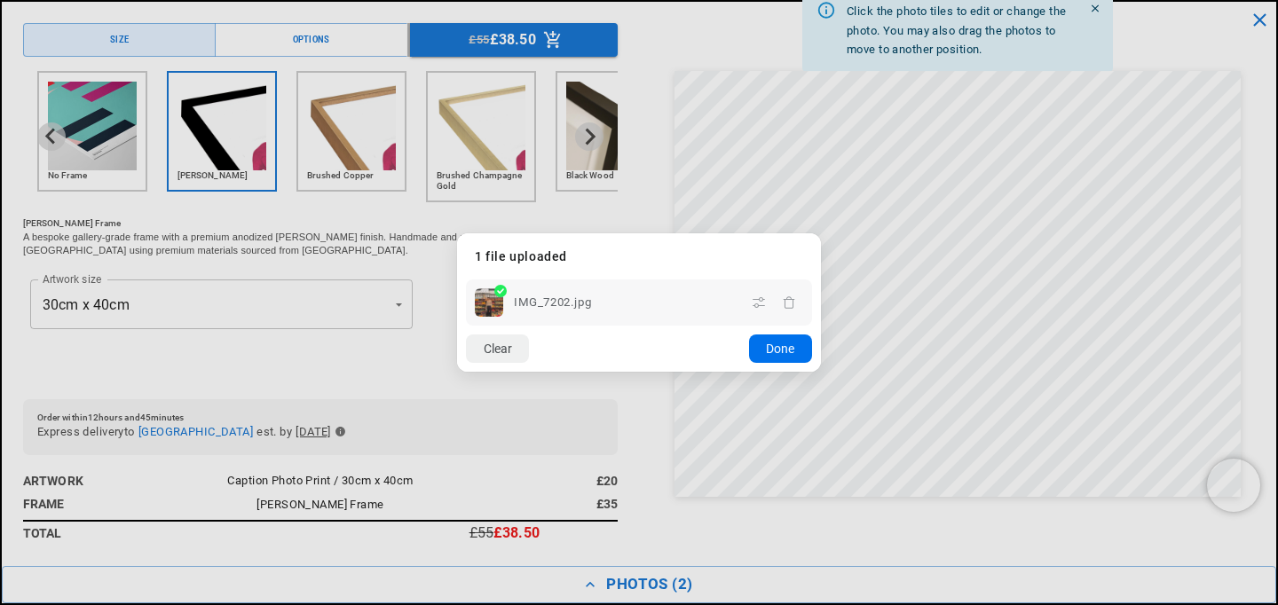
click at [782, 346] on button "Done" at bounding box center [780, 349] width 63 height 28
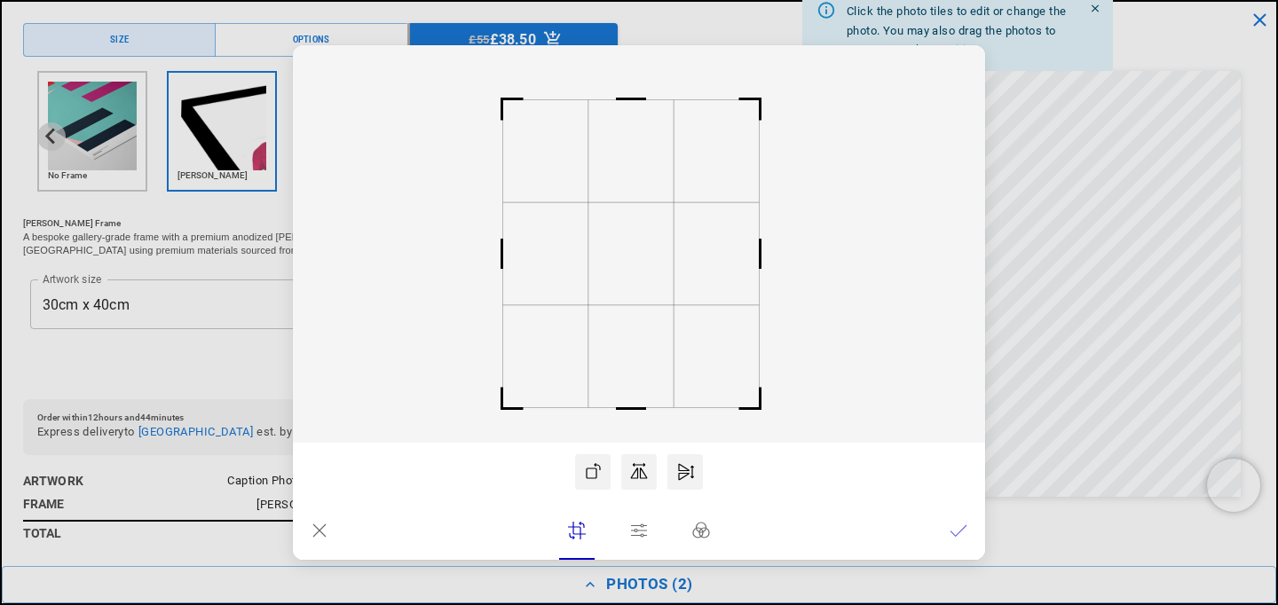
scroll to position [0, 858]
drag, startPoint x: 774, startPoint y: 73, endPoint x: 760, endPoint y: 99, distance: 29.4
click at [760, 99] on rect at bounding box center [762, 96] width 43 height 43
drag, startPoint x: 510, startPoint y: 404, endPoint x: 541, endPoint y: 376, distance: 40.8
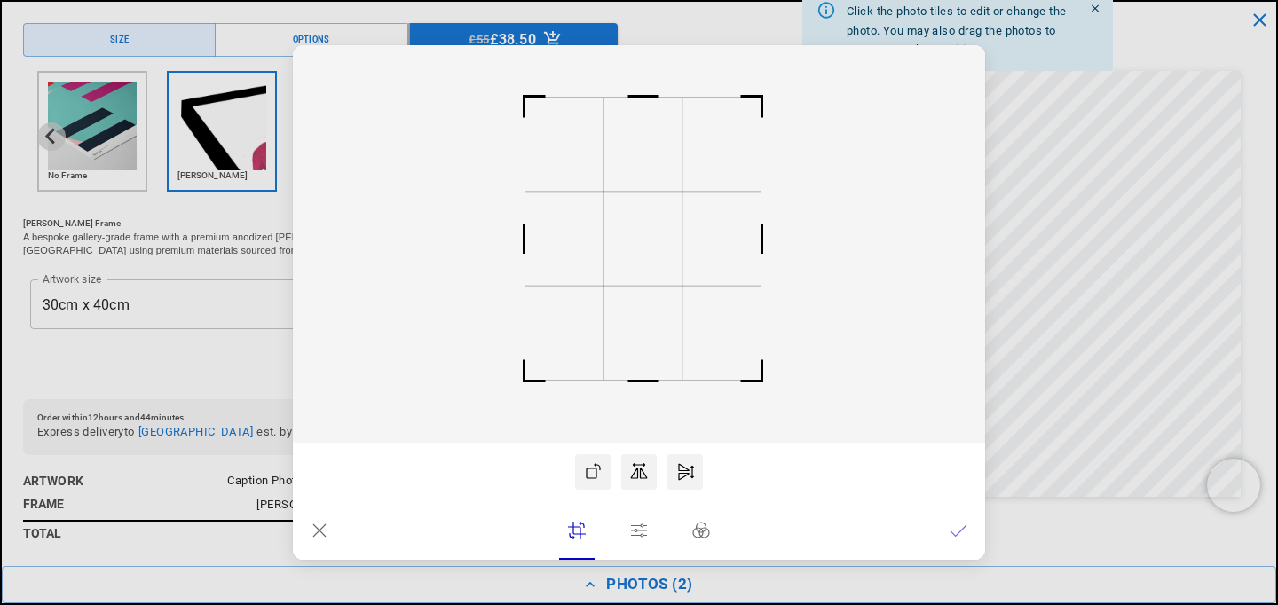
click at [541, 376] on rect at bounding box center [524, 381] width 43 height 43
click at [647, 256] on rect at bounding box center [634, 239] width 78 height 94
click at [968, 529] on lr-btn-ui at bounding box center [959, 531] width 36 height 36
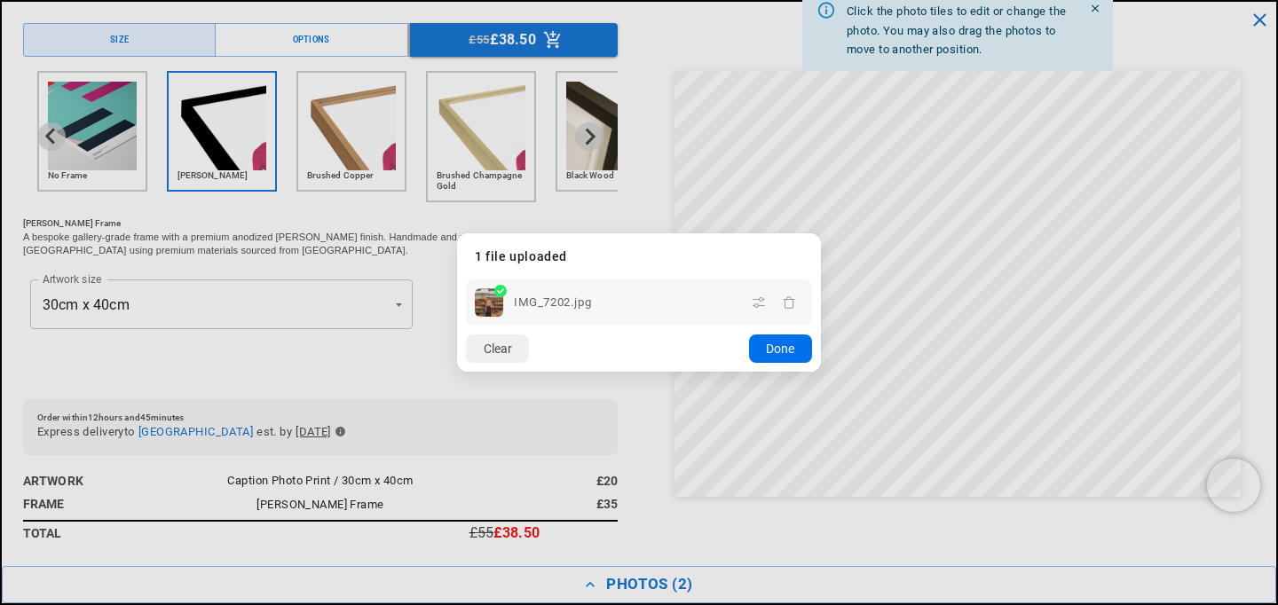
scroll to position [0, 858]
click at [785, 346] on button "Done" at bounding box center [780, 349] width 63 height 28
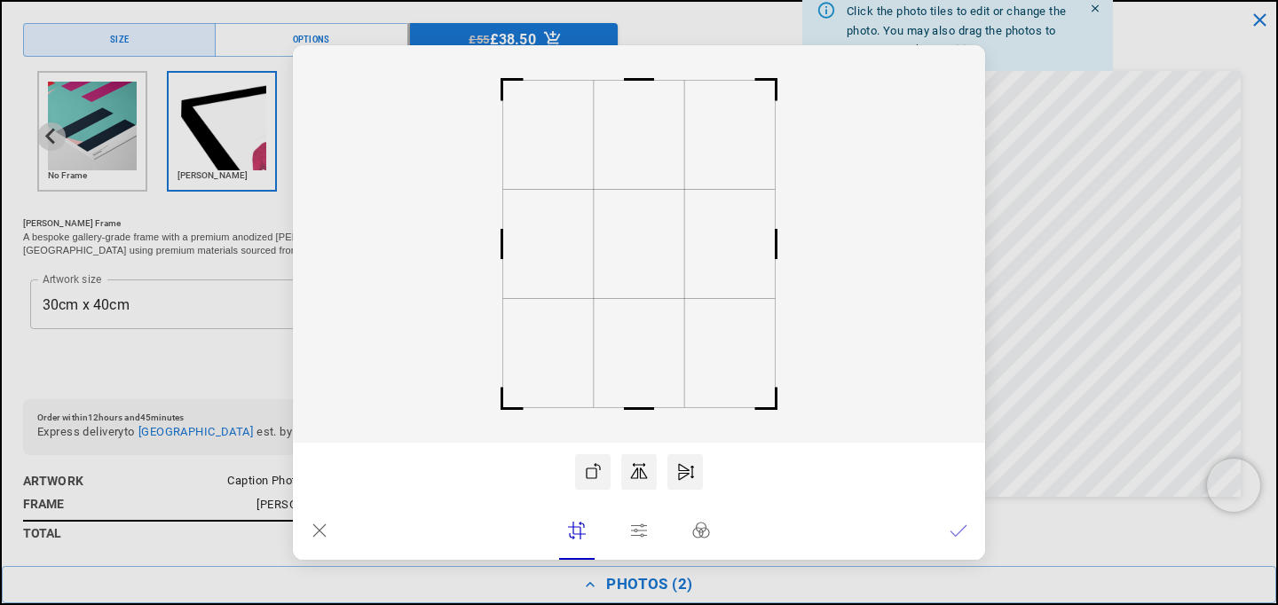
scroll to position [0, 429]
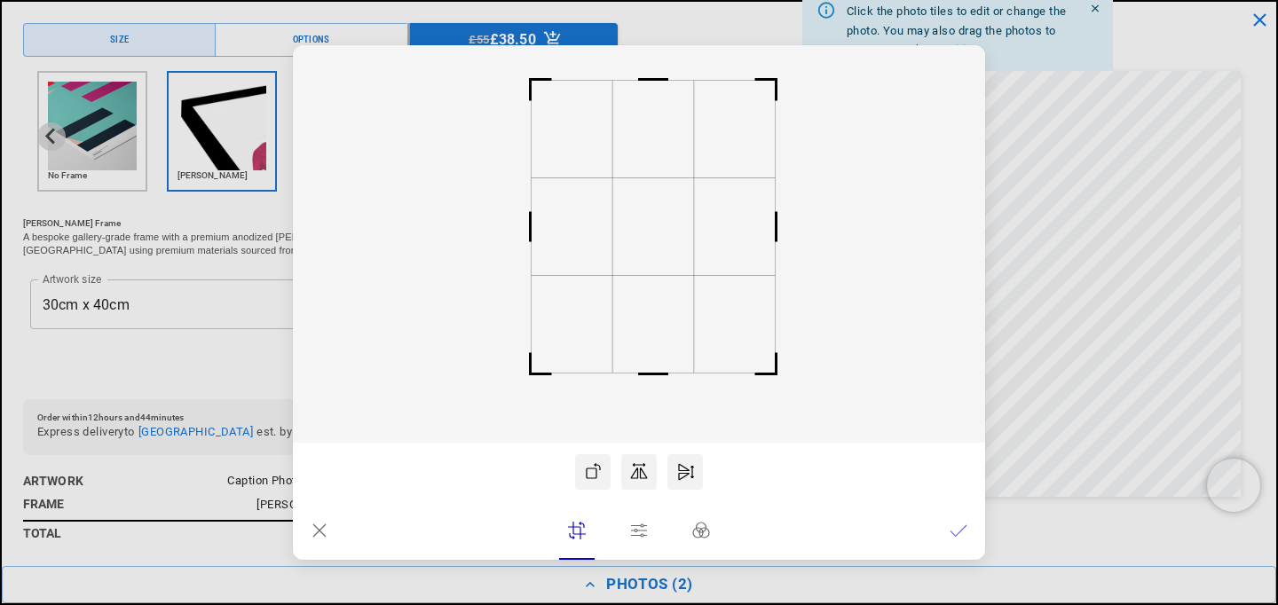
drag, startPoint x: 500, startPoint y: 409, endPoint x: 533, endPoint y: 378, distance: 45.2
click at [534, 376] on rect at bounding box center [531, 374] width 43 height 43
drag, startPoint x: 774, startPoint y: 73, endPoint x: 760, endPoint y: 93, distance: 24.9
click at [760, 93] on rect at bounding box center [761, 98] width 43 height 43
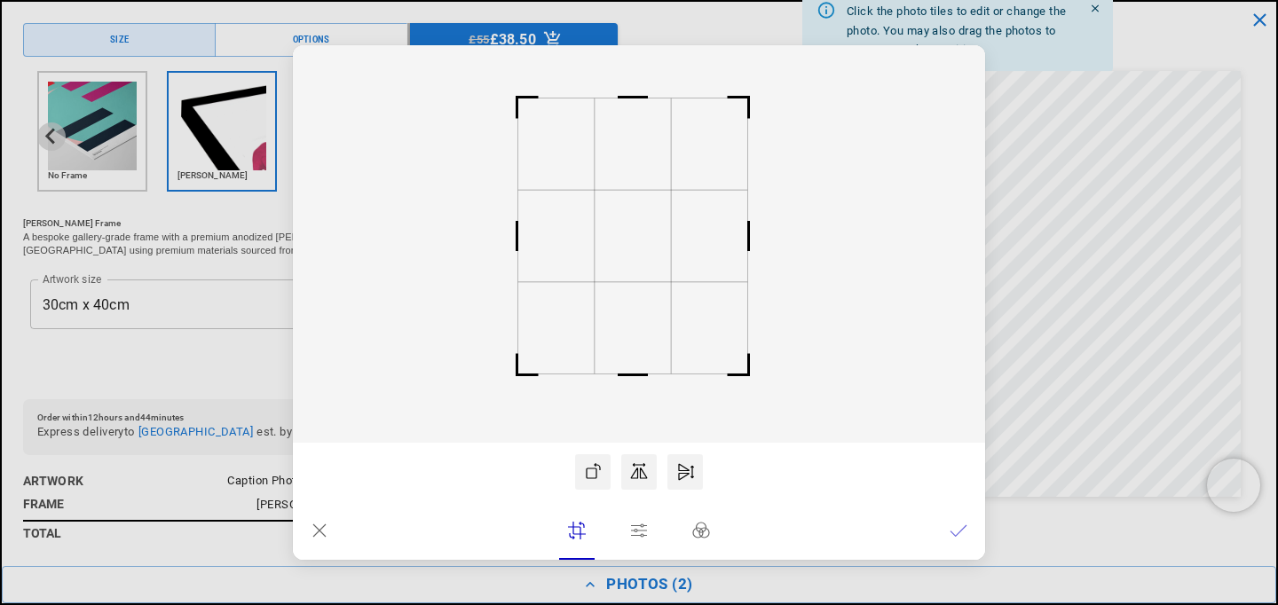
scroll to position [0, 429]
drag, startPoint x: 636, startPoint y: 236, endPoint x: 622, endPoint y: 237, distance: 14.2
click at [622, 237] on rect at bounding box center [631, 237] width 76 height 91
click at [961, 533] on icon at bounding box center [959, 531] width 18 height 18
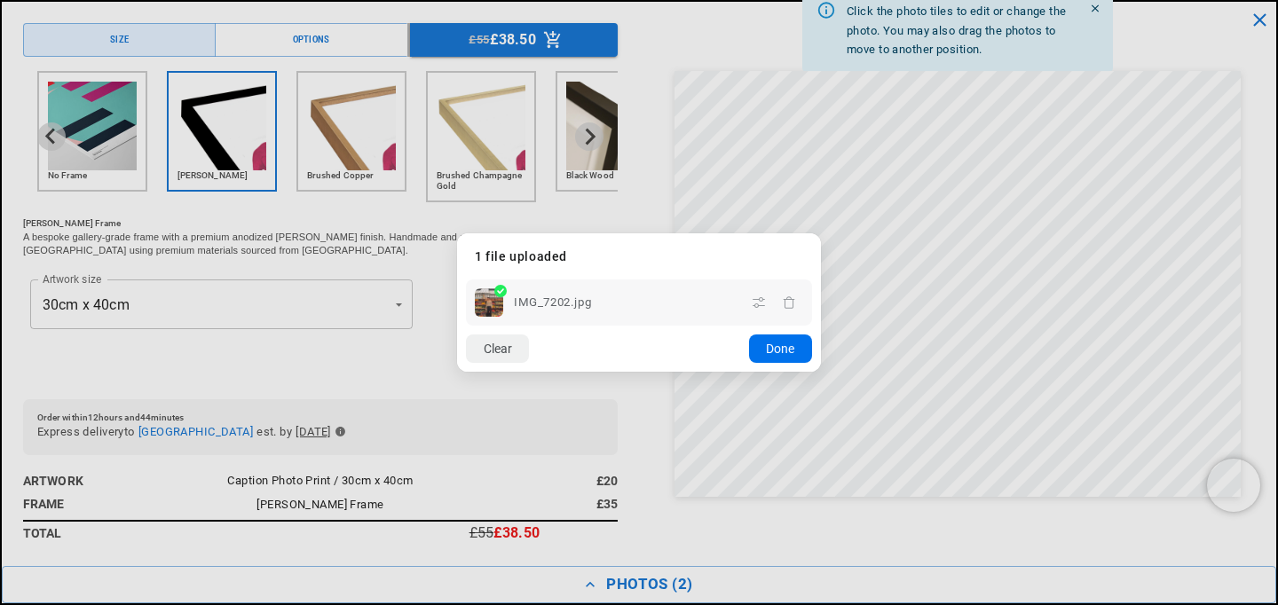
click at [791, 352] on button "Done" at bounding box center [780, 349] width 63 height 28
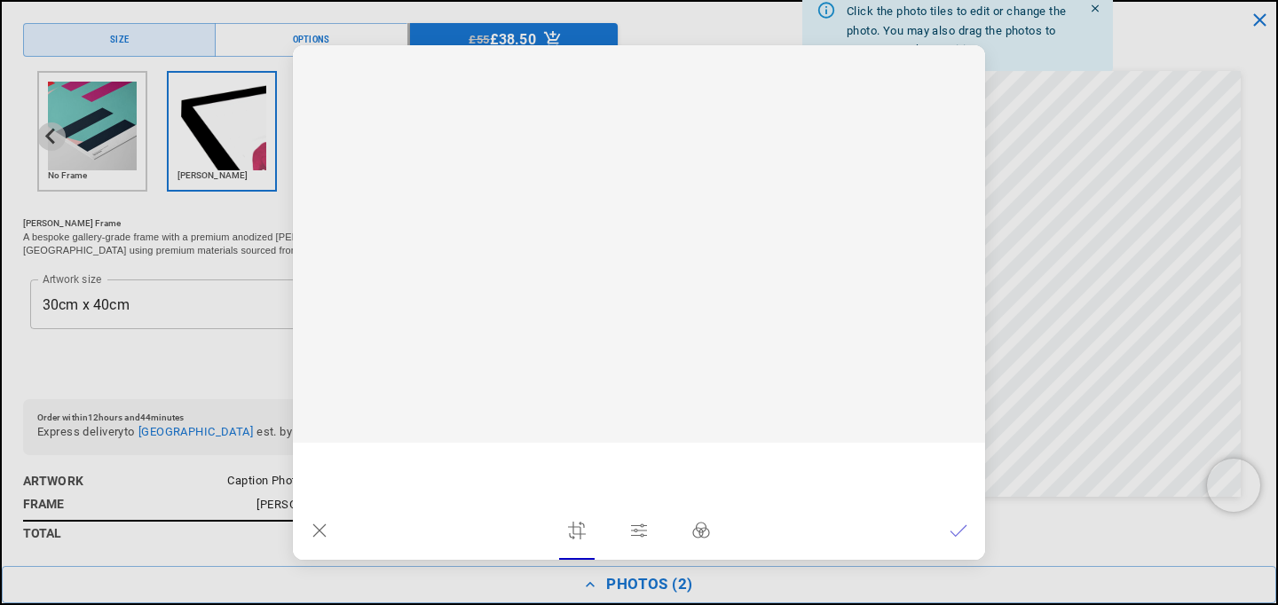
scroll to position [0, 0]
drag, startPoint x: 772, startPoint y: 79, endPoint x: 763, endPoint y: 97, distance: 20.3
click at [763, 97] on rect at bounding box center [767, 92] width 43 height 43
drag, startPoint x: 502, startPoint y: 407, endPoint x: 526, endPoint y: 376, distance: 39.2
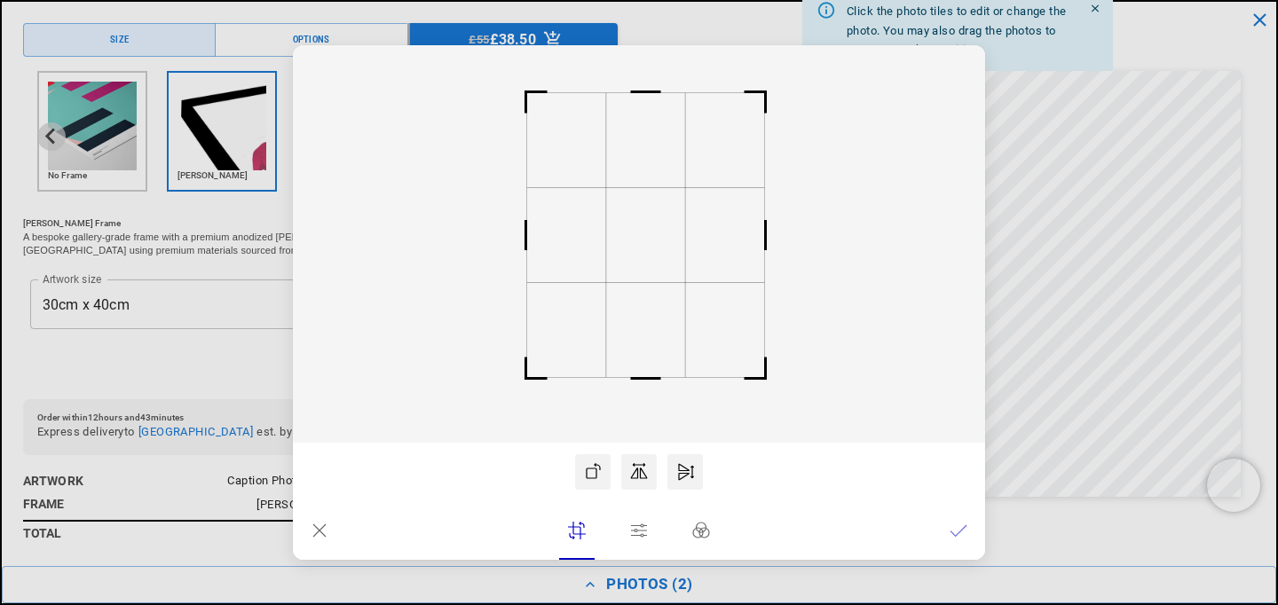
click at [526, 376] on rect at bounding box center [526, 379] width 43 height 43
drag, startPoint x: 647, startPoint y: 246, endPoint x: 628, endPoint y: 247, distance: 18.7
click at [629, 247] on rect at bounding box center [628, 236] width 79 height 95
click at [959, 526] on icon at bounding box center [959, 531] width 18 height 18
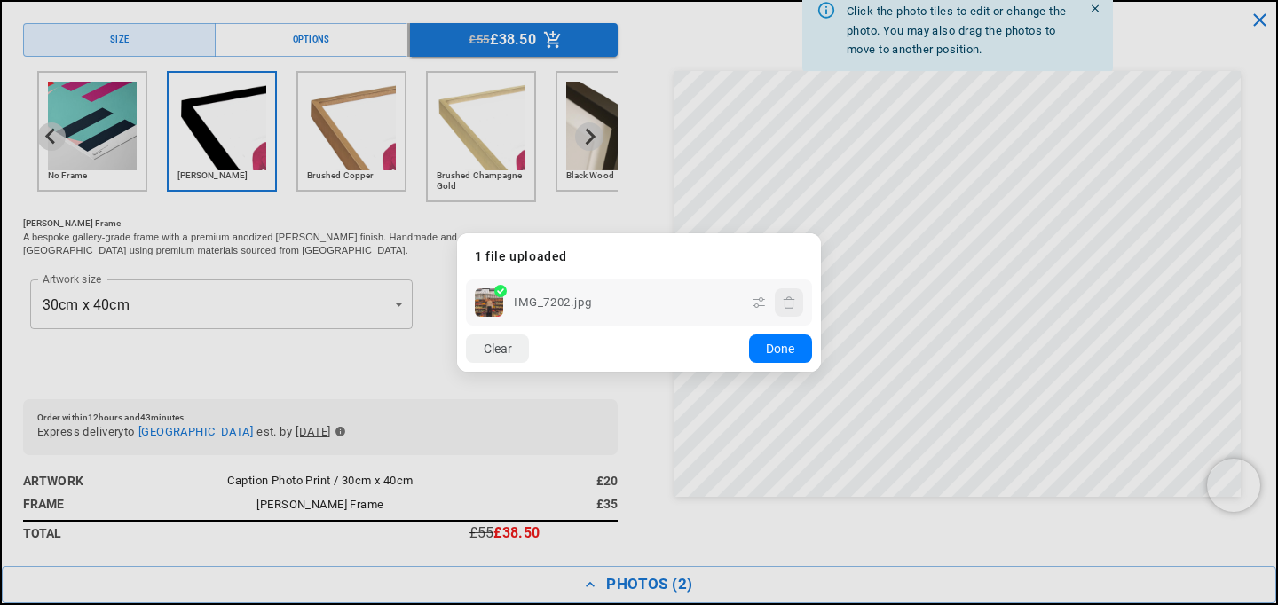
scroll to position [0, 0]
click at [764, 307] on icon "button" at bounding box center [759, 303] width 14 height 14
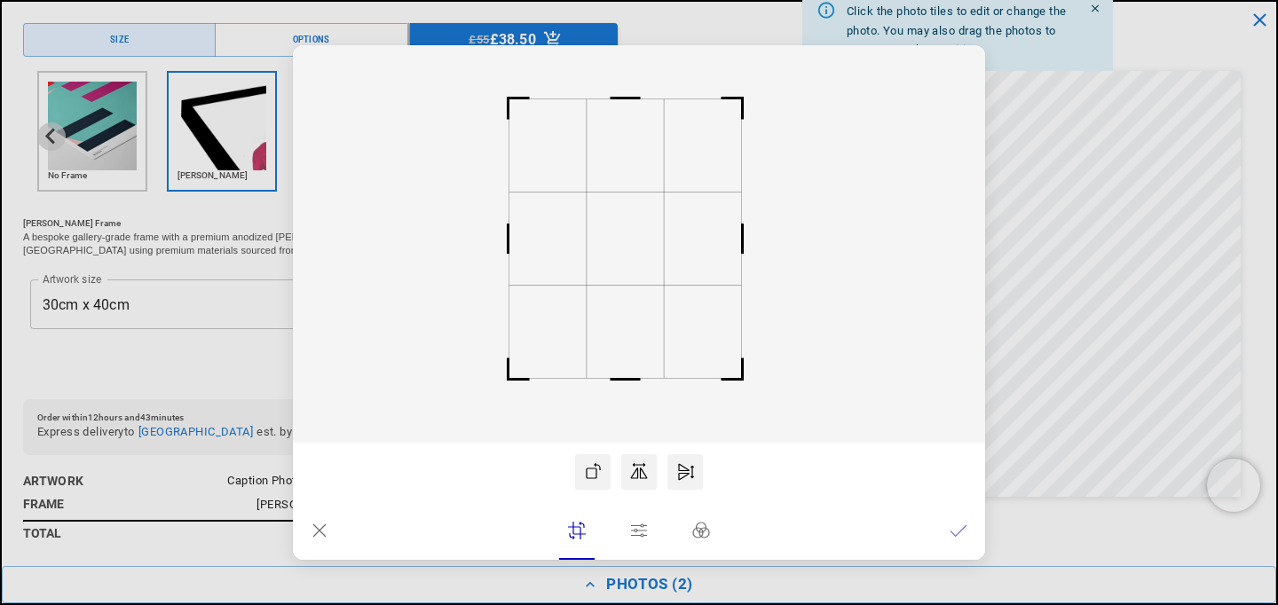
scroll to position [0, 429]
drag, startPoint x: 739, startPoint y: 93, endPoint x: 733, endPoint y: 113, distance: 20.2
click at [733, 113] on rect at bounding box center [743, 98] width 43 height 43
click at [626, 228] on rect at bounding box center [628, 240] width 77 height 93
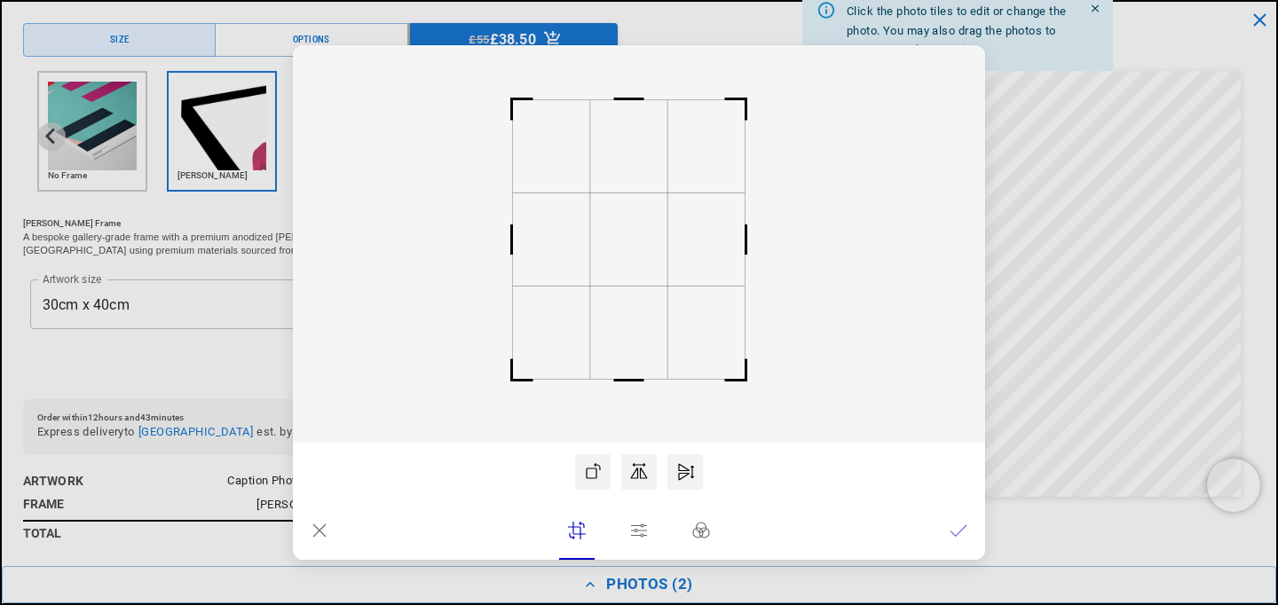
click at [958, 526] on icon at bounding box center [959, 531] width 18 height 18
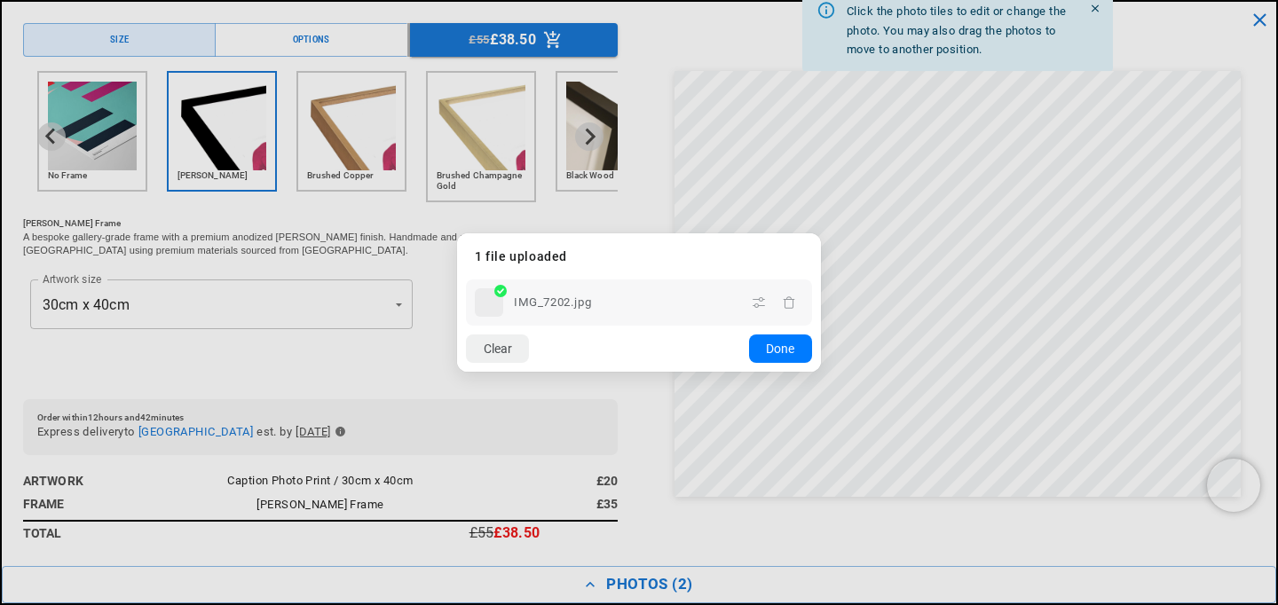
scroll to position [0, 0]
click at [792, 348] on button "Done" at bounding box center [780, 349] width 63 height 28
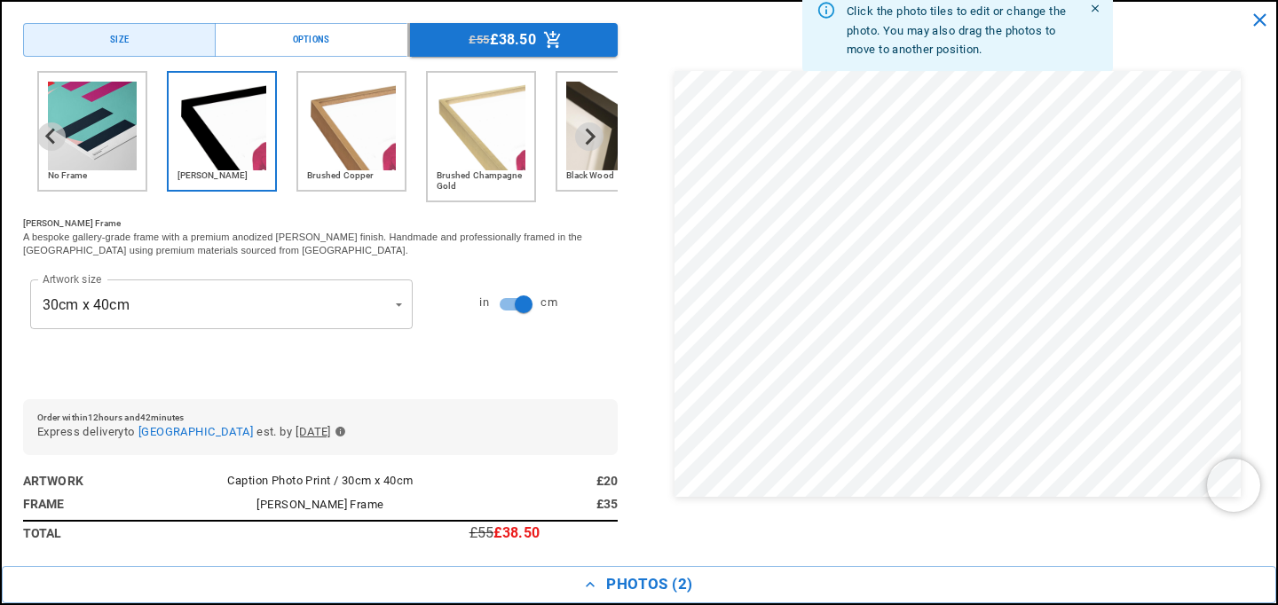
scroll to position [0, 858]
click at [591, 177] on h6 "Black Wood" at bounding box center [610, 175] width 89 height 11
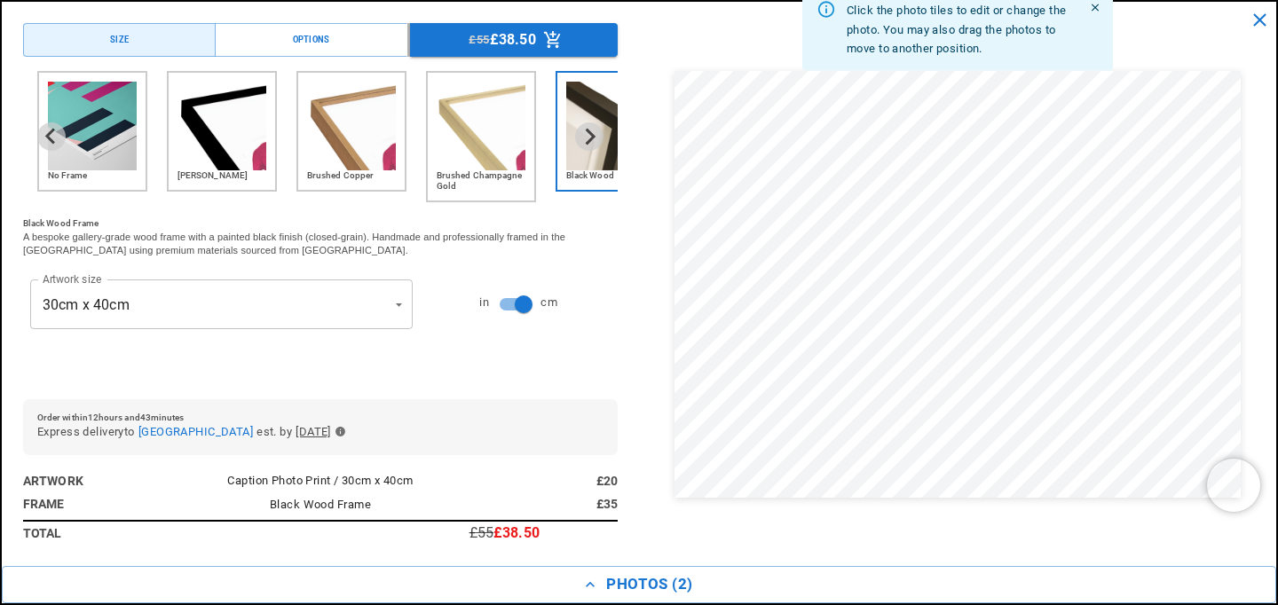
scroll to position [0, 0]
click at [234, 137] on img "2 of 6" at bounding box center [222, 126] width 89 height 89
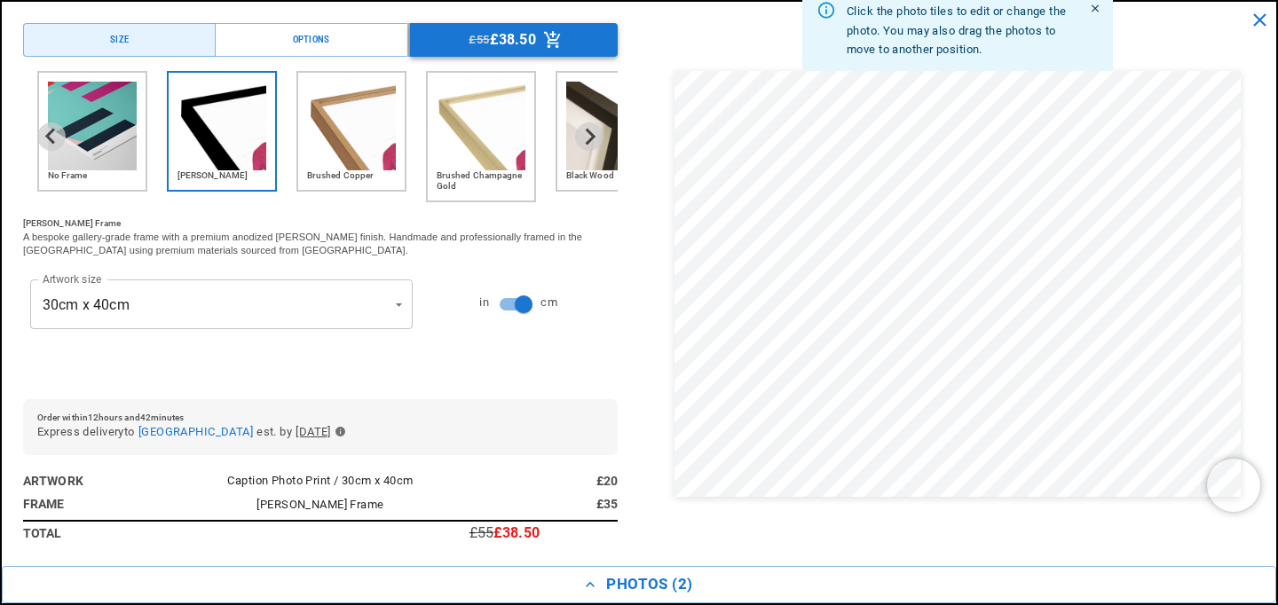
click at [536, 43] on button "£55 £38.50" at bounding box center [514, 40] width 208 height 34
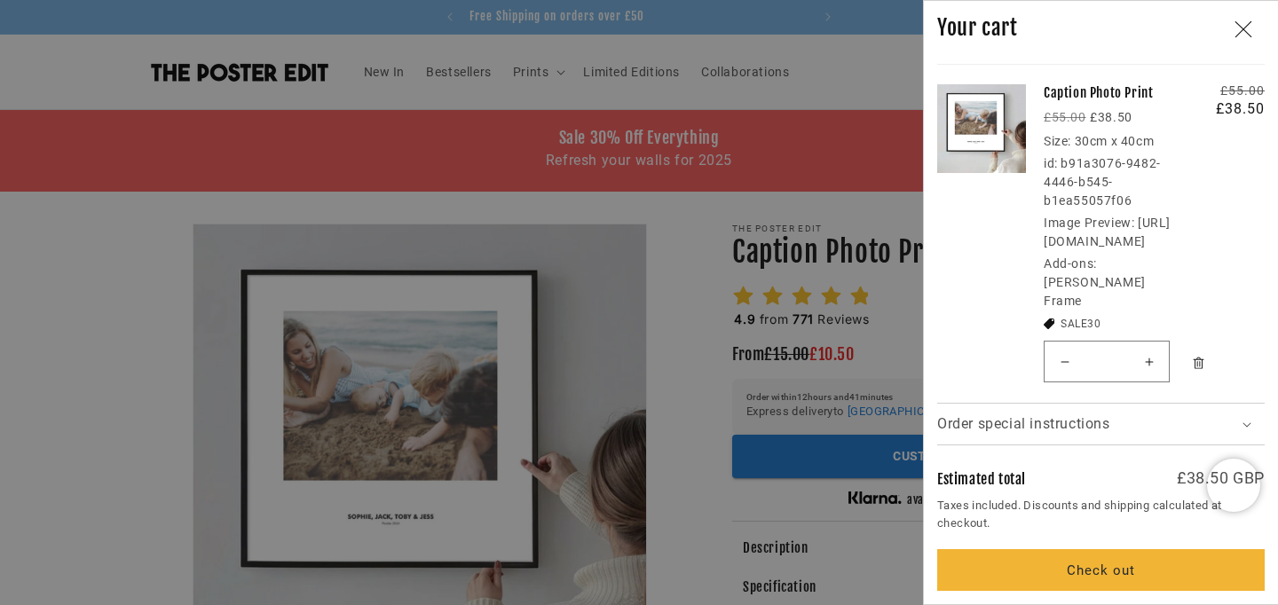
scroll to position [276, 0]
click at [1142, 404] on summary "Order special instructions" at bounding box center [1101, 424] width 328 height 41
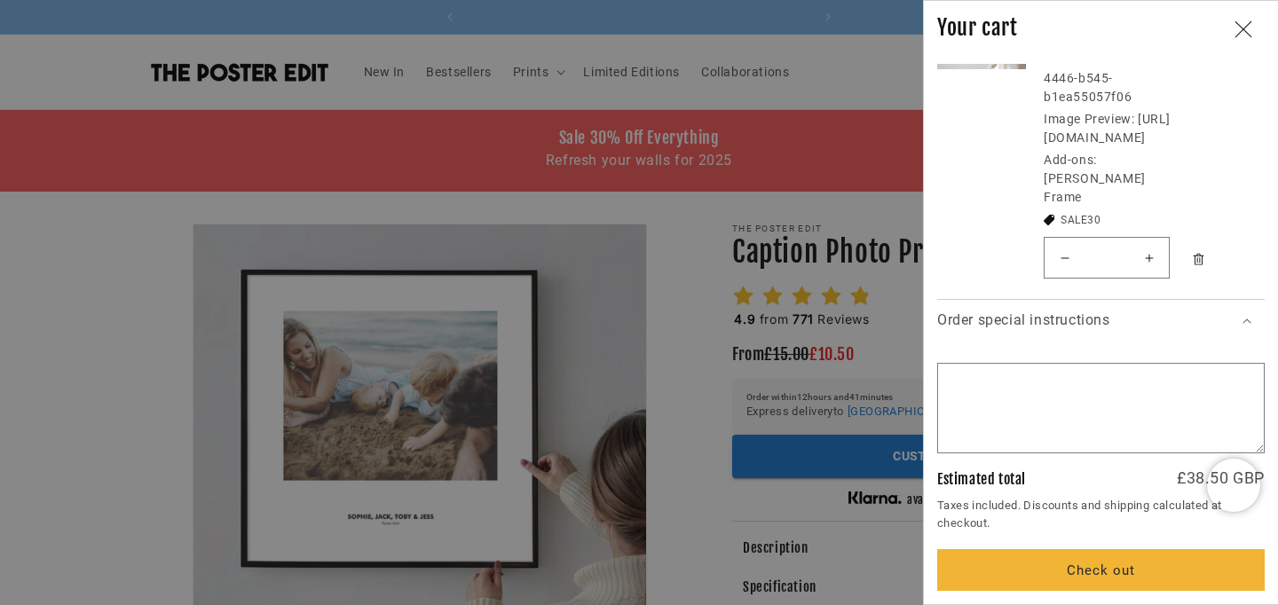
scroll to position [0, 858]
click at [1103, 565] on button "Check out" at bounding box center [1101, 570] width 328 height 42
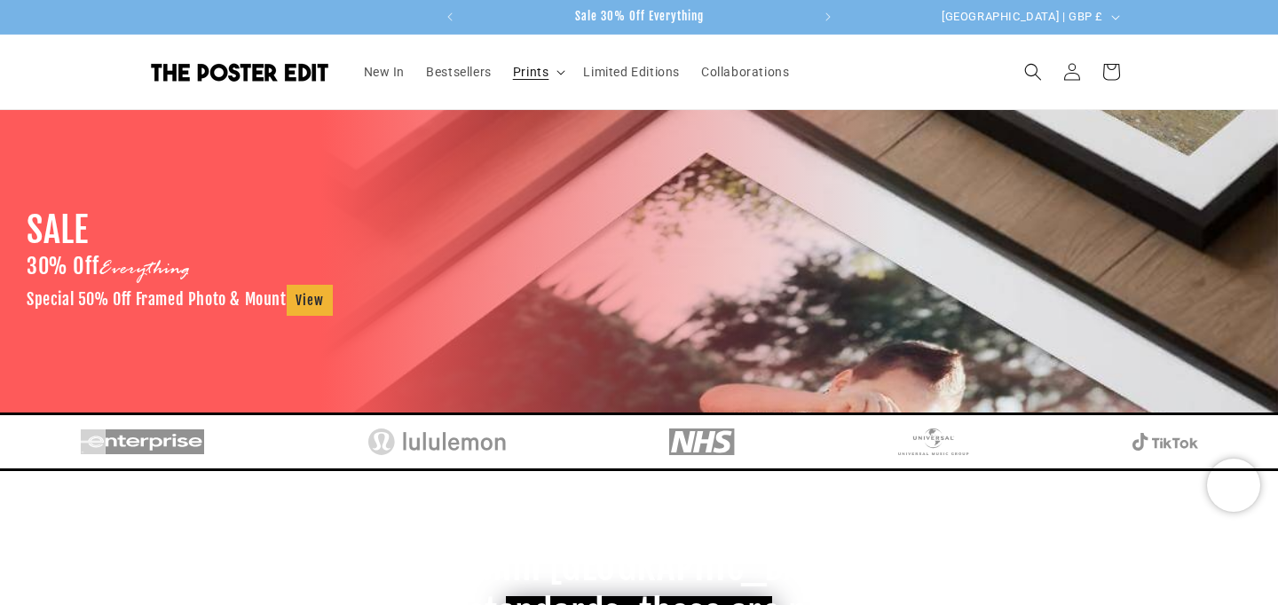
click at [513, 75] on span "Prints" at bounding box center [531, 72] width 36 height 16
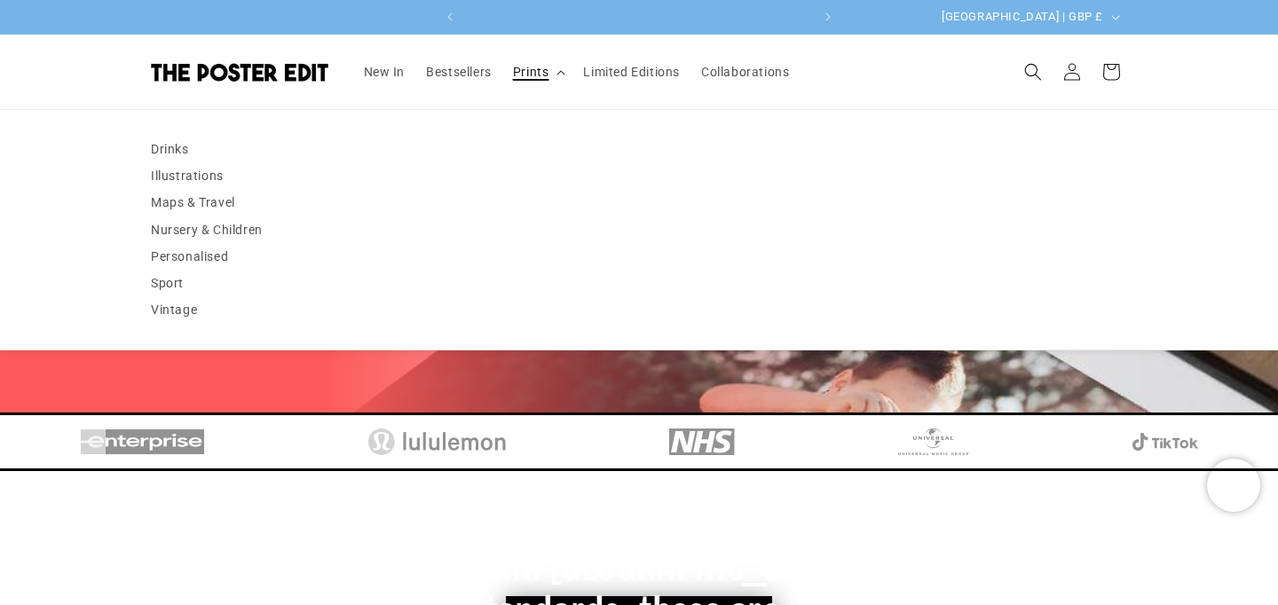
scroll to position [0, 429]
click at [190, 189] on link "Illustrations" at bounding box center [639, 175] width 976 height 27
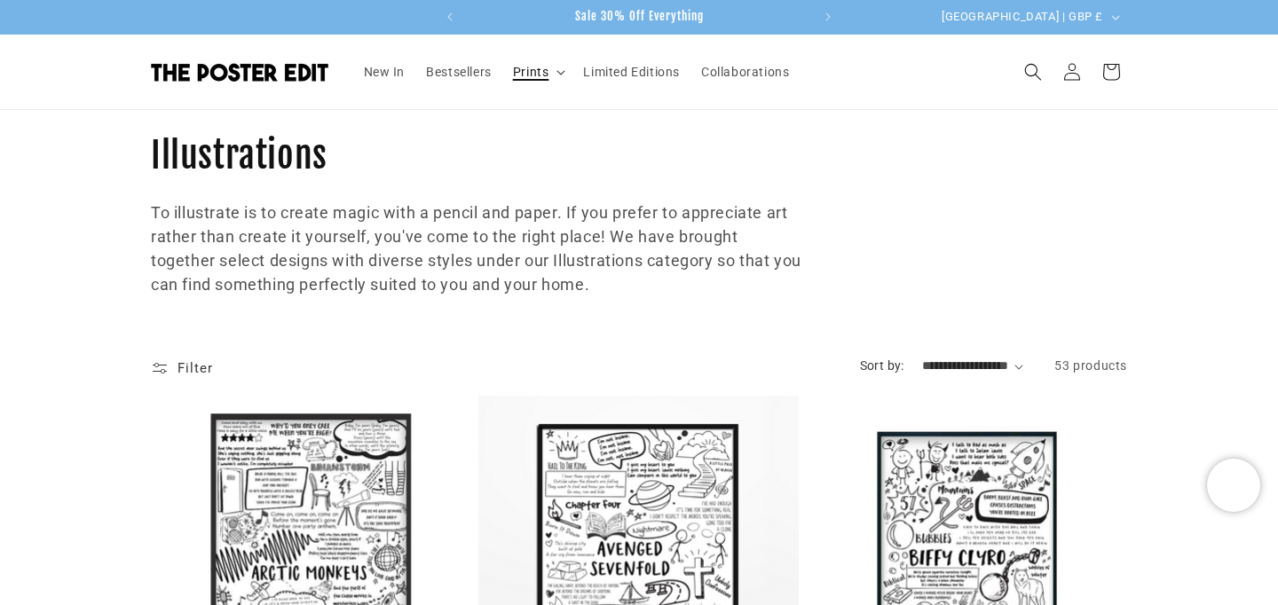
click at [513, 78] on span "Prints" at bounding box center [531, 72] width 36 height 16
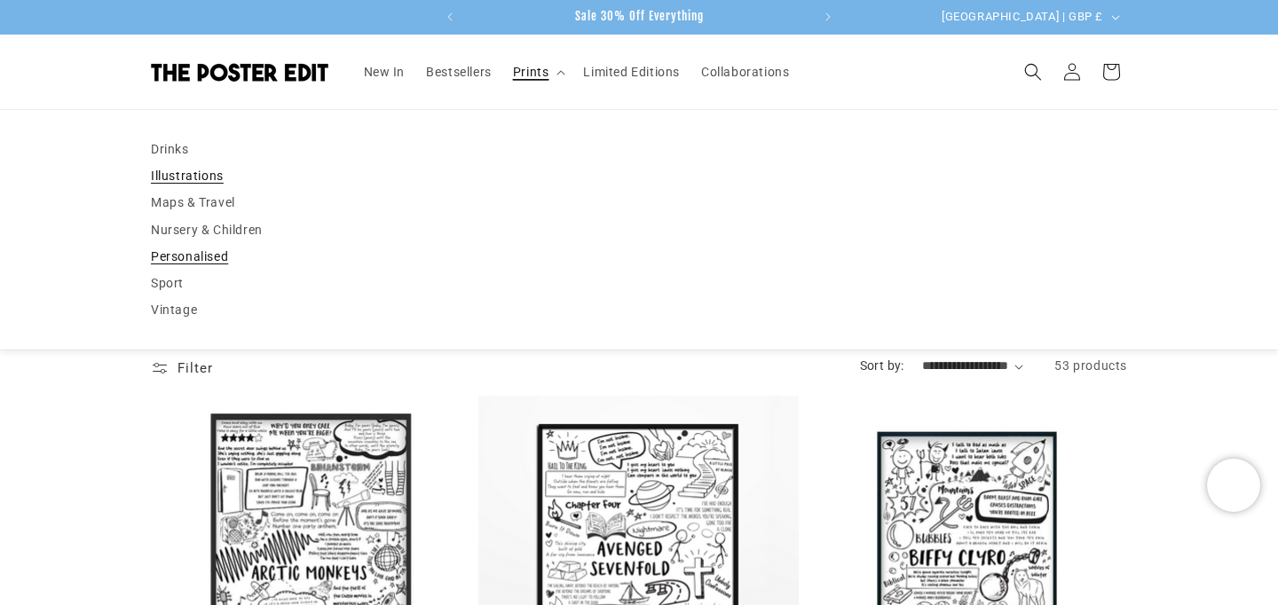
click at [204, 270] on link "Personalised" at bounding box center [639, 256] width 976 height 27
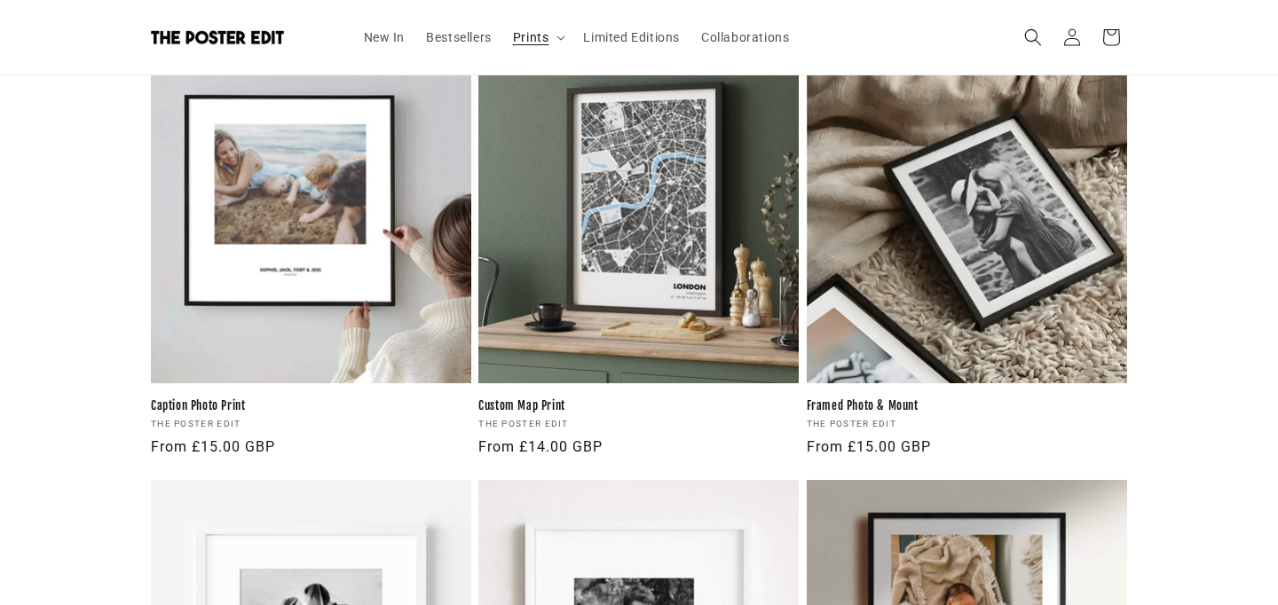
scroll to position [475, 0]
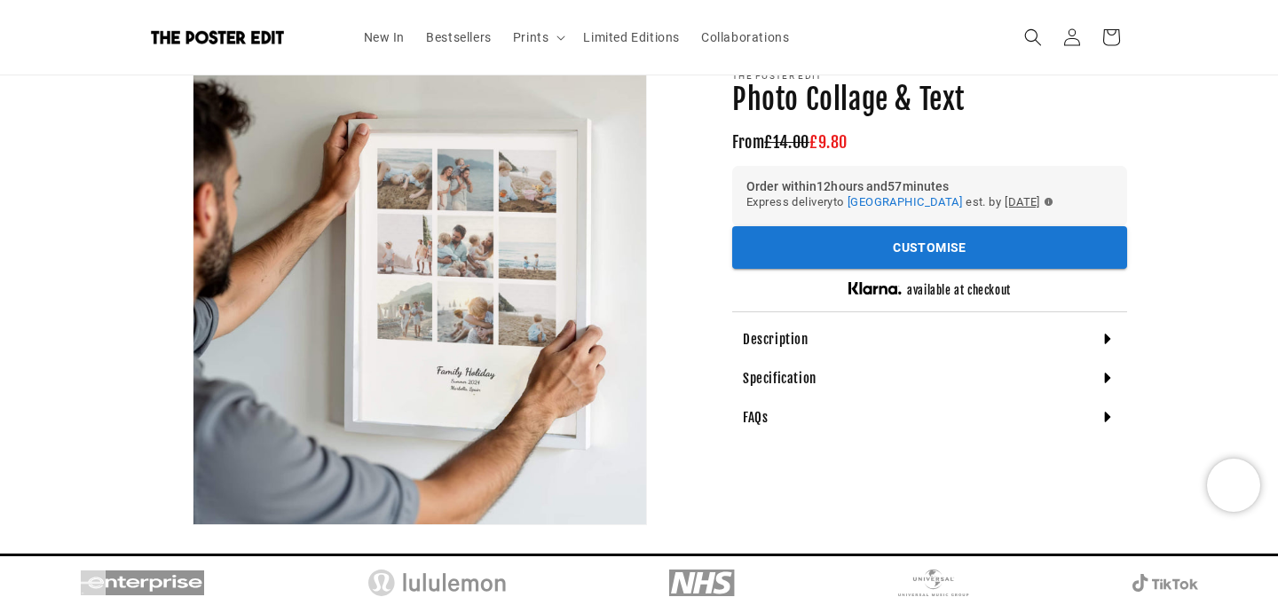
scroll to position [157, 0]
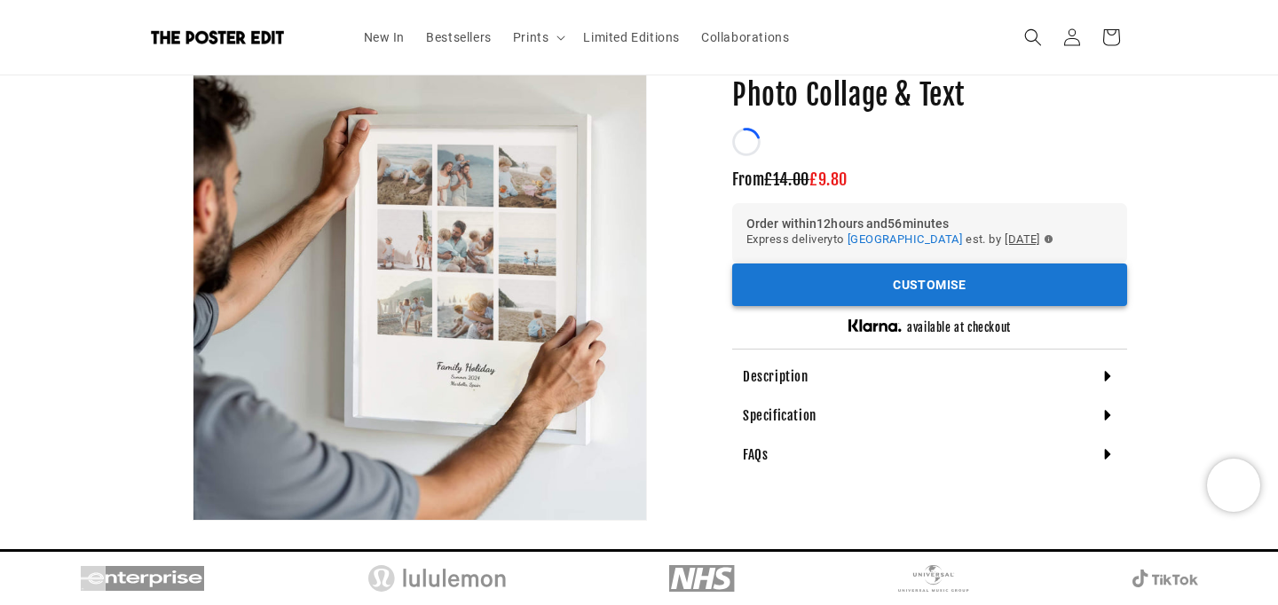
click at [808, 230] on h6 "Order within 12 hours and 56 minutes" at bounding box center [930, 223] width 367 height 12
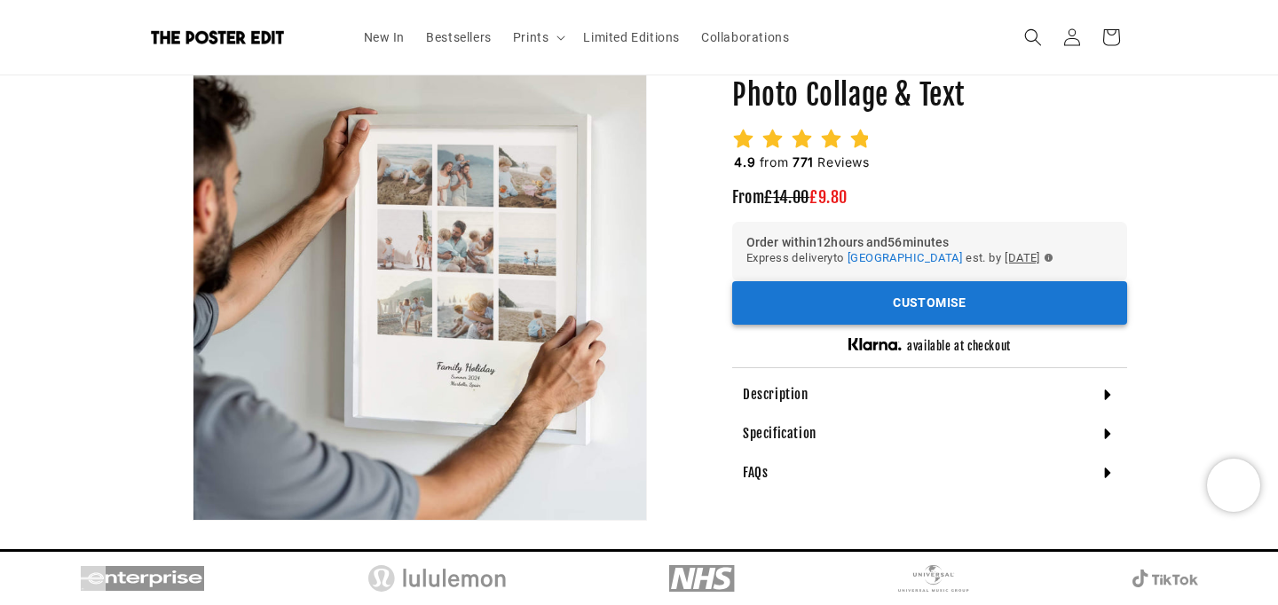
click at [827, 325] on button "Customise" at bounding box center [929, 302] width 395 height 43
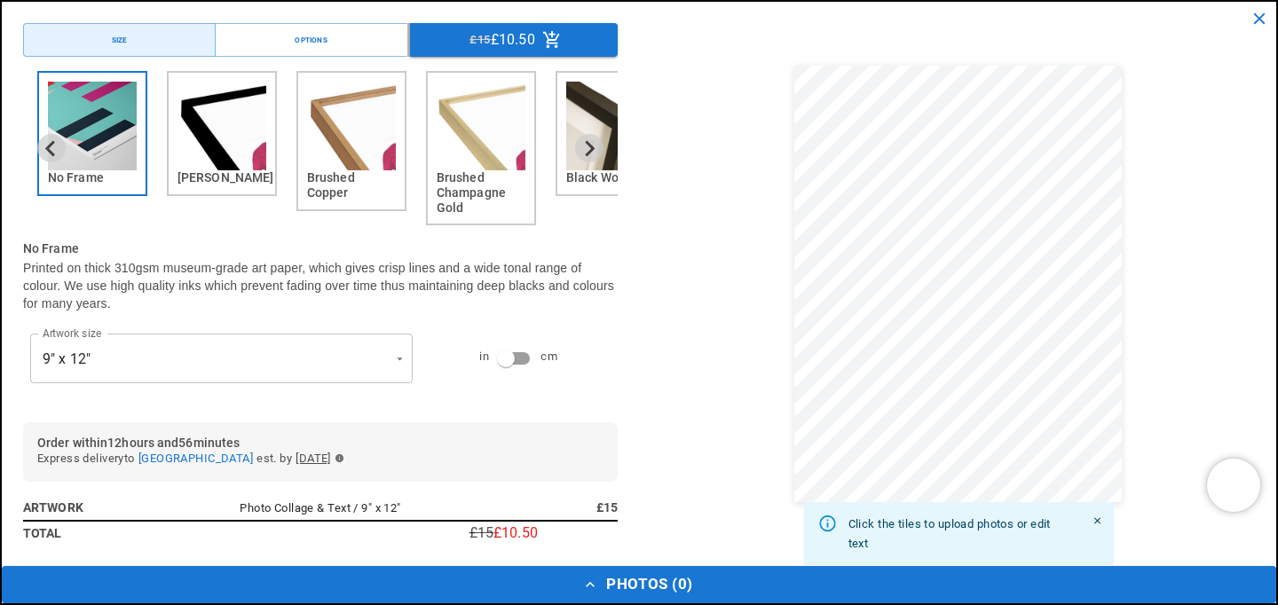
scroll to position [0, 429]
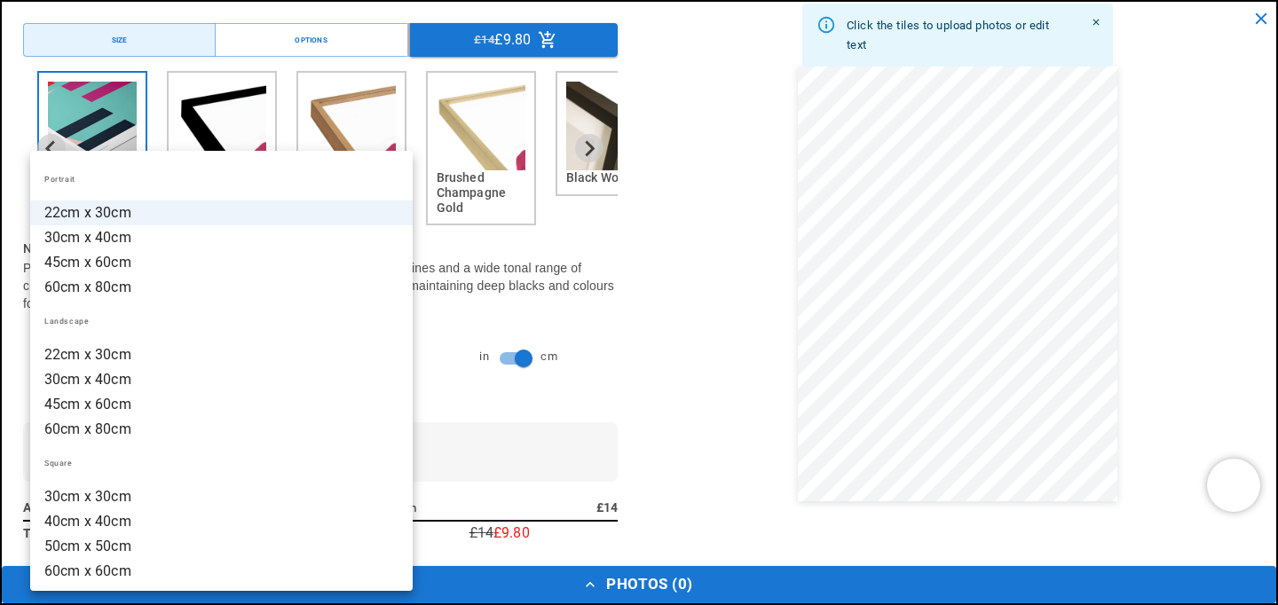
click at [320, 350] on li "22cm x 30cm" at bounding box center [221, 355] width 383 height 25
type input "**********"
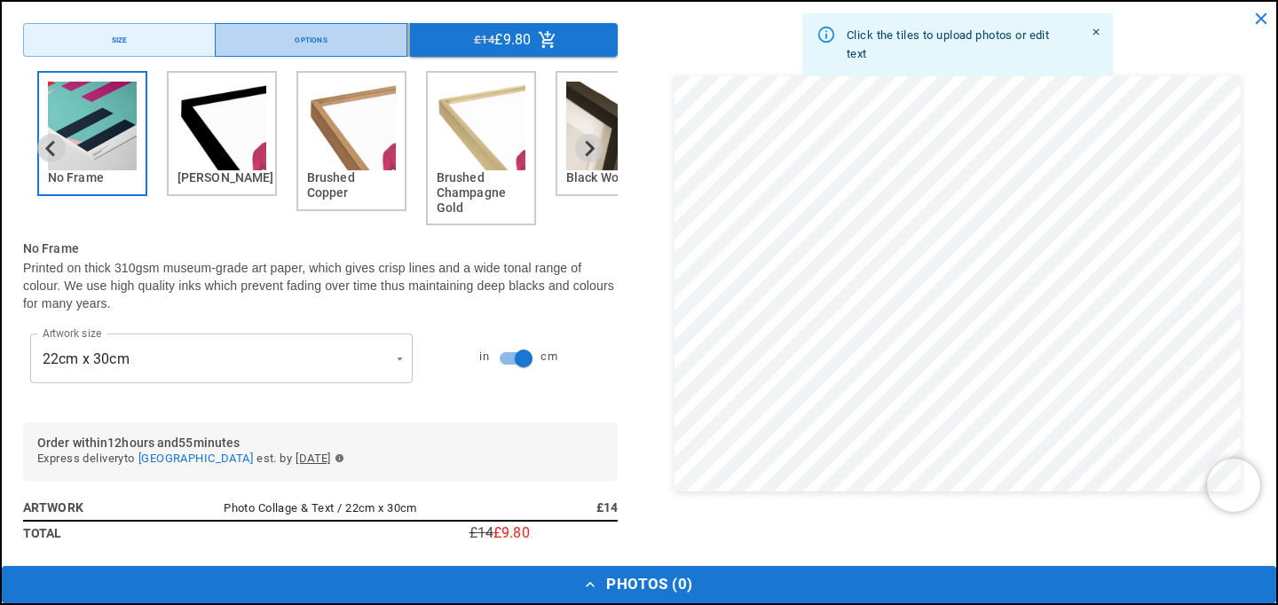
click at [352, 50] on button "Options" at bounding box center [311, 40] width 193 height 34
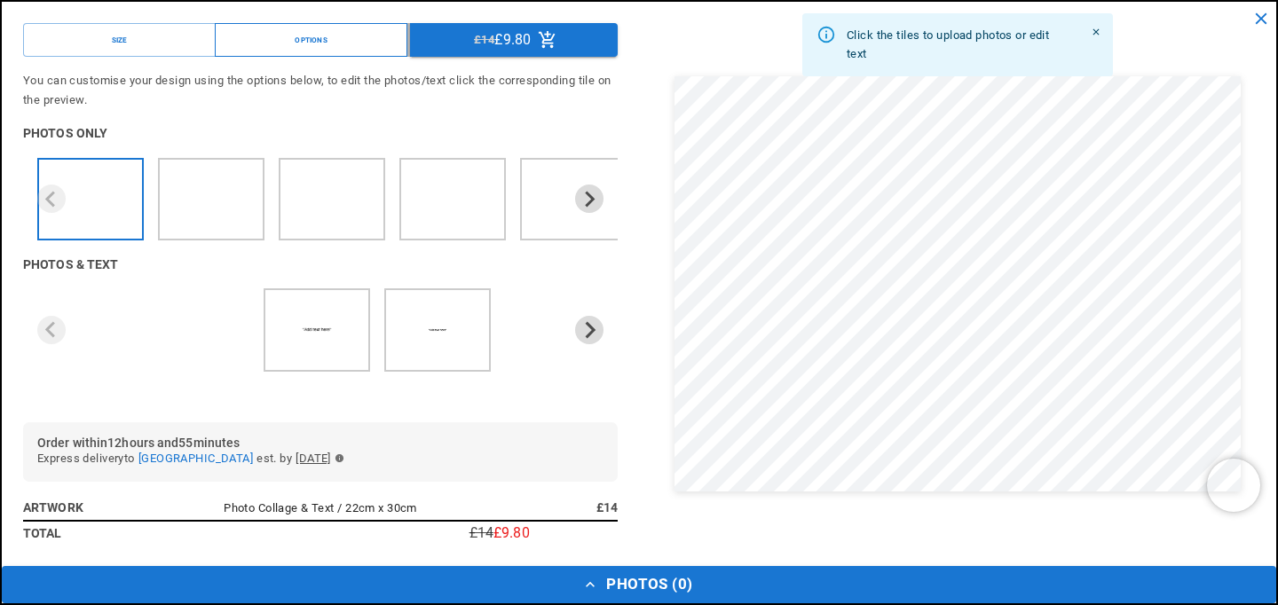
scroll to position [0, 0]
click at [581, 334] on icon "Next slide" at bounding box center [589, 329] width 17 height 17
click at [59, 335] on icon "Previous slide" at bounding box center [51, 329] width 17 height 17
click at [584, 208] on icon "Next slide" at bounding box center [589, 199] width 17 height 17
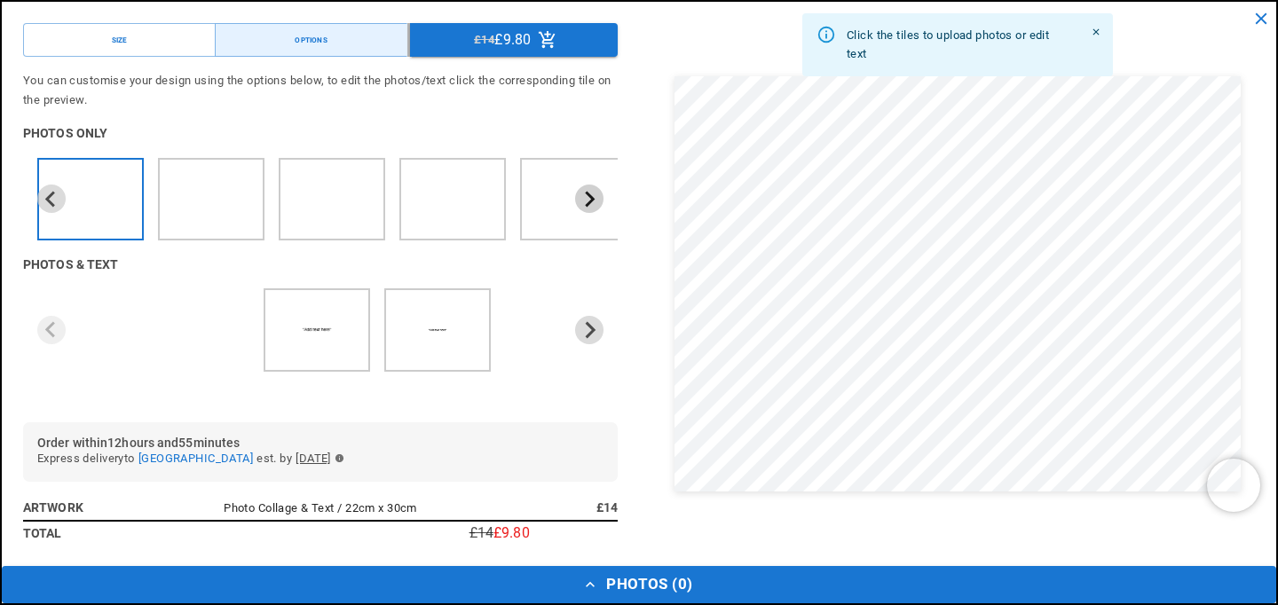
click at [586, 198] on icon "Next slide" at bounding box center [591, 199] width 10 height 16
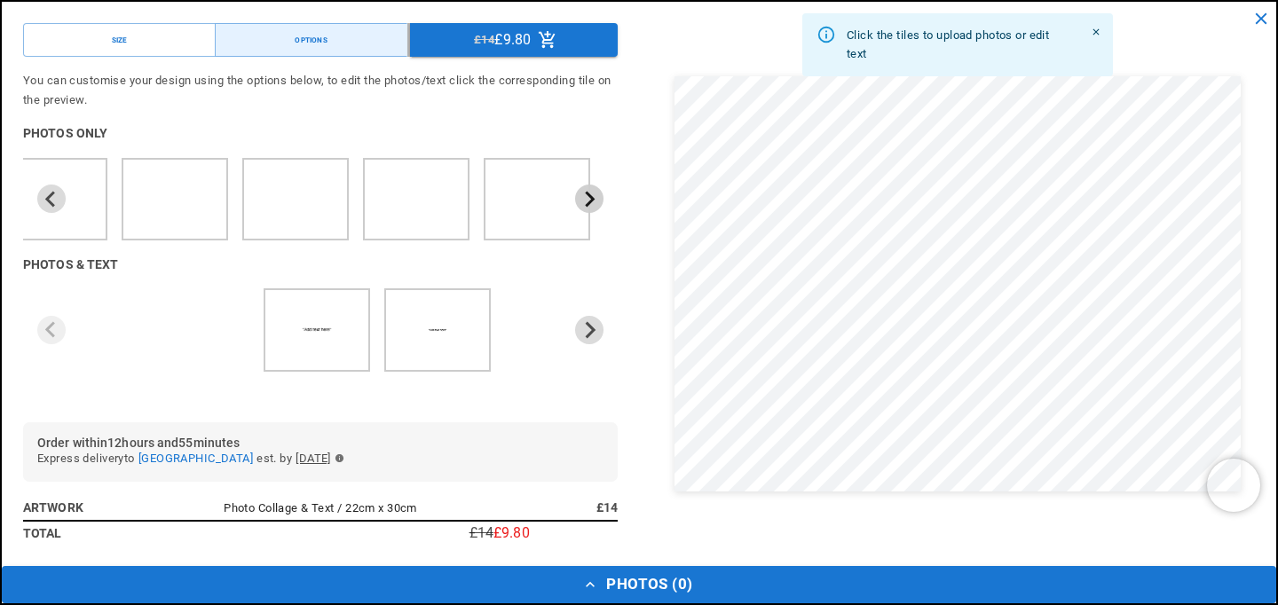
click at [586, 198] on icon "Next slide" at bounding box center [591, 199] width 10 height 16
click at [171, 40] on button "Size" at bounding box center [119, 40] width 193 height 34
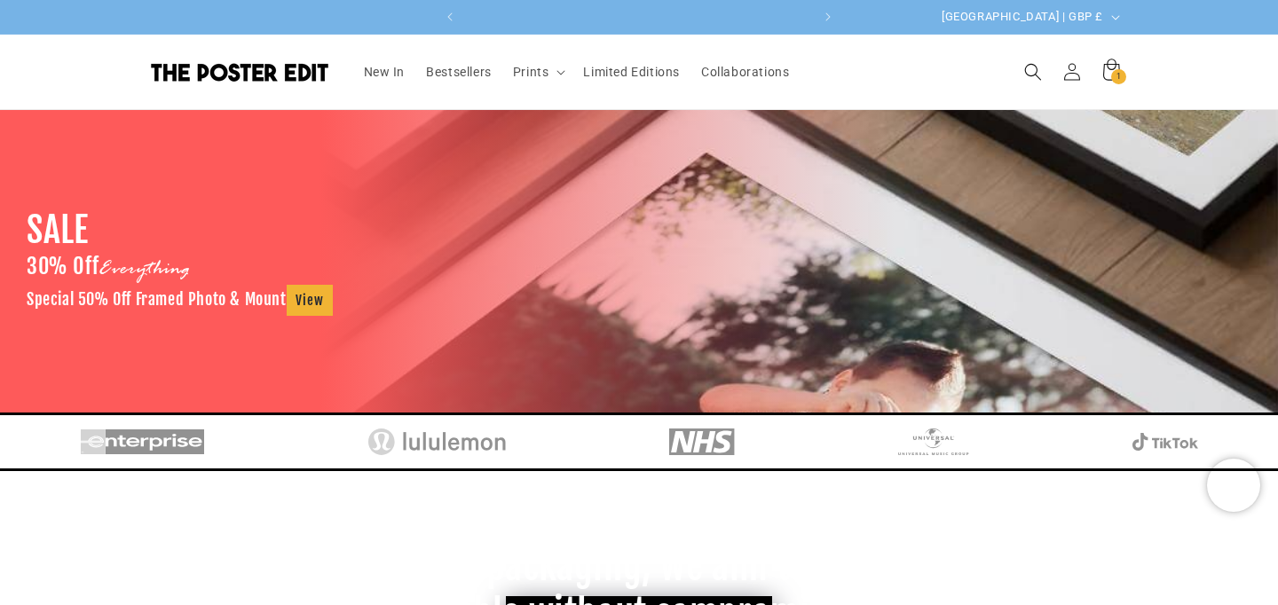
scroll to position [0, 429]
click at [832, 22] on icon "Next announcement" at bounding box center [829, 17] width 6 height 10
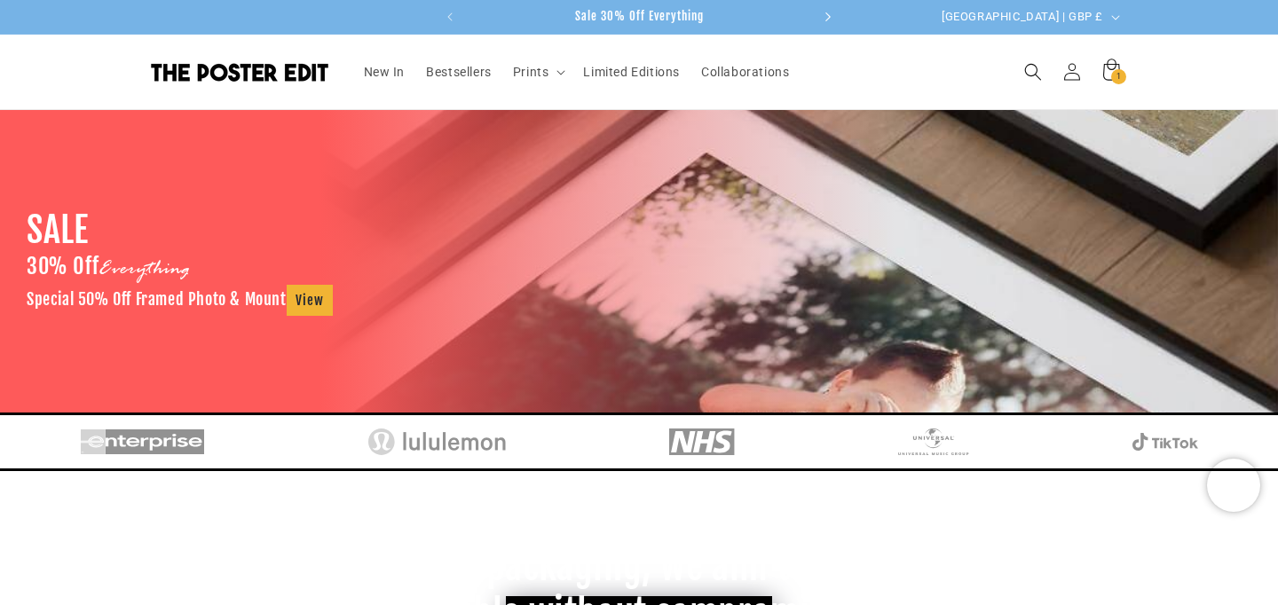
click at [832, 22] on icon "Next announcement" at bounding box center [829, 17] width 6 height 10
click at [644, 18] on span "Free Shipping on orders over £50" at bounding box center [557, 16] width 175 height 14
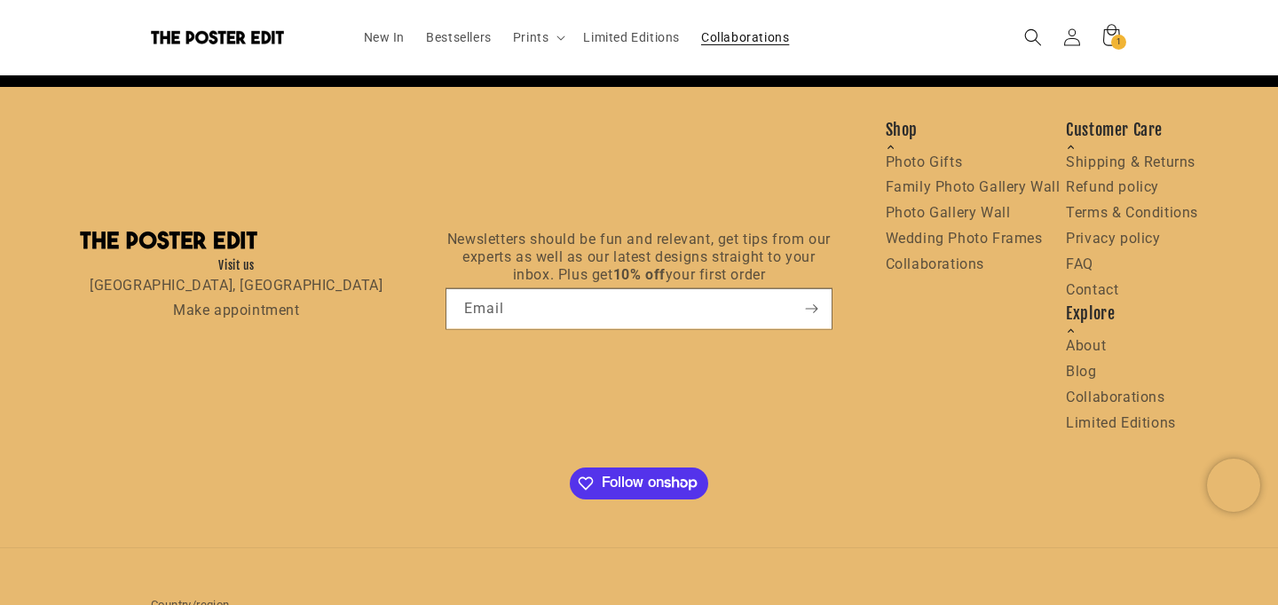
scroll to position [3866, 0]
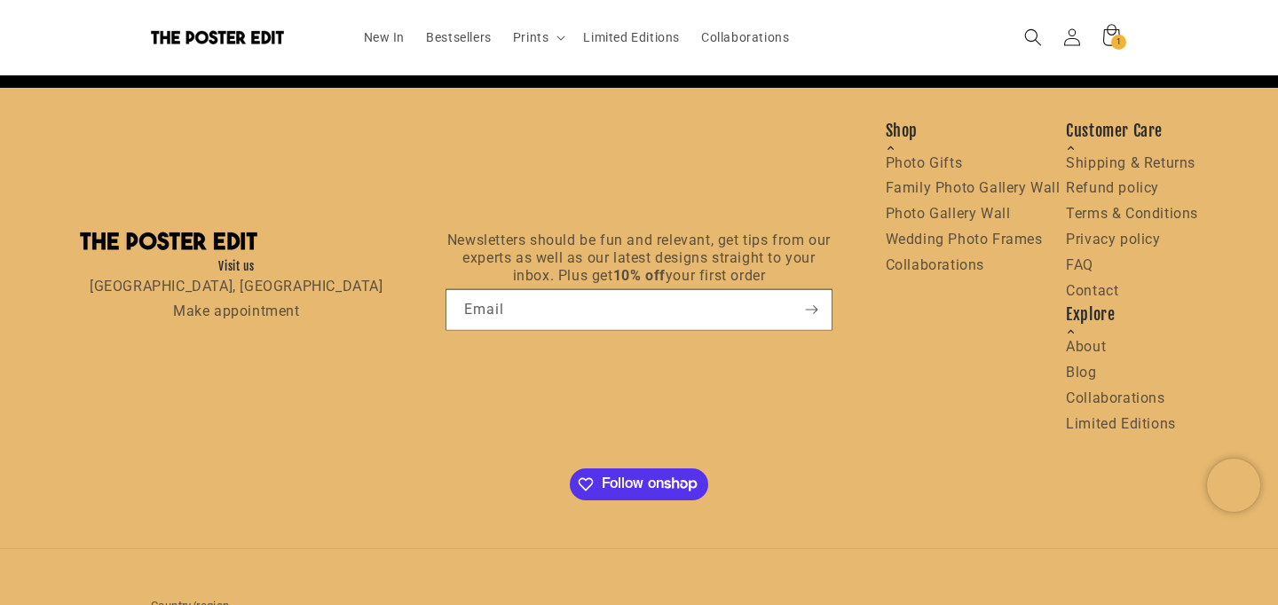
click at [1154, 171] on link "Shipping & Returns" at bounding box center [1131, 162] width 130 height 17
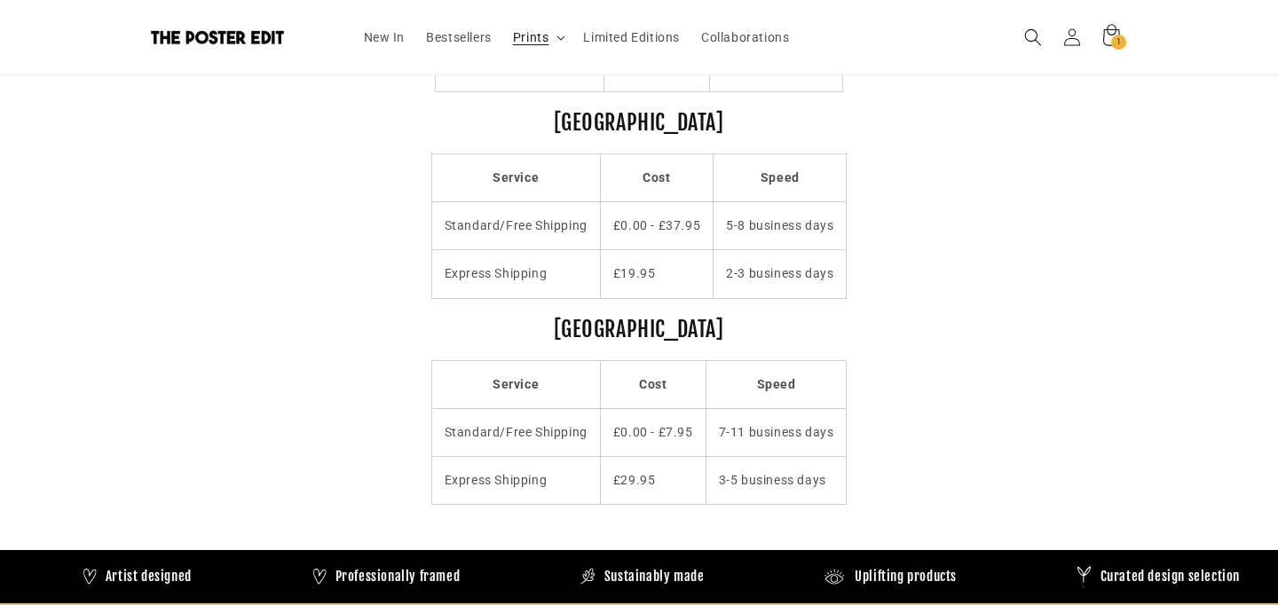
scroll to position [0, 429]
click at [426, 42] on span "Bestsellers" at bounding box center [459, 37] width 66 height 16
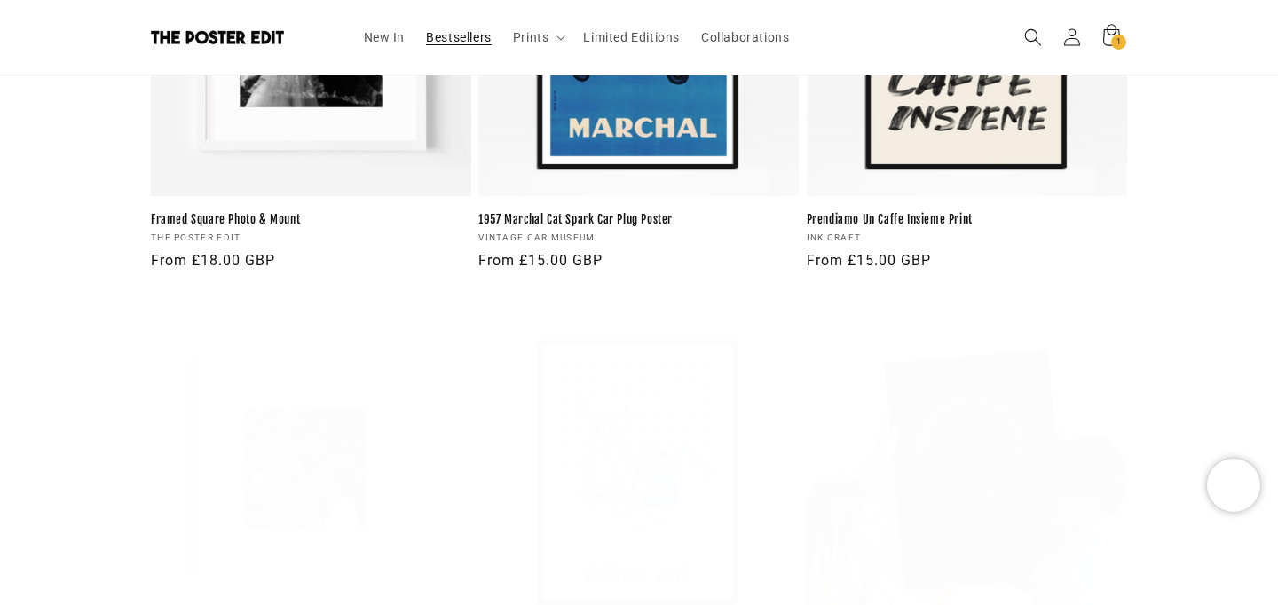
scroll to position [0, 858]
